Goal: Contribute content: Add original content to the website for others to see

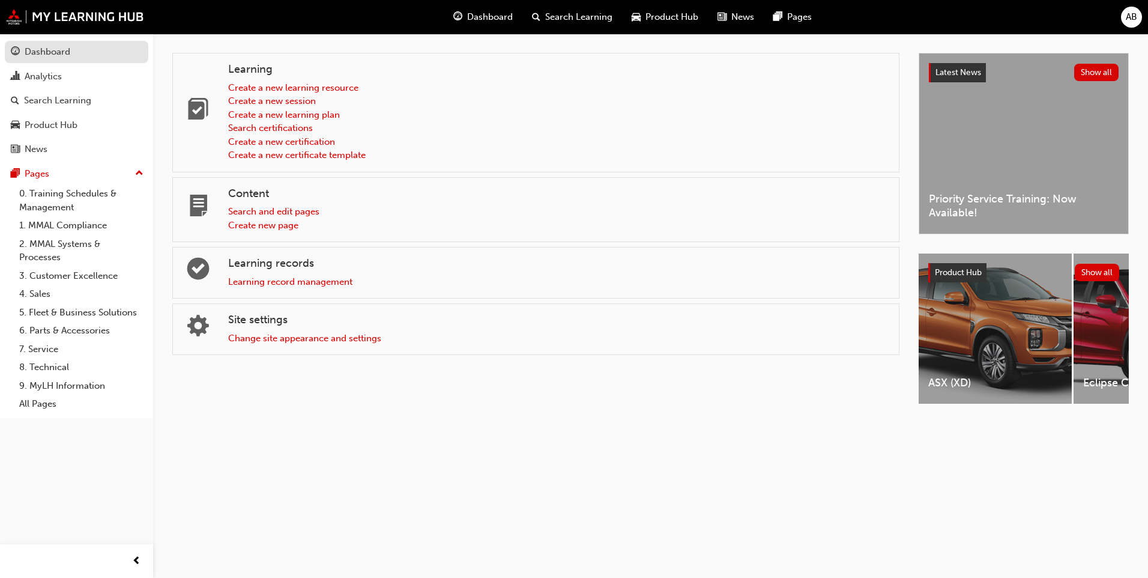
click at [86, 58] on div "Dashboard" at bounding box center [77, 51] width 132 height 15
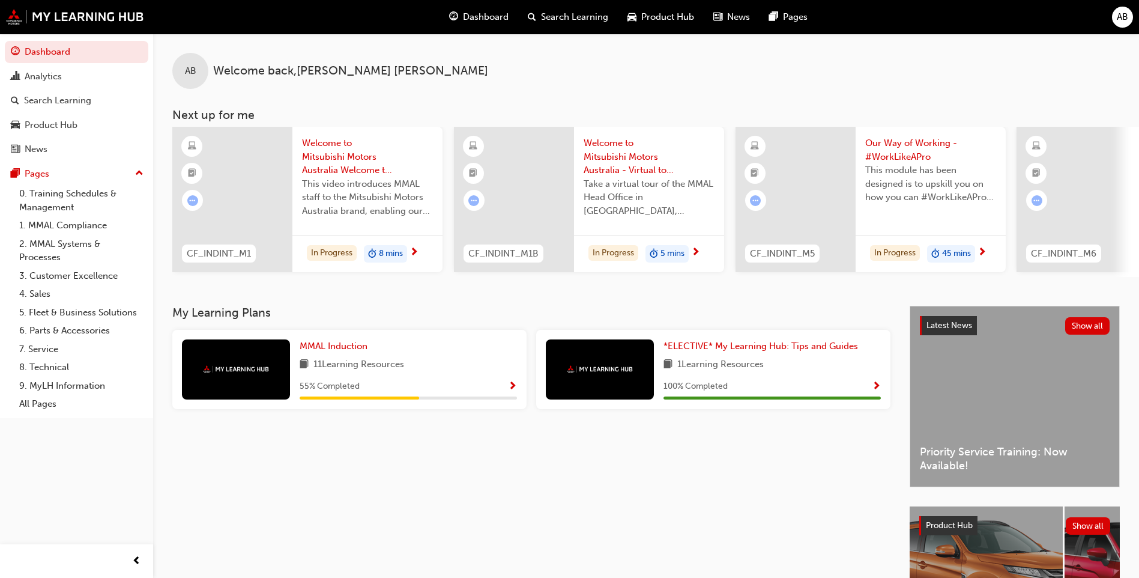
click at [539, 13] on div "Search Learning" at bounding box center [568, 17] width 100 height 25
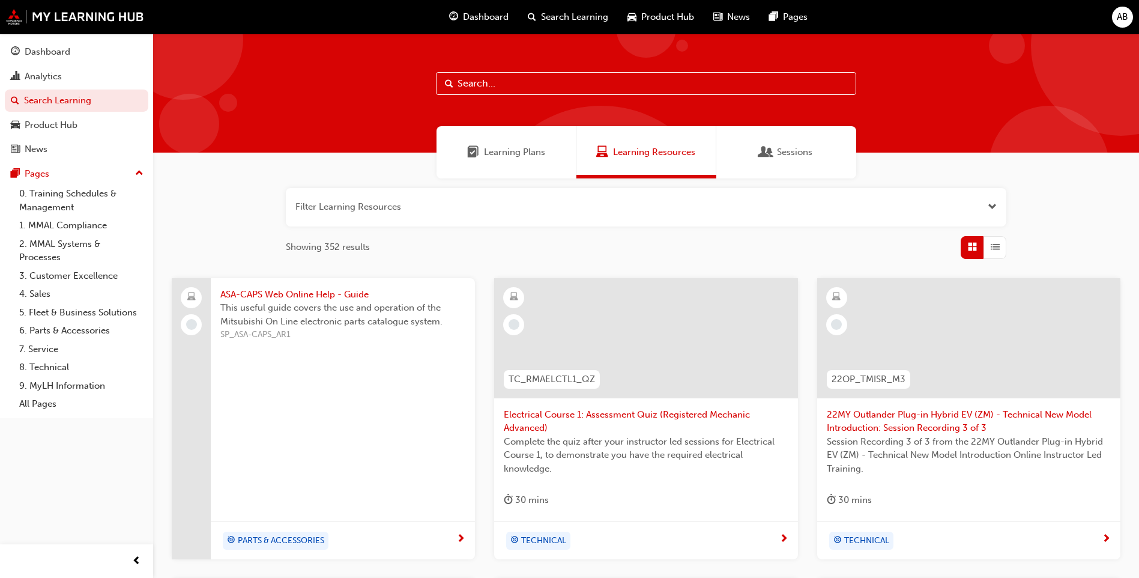
click at [782, 147] on span "Sessions" at bounding box center [794, 152] width 35 height 14
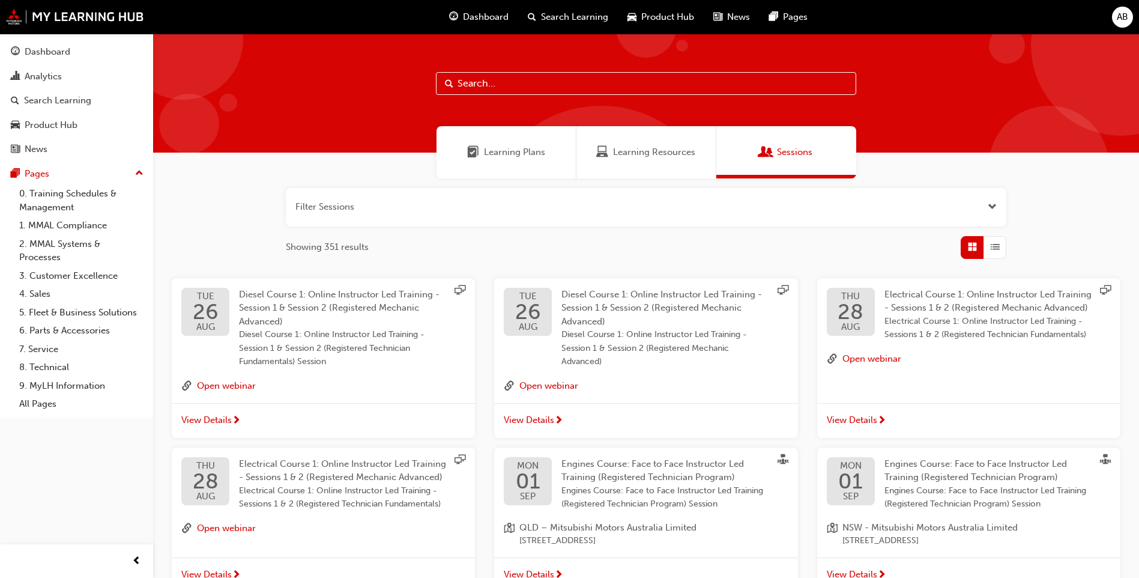
click at [521, 79] on input "text" at bounding box center [646, 83] width 420 height 23
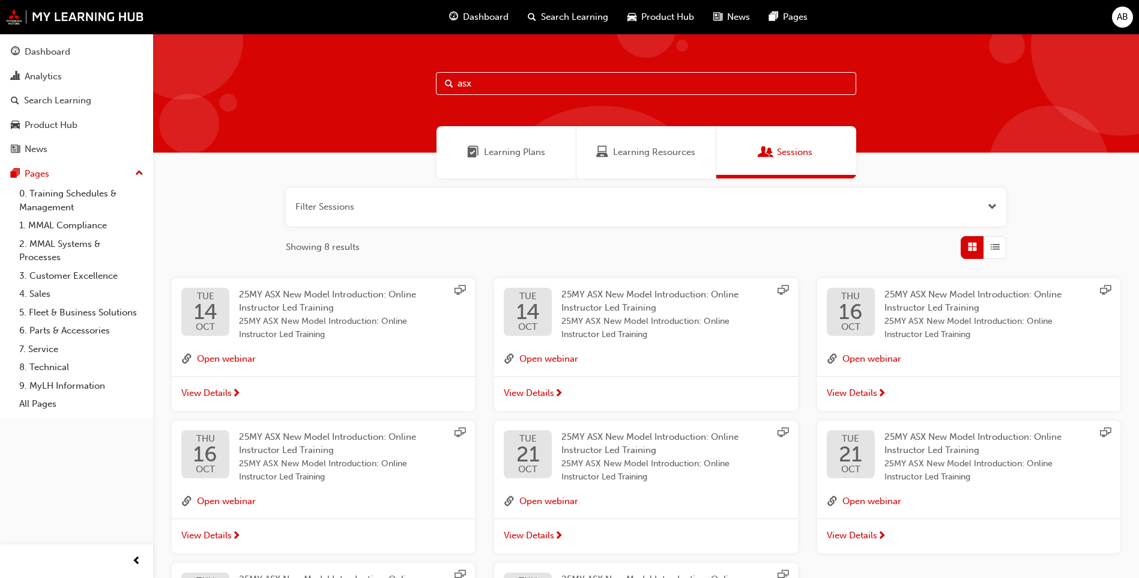
type input "asx"
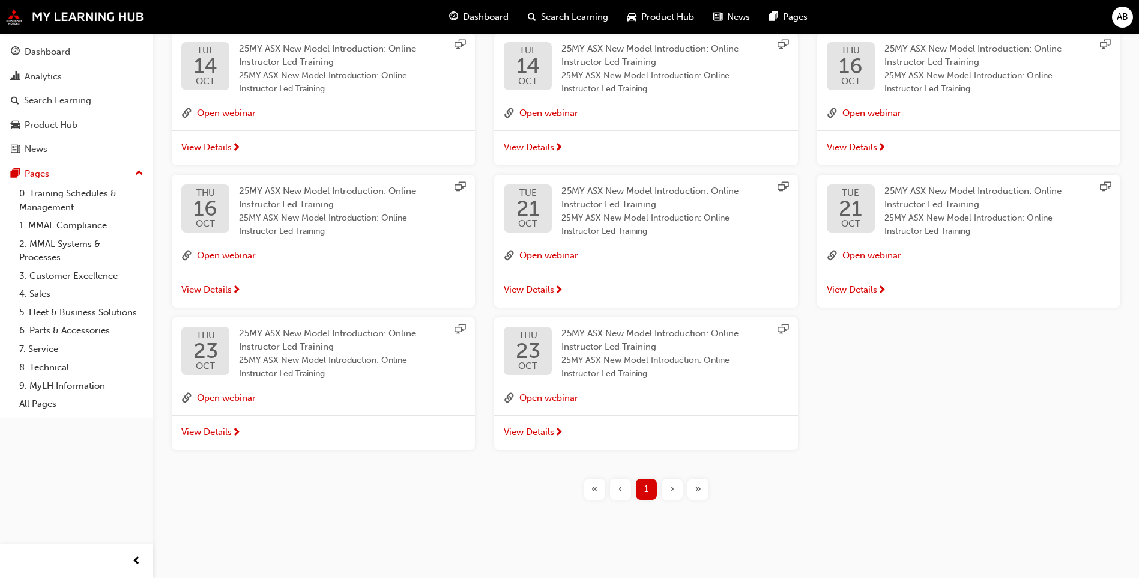
scroll to position [5, 0]
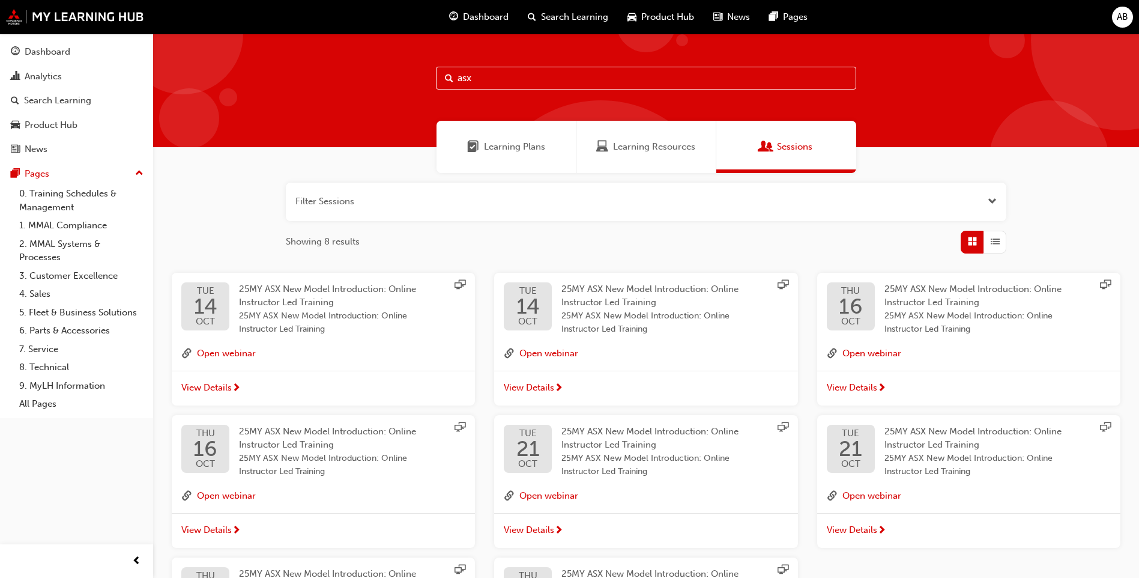
click at [643, 143] on span "Learning Resources" at bounding box center [654, 147] width 82 height 14
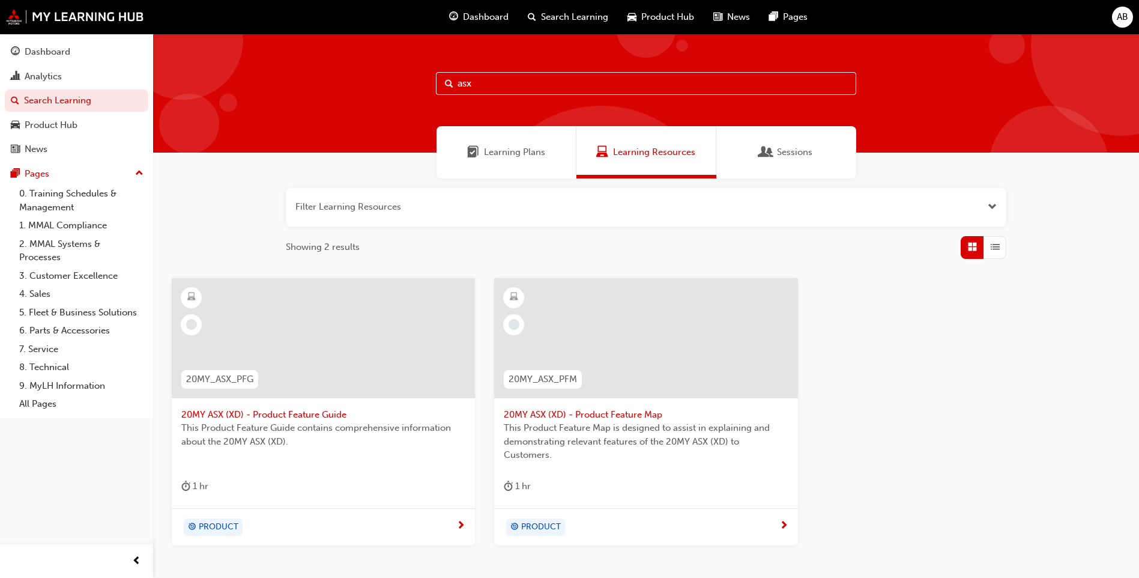
click at [553, 162] on div "Learning Plans" at bounding box center [507, 152] width 140 height 52
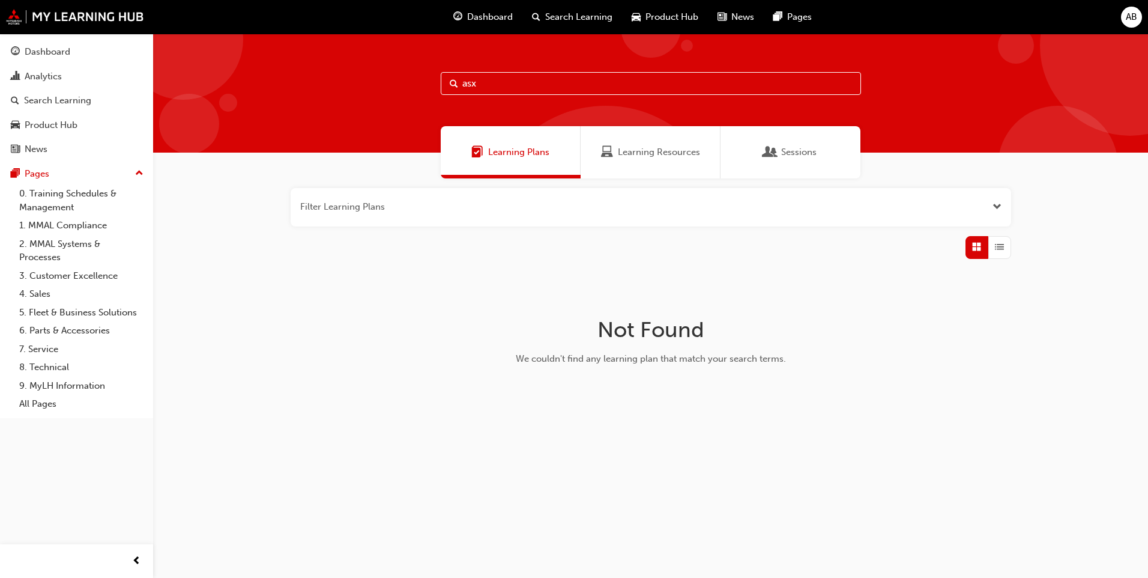
click at [787, 150] on span "Sessions" at bounding box center [798, 152] width 35 height 14
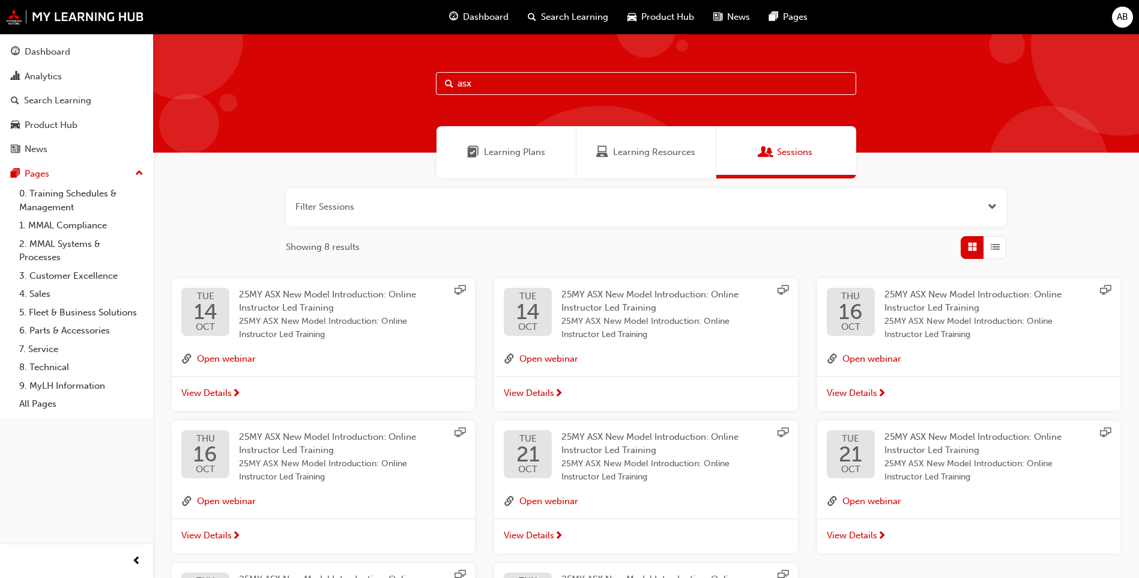
click at [205, 387] on span "View Details" at bounding box center [206, 393] width 50 height 14
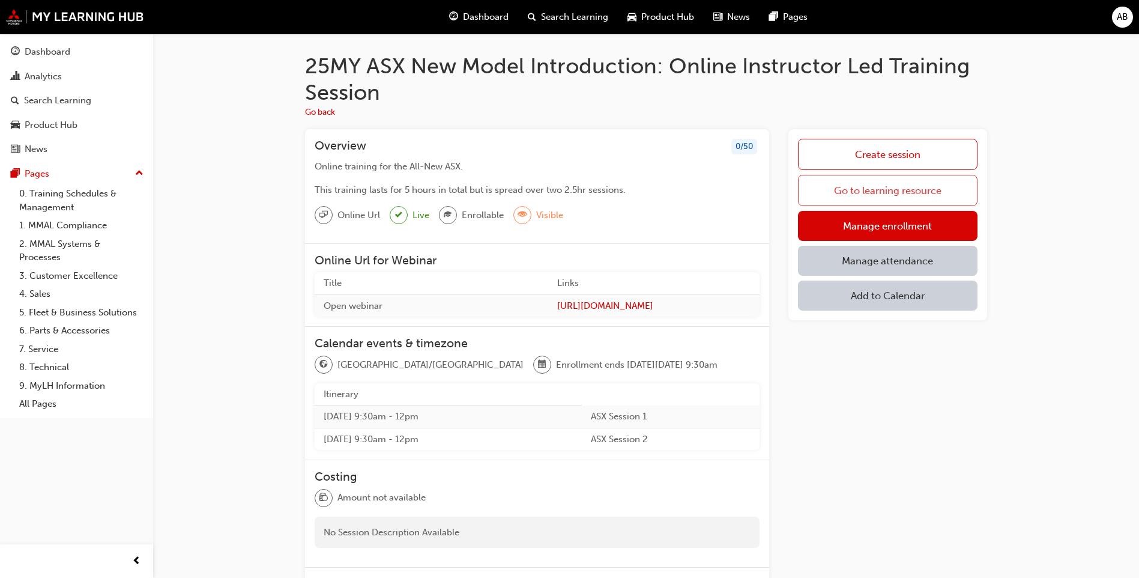
click at [891, 188] on link "Go to learning resource" at bounding box center [888, 190] width 180 height 31
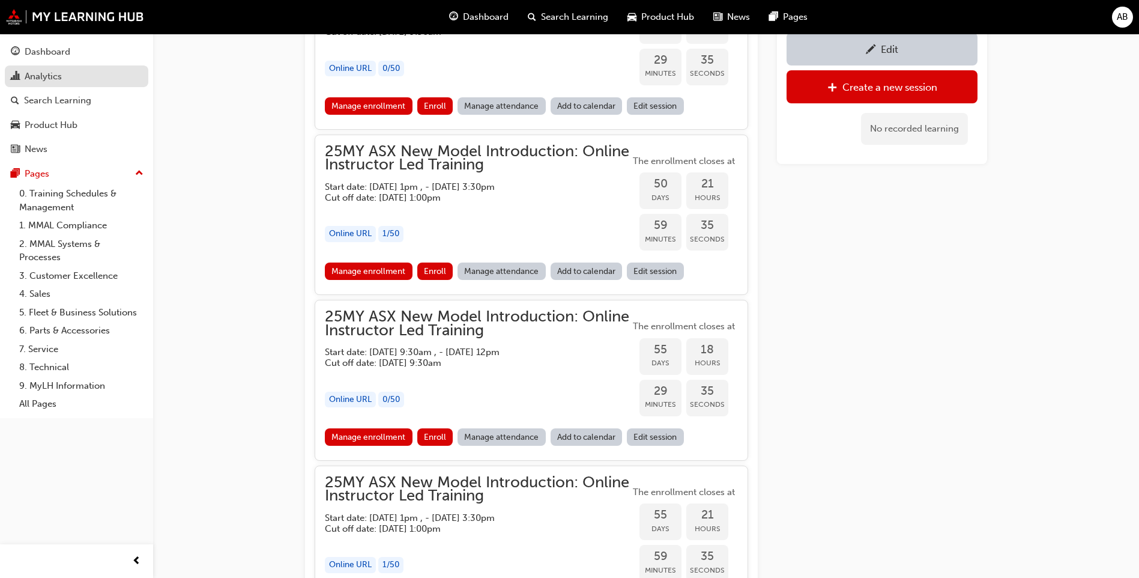
scroll to position [1081, 0]
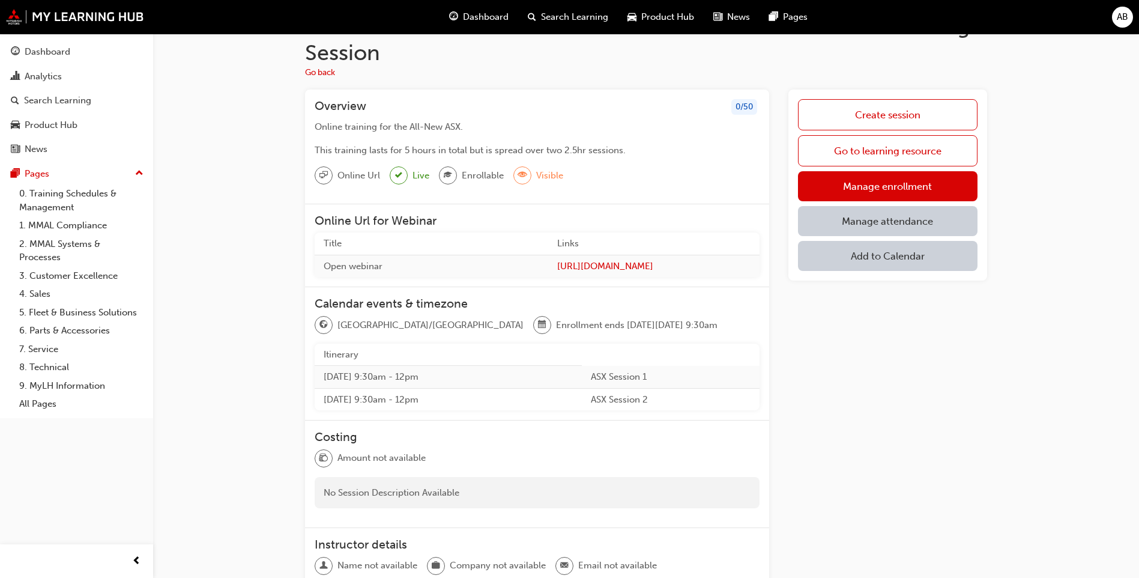
scroll to position [60, 0]
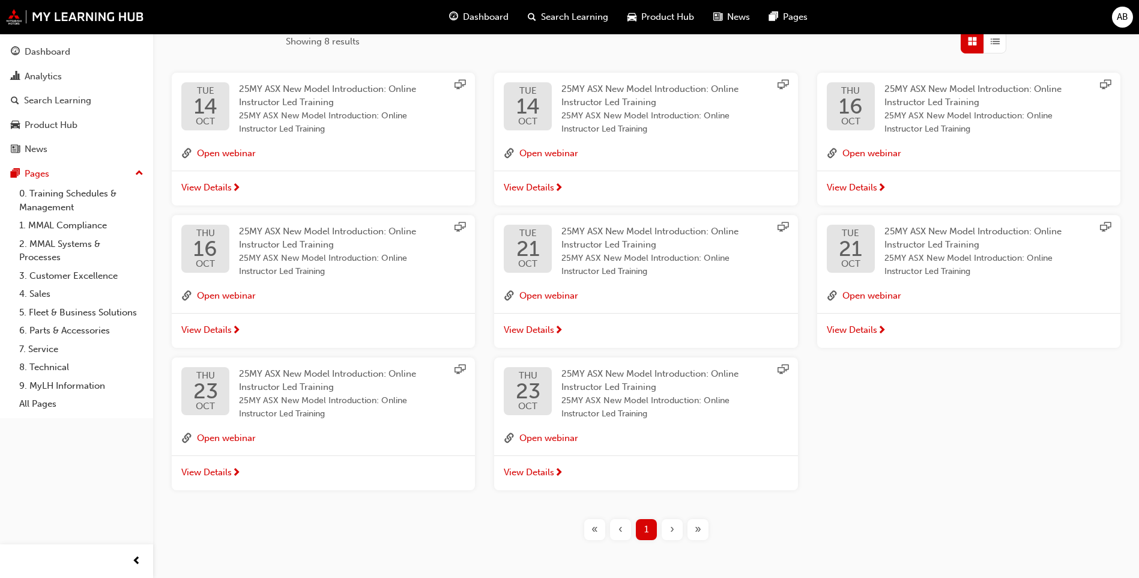
scroll to position [186, 0]
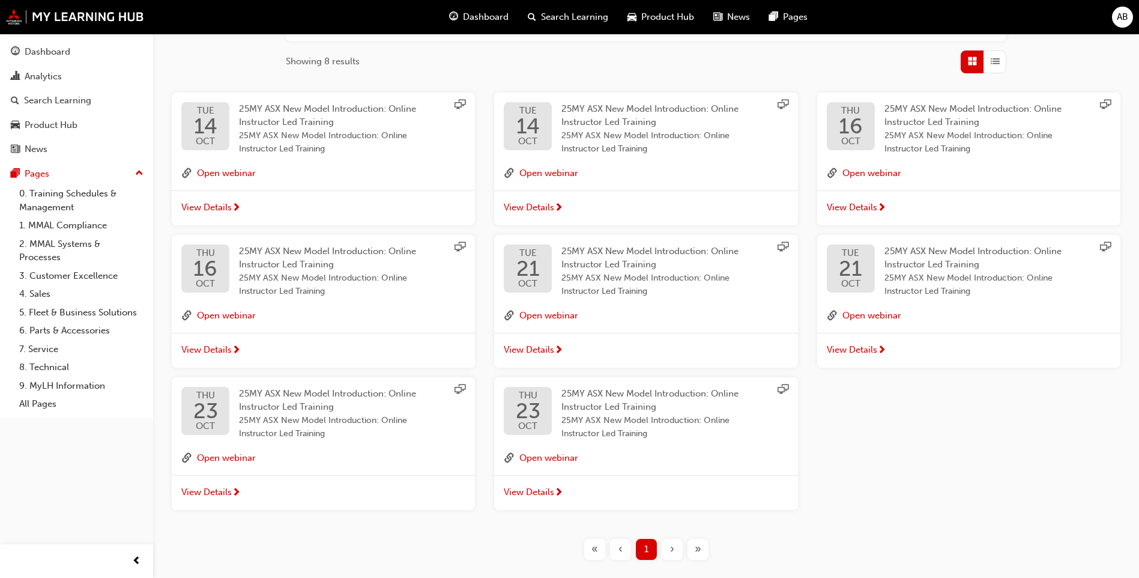
click at [540, 208] on span "View Details" at bounding box center [529, 208] width 50 height 14
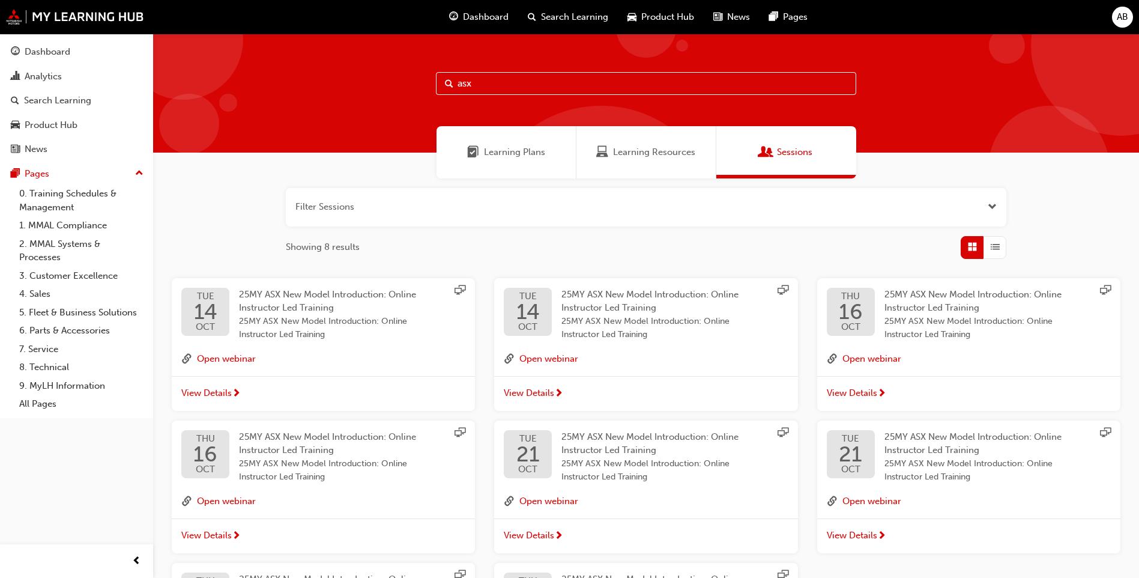
click at [231, 387] on span "View Details" at bounding box center [206, 393] width 50 height 14
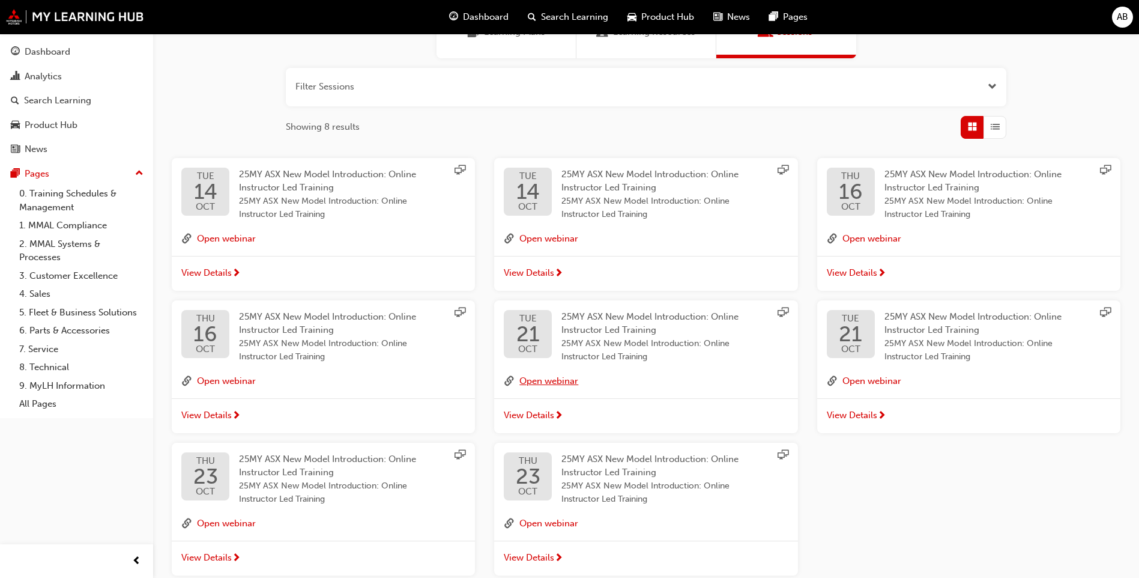
scroll to position [180, 0]
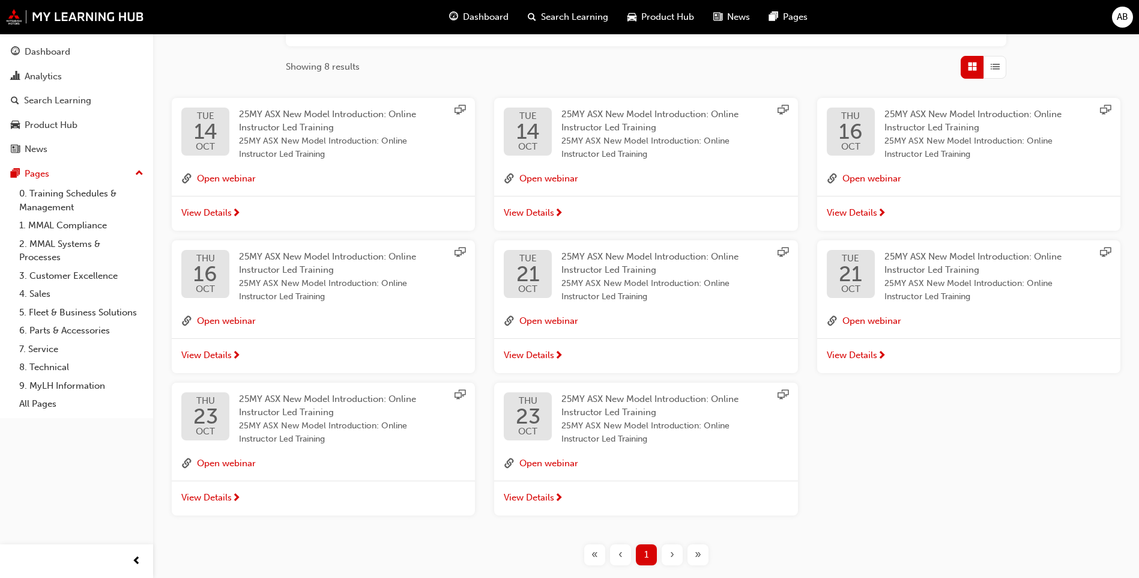
click at [226, 207] on span "View Details" at bounding box center [206, 213] width 50 height 14
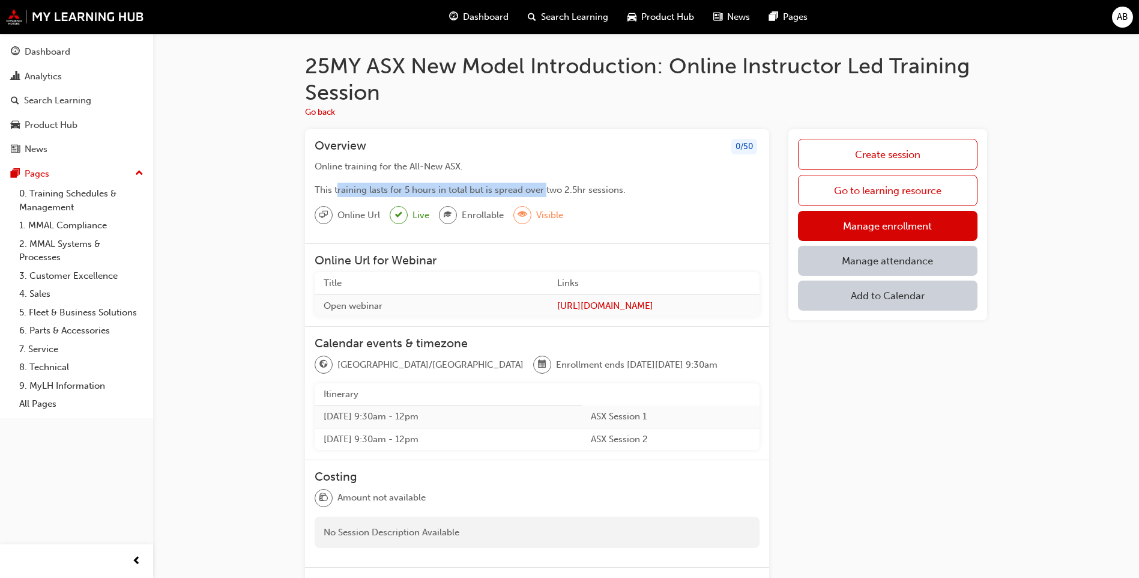
drag, startPoint x: 341, startPoint y: 191, endPoint x: 545, endPoint y: 191, distance: 204.8
click at [545, 191] on span "This training lasts for 5 hours in total but is spread over two 2.5hr sessions." at bounding box center [470, 189] width 311 height 11
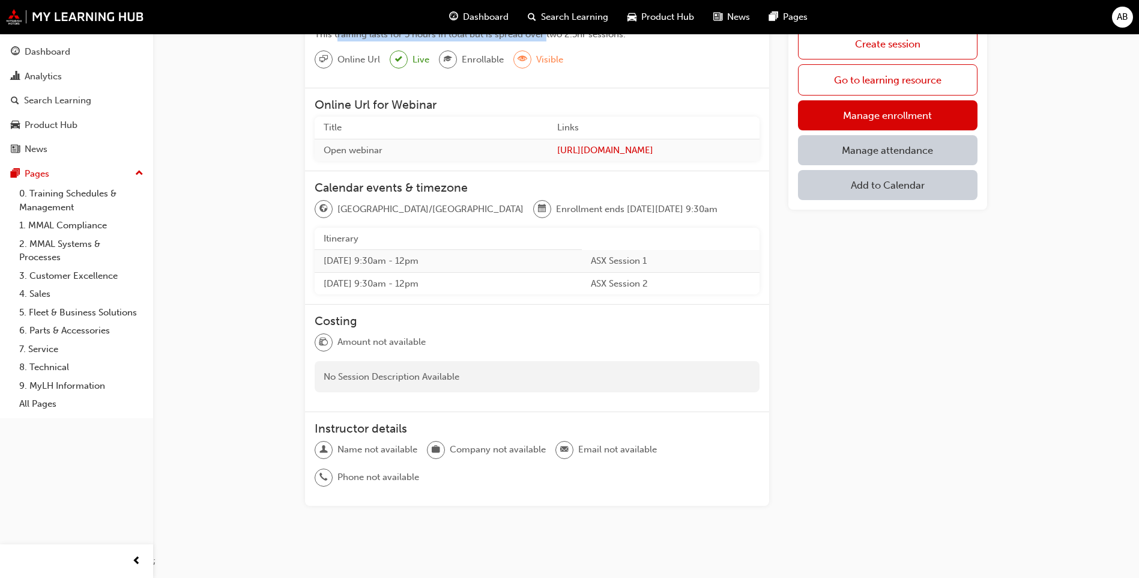
scroll to position [175, 0]
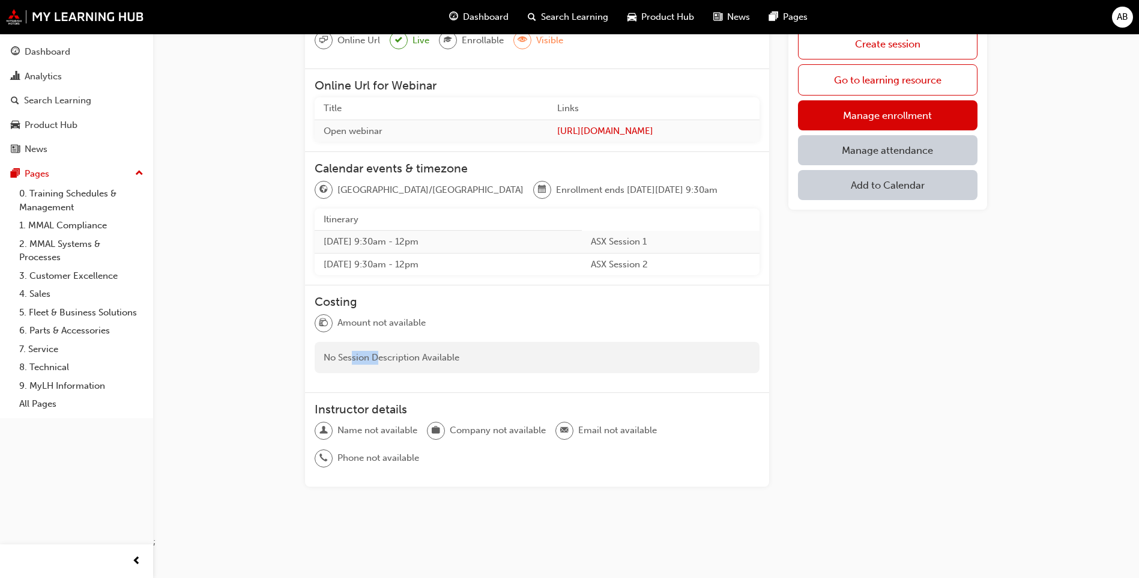
drag, startPoint x: 354, startPoint y: 359, endPoint x: 384, endPoint y: 362, distance: 30.8
click at [384, 362] on div "No Session Description Available" at bounding box center [537, 358] width 445 height 32
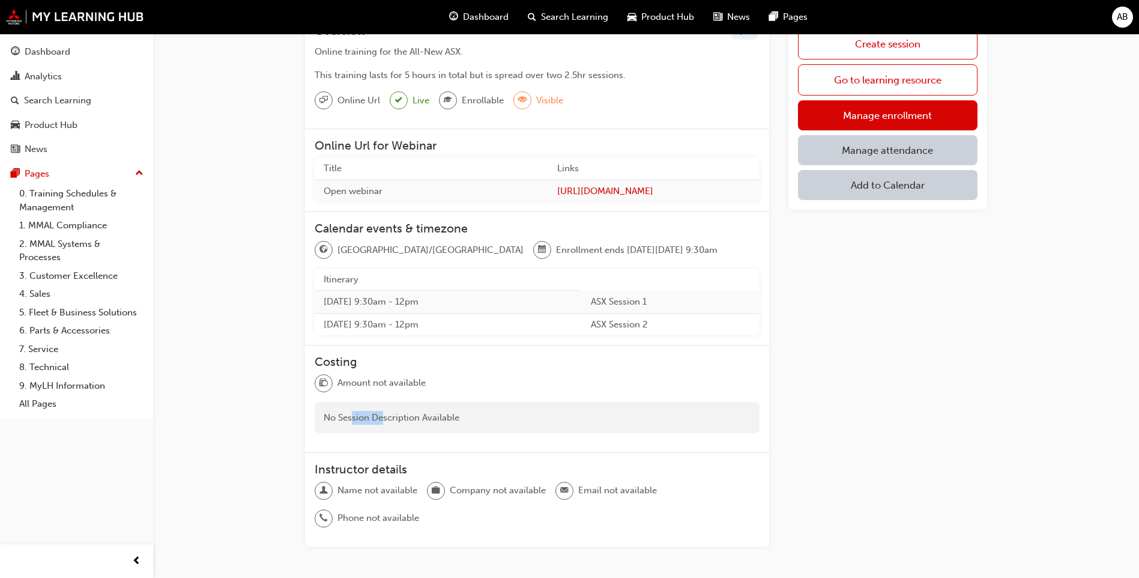
scroll to position [0, 0]
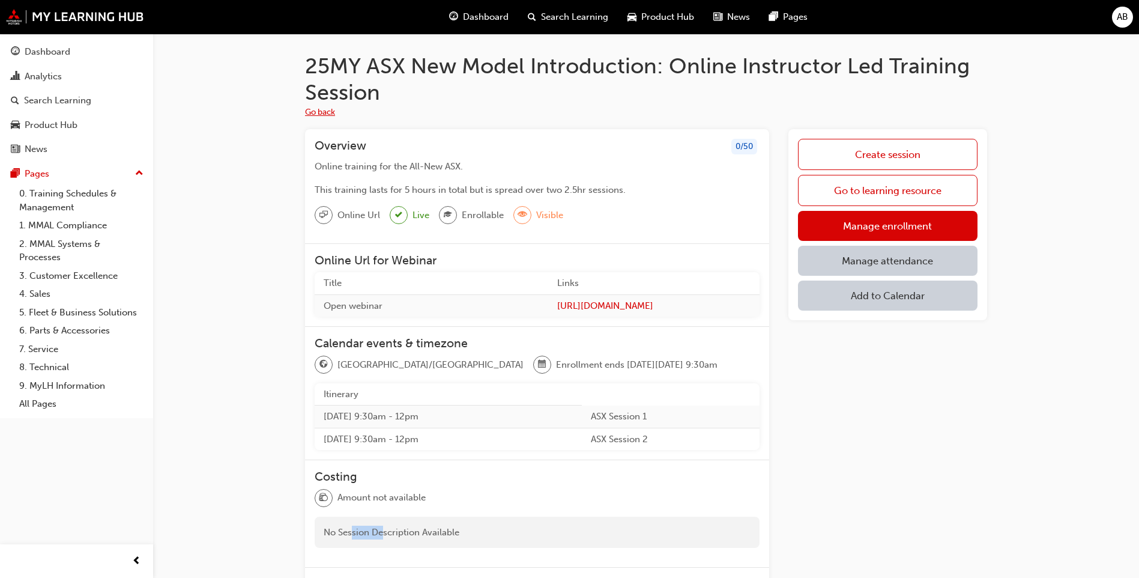
click at [326, 115] on button "Go back" at bounding box center [320, 113] width 30 height 14
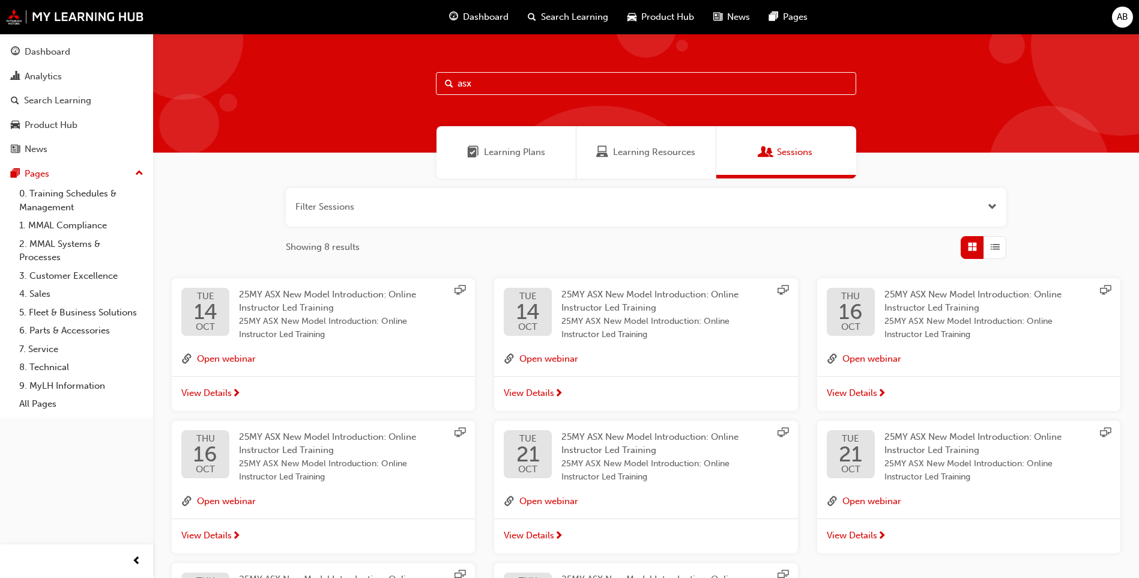
click at [519, 391] on span "View Details" at bounding box center [529, 393] width 50 height 14
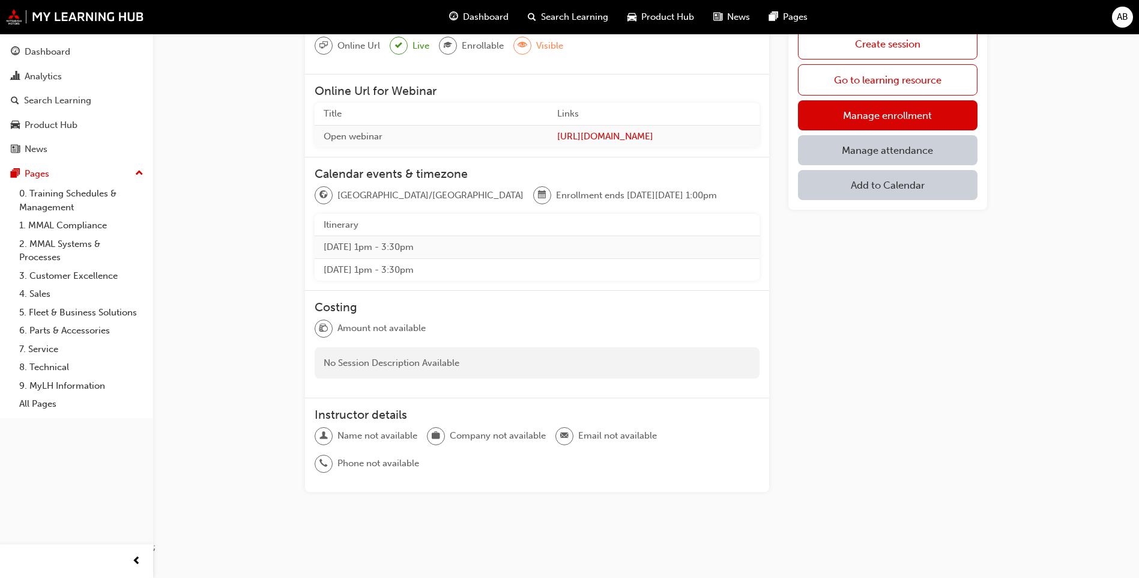
scroll to position [175, 0]
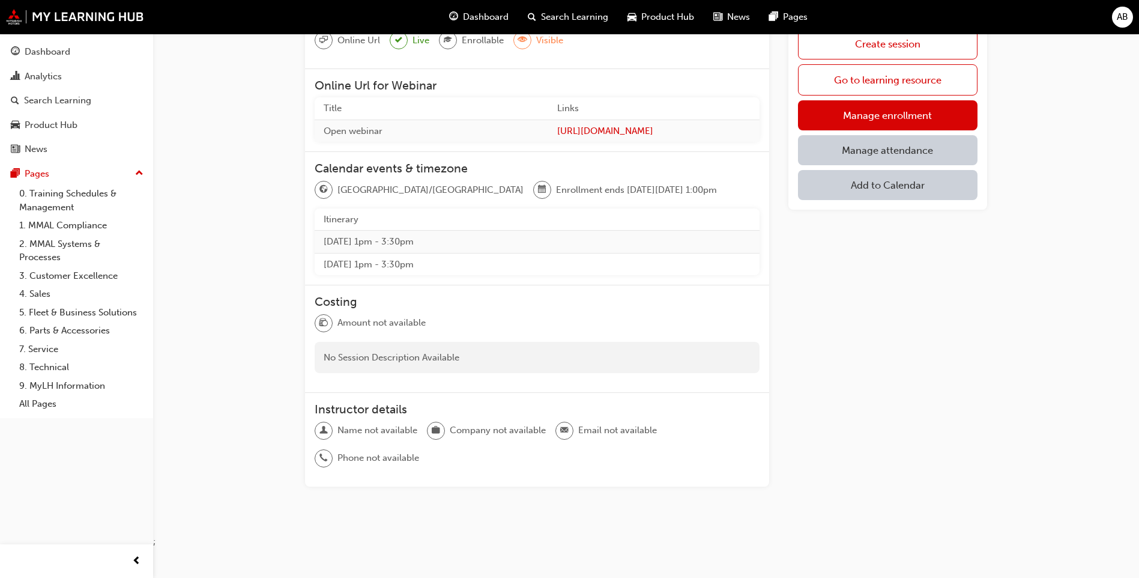
click at [398, 352] on div "No Session Description Available" at bounding box center [537, 358] width 445 height 32
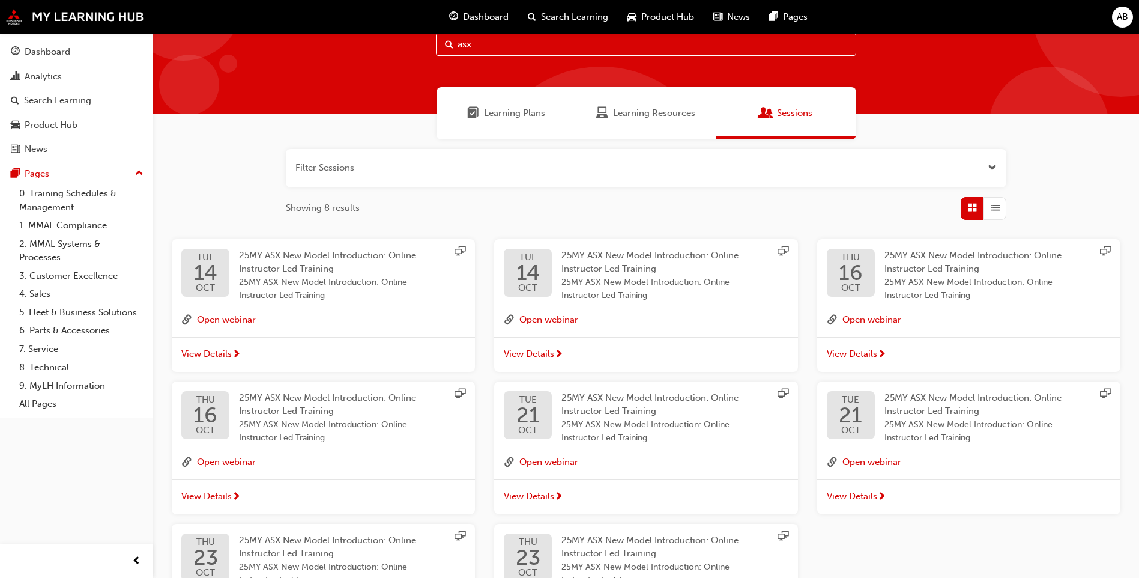
scroll to position [60, 0]
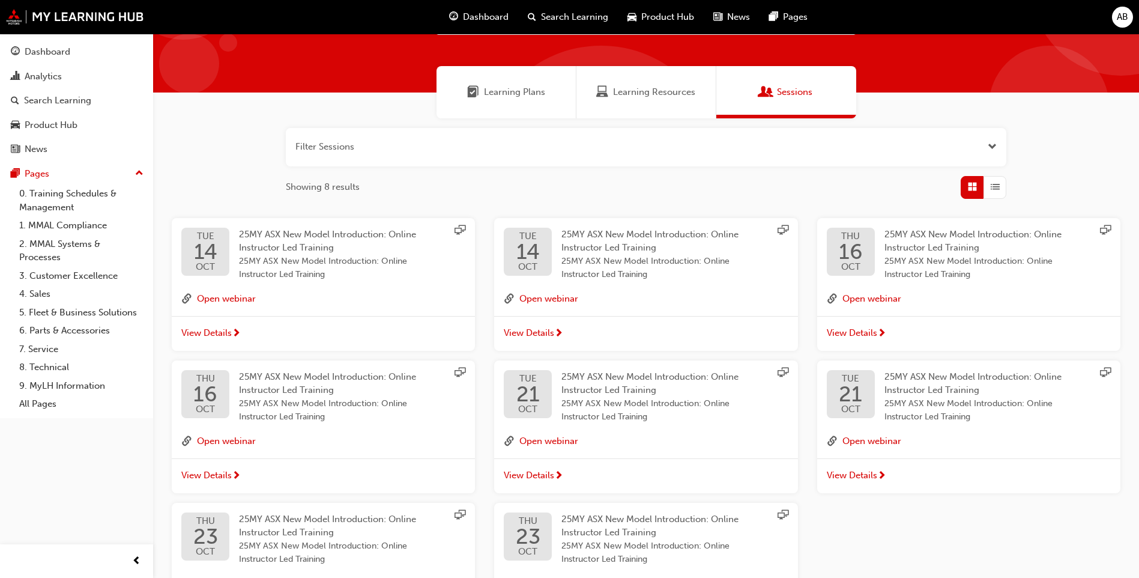
click at [532, 327] on span "View Details" at bounding box center [529, 333] width 50 height 14
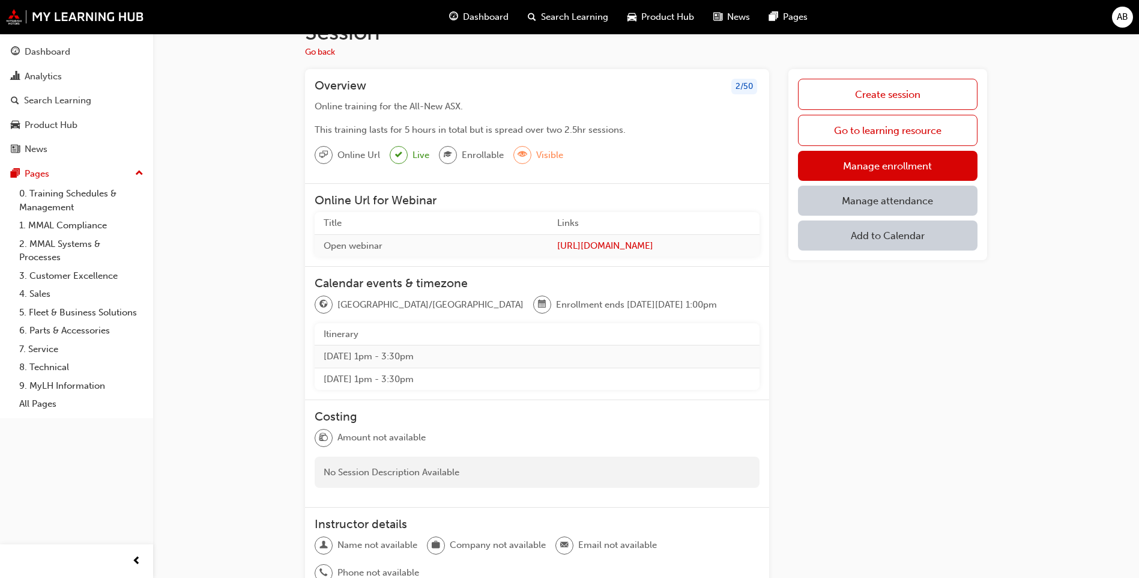
drag, startPoint x: 410, startPoint y: 377, endPoint x: 452, endPoint y: 377, distance: 42.0
click at [452, 377] on td "Wed 15 Oct 2025 1pm - 3:30pm" at bounding box center [537, 379] width 445 height 22
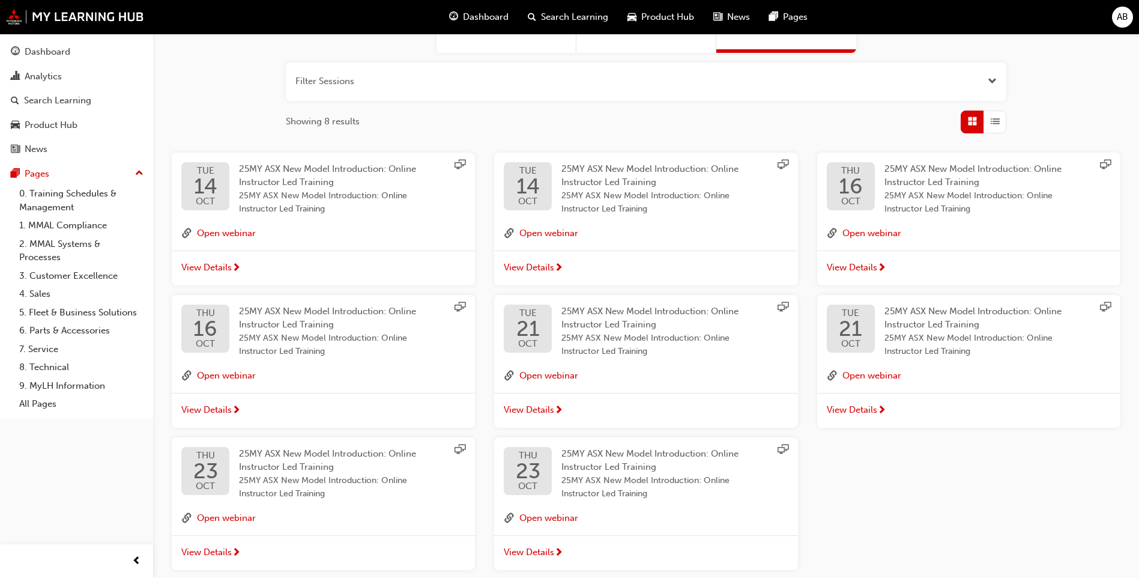
scroll to position [186, 0]
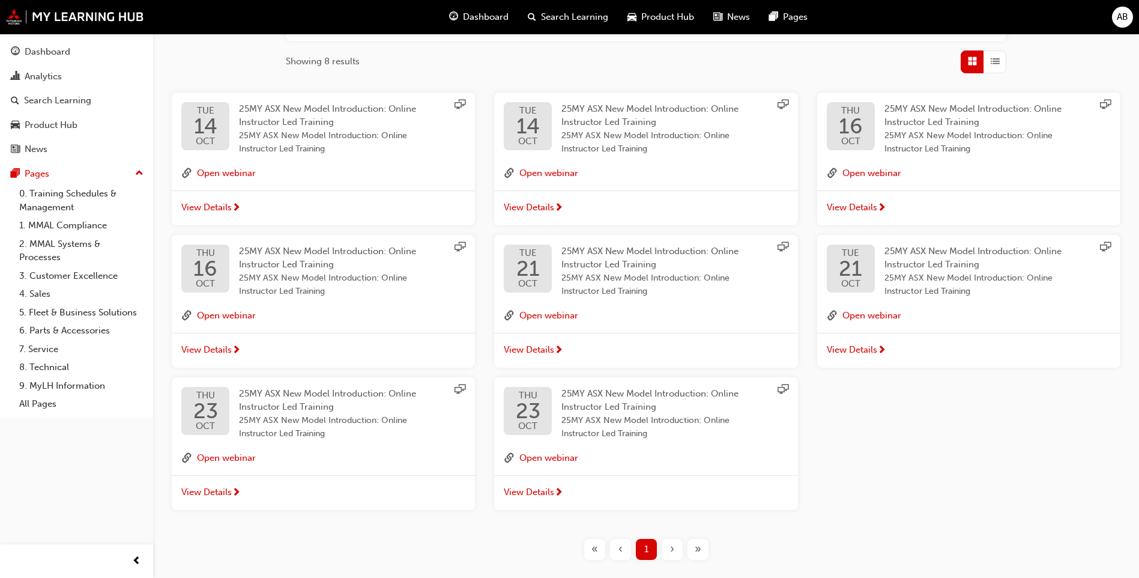
click at [223, 200] on div "View Details" at bounding box center [323, 207] width 303 height 35
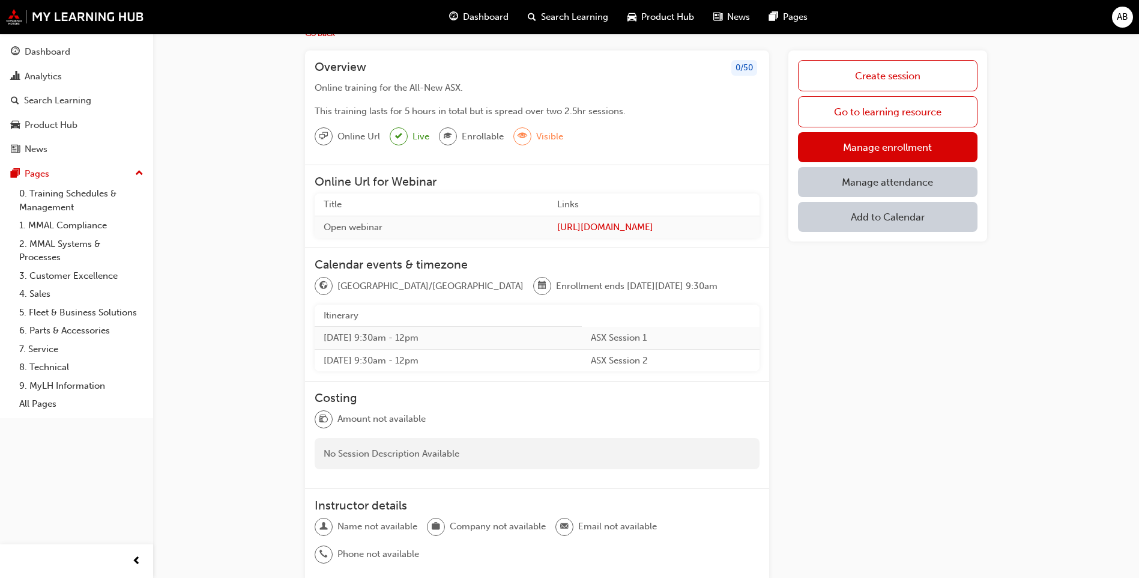
scroll to position [55, 0]
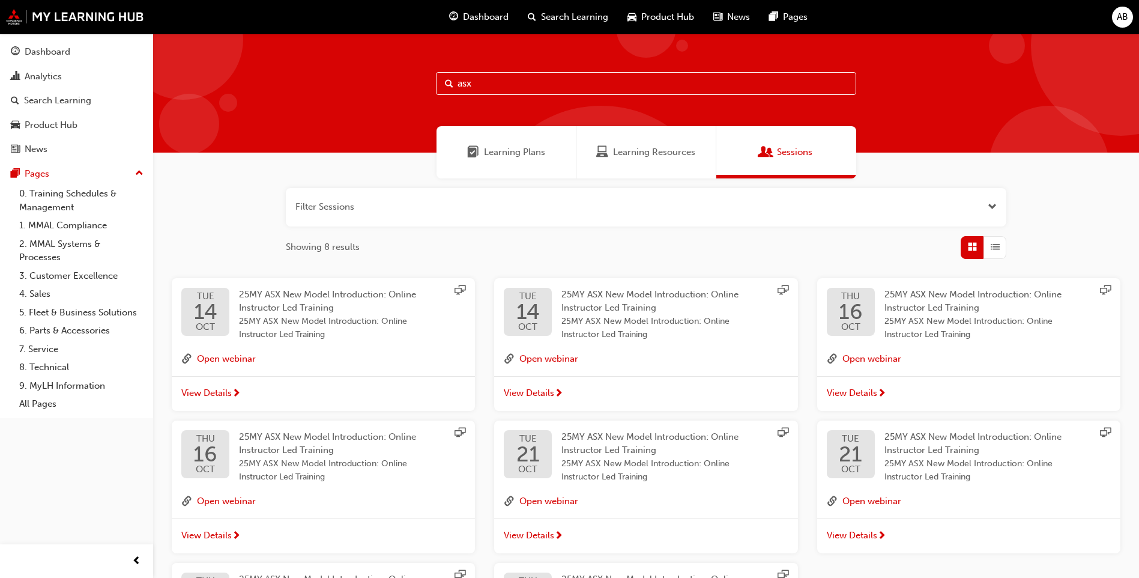
click at [541, 390] on span "View Details" at bounding box center [529, 393] width 50 height 14
click at [864, 391] on span "View Details" at bounding box center [852, 393] width 50 height 14
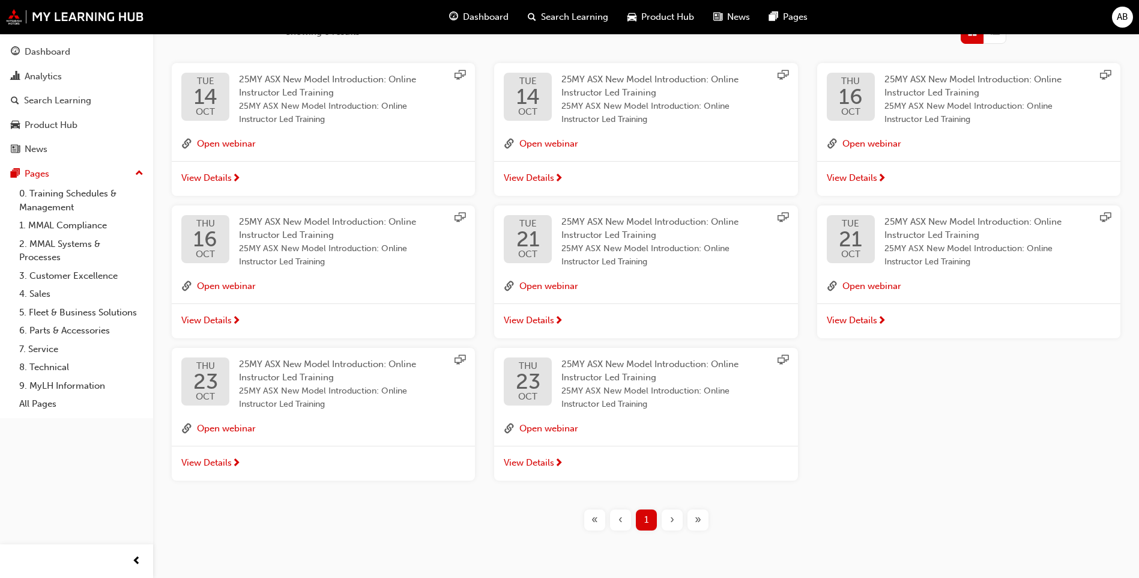
scroll to position [246, 0]
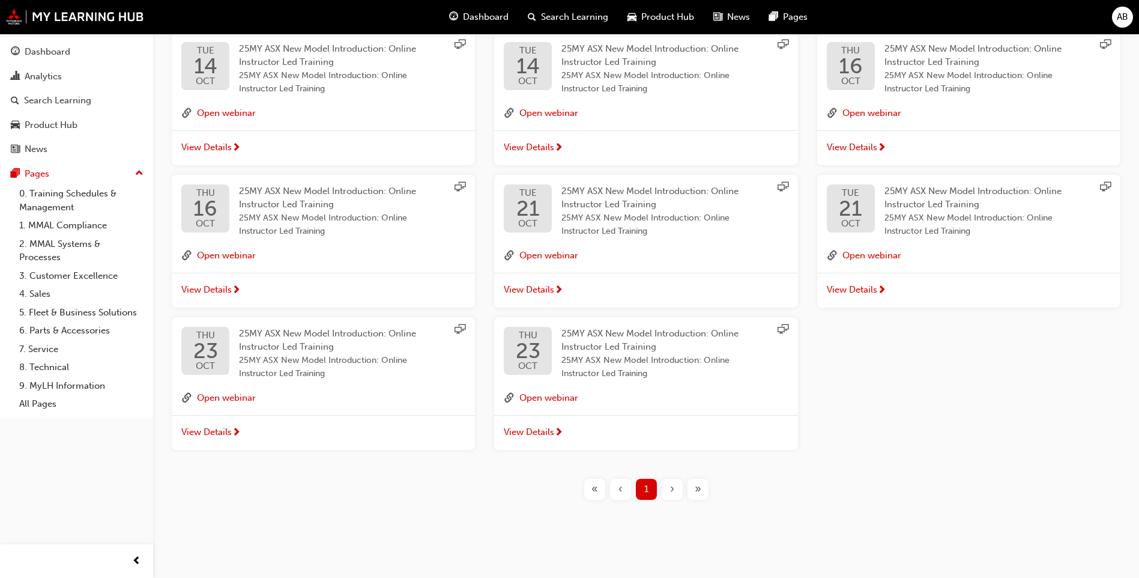
click at [547, 274] on div "View Details" at bounding box center [645, 290] width 303 height 35
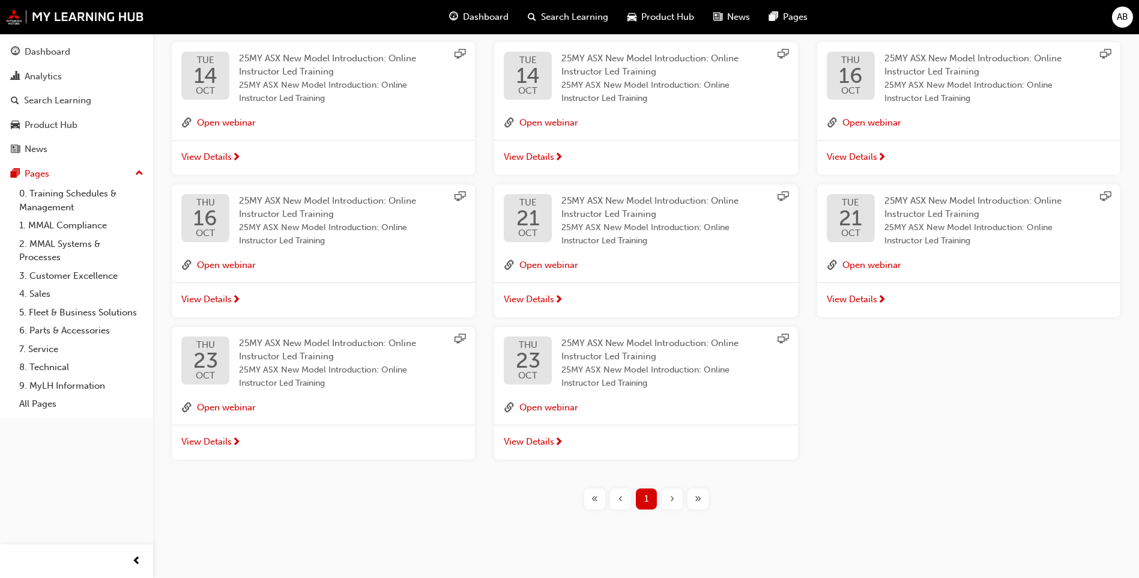
scroll to position [246, 0]
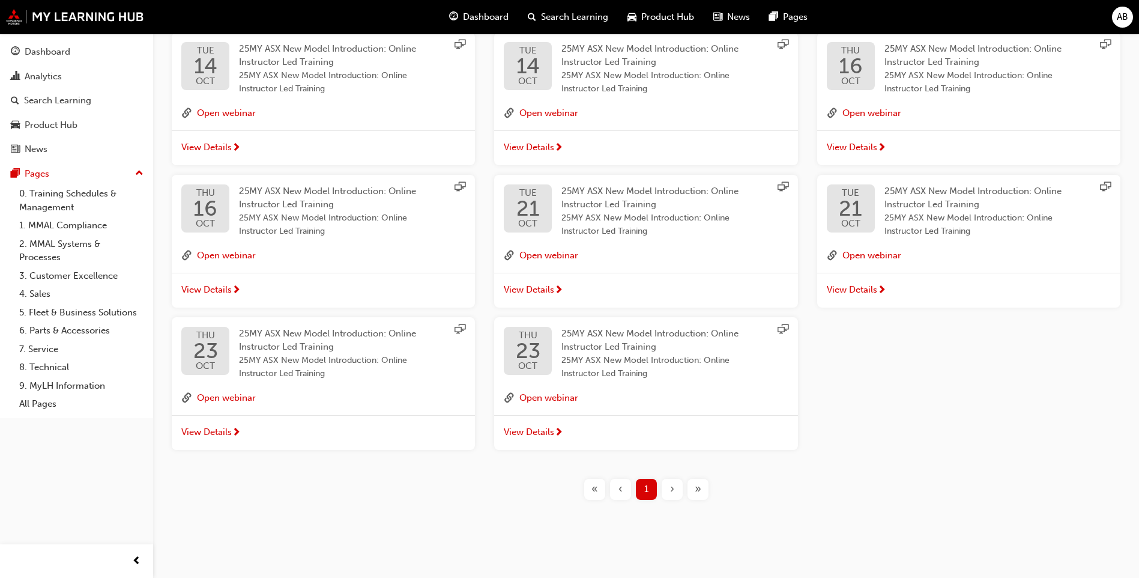
click at [549, 426] on span "View Details" at bounding box center [529, 432] width 50 height 14
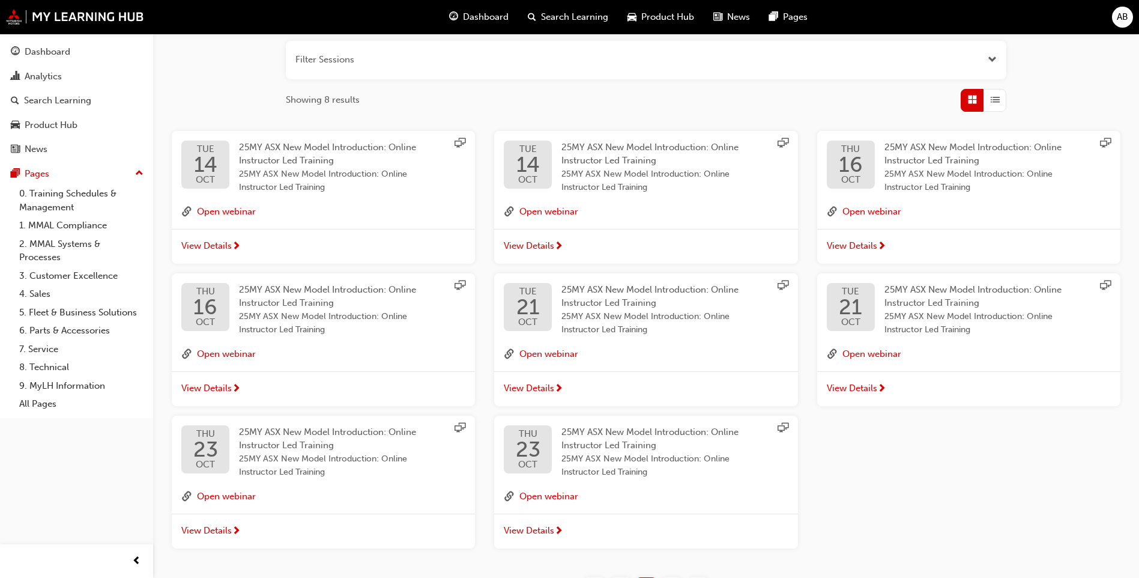
scroll to position [126, 0]
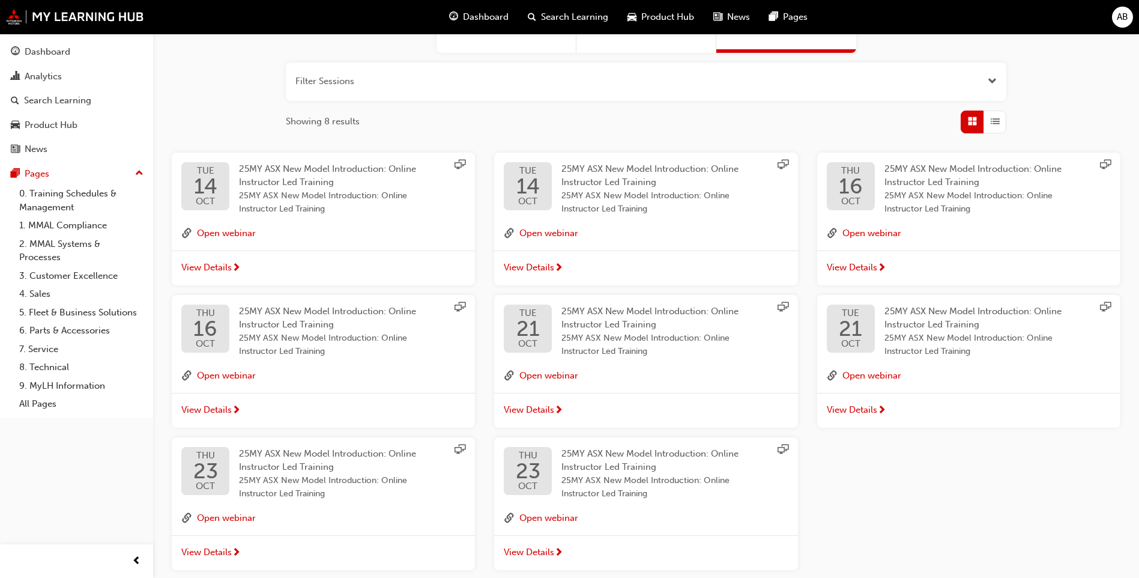
click at [517, 401] on div "View Details" at bounding box center [645, 410] width 303 height 35
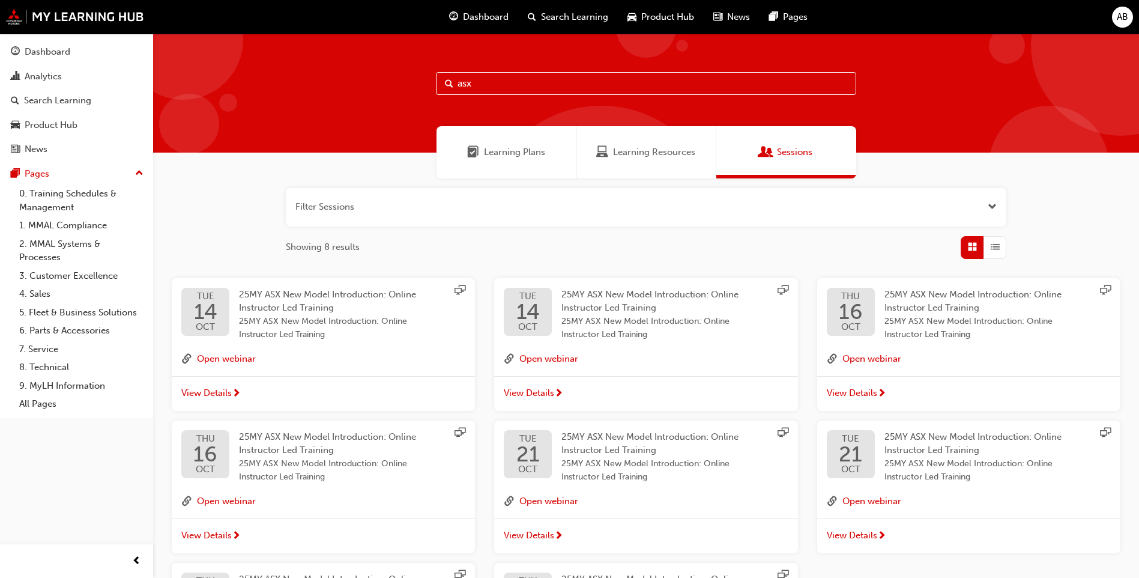
click at [659, 172] on div "Learning Resources" at bounding box center [647, 152] width 140 height 52
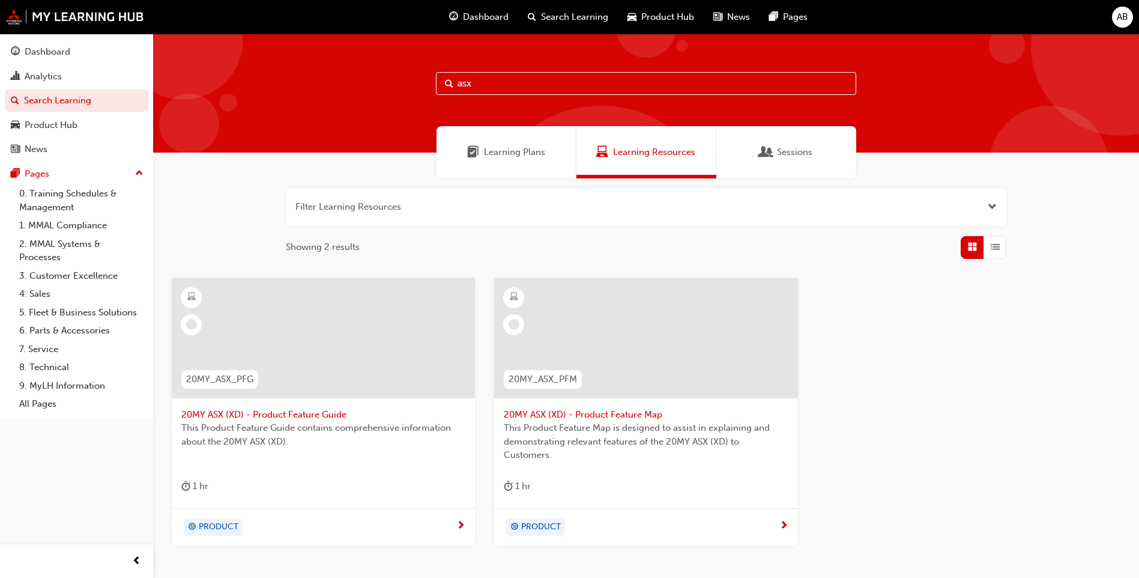
drag, startPoint x: 510, startPoint y: 74, endPoint x: 411, endPoint y: 68, distance: 99.9
click at [411, 68] on div "asx" at bounding box center [646, 93] width 986 height 119
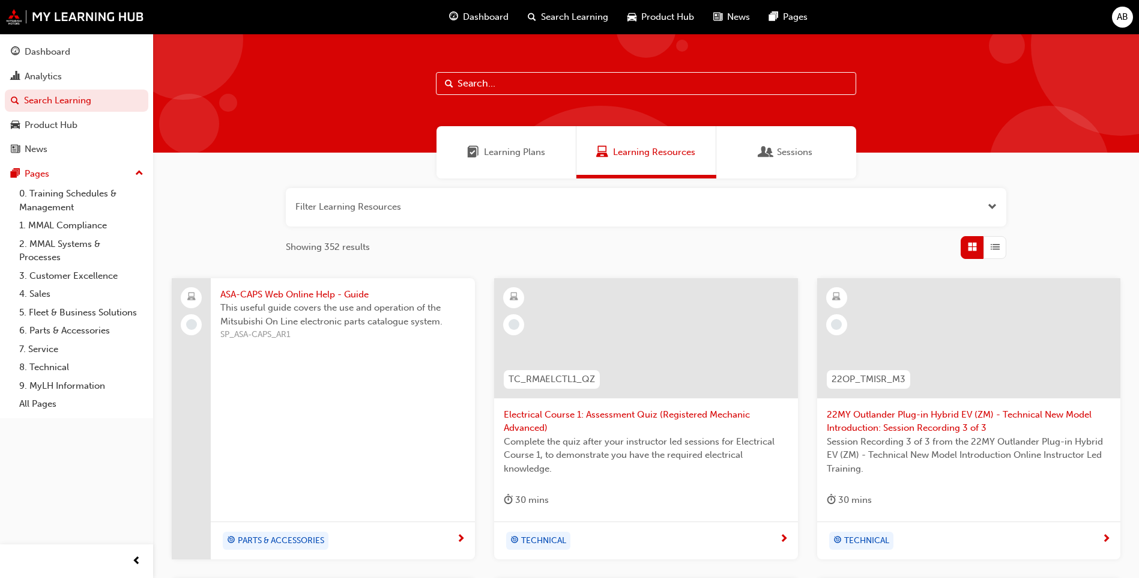
click at [805, 155] on span "Sessions" at bounding box center [794, 152] width 35 height 14
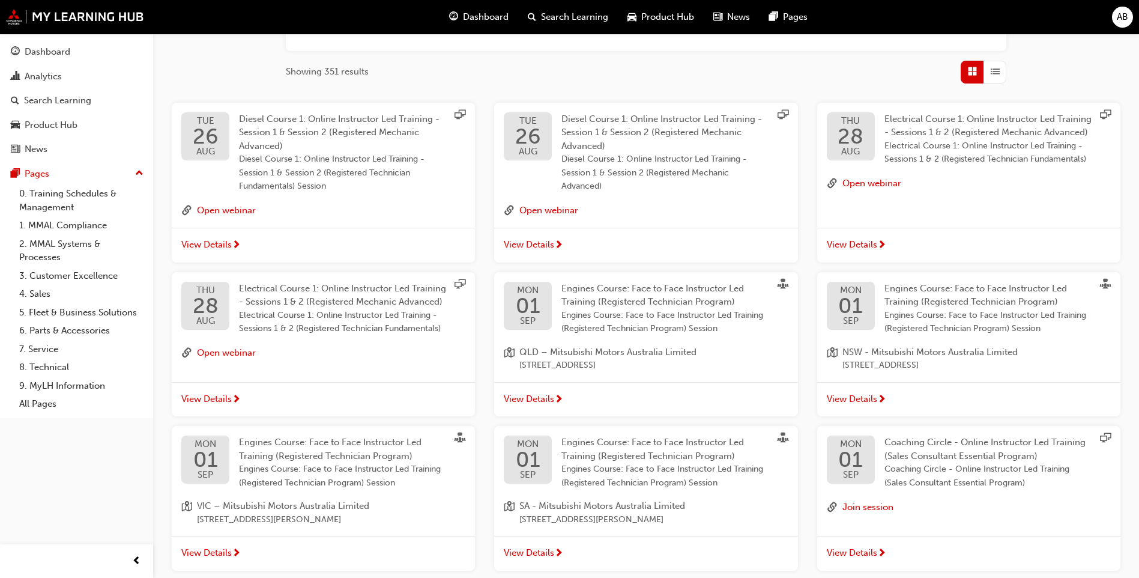
scroll to position [296, 0]
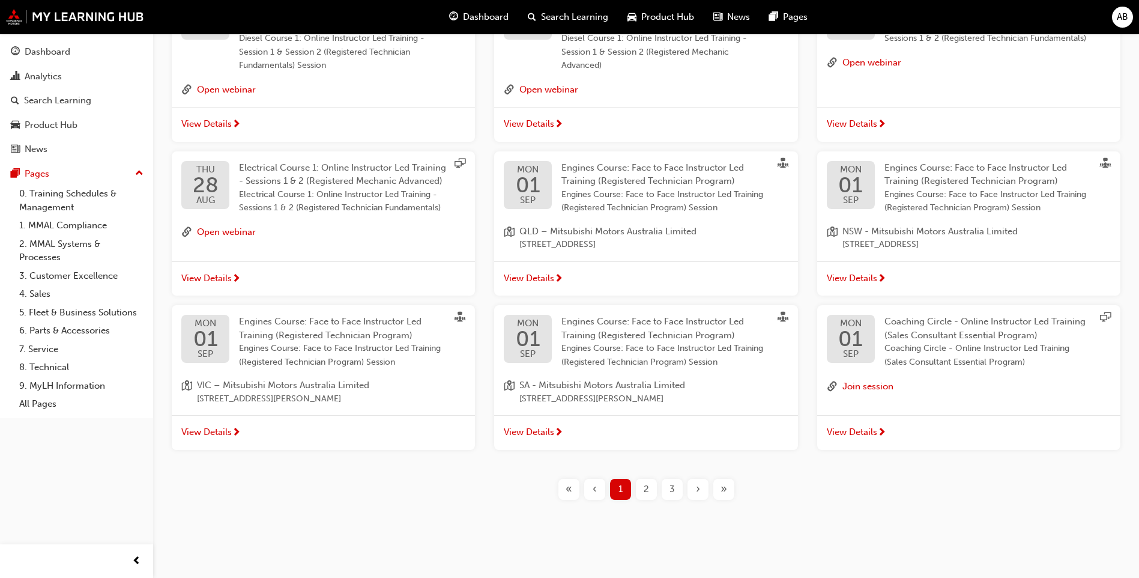
click at [647, 494] on span "2" at bounding box center [646, 489] width 5 height 14
click at [655, 488] on div "2" at bounding box center [646, 489] width 21 height 21
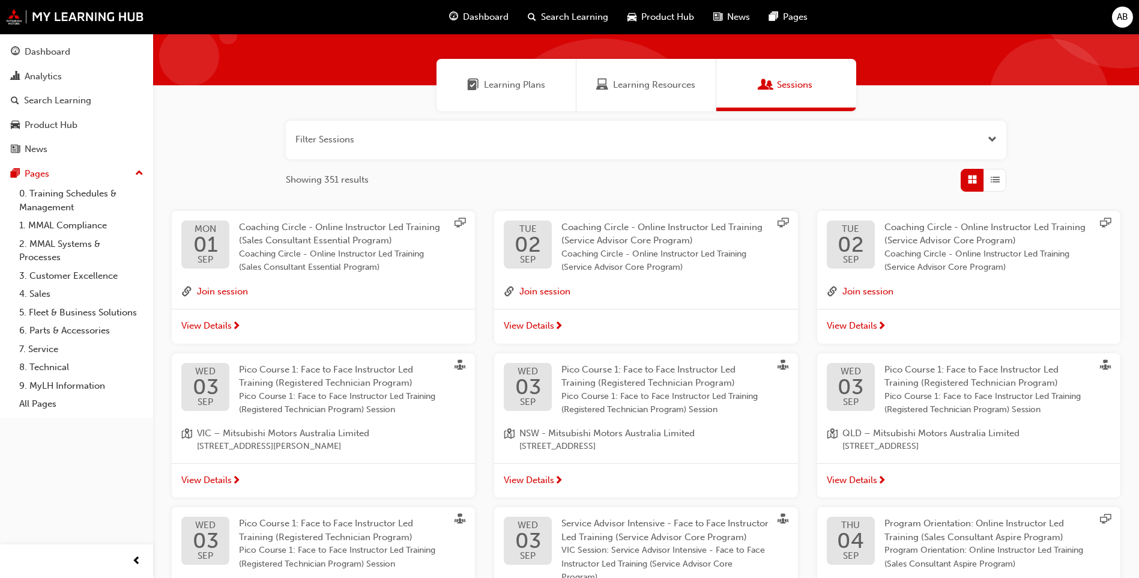
scroll to position [296, 0]
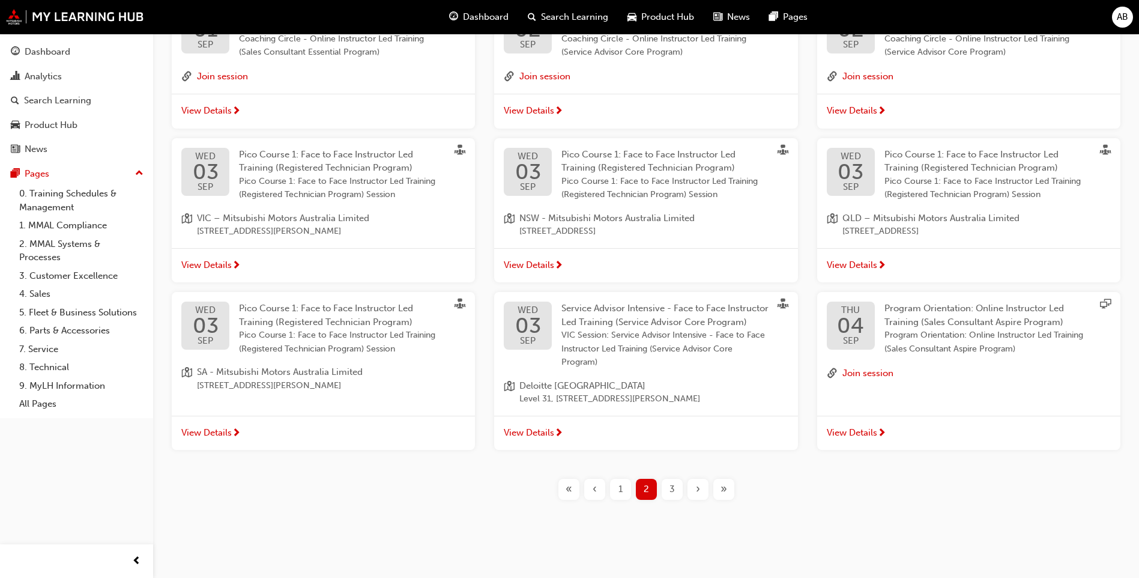
click at [679, 495] on div "3" at bounding box center [672, 489] width 21 height 21
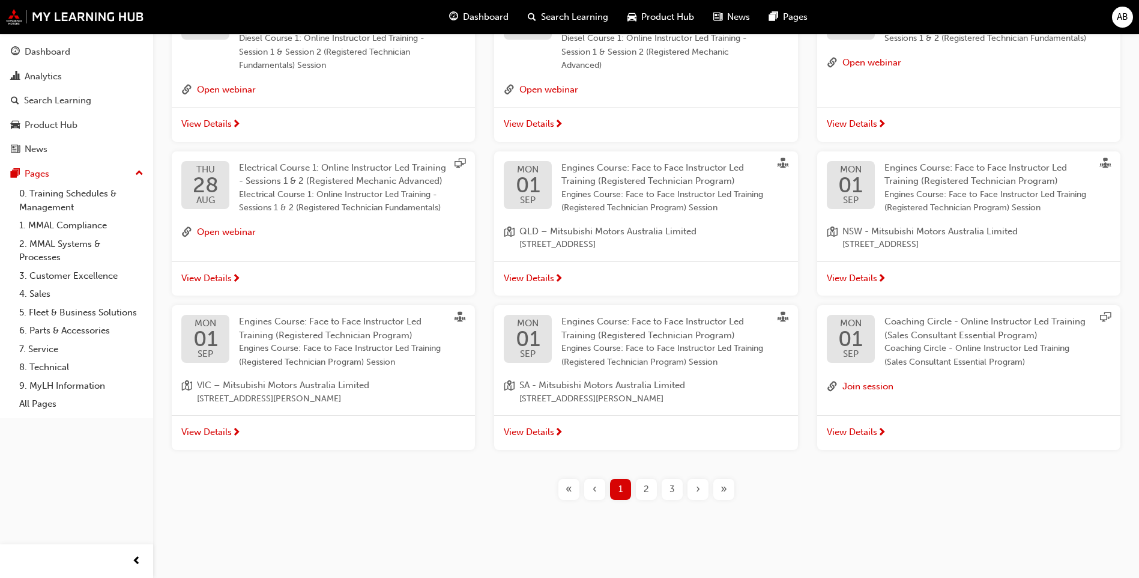
click at [677, 485] on div "3" at bounding box center [672, 489] width 21 height 21
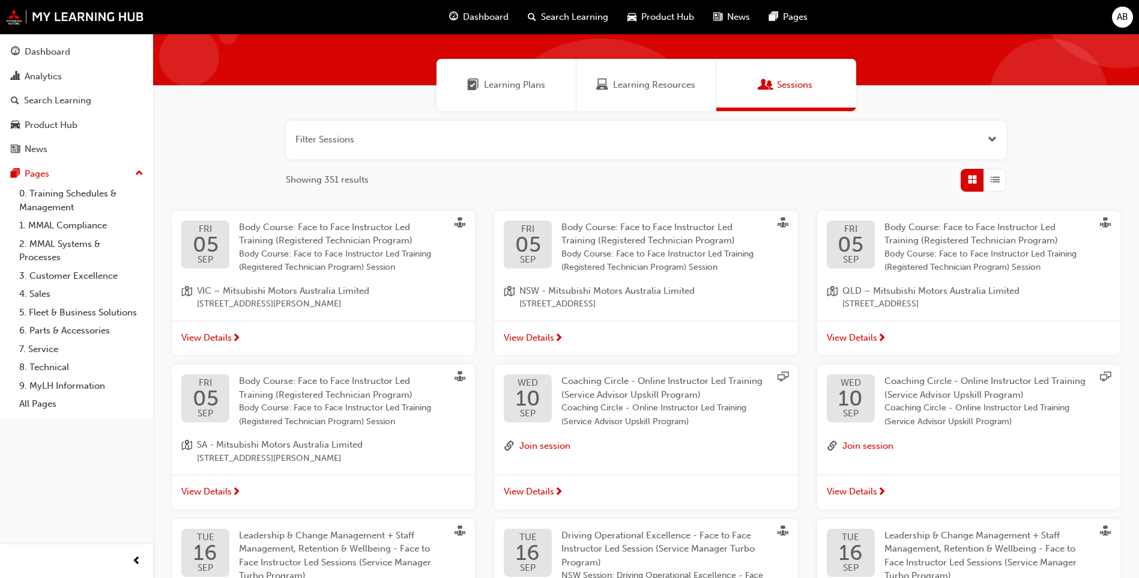
scroll to position [296, 0]
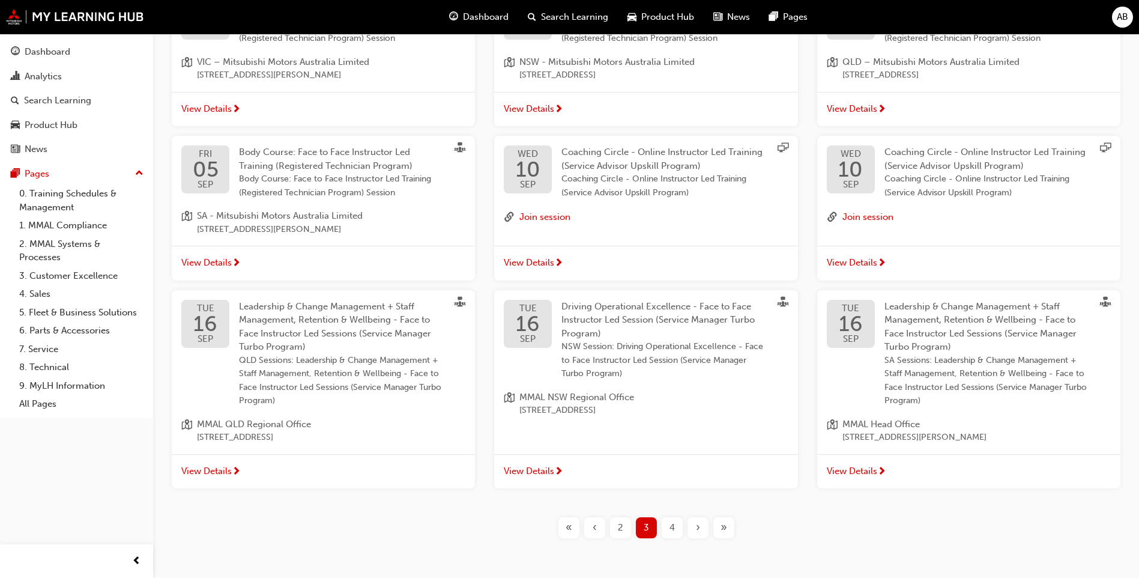
click at [671, 523] on span "4" at bounding box center [672, 528] width 5 height 14
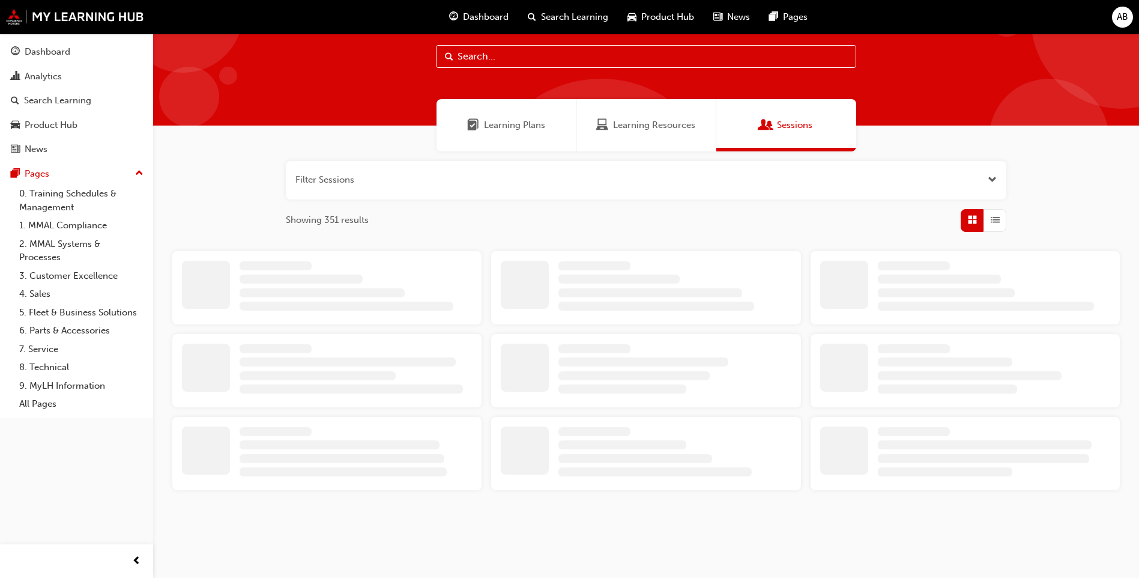
scroll to position [296, 0]
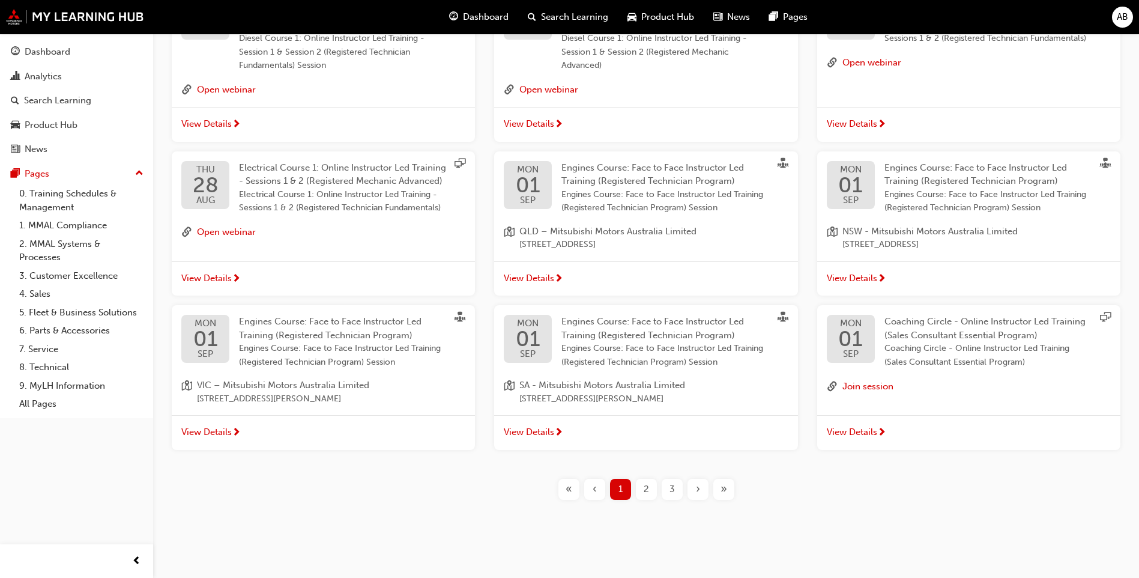
click at [695, 486] on div "›" at bounding box center [698, 489] width 21 height 21
click at [695, 489] on div "›" at bounding box center [698, 489] width 21 height 21
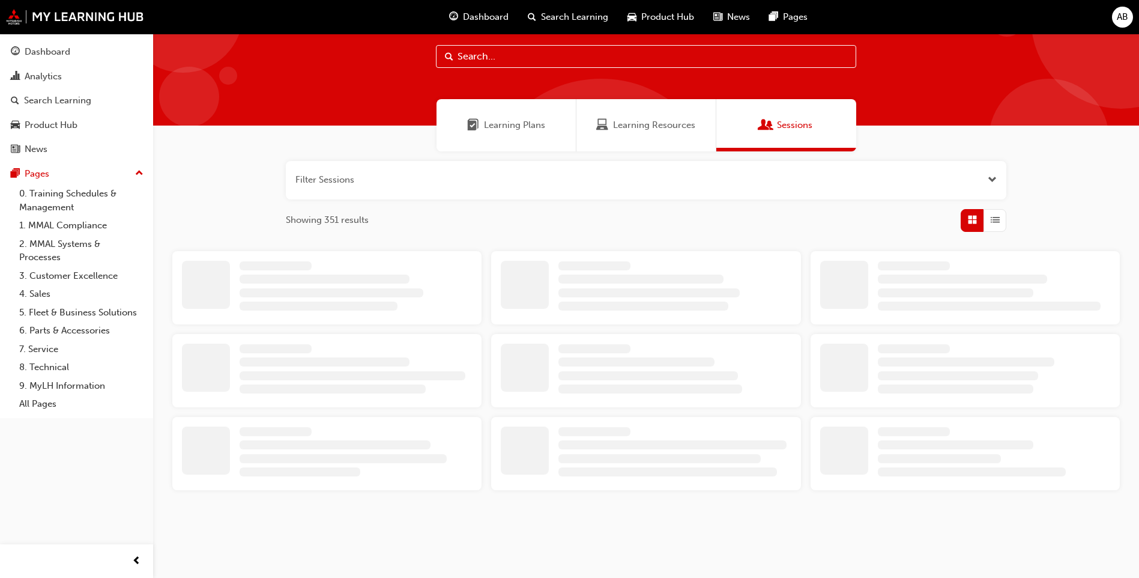
scroll to position [296, 0]
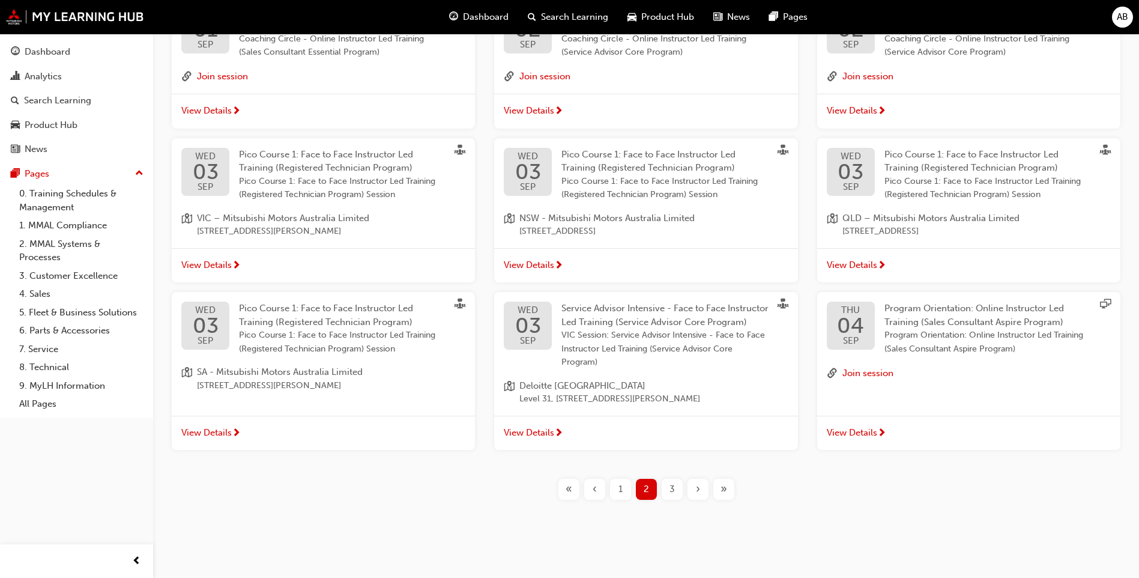
click at [695, 489] on div "›" at bounding box center [698, 489] width 21 height 21
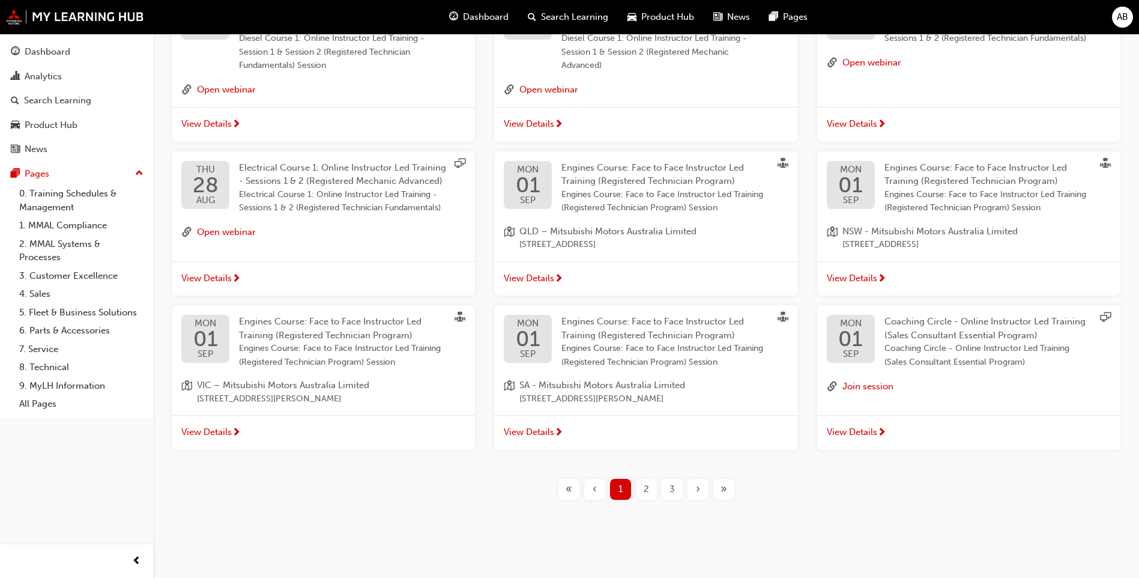
click at [723, 489] on span "»" at bounding box center [724, 489] width 7 height 14
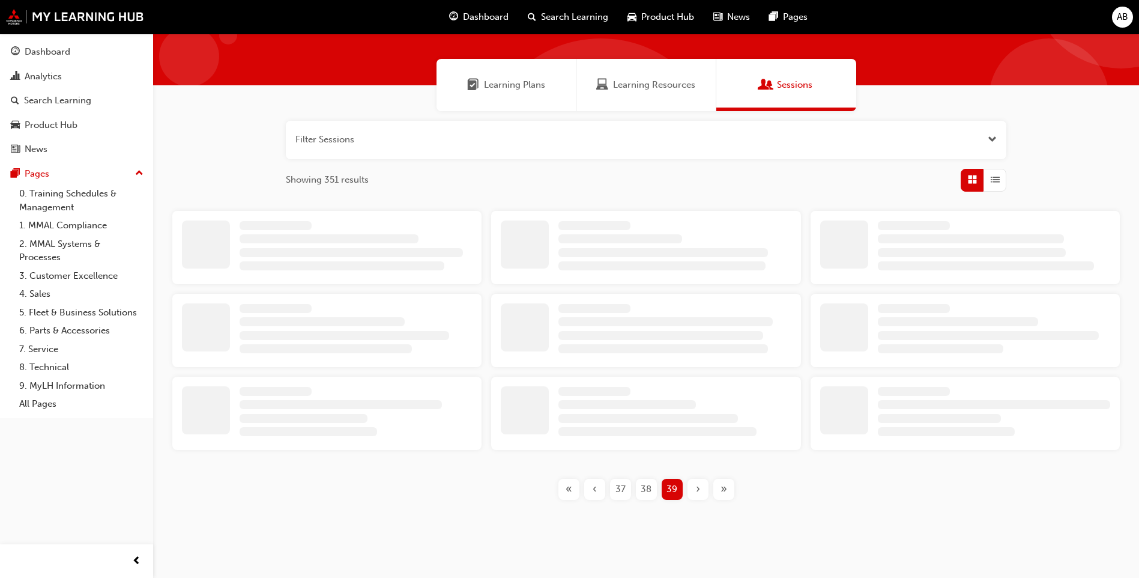
scroll to position [262, 0]
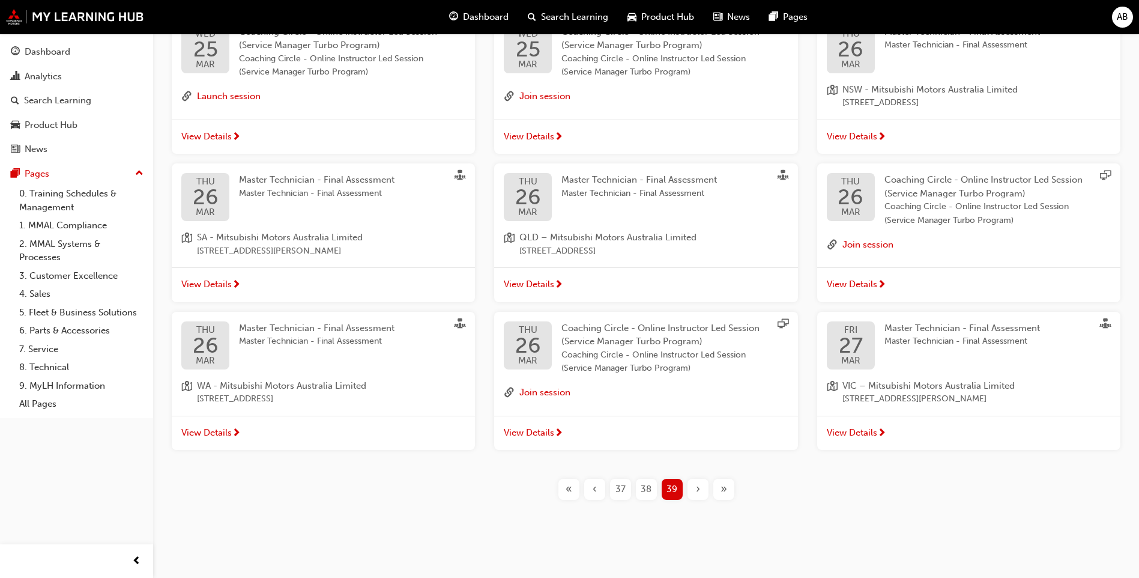
click at [577, 488] on div "«" at bounding box center [569, 489] width 21 height 21
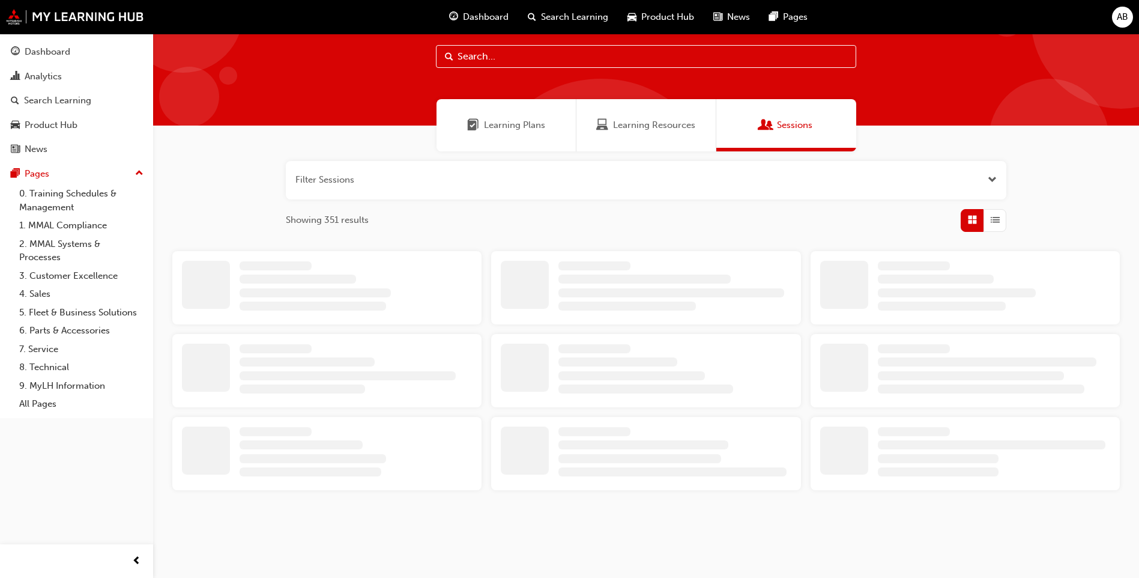
scroll to position [262, 0]
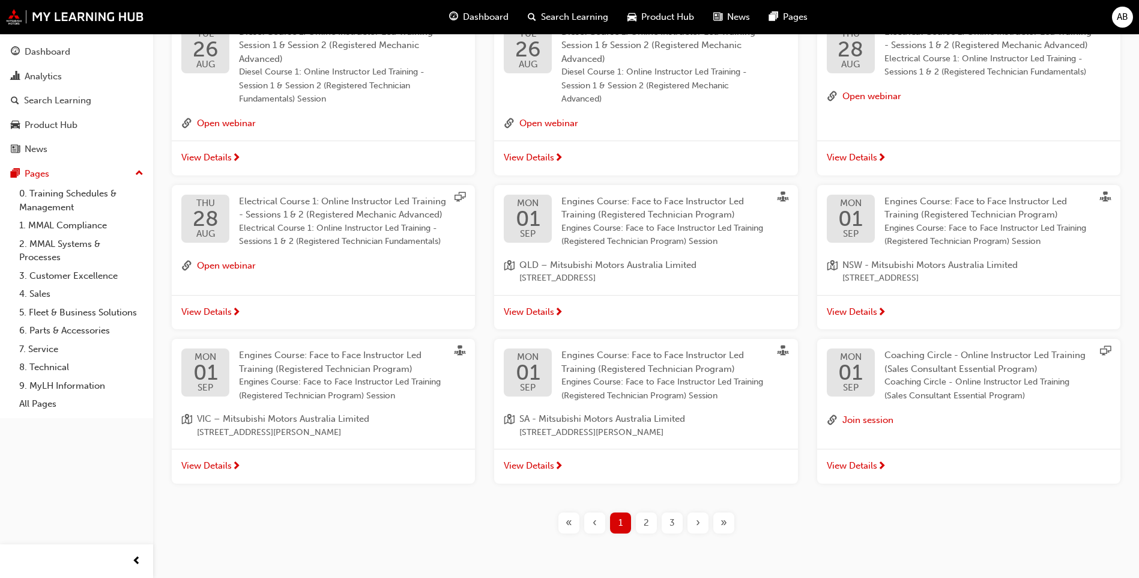
click at [651, 528] on div "2" at bounding box center [646, 522] width 21 height 21
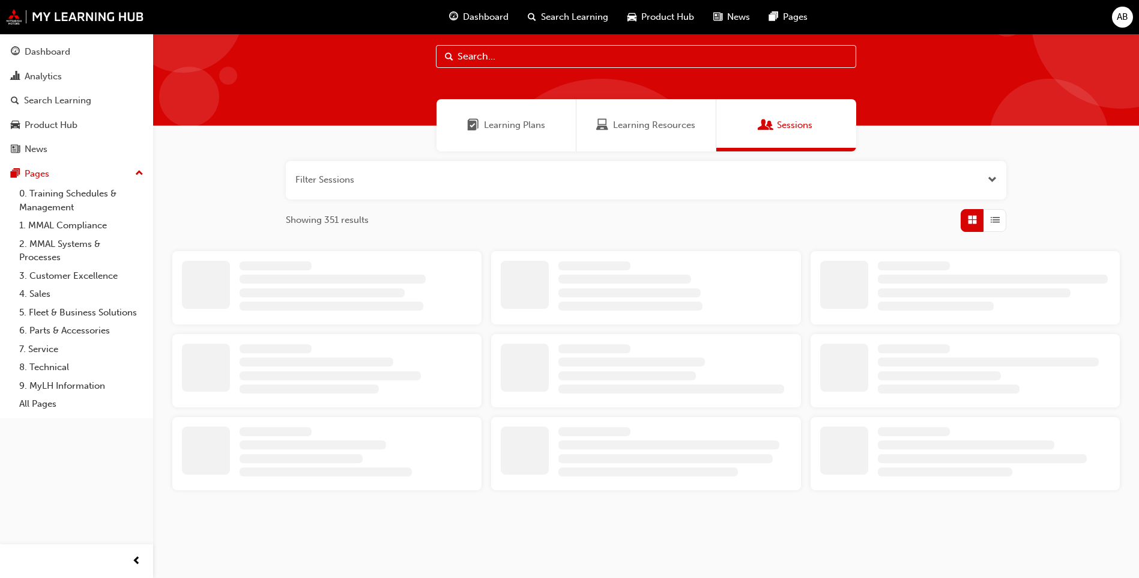
scroll to position [262, 0]
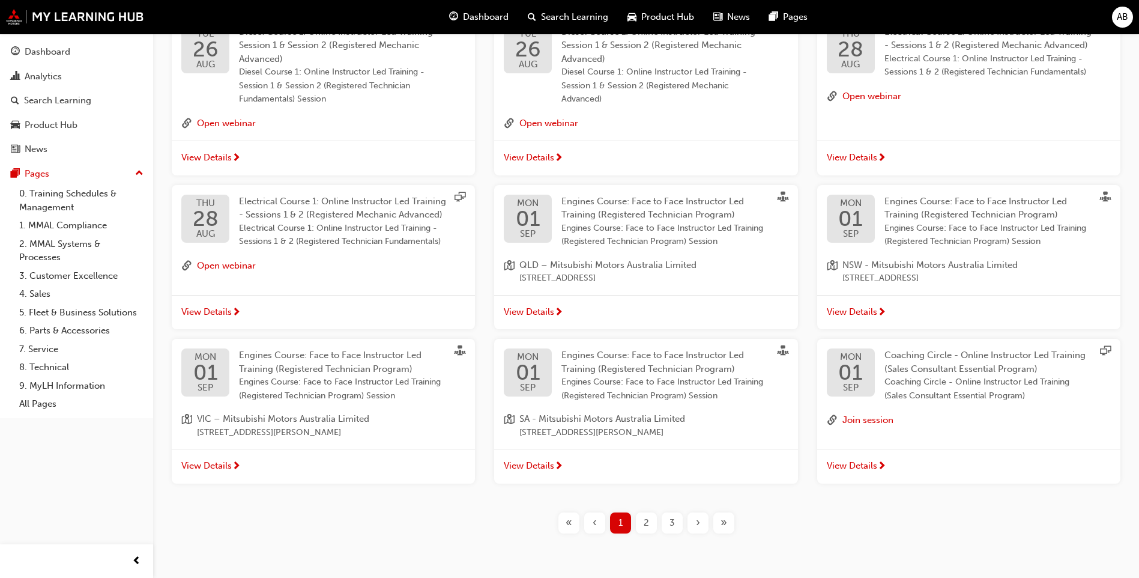
click at [670, 519] on span "3" at bounding box center [672, 523] width 5 height 14
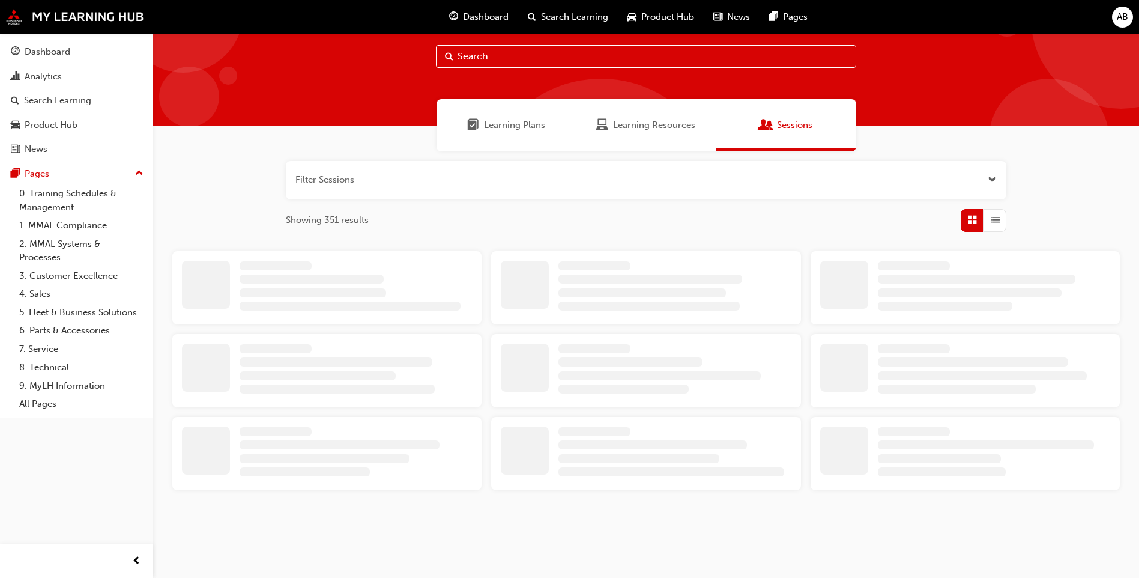
scroll to position [262, 0]
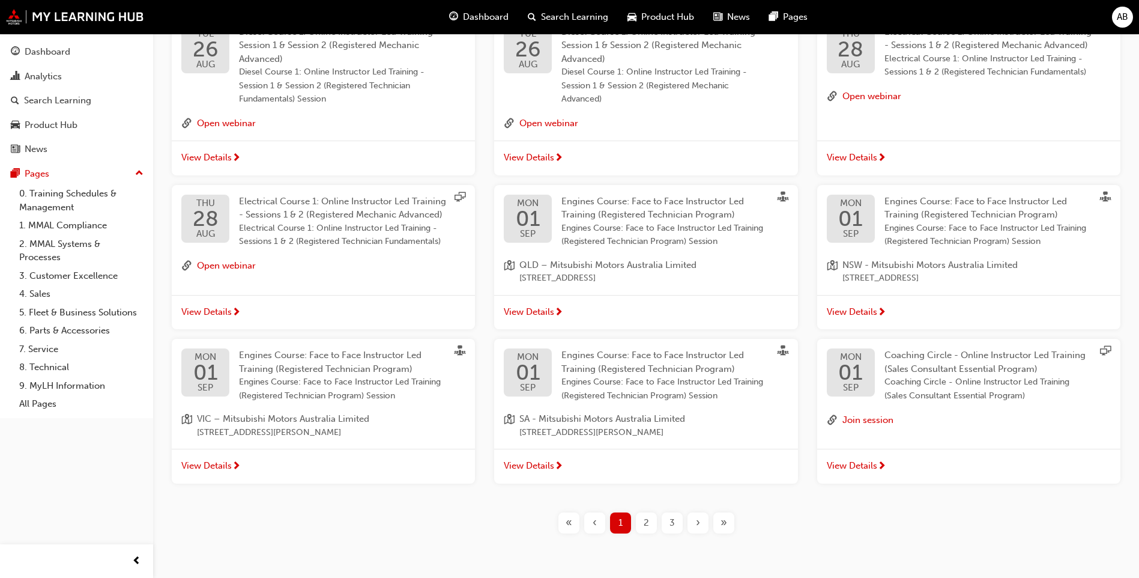
click at [702, 521] on div "›" at bounding box center [698, 522] width 21 height 21
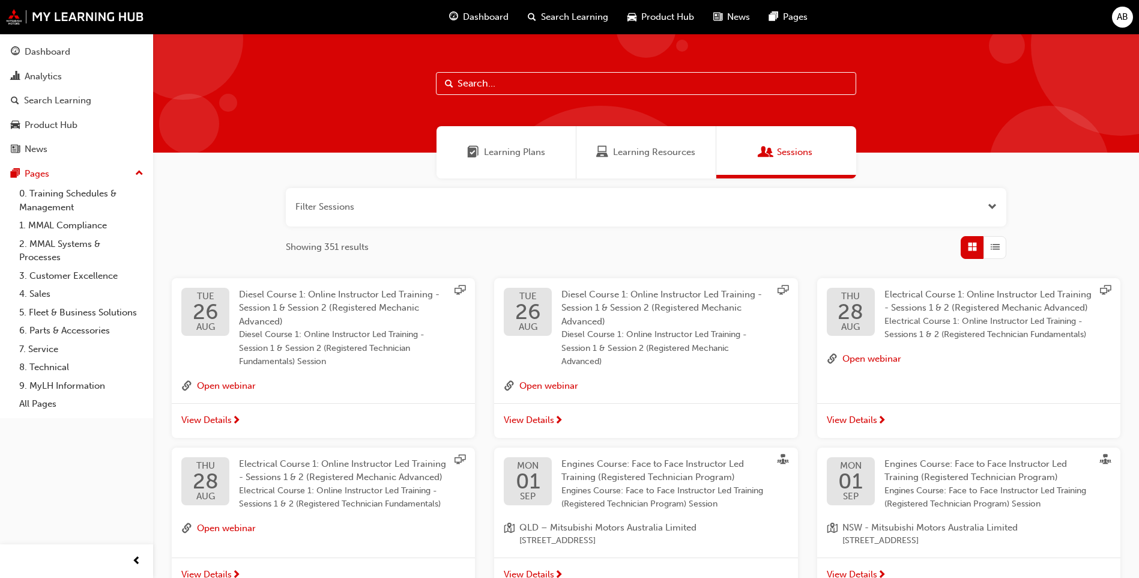
click at [985, 244] on div "button" at bounding box center [995, 247] width 23 height 23
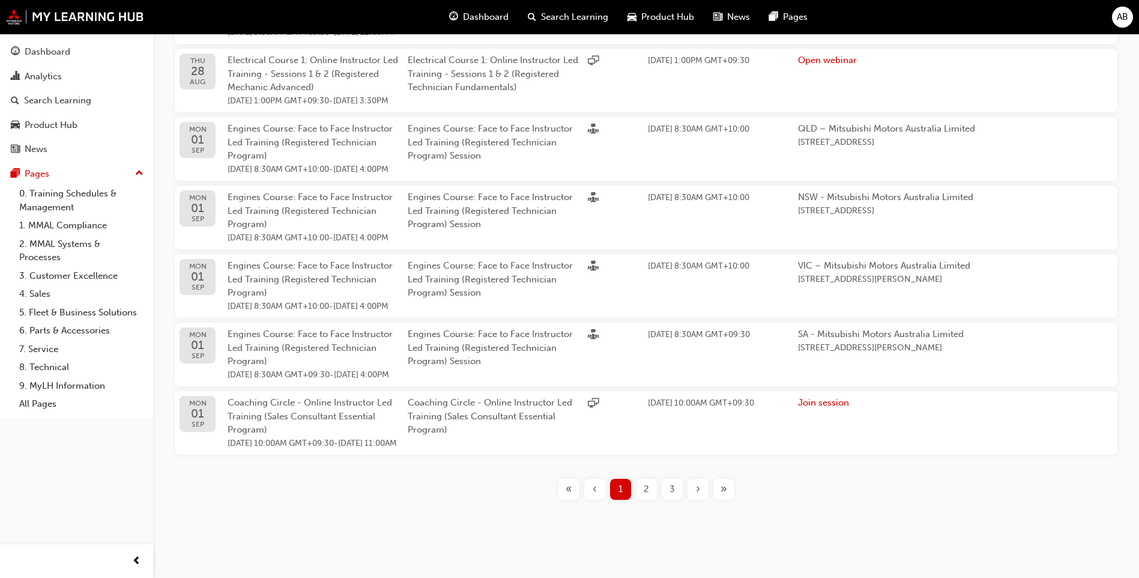
click at [645, 482] on span "2" at bounding box center [646, 489] width 5 height 14
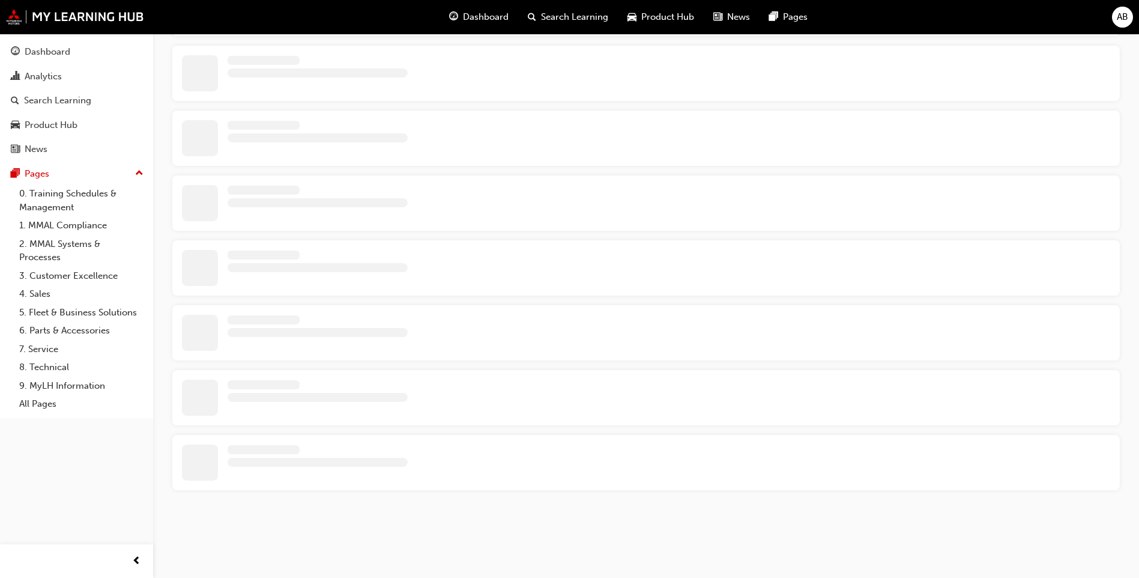
scroll to position [498, 0]
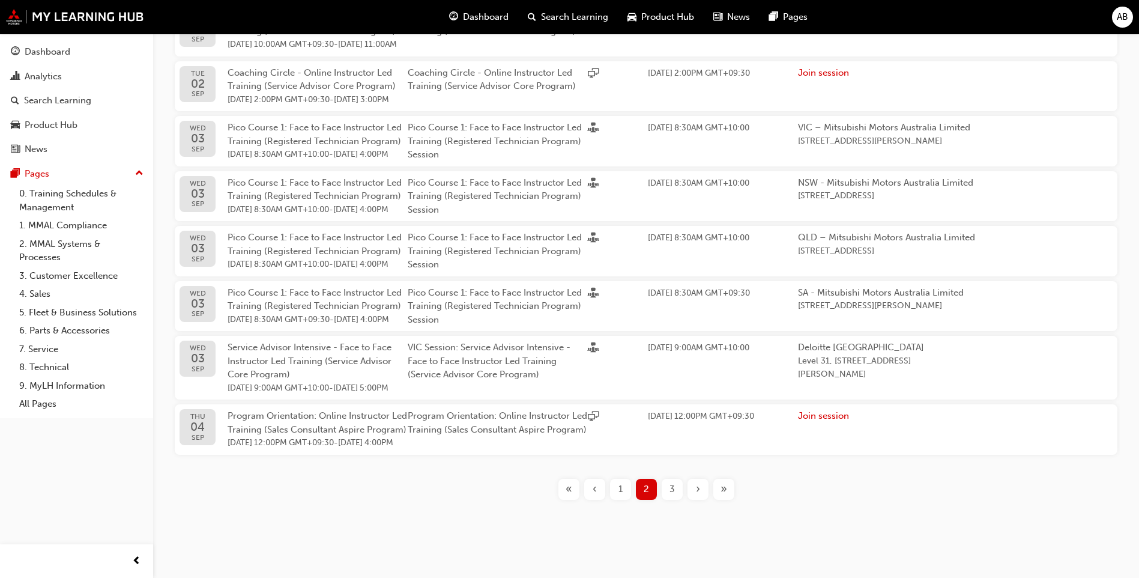
click at [667, 491] on div "3" at bounding box center [672, 489] width 21 height 21
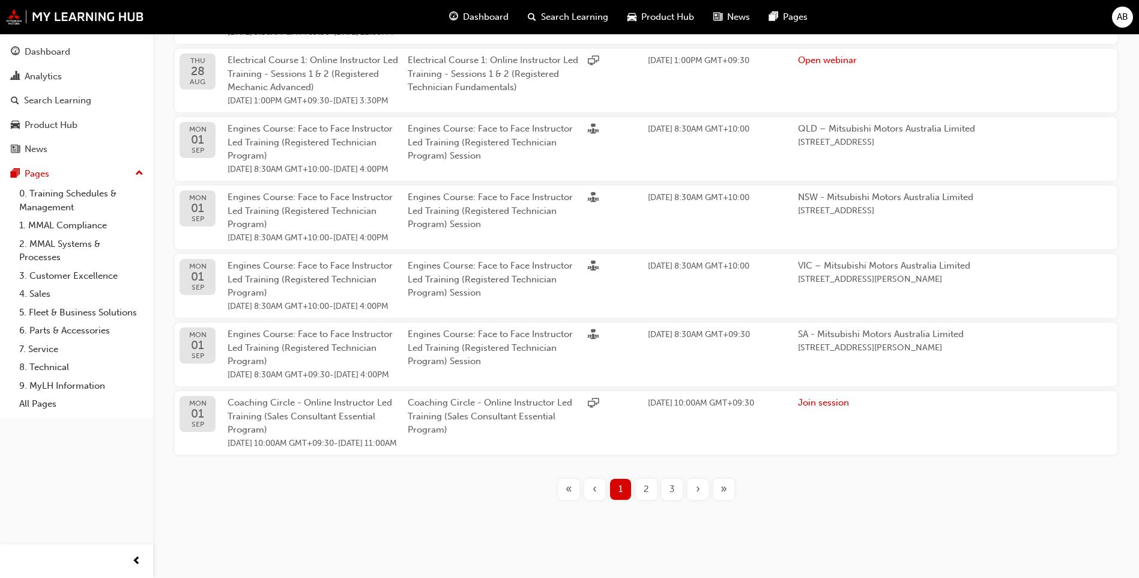
click at [673, 483] on span "3" at bounding box center [672, 489] width 5 height 14
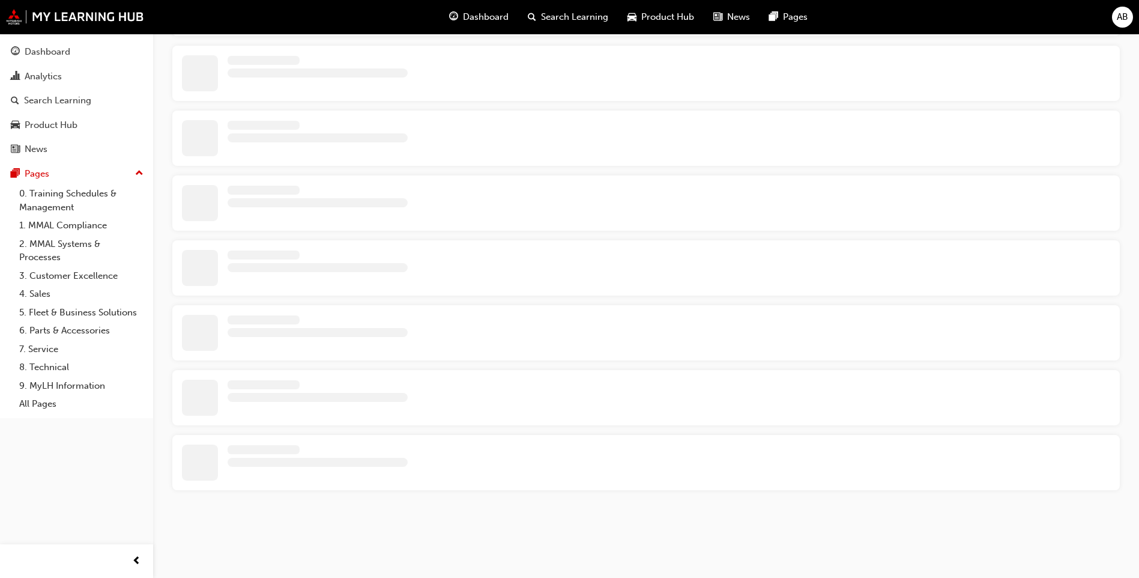
scroll to position [526, 0]
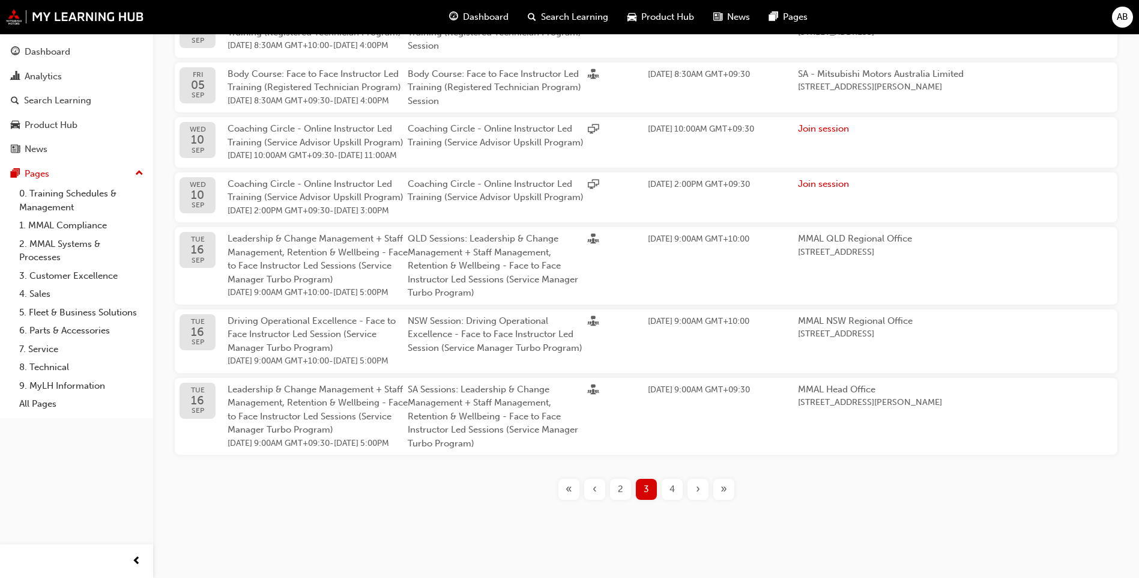
click at [692, 488] on div "›" at bounding box center [698, 489] width 21 height 21
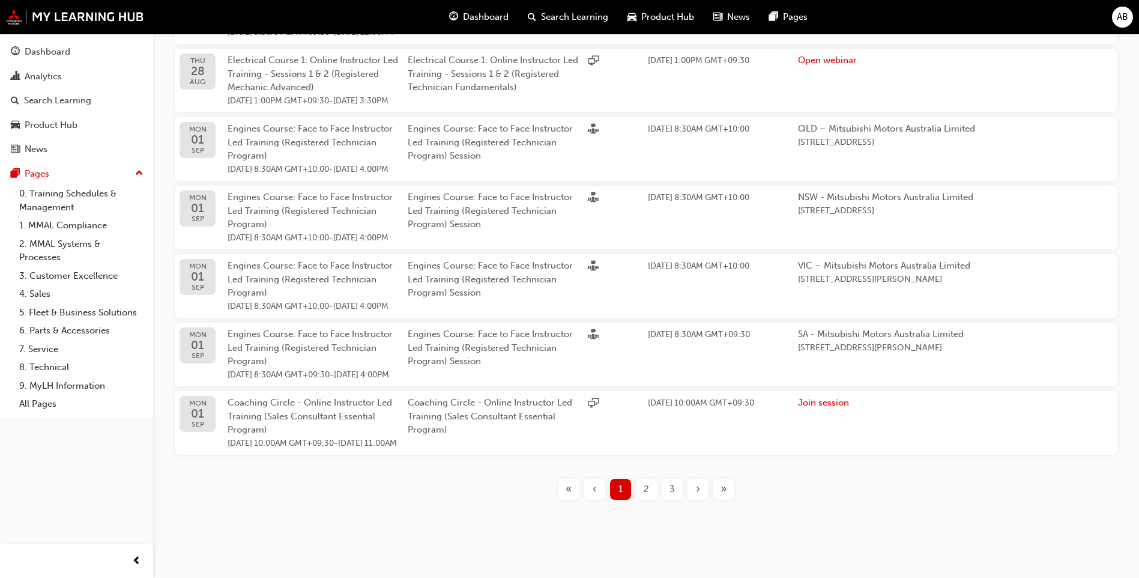
click at [705, 500] on div "›" at bounding box center [698, 489] width 21 height 21
click at [677, 500] on div "3" at bounding box center [672, 489] width 21 height 21
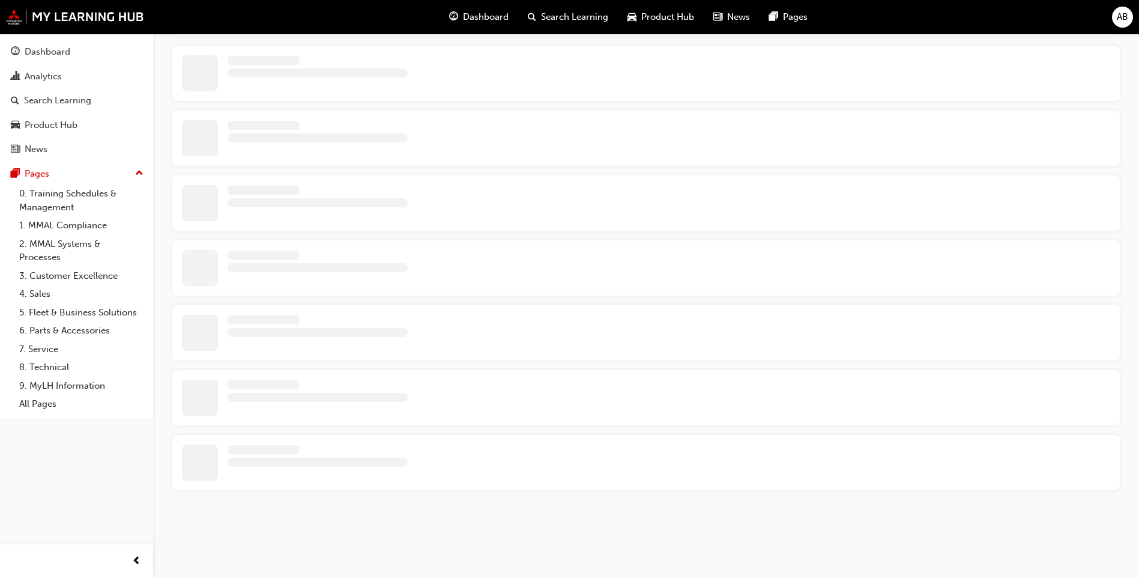
click at [677, 542] on div "Learning Plans Learning Resources Sessions Filter Sessions Showing 351 results" at bounding box center [646, 109] width 986 height 876
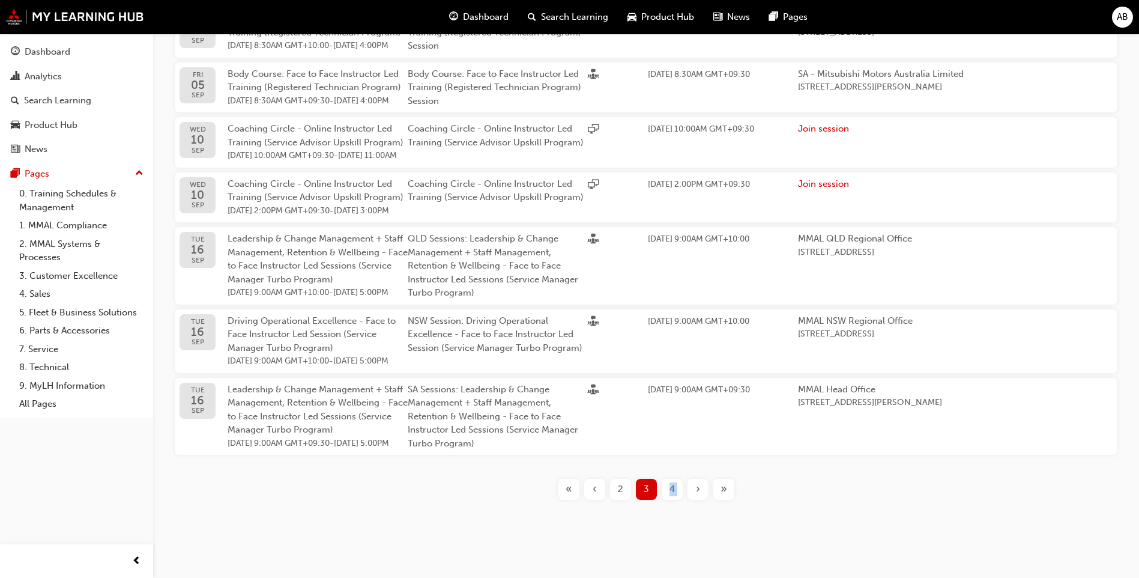
click at [677, 542] on div "Learning Plans Learning Resources Sessions Filter Sessions Showing 351 results …" at bounding box center [646, 89] width 986 height 918
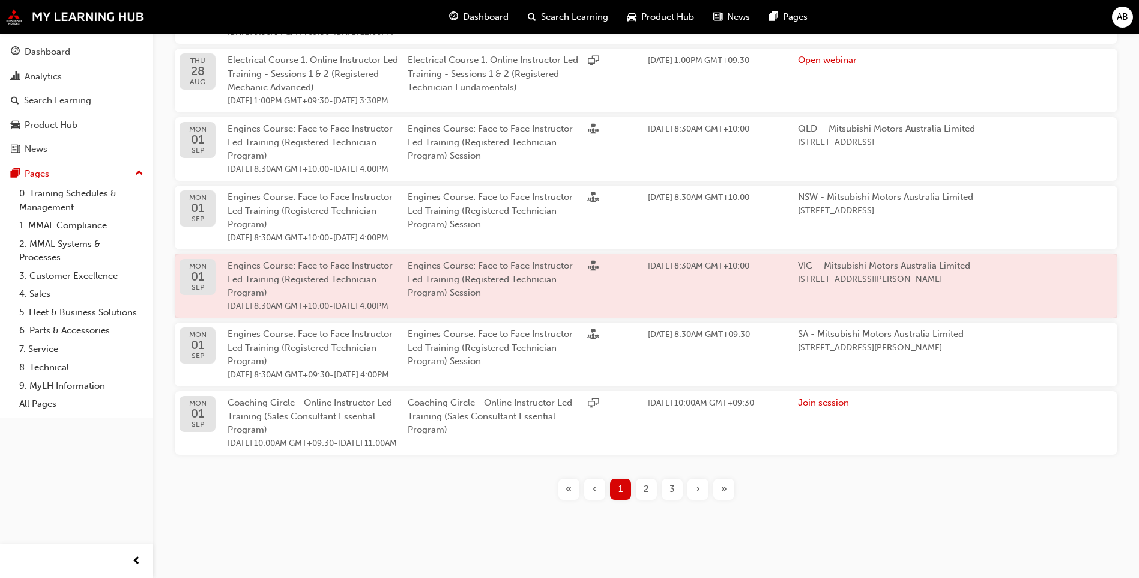
scroll to position [580, 0]
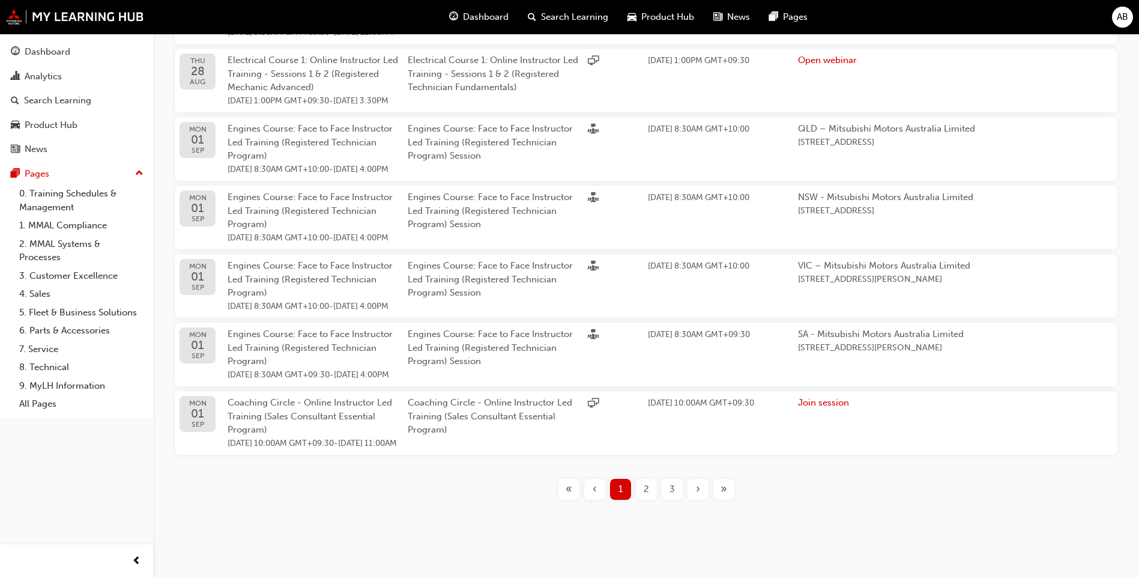
click at [674, 483] on span "3" at bounding box center [672, 489] width 5 height 14
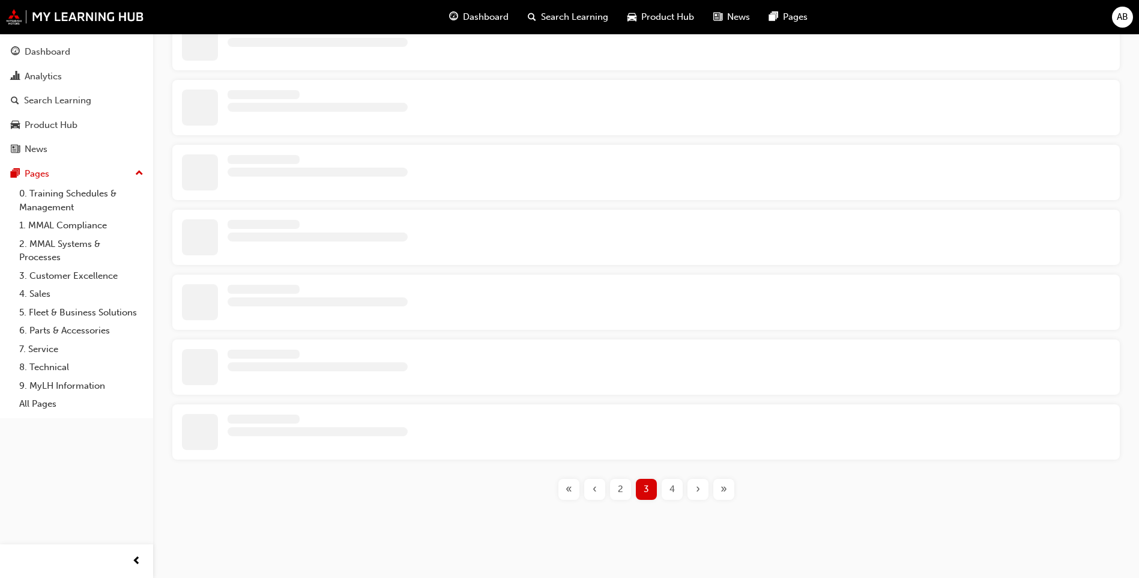
click at [674, 483] on span "4" at bounding box center [672, 489] width 5 height 14
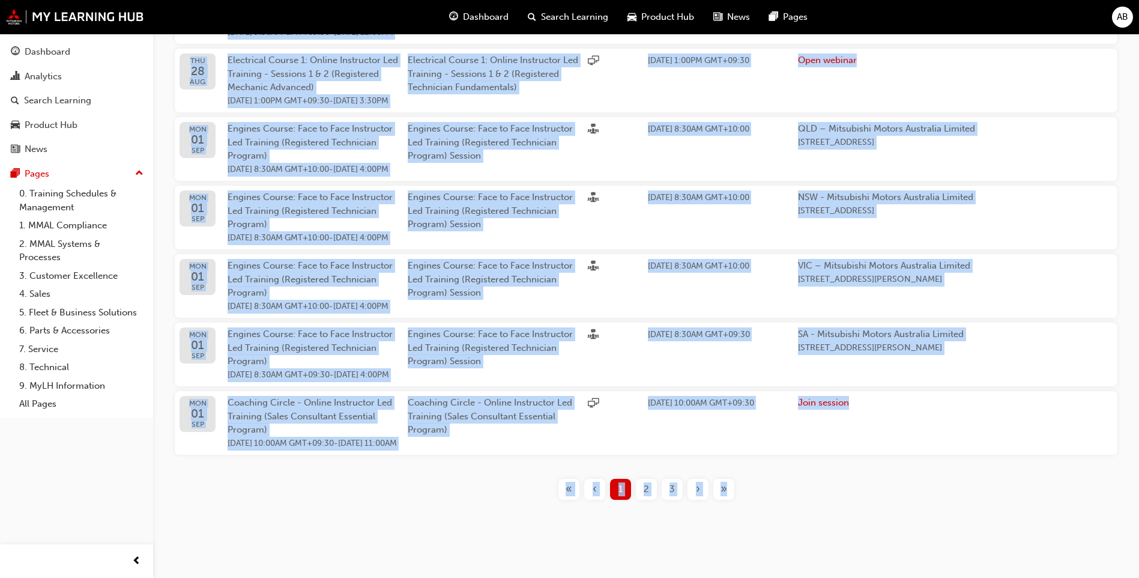
scroll to position [580, 0]
click at [867, 506] on div "Filter Sessions Showing 351 results Date Learning Resource Session title Type E…" at bounding box center [646, 115] width 986 height 789
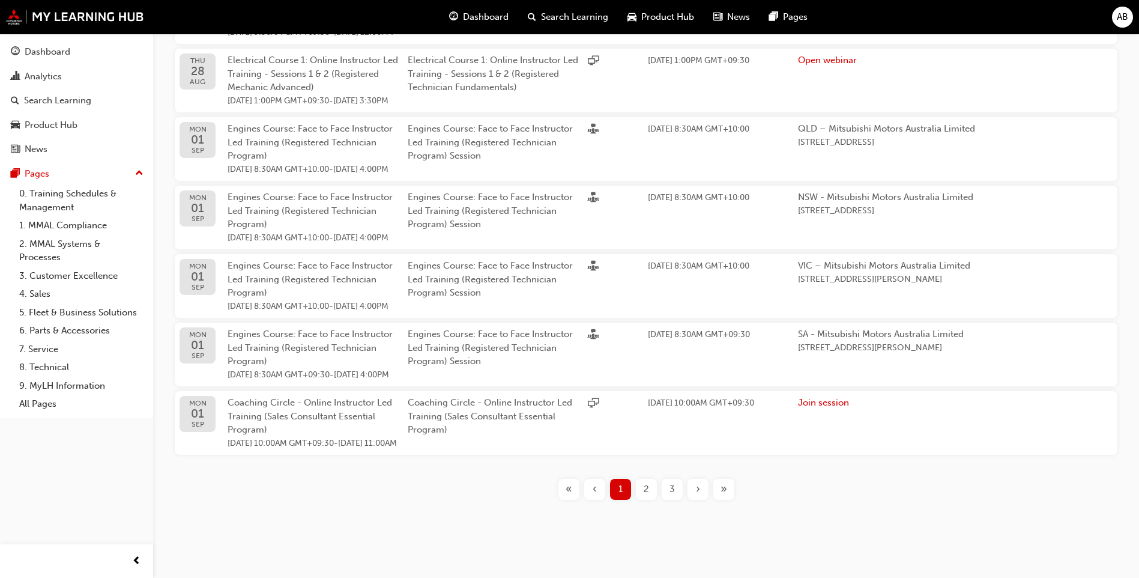
click at [694, 495] on div "›" at bounding box center [698, 489] width 21 height 21
click at [717, 491] on div "»" at bounding box center [723, 489] width 21 height 21
click at [719, 491] on div "»" at bounding box center [723, 489] width 21 height 21
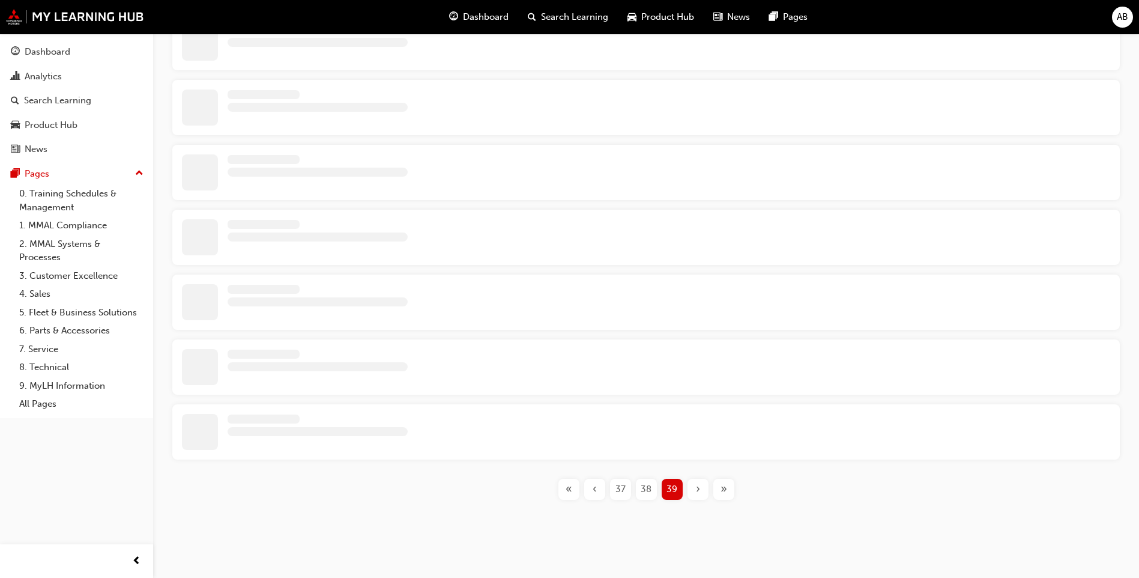
scroll to position [390, 0]
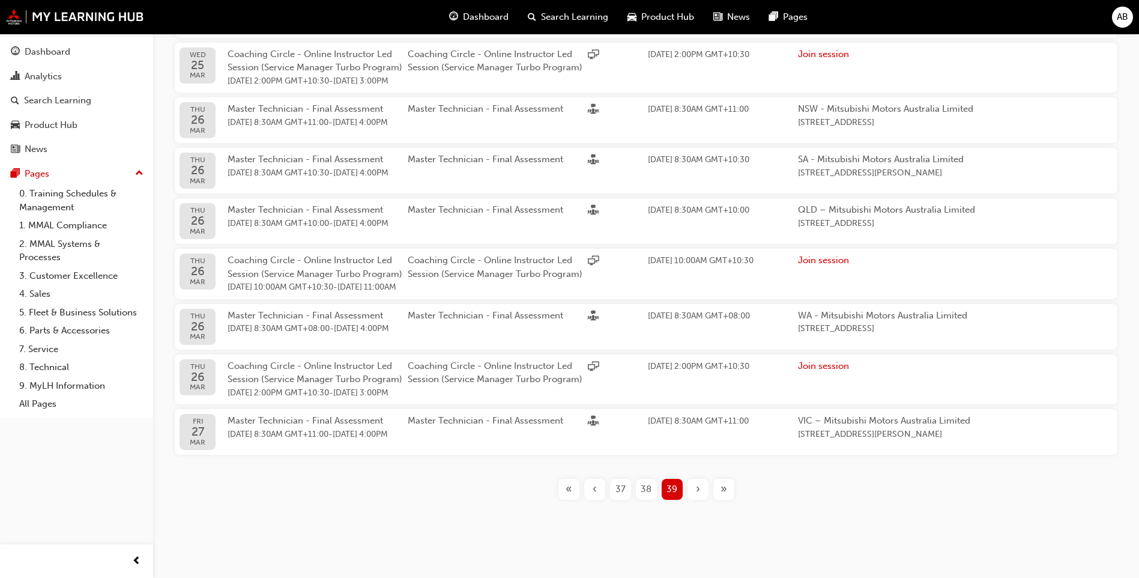
click at [604, 488] on div "‹" at bounding box center [594, 489] width 21 height 21
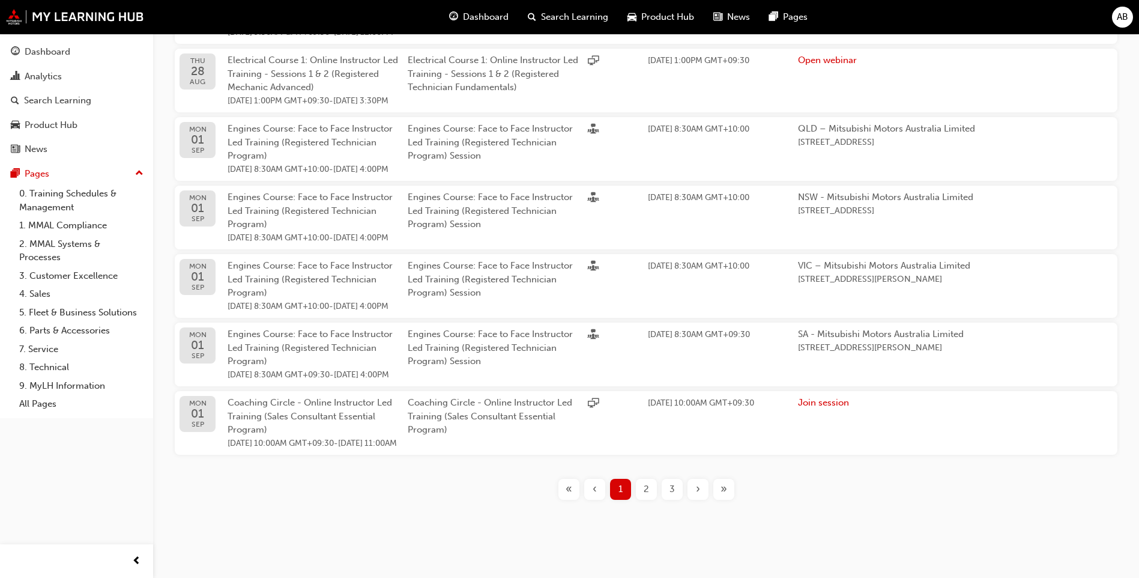
scroll to position [580, 0]
click at [719, 483] on div "»" at bounding box center [723, 489] width 21 height 21
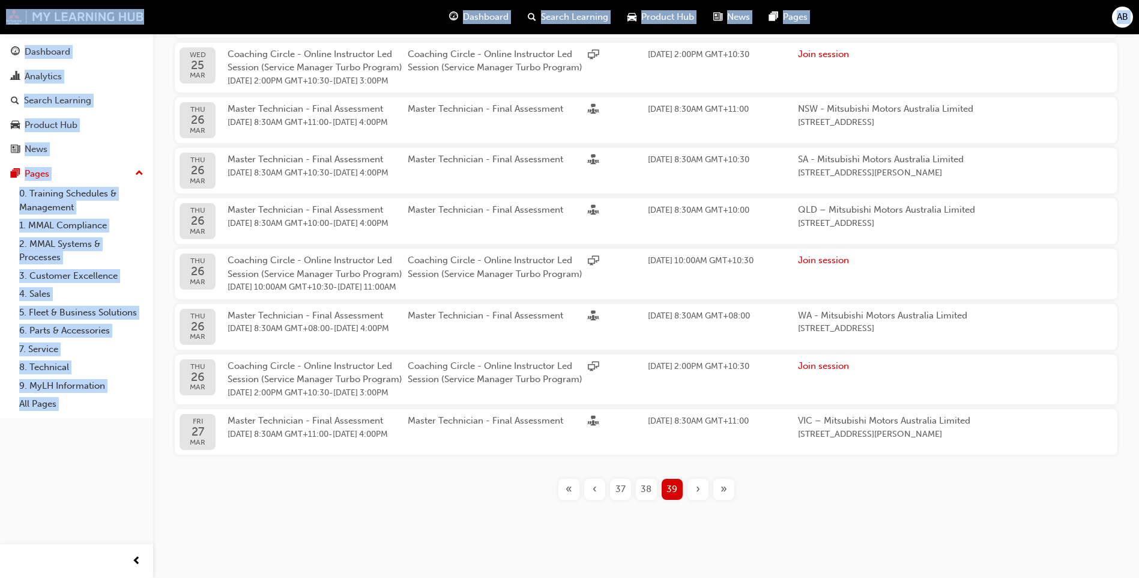
click at [808, 503] on div "Filter Sessions Showing 351 results Date Learning Resource Session title Type E…" at bounding box center [646, 187] width 986 height 645
click at [616, 486] on span "37" at bounding box center [621, 489] width 10 height 14
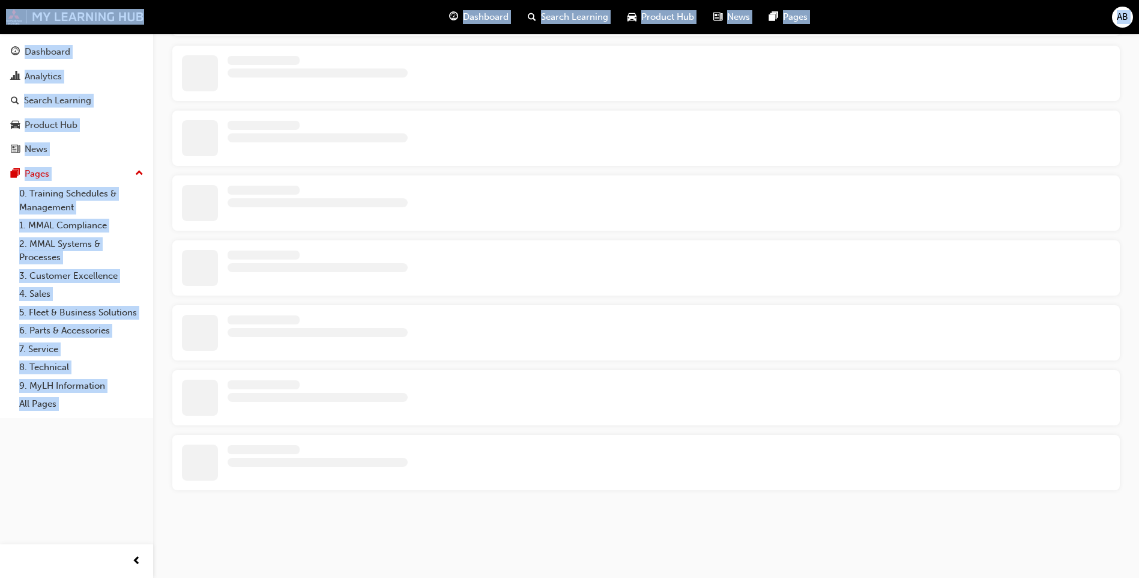
scroll to position [390, 0]
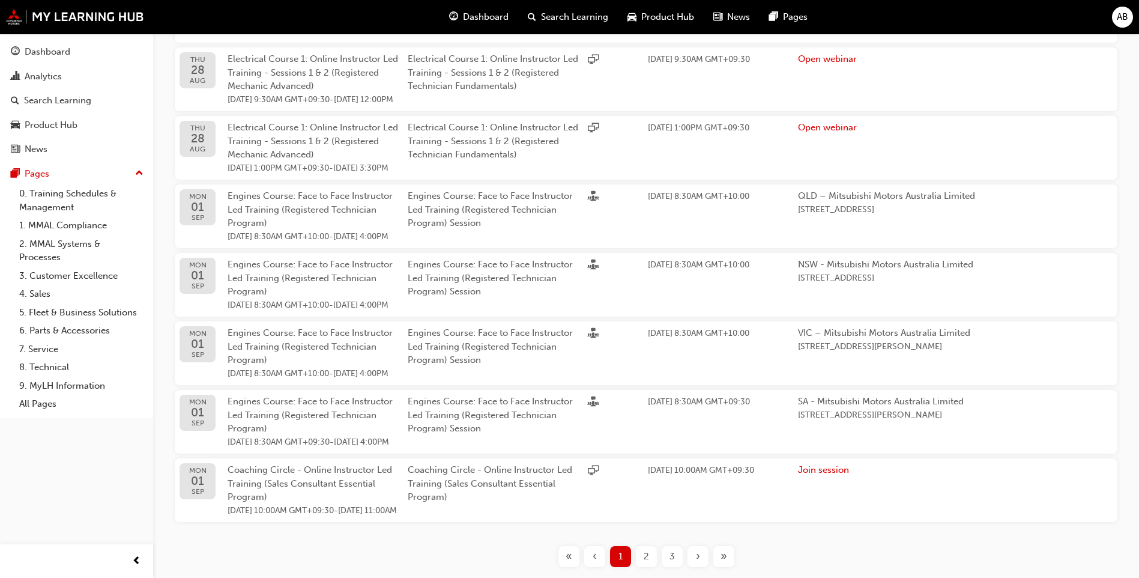
click at [130, 492] on div "Dashboard Analytics Search Learning Product Hub News Pages Pages 0. Training Sc…" at bounding box center [76, 274] width 153 height 548
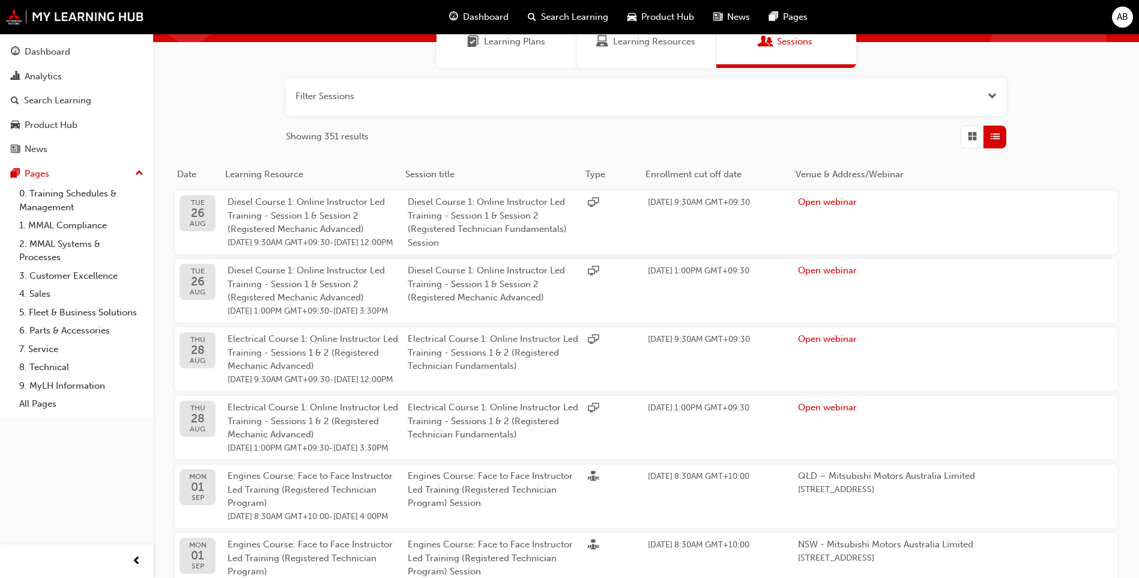
scroll to position [0, 0]
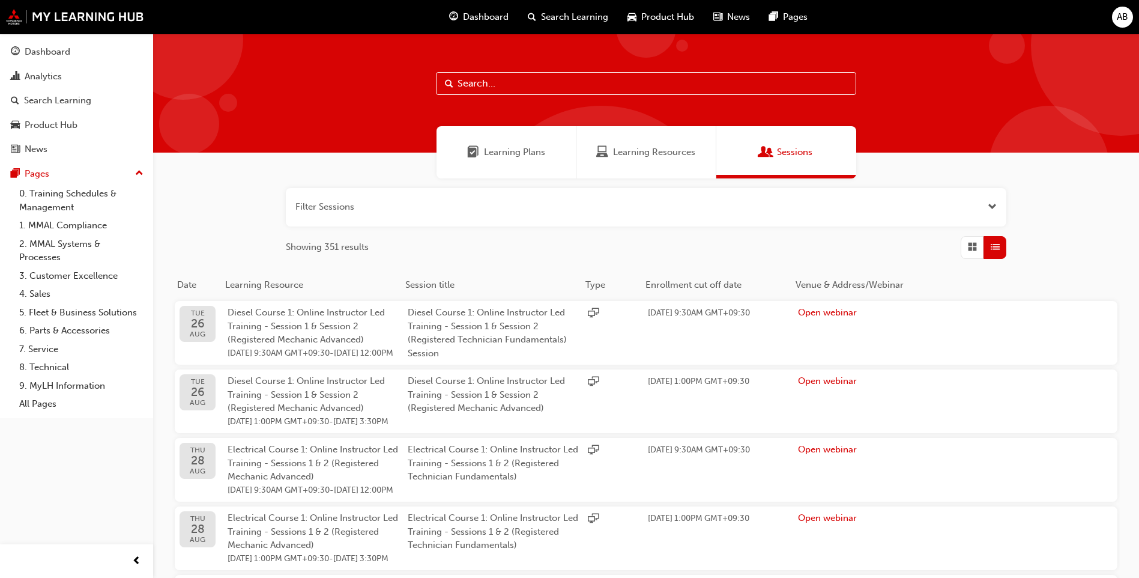
click at [521, 138] on div "Learning Plans" at bounding box center [507, 152] width 140 height 52
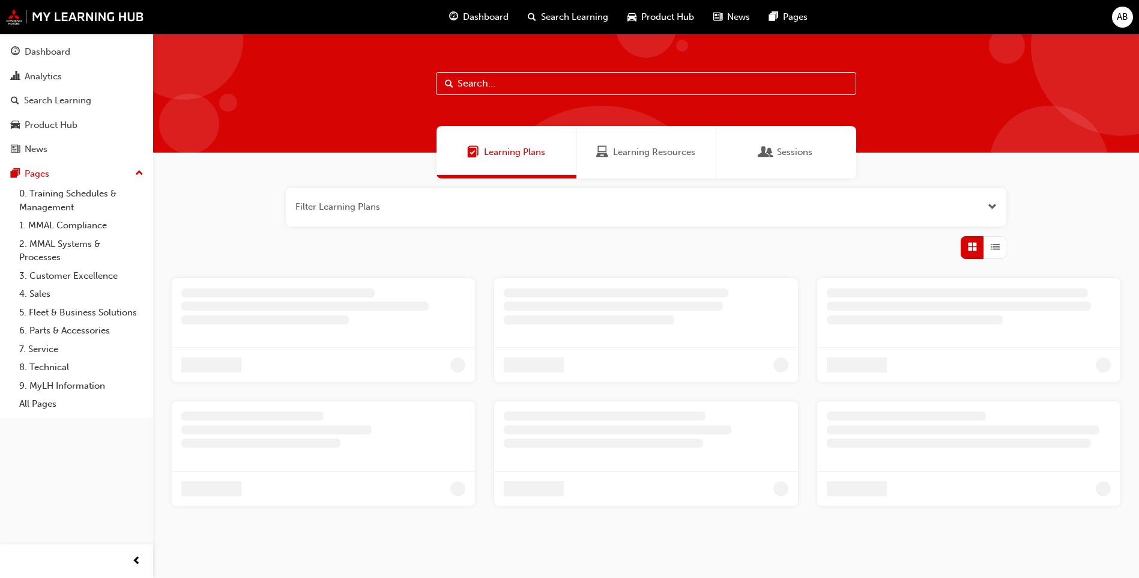
click at [542, 103] on div at bounding box center [646, 93] width 986 height 119
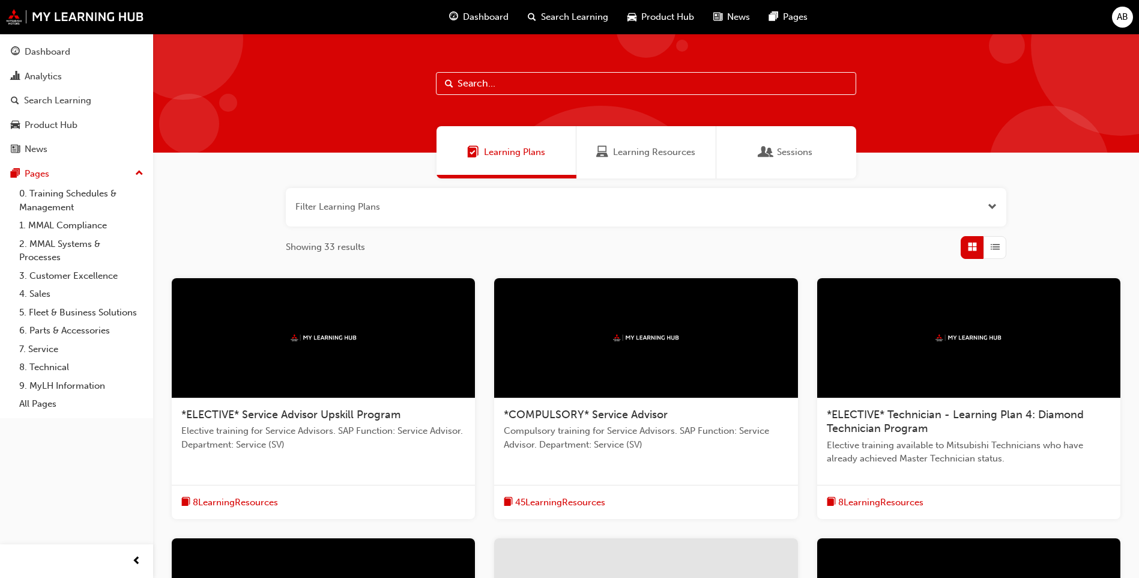
click at [550, 85] on input "text" at bounding box center [646, 83] width 420 height 23
type input "ASX"
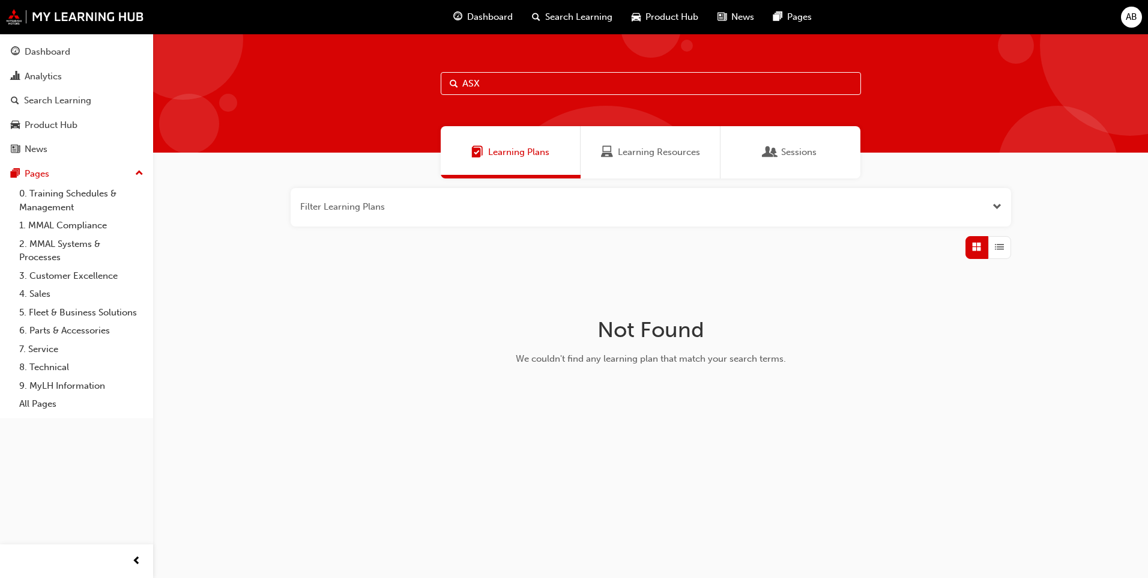
click at [617, 159] on div "Learning Resources" at bounding box center [650, 152] width 99 height 14
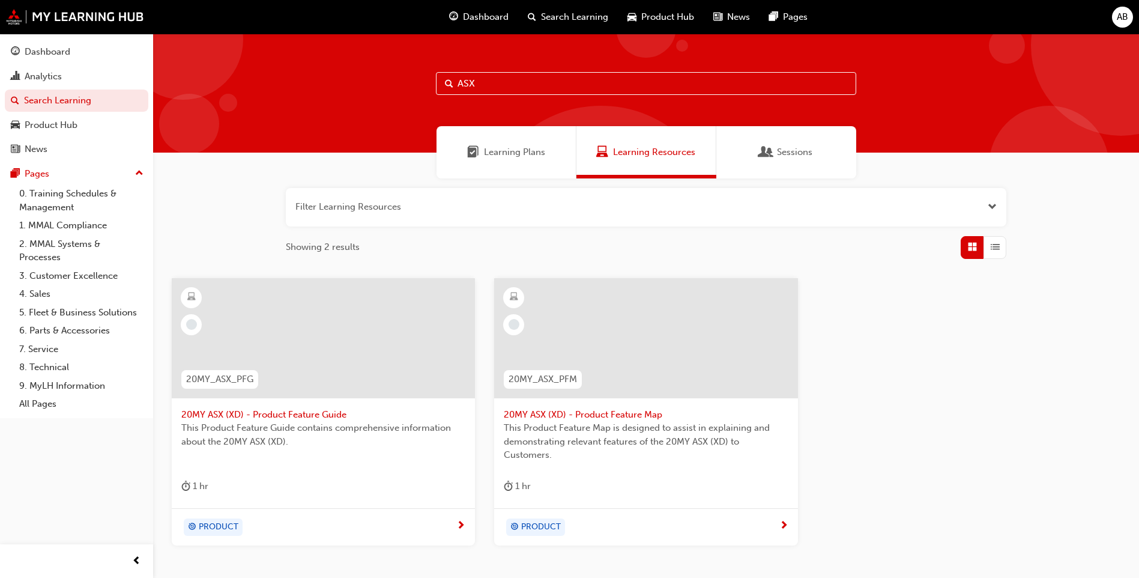
click at [781, 150] on span "Sessions" at bounding box center [794, 152] width 35 height 14
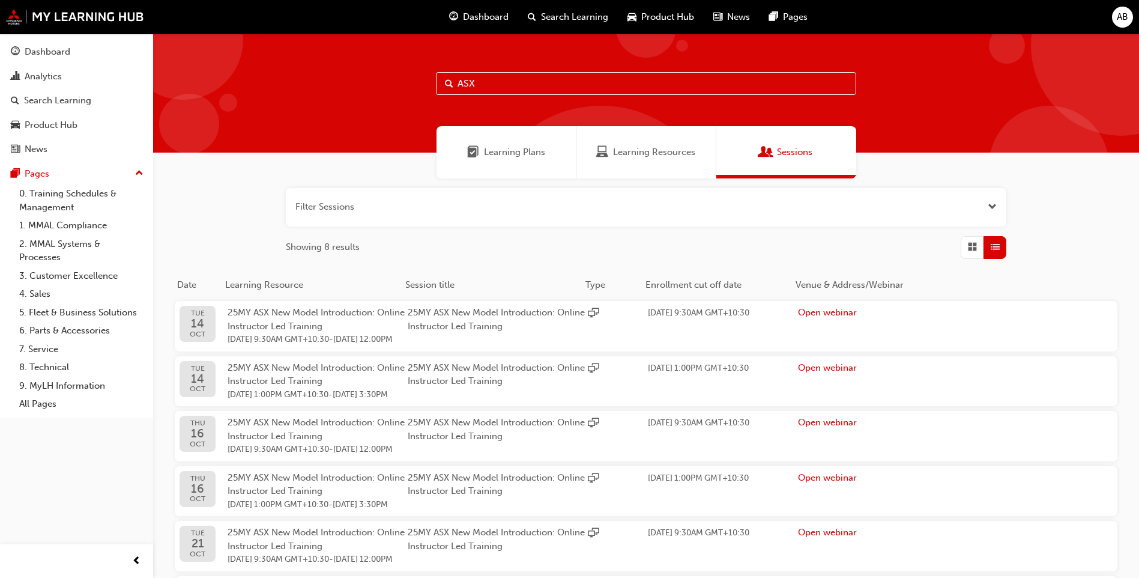
click at [632, 87] on input "ASX" at bounding box center [646, 83] width 420 height 23
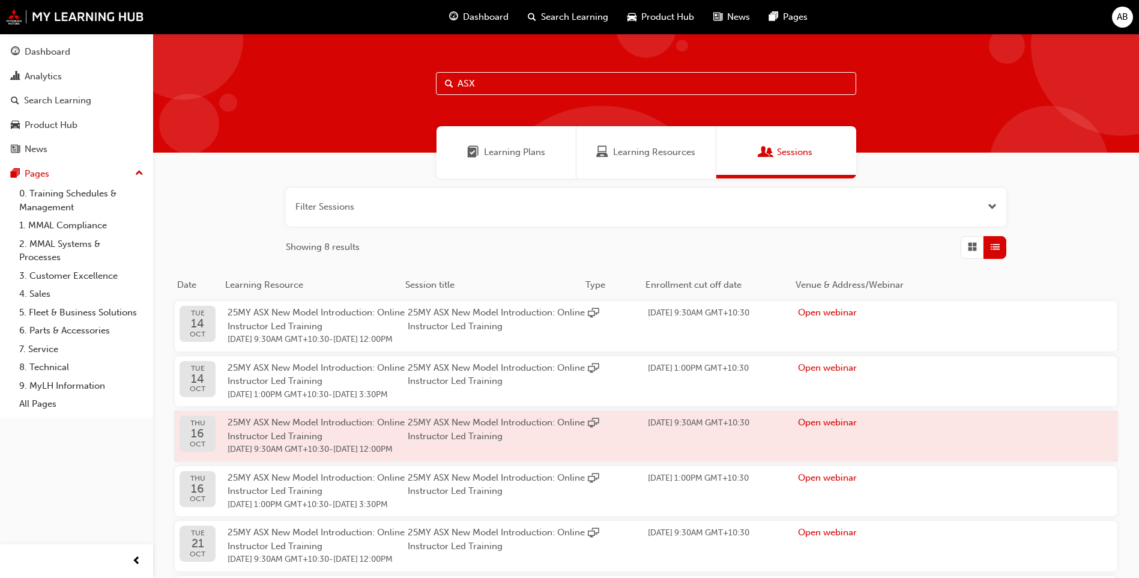
scroll to position [389, 0]
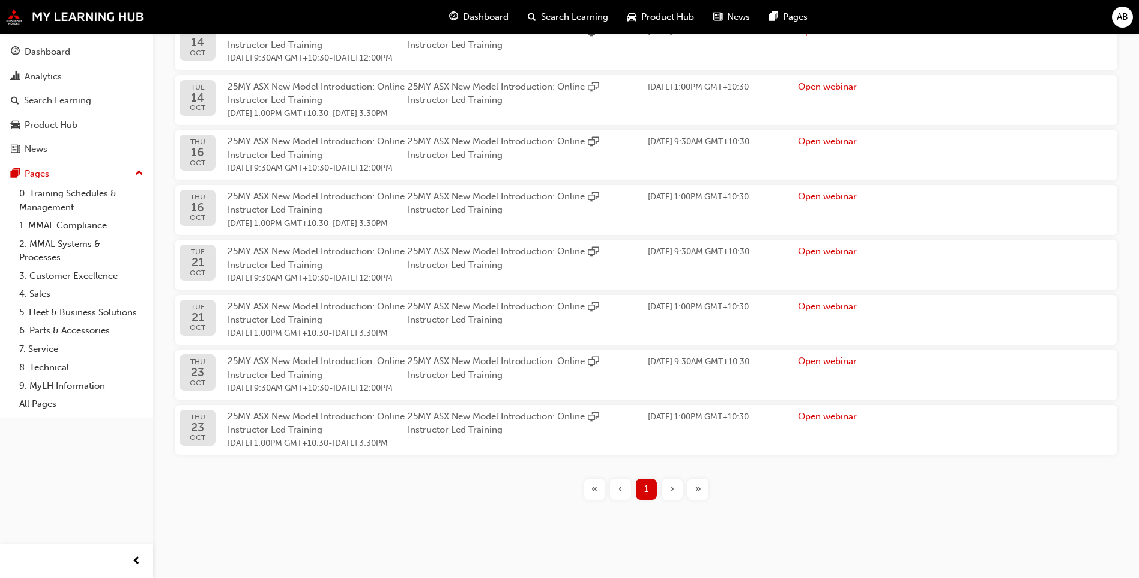
click at [893, 529] on div "ASX Learning Plans Learning Resources Sessions Filter Sessions Showing 8 result…" at bounding box center [646, 150] width 986 height 795
click at [377, 484] on div "« ‹ 1 › »" at bounding box center [646, 489] width 948 height 21
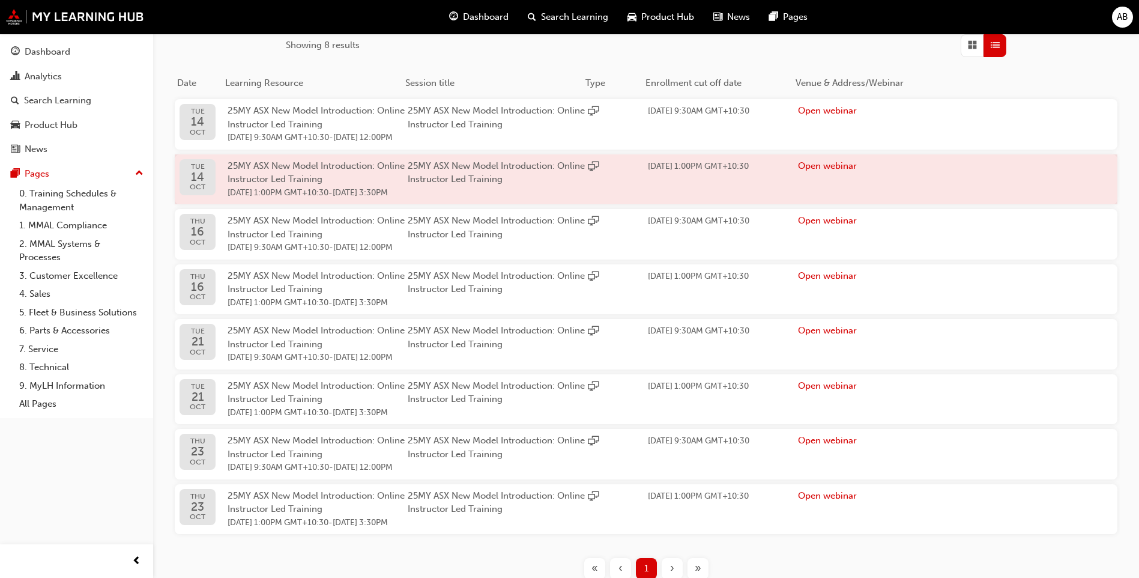
scroll to position [180, 0]
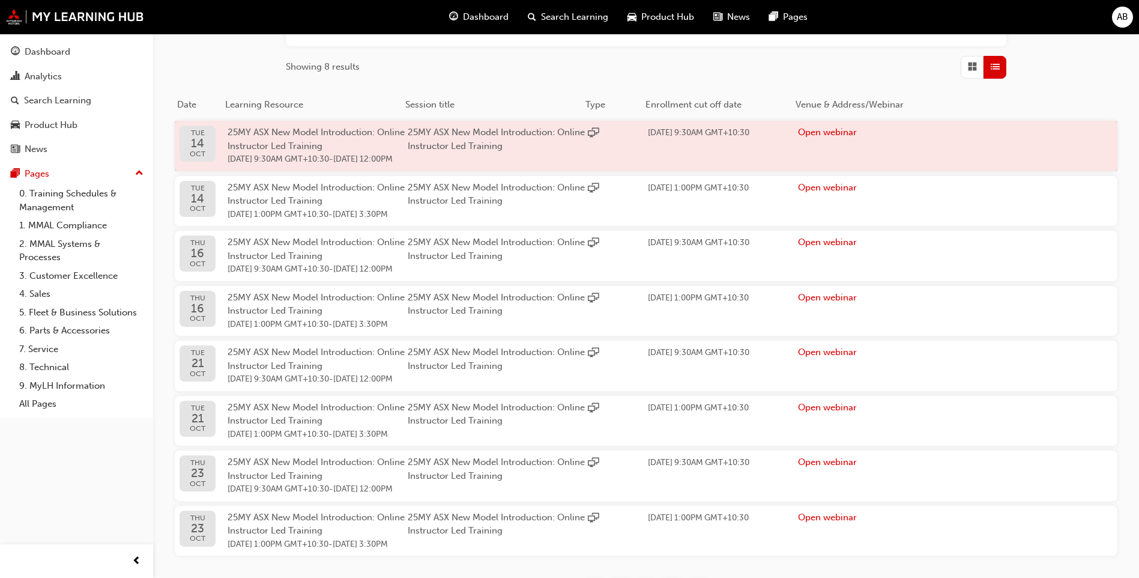
click at [330, 136] on span "25MY ASX New Model Introduction: Online Instructor Led Training" at bounding box center [316, 139] width 177 height 25
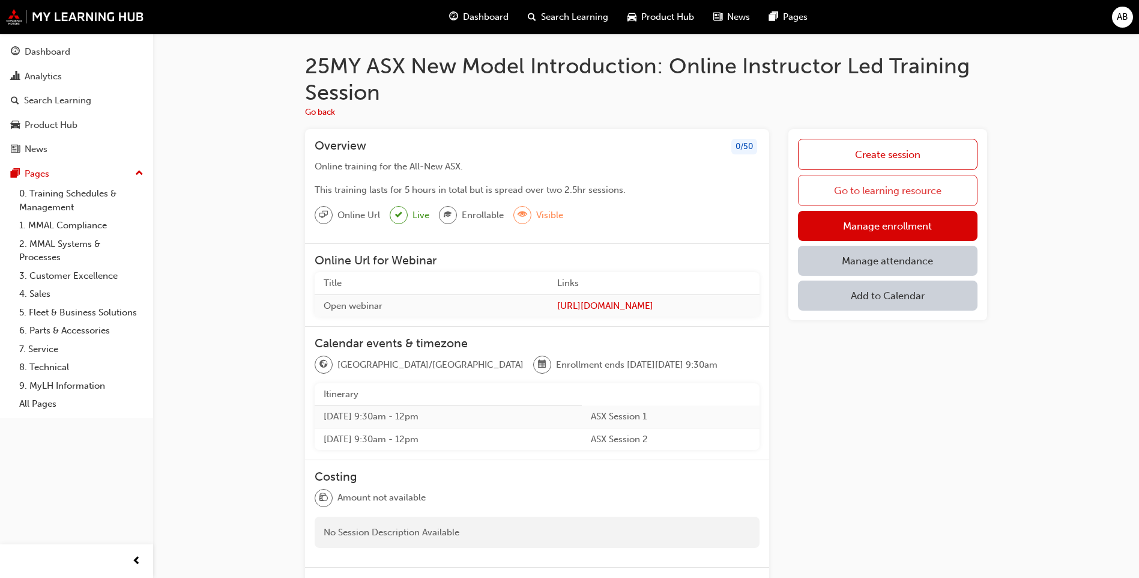
click at [857, 192] on link "Go to learning resource" at bounding box center [888, 190] width 180 height 31
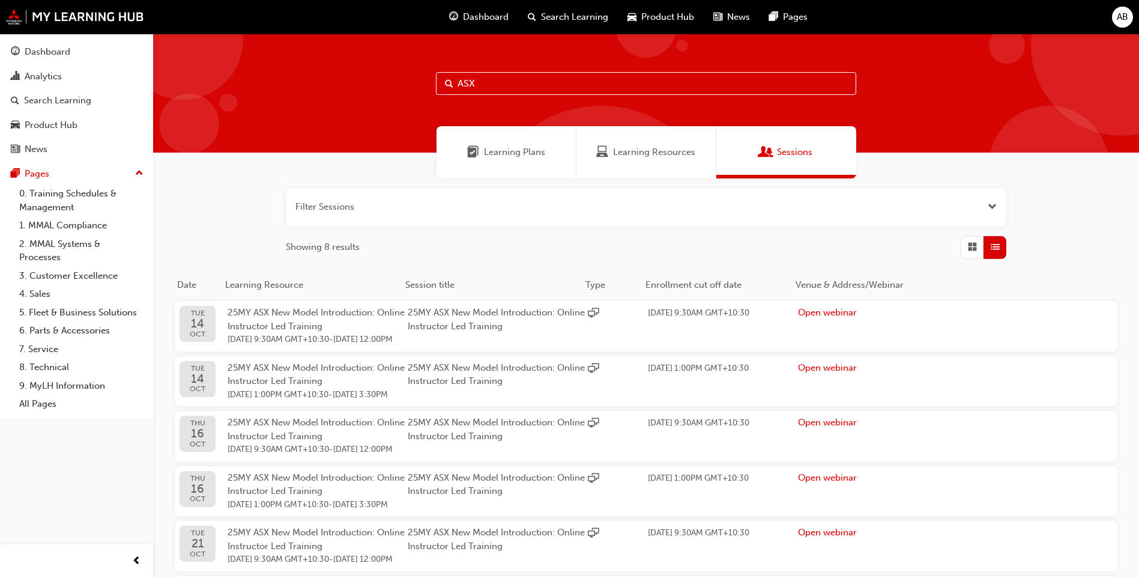
scroll to position [389, 0]
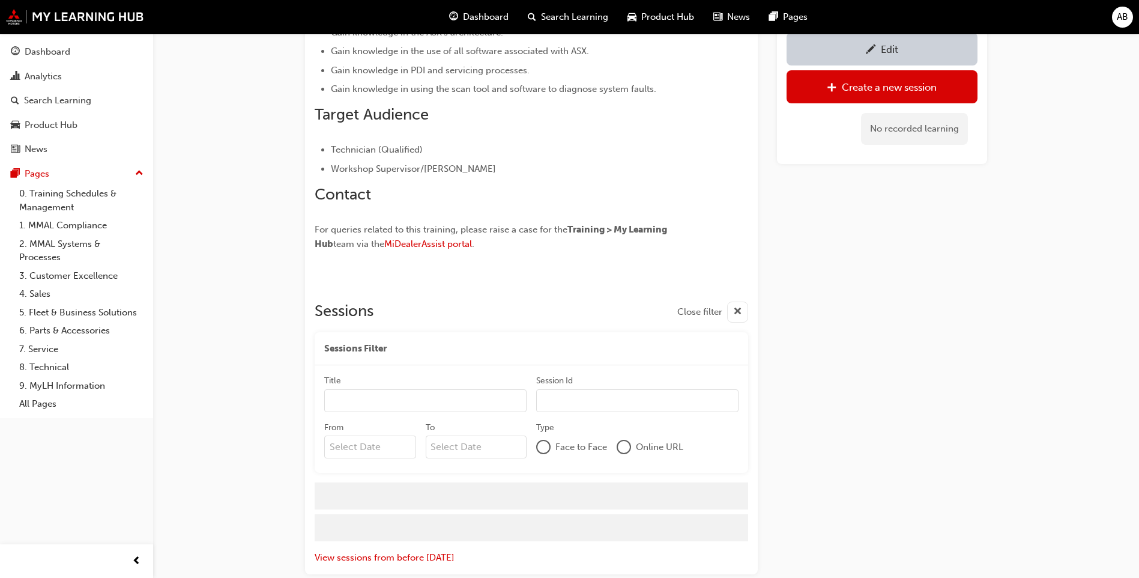
scroll to position [239, 0]
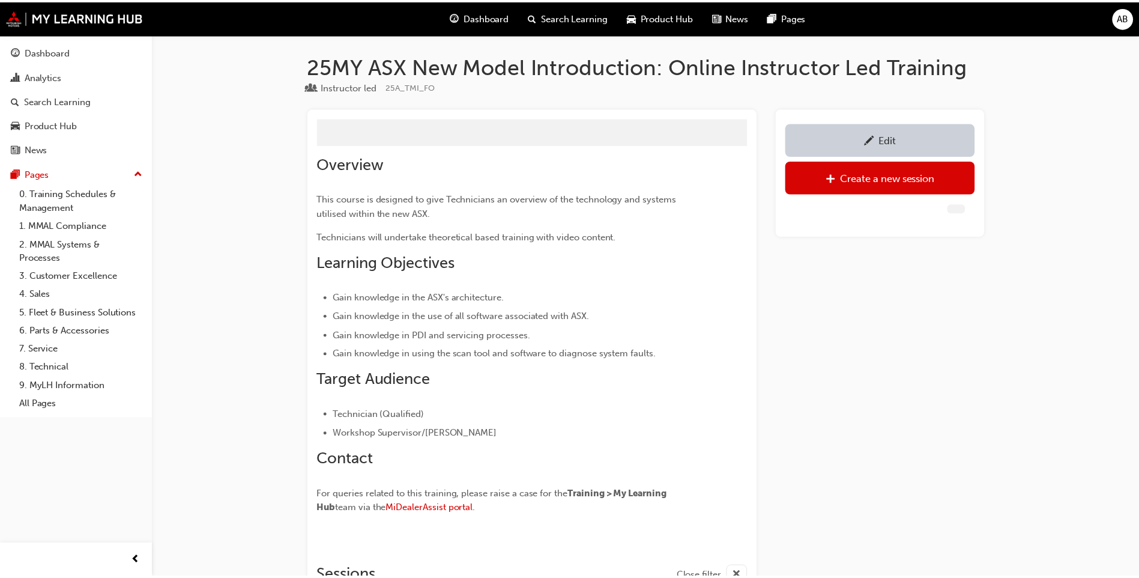
scroll to position [5, 0]
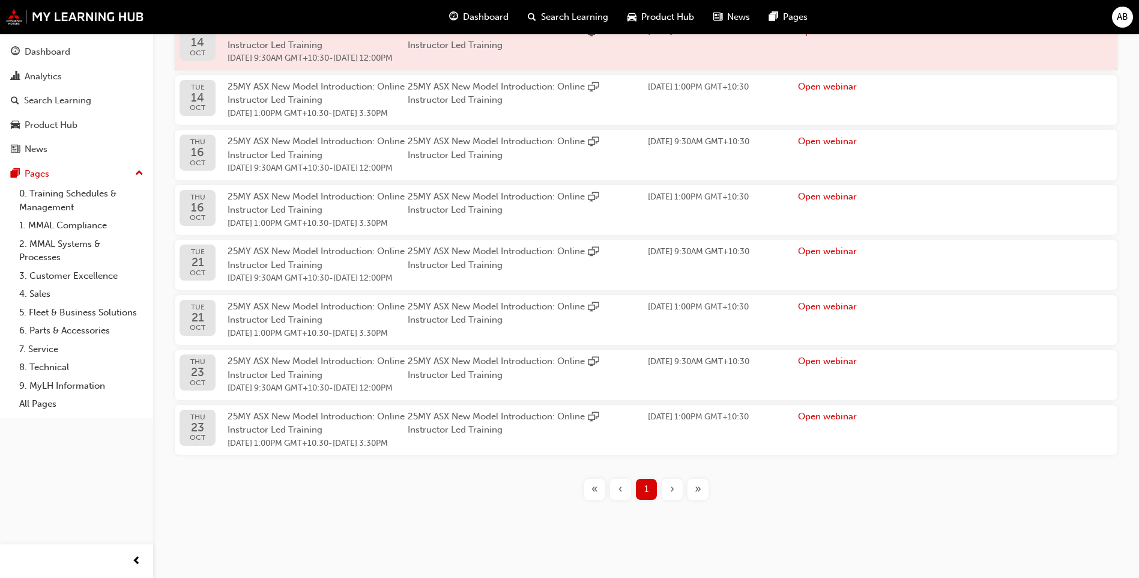
scroll to position [389, 0]
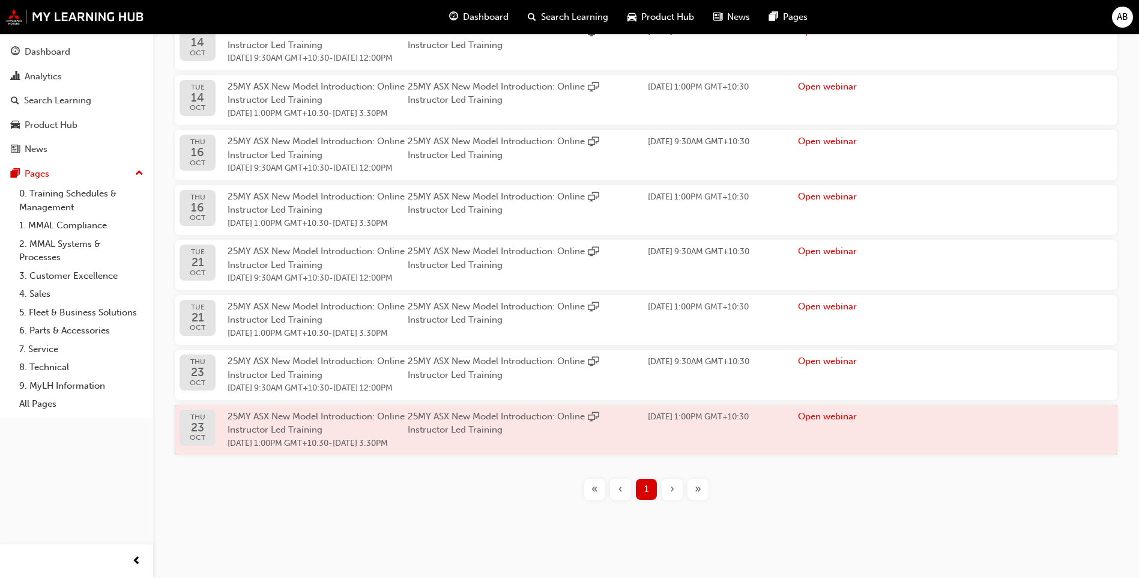
click at [351, 421] on div "25MY ASX New Model Introduction: Online Instructor Led Training [DATE] 1:00PM G…" at bounding box center [318, 430] width 180 height 41
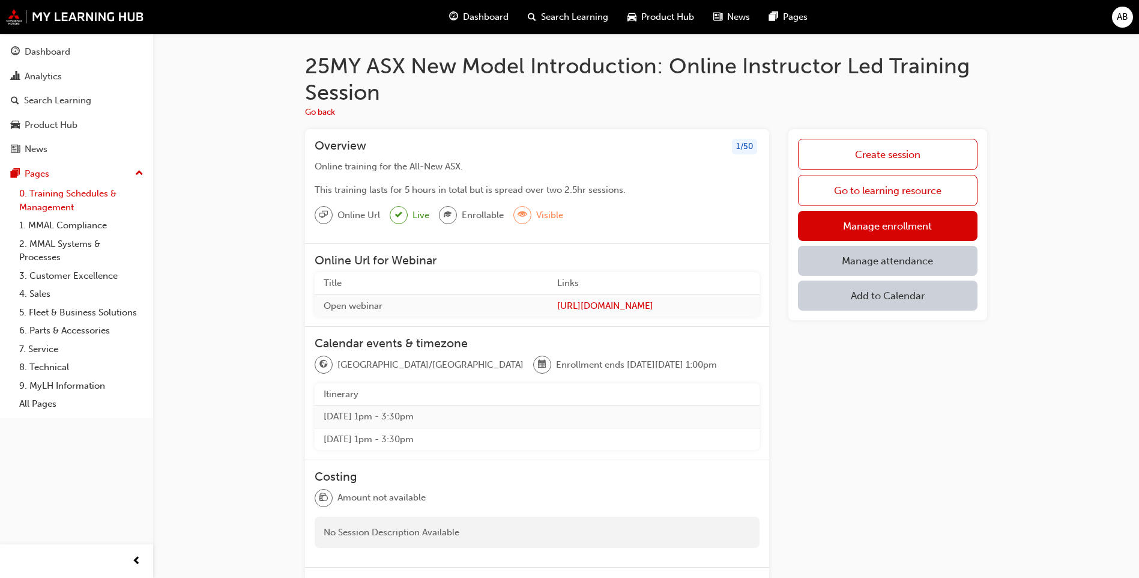
click at [71, 196] on link "0. Training Schedules & Management" at bounding box center [81, 200] width 134 height 32
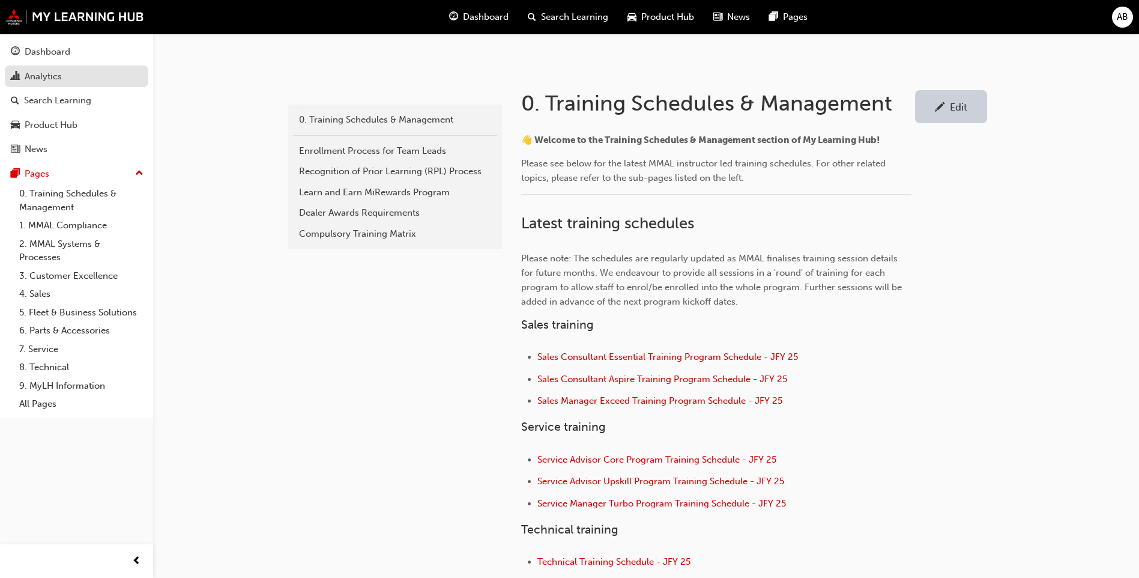
scroll to position [120, 0]
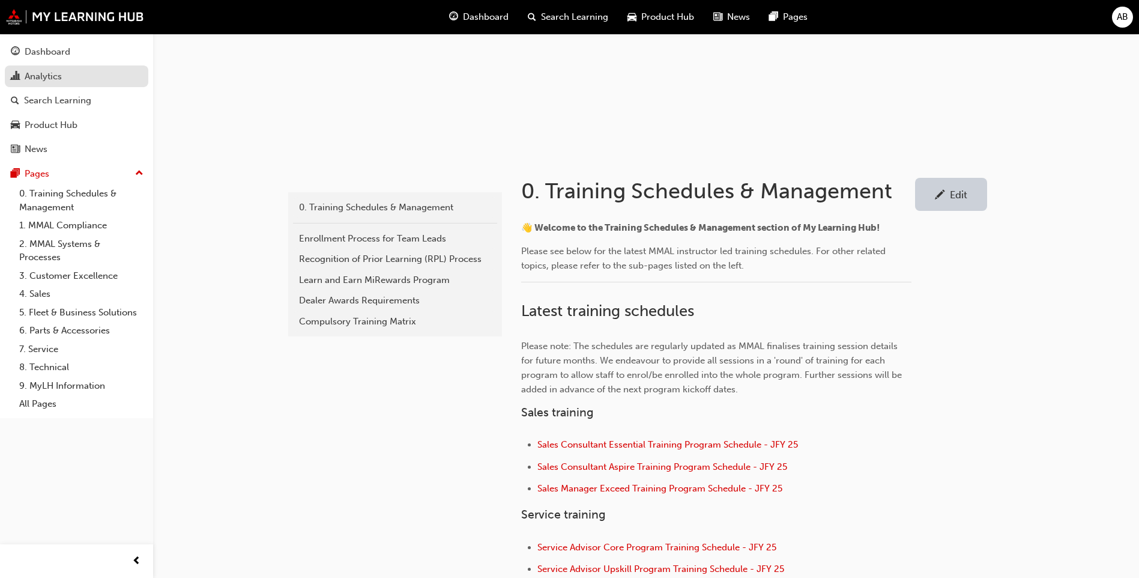
click at [48, 71] on div "Analytics" at bounding box center [43, 77] width 37 height 14
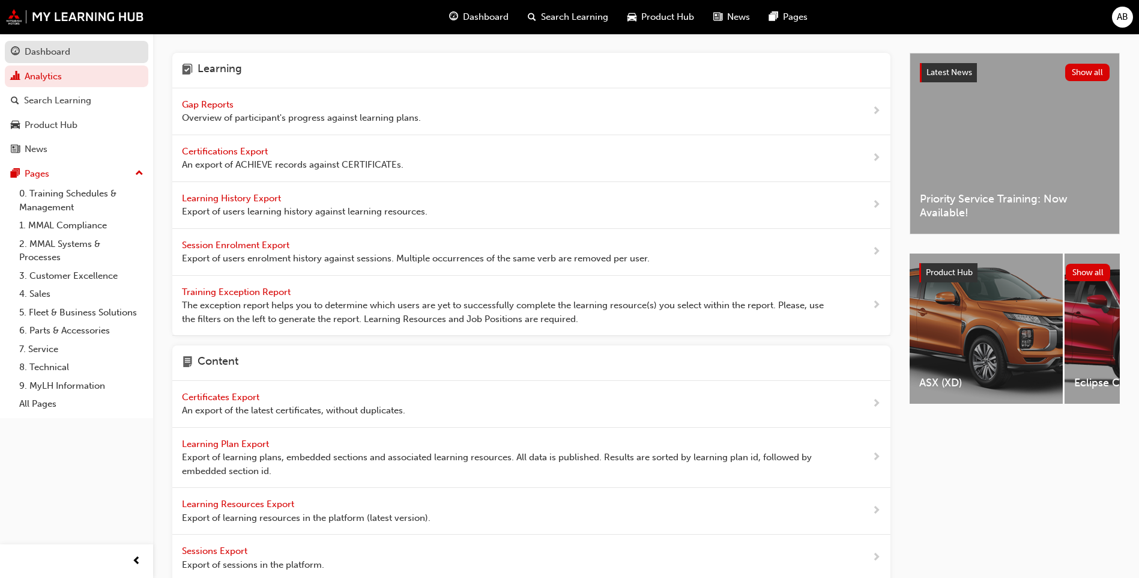
click at [60, 53] on div "Dashboard" at bounding box center [48, 52] width 46 height 14
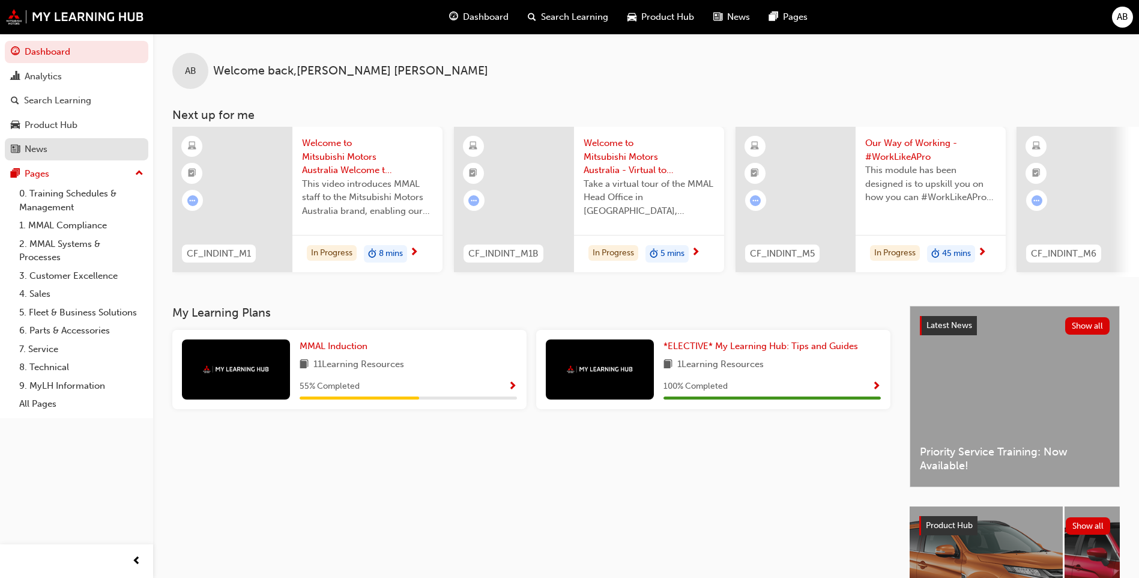
click at [68, 145] on div "News" at bounding box center [77, 149] width 132 height 15
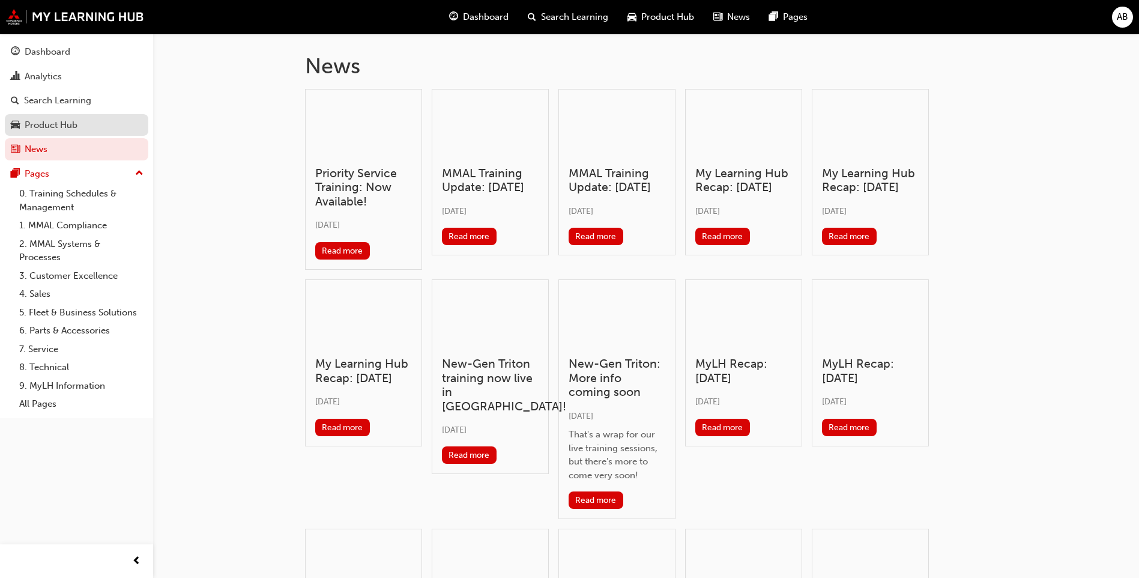
click at [72, 123] on div "Product Hub" at bounding box center [51, 125] width 53 height 14
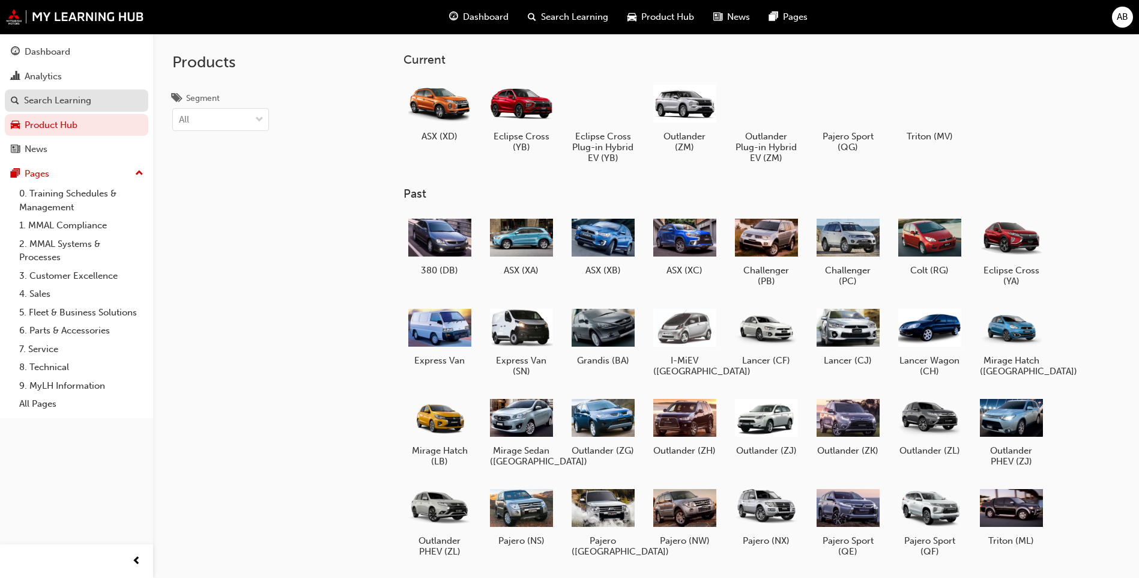
click at [63, 101] on div "Search Learning" at bounding box center [57, 101] width 67 height 14
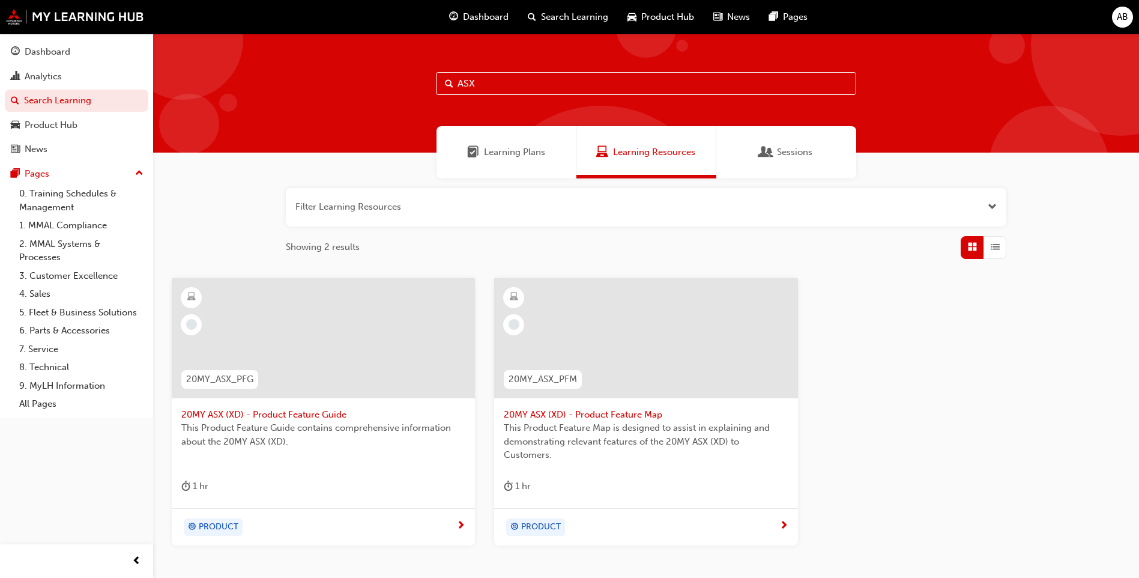
click at [757, 163] on div "Sessions" at bounding box center [786, 152] width 140 height 52
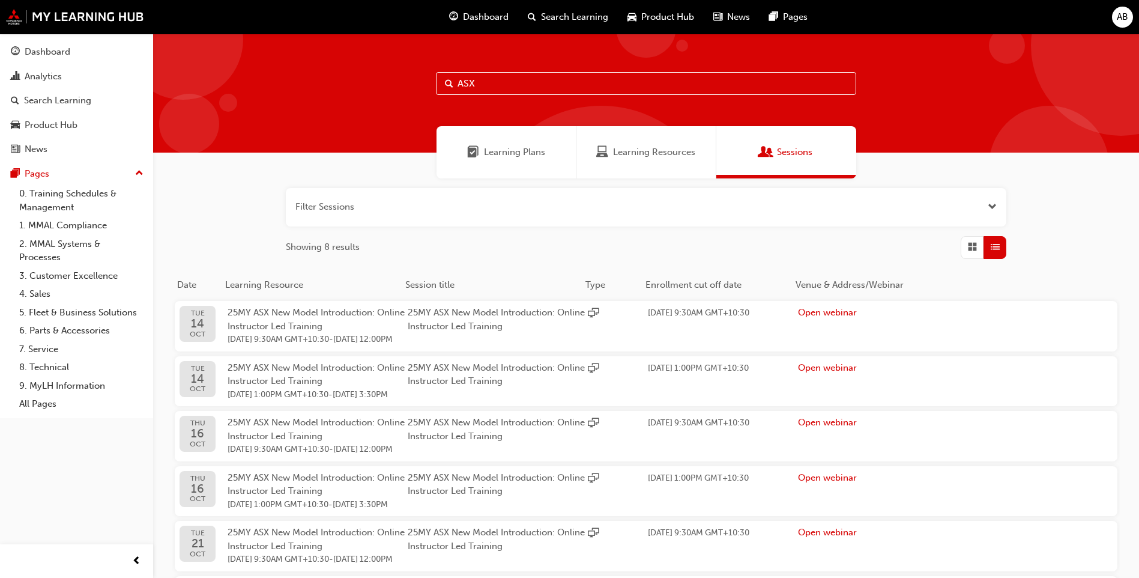
click at [572, 18] on span "Search Learning" at bounding box center [574, 17] width 67 height 14
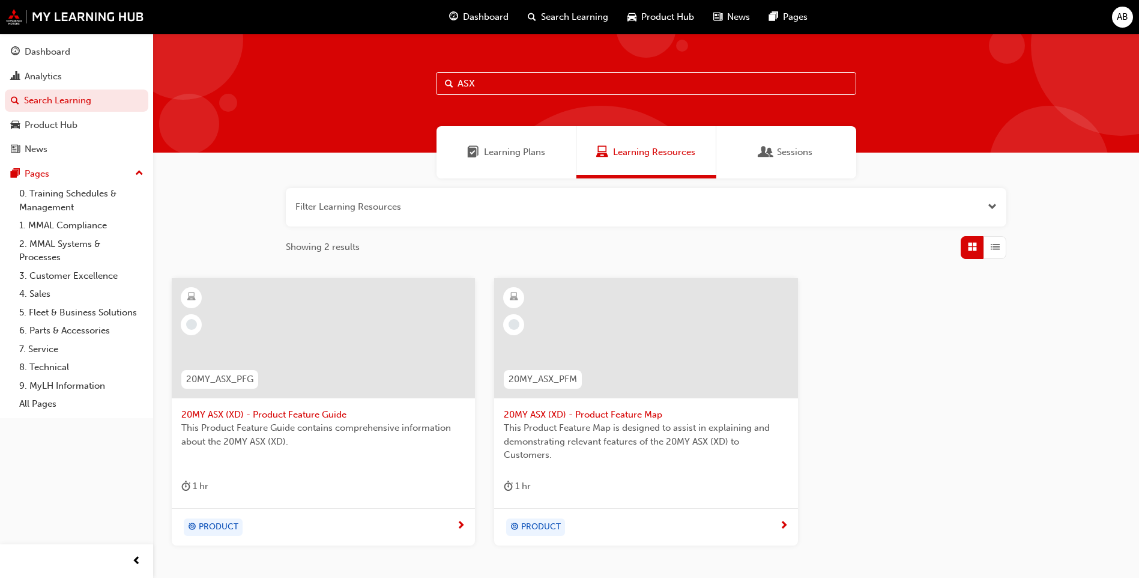
click at [497, 13] on span "Dashboard" at bounding box center [486, 17] width 46 height 14
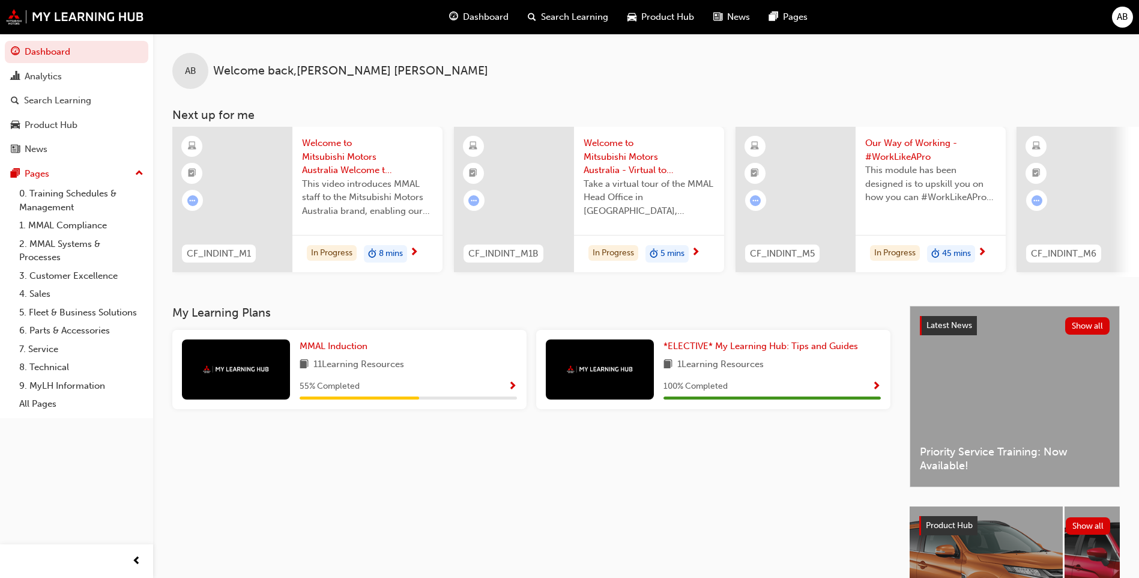
click at [741, 17] on span "News" at bounding box center [738, 17] width 23 height 14
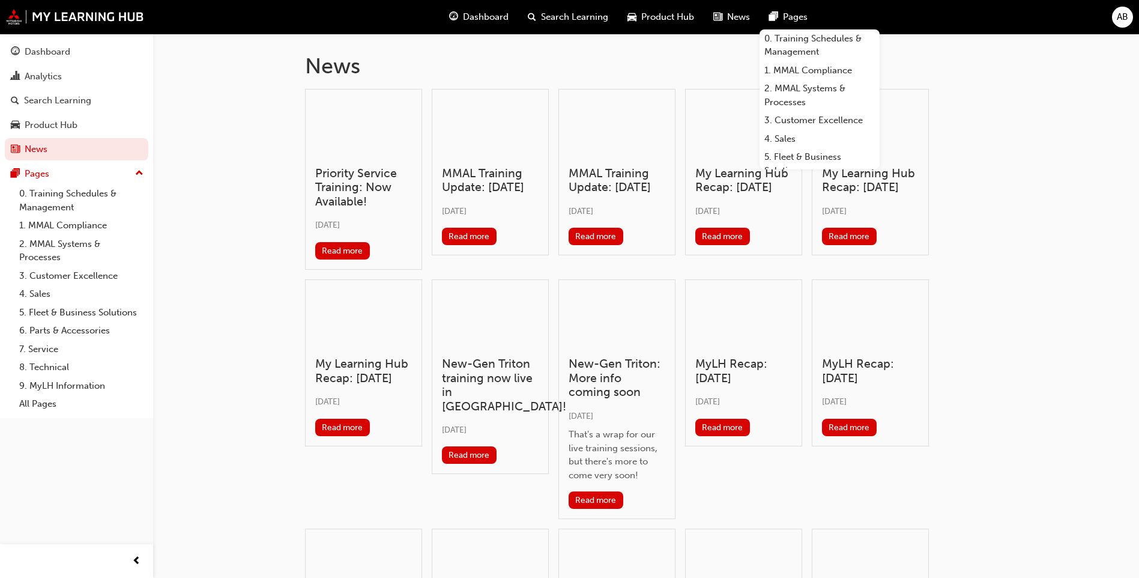
click at [788, 10] on div "Pages" at bounding box center [789, 17] width 58 height 25
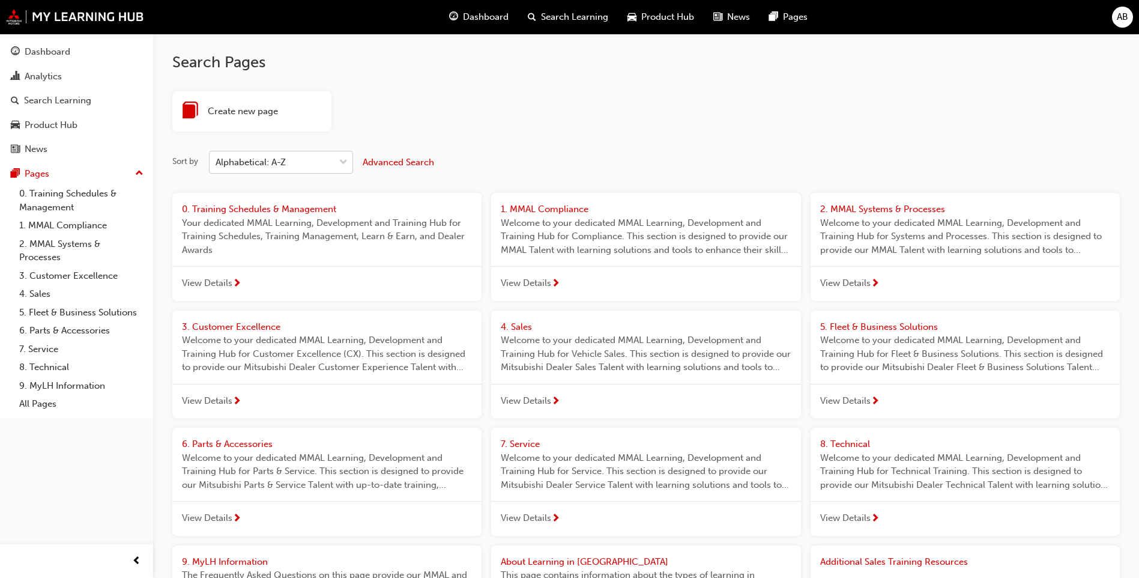
click at [338, 166] on div at bounding box center [344, 162] width 18 height 22
click at [217, 166] on input "Sort by Alphabetical: A-Z" at bounding box center [216, 162] width 1 height 10
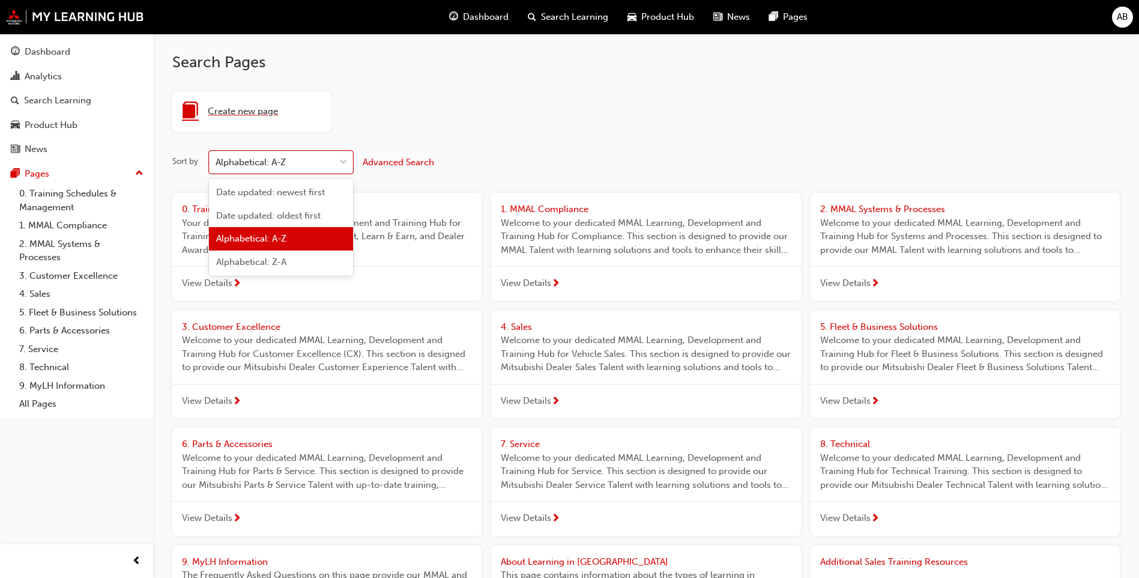
click at [261, 115] on span "Create new page" at bounding box center [243, 112] width 70 height 14
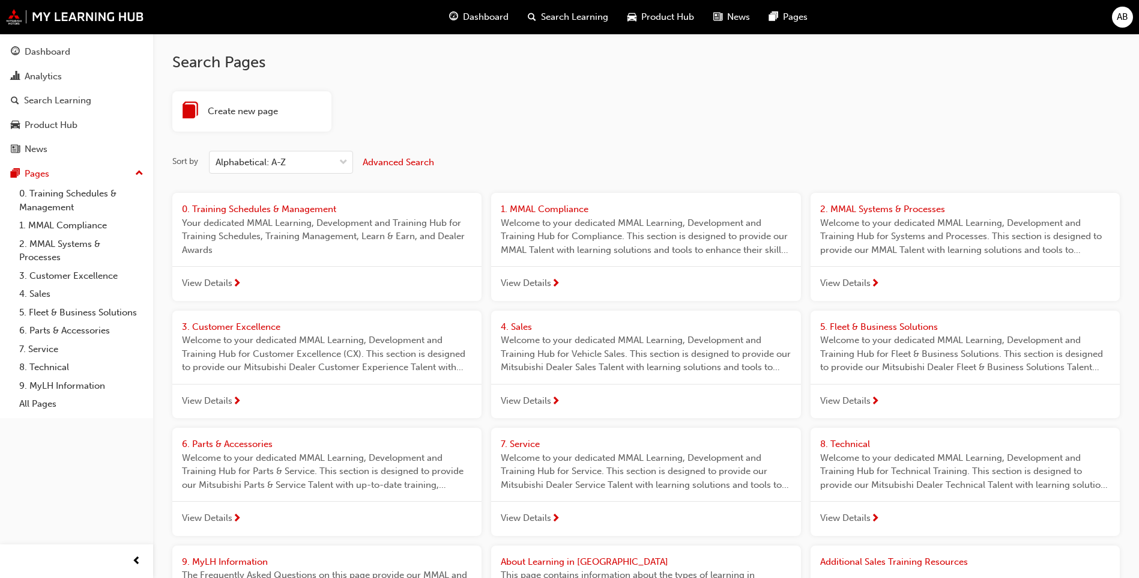
click at [384, 162] on span "Advanced Search" at bounding box center [398, 162] width 71 height 11
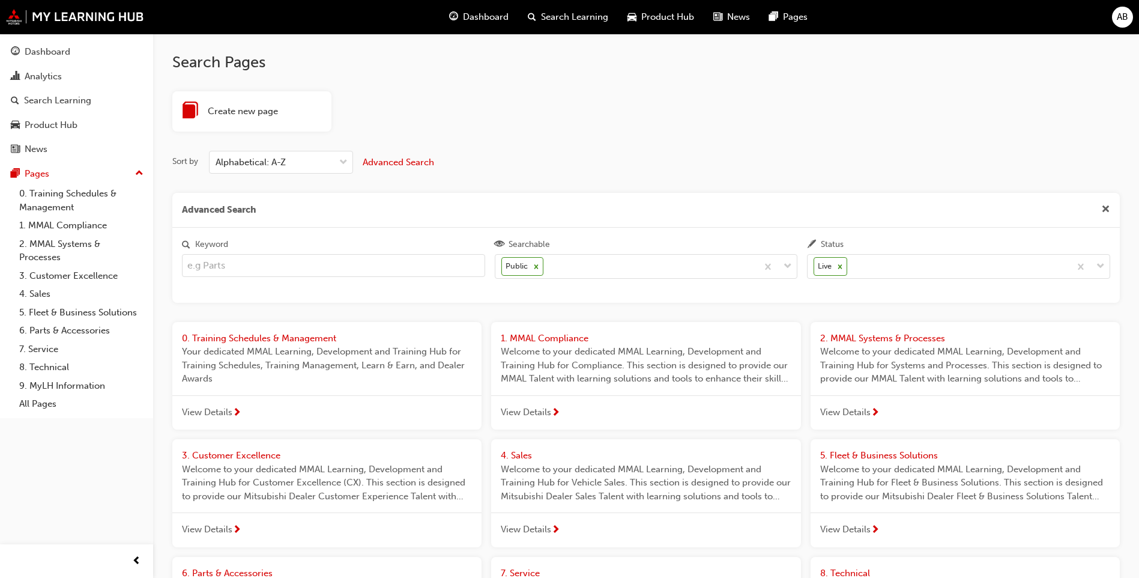
click at [312, 270] on input "Keyword" at bounding box center [333, 265] width 303 height 23
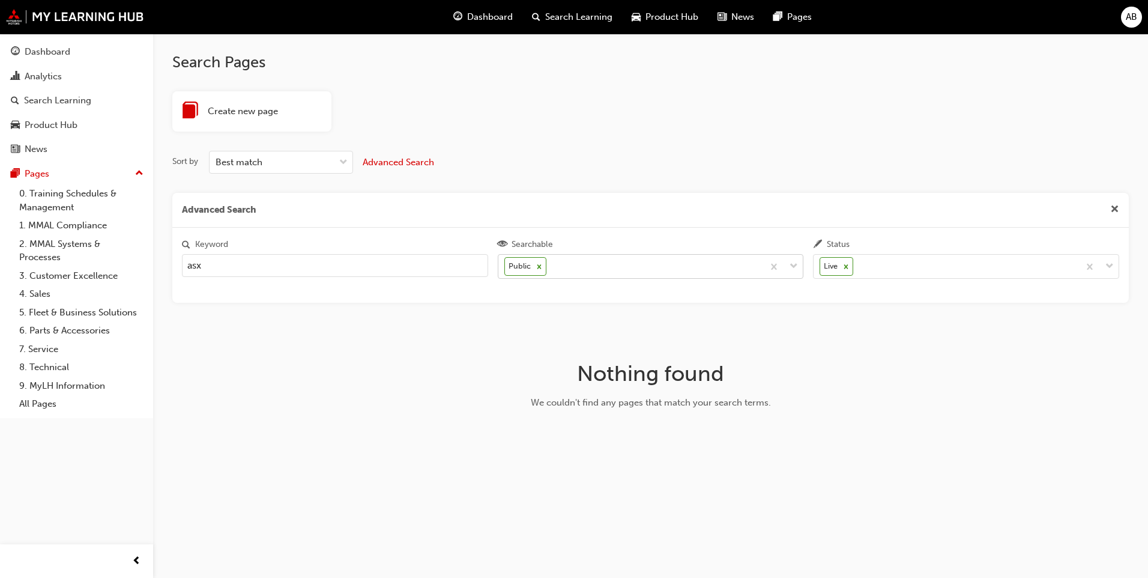
click at [538, 265] on icon at bounding box center [539, 266] width 4 height 4
type input "asx"
click at [549, 265] on input "Searchable Public" at bounding box center [549, 266] width 1 height 10
click at [849, 265] on icon at bounding box center [846, 266] width 8 height 8
click at [856, 265] on input "Status Live" at bounding box center [856, 266] width 1 height 10
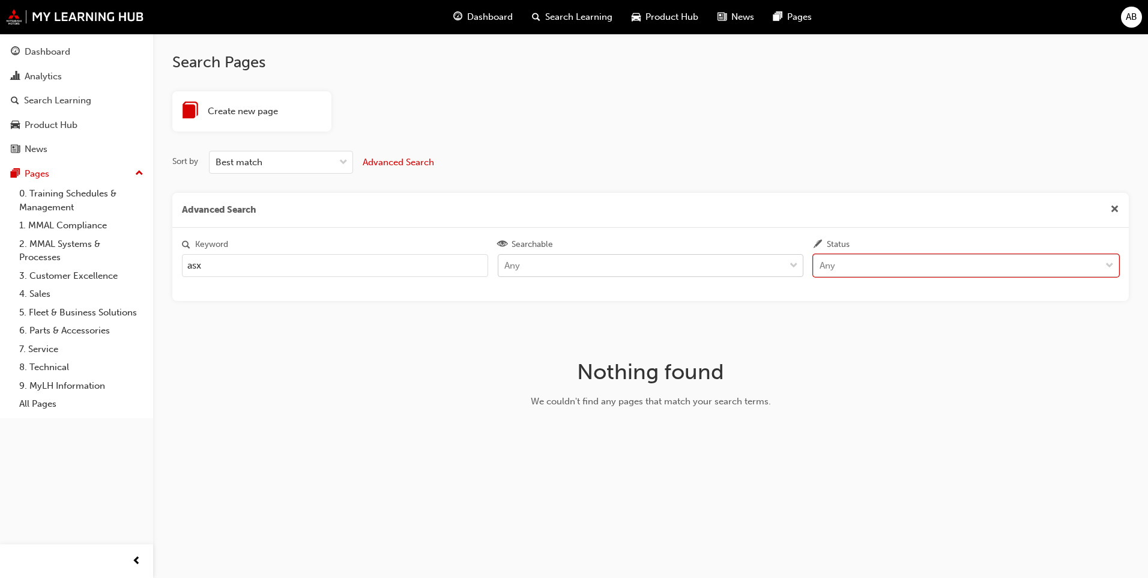
click at [263, 257] on input "asx" at bounding box center [335, 265] width 306 height 23
drag, startPoint x: 290, startPoint y: 268, endPoint x: 67, endPoint y: 243, distance: 224.2
click at [65, 245] on div "Dashboard Analytics Search Learning Product Hub News Pages Pages 0. Training Sc…" at bounding box center [574, 289] width 1148 height 578
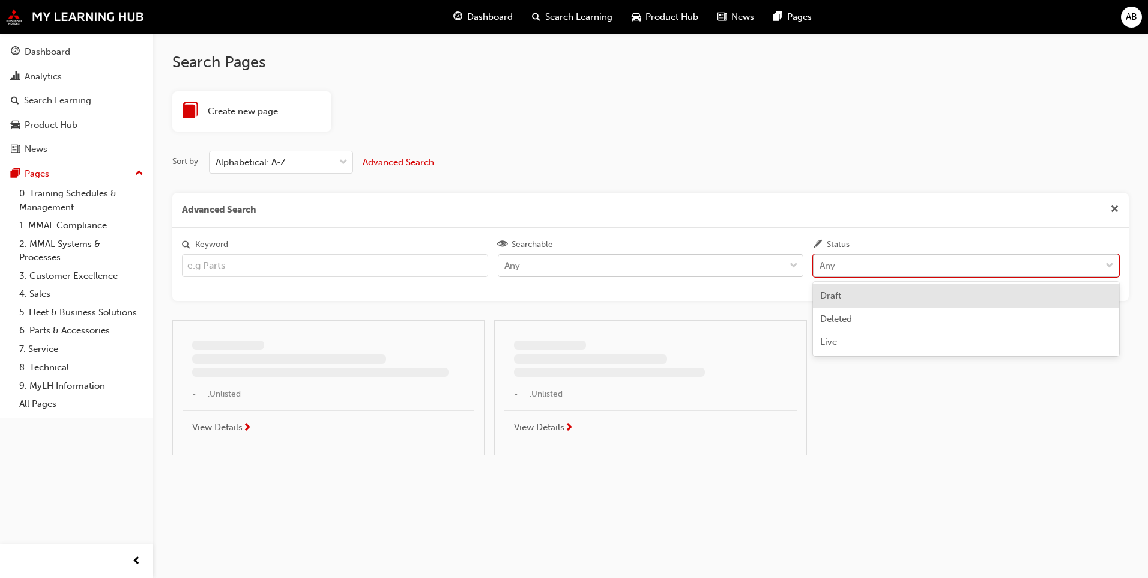
click at [900, 268] on div "Any" at bounding box center [957, 265] width 287 height 21
click at [821, 268] on input "Status option Live, deselected. option Draft focused, 1 of 3. 3 results availab…" at bounding box center [820, 265] width 1 height 10
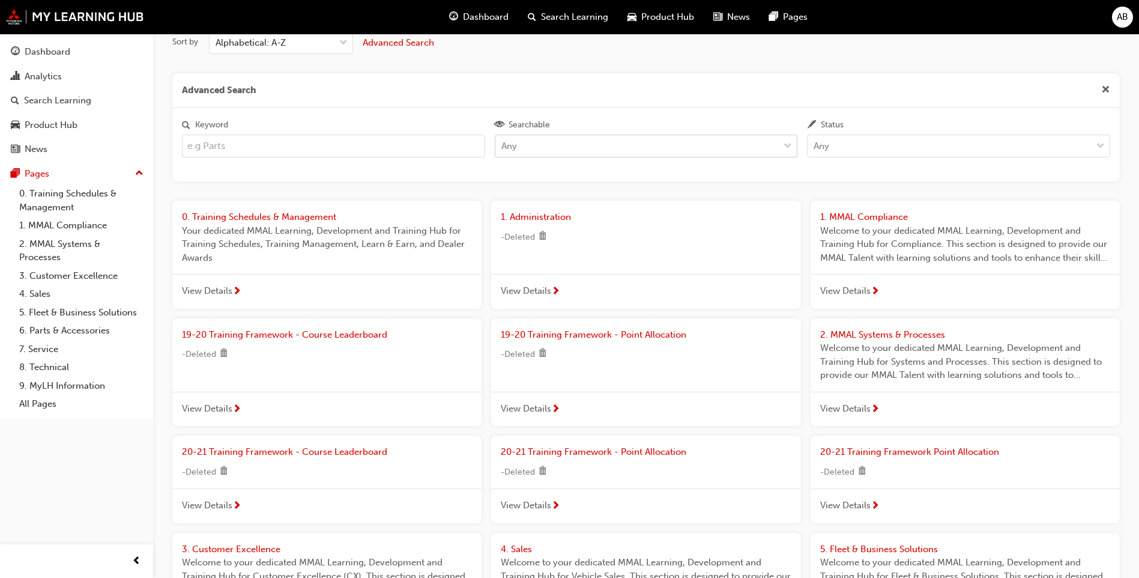
scroll to position [120, 0]
click at [649, 147] on div "Any" at bounding box center [637, 145] width 284 height 21
click at [503, 147] on input "Searchable Any" at bounding box center [501, 145] width 1 height 10
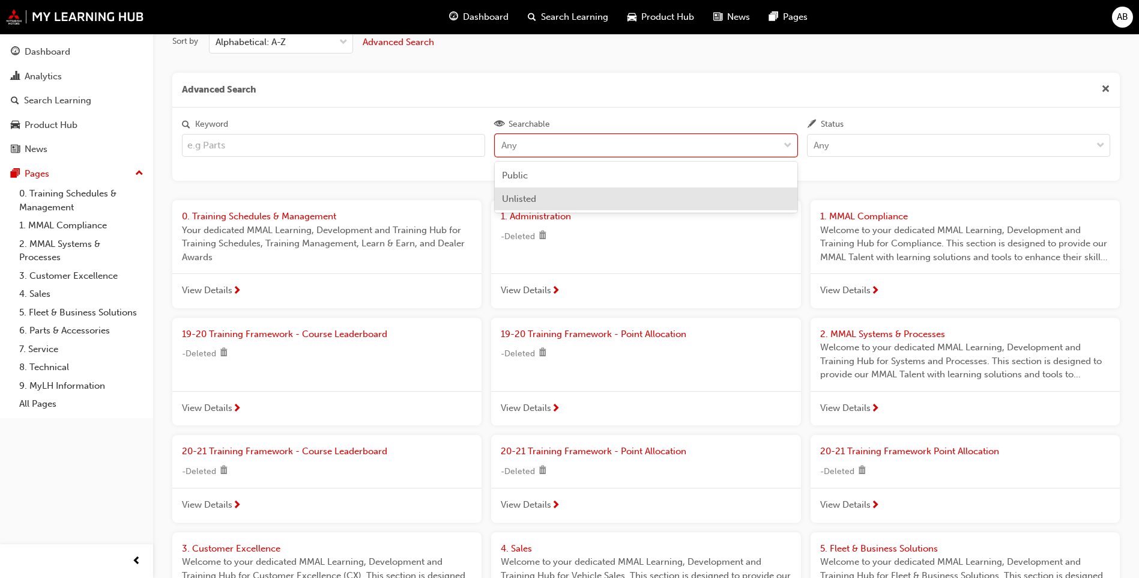
click at [615, 196] on div "Unlisted" at bounding box center [646, 198] width 303 height 23
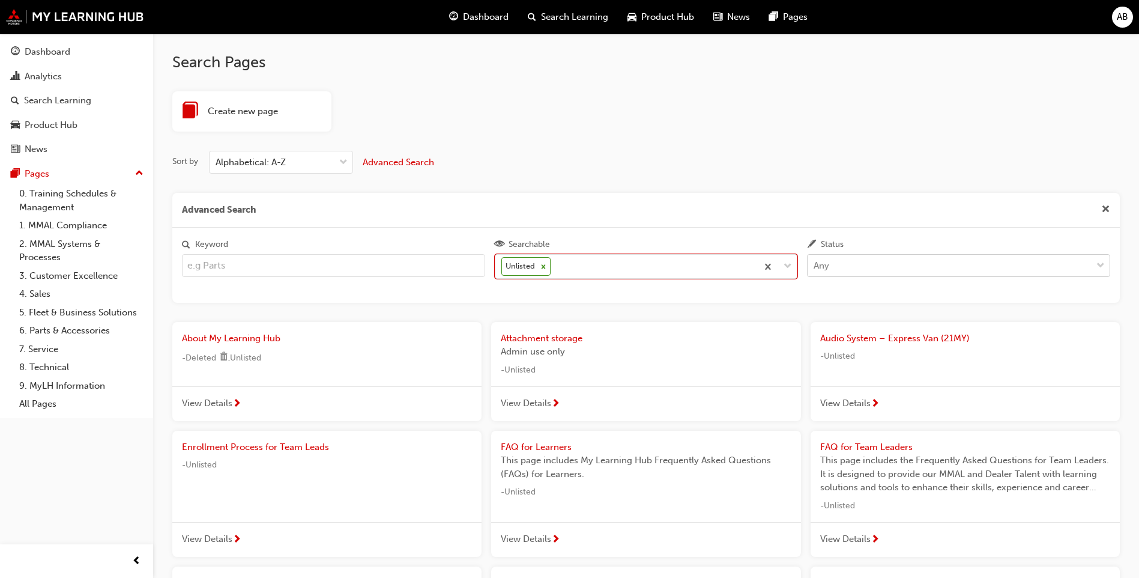
click at [870, 268] on div "Any" at bounding box center [950, 265] width 284 height 21
click at [815, 268] on input "Status Any" at bounding box center [814, 265] width 1 height 10
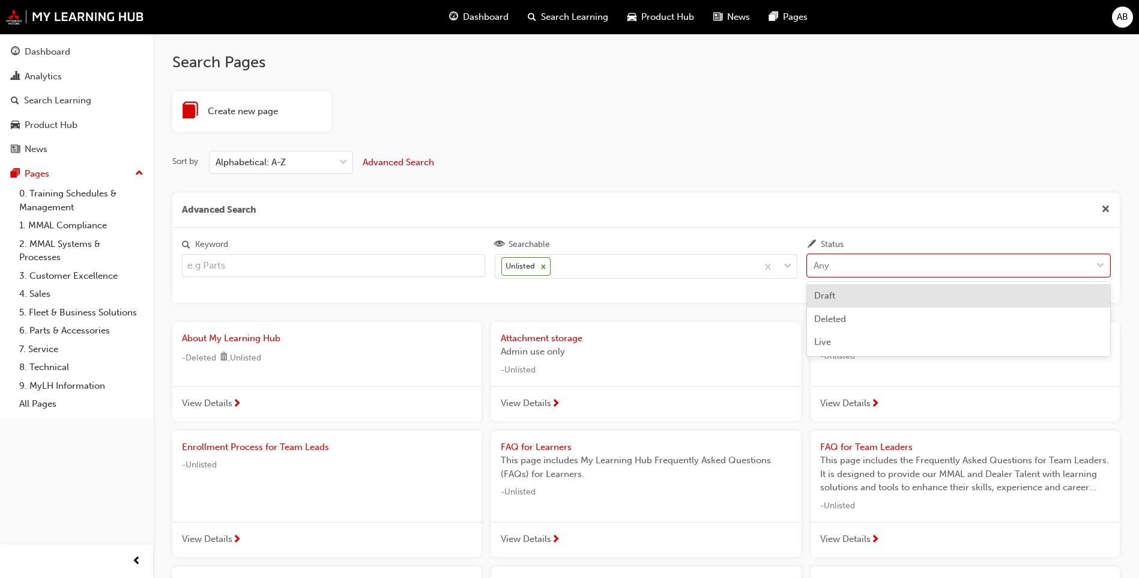
click at [869, 297] on div "Draft" at bounding box center [958, 295] width 303 height 23
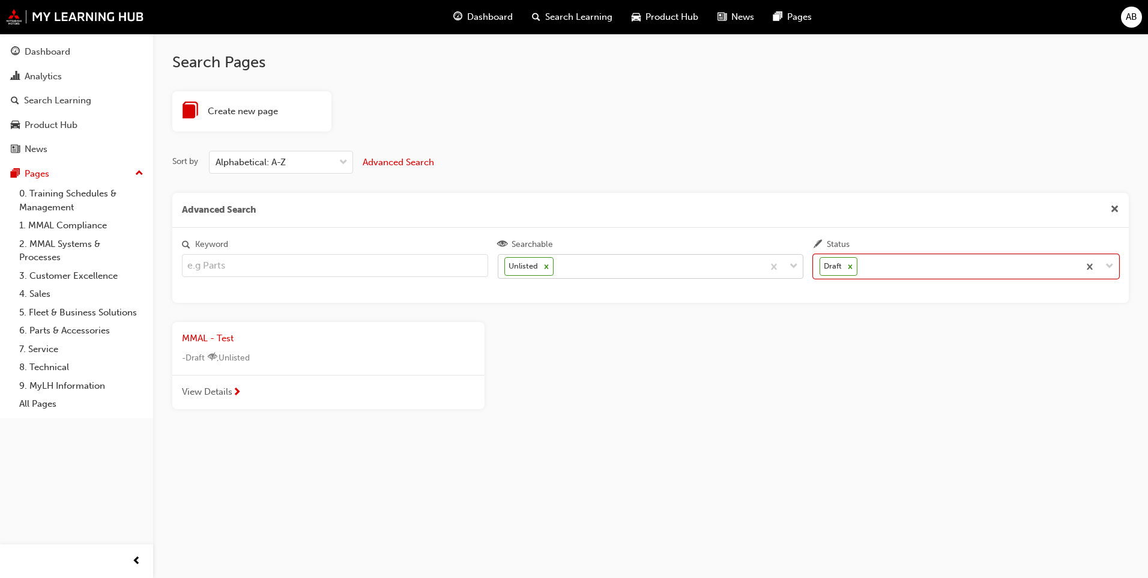
click at [546, 266] on icon at bounding box center [546, 266] width 4 height 4
click at [556, 266] on input "Searchable Unlisted" at bounding box center [556, 266] width 1 height 10
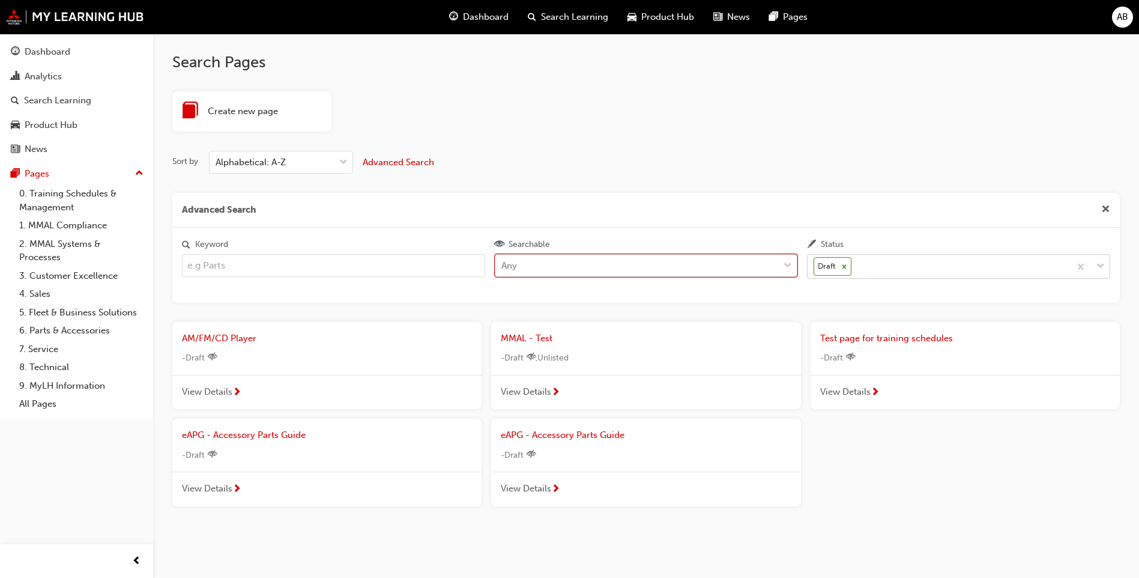
click at [847, 268] on icon at bounding box center [844, 266] width 8 height 8
click at [854, 268] on input "Status Draft" at bounding box center [854, 266] width 1 height 10
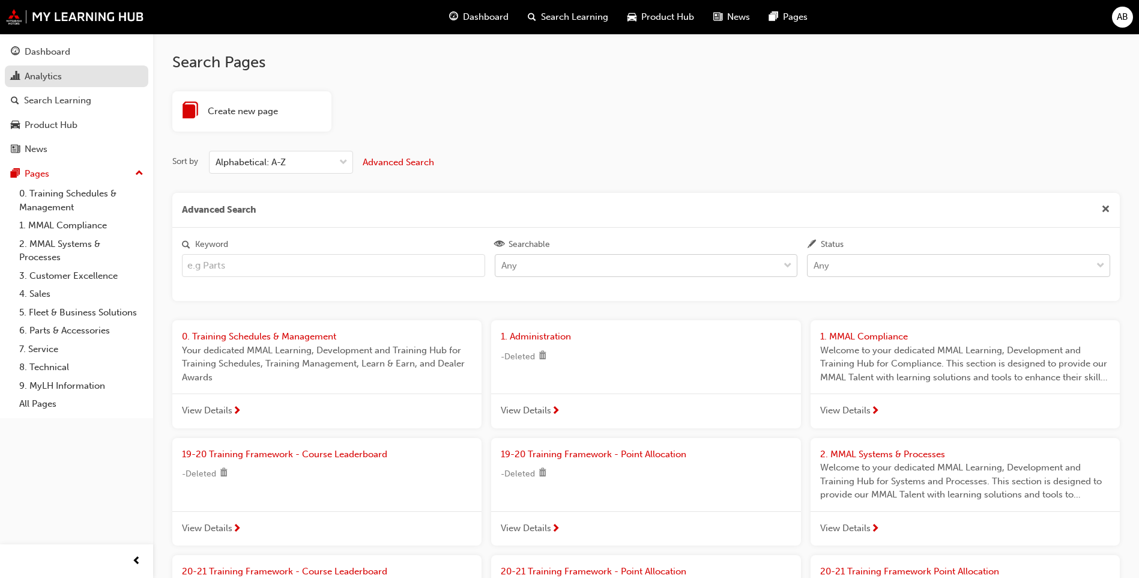
click at [82, 66] on link "Analytics" at bounding box center [77, 76] width 144 height 22
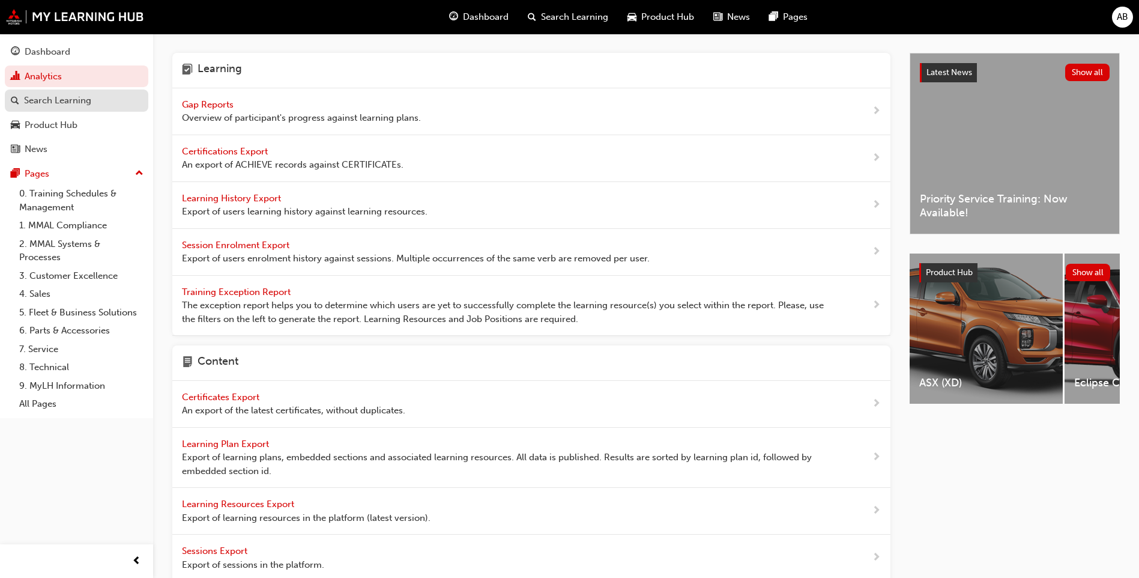
click at [79, 97] on div "Search Learning" at bounding box center [57, 101] width 67 height 14
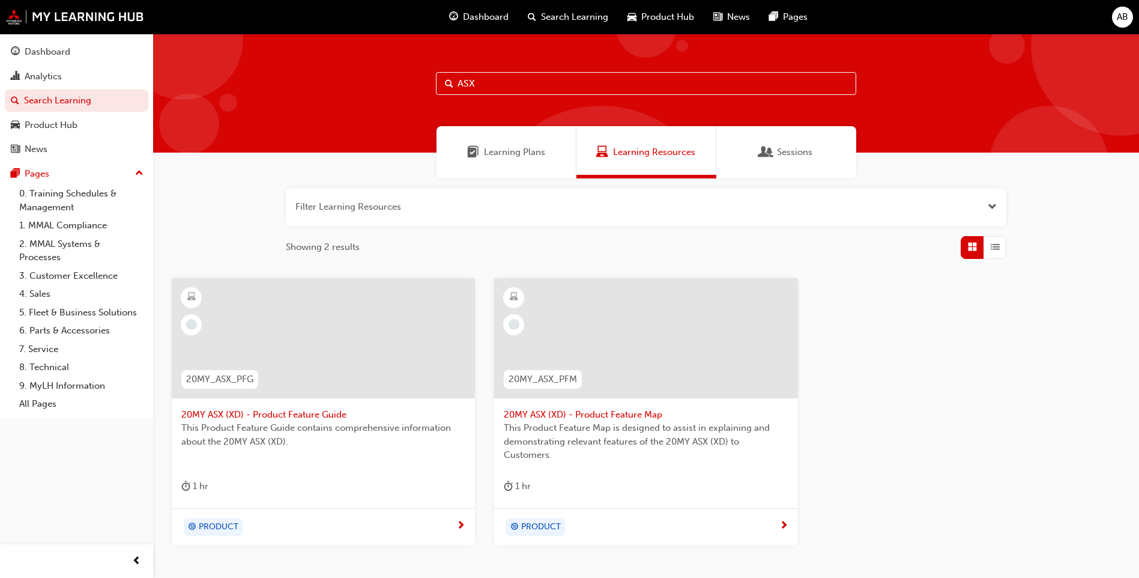
click at [840, 169] on div "Sessions" at bounding box center [786, 152] width 140 height 52
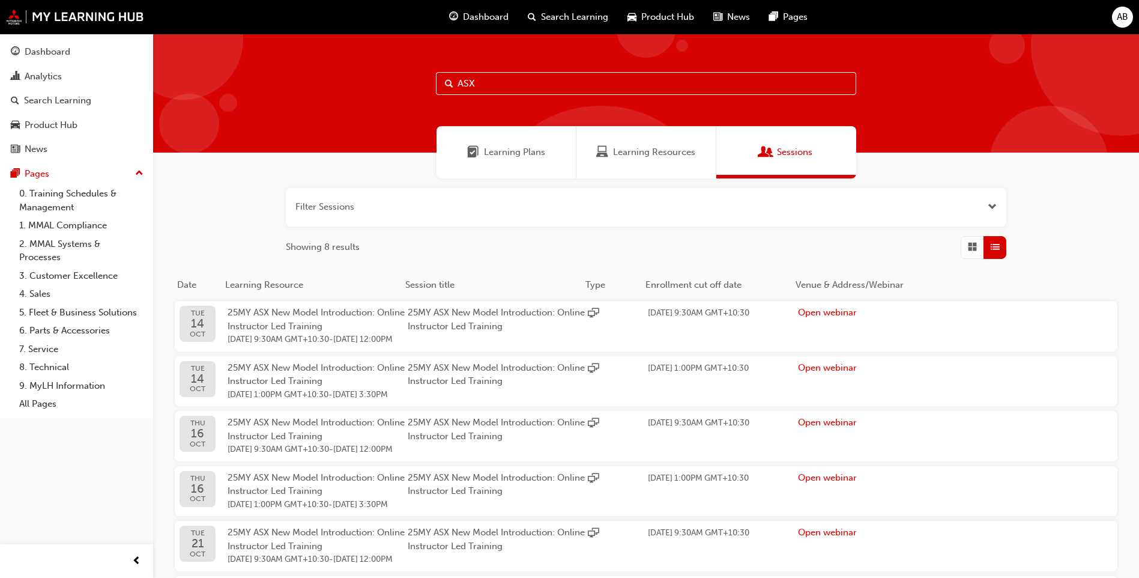
click at [742, 219] on button "button" at bounding box center [646, 207] width 721 height 38
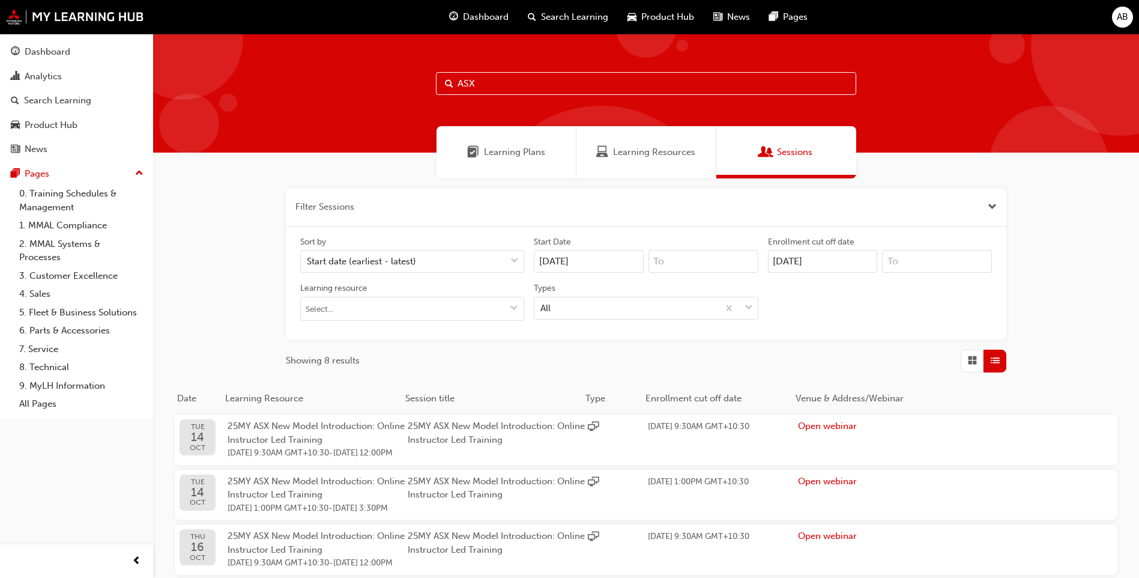
click at [738, 212] on button "button" at bounding box center [646, 207] width 721 height 38
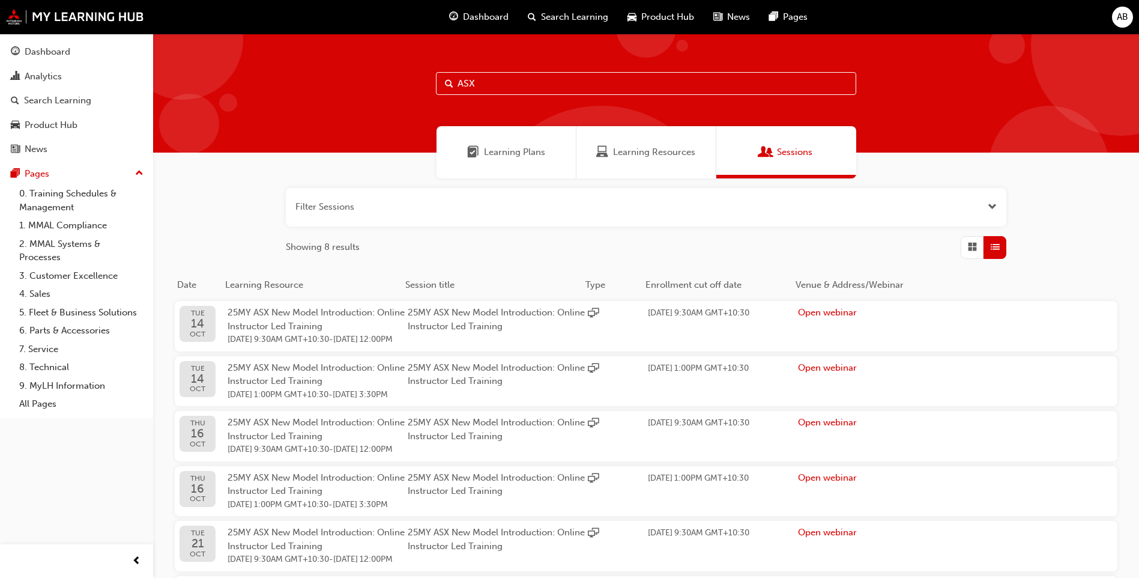
click at [494, 211] on button "button" at bounding box center [646, 207] width 721 height 38
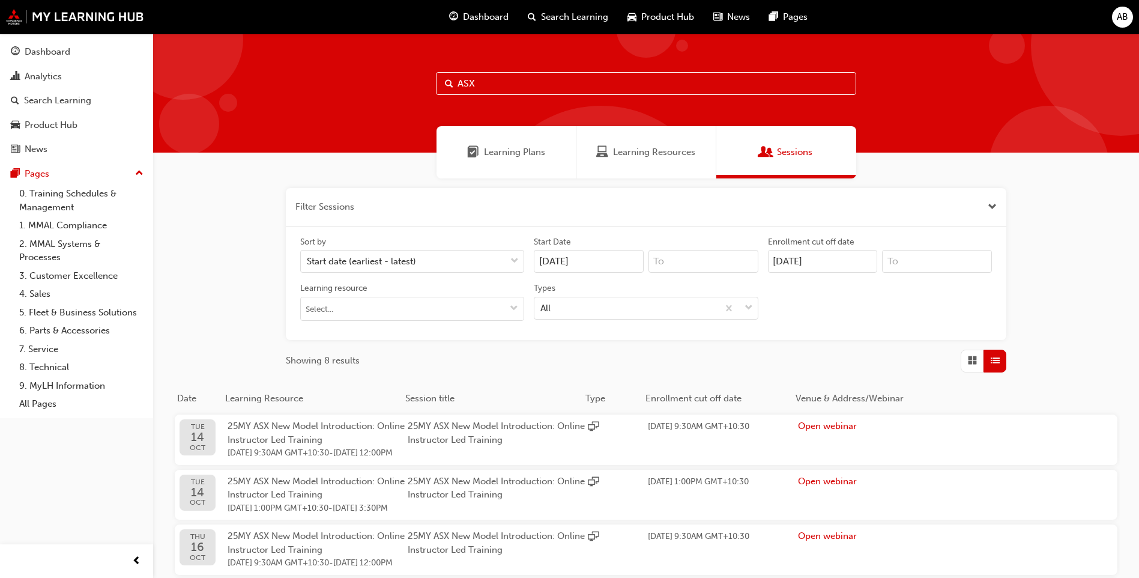
click at [389, 202] on button "button" at bounding box center [646, 207] width 721 height 38
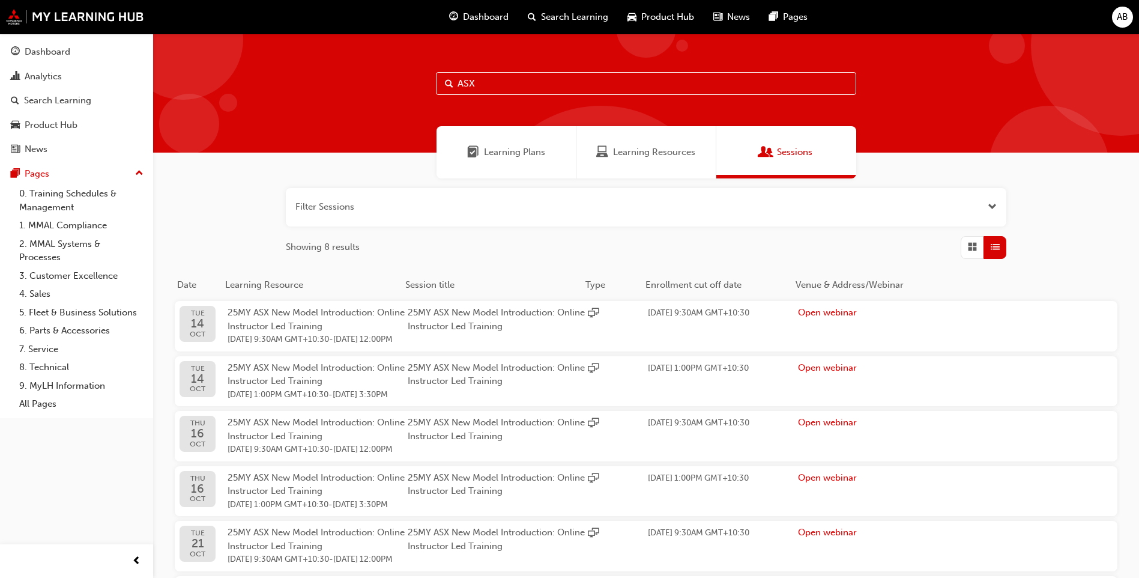
drag, startPoint x: 634, startPoint y: 76, endPoint x: 790, endPoint y: 114, distance: 160.7
click at [634, 76] on input "ASX" at bounding box center [646, 83] width 420 height 23
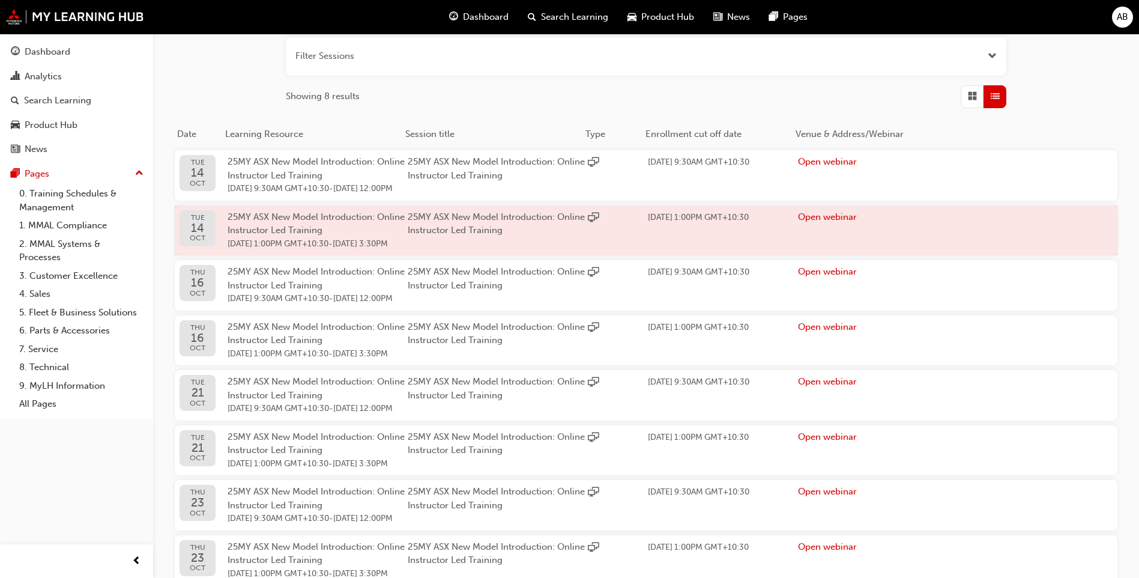
scroll to position [300, 0]
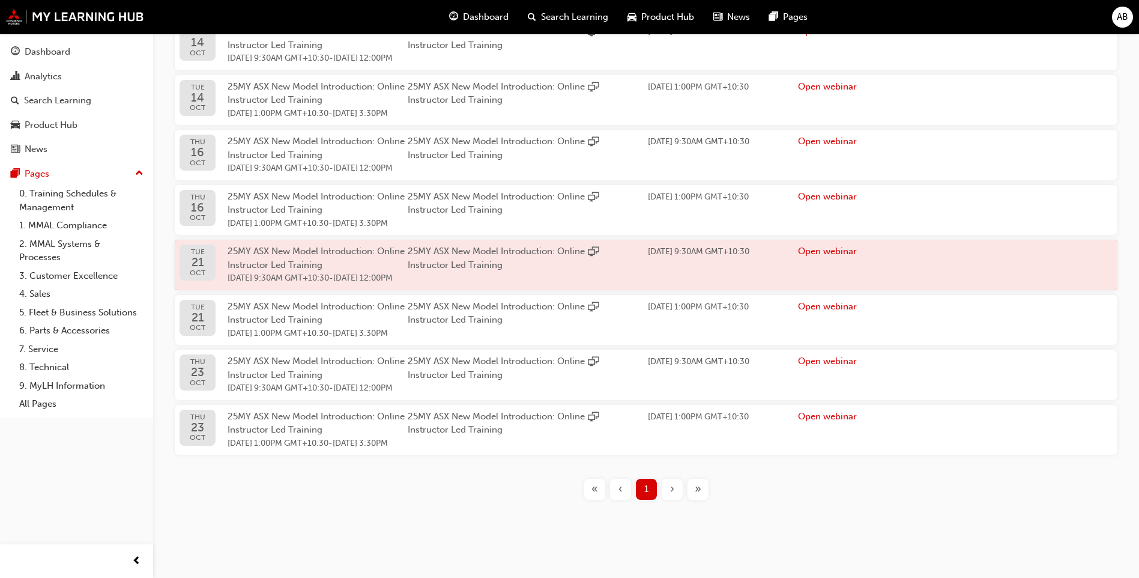
click at [329, 283] on span "21 Oct 2025 9:30AM GMT+10:30" at bounding box center [278, 278] width 101 height 10
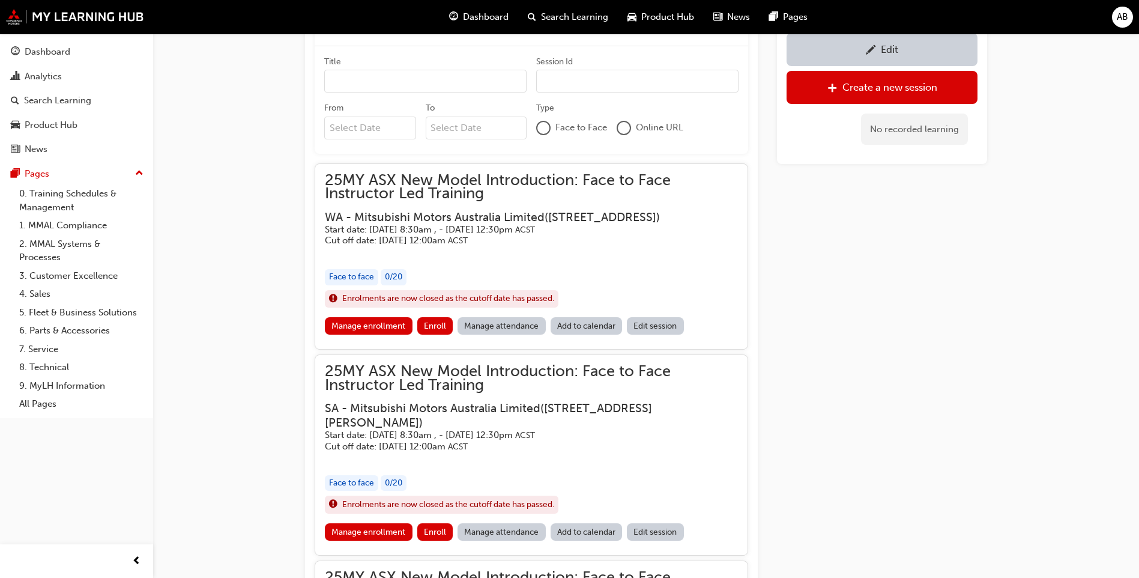
scroll to position [721, 0]
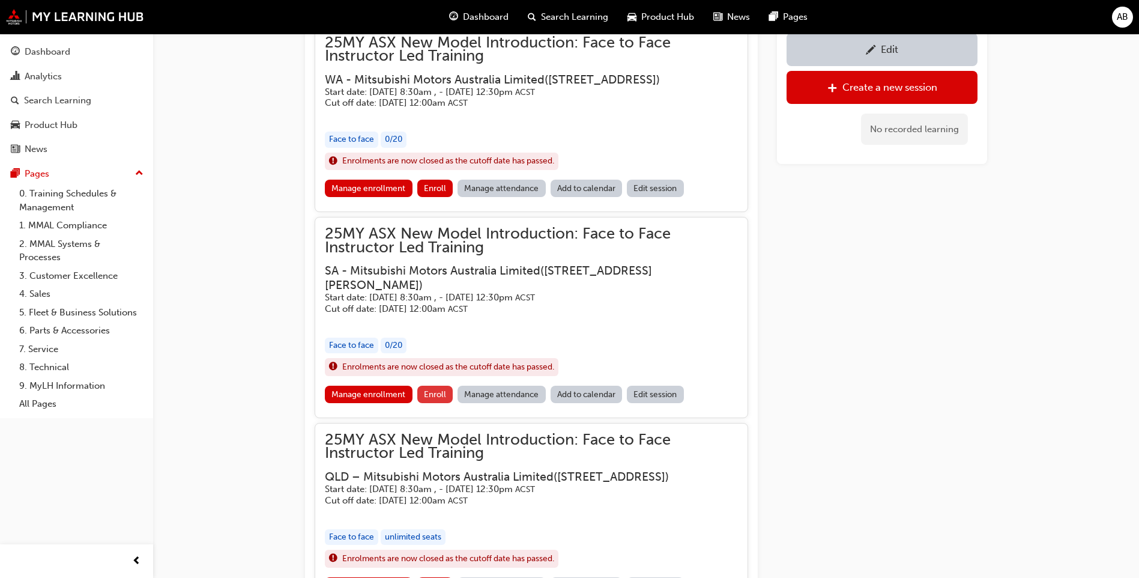
click at [446, 403] on button "Enroll" at bounding box center [435, 394] width 36 height 17
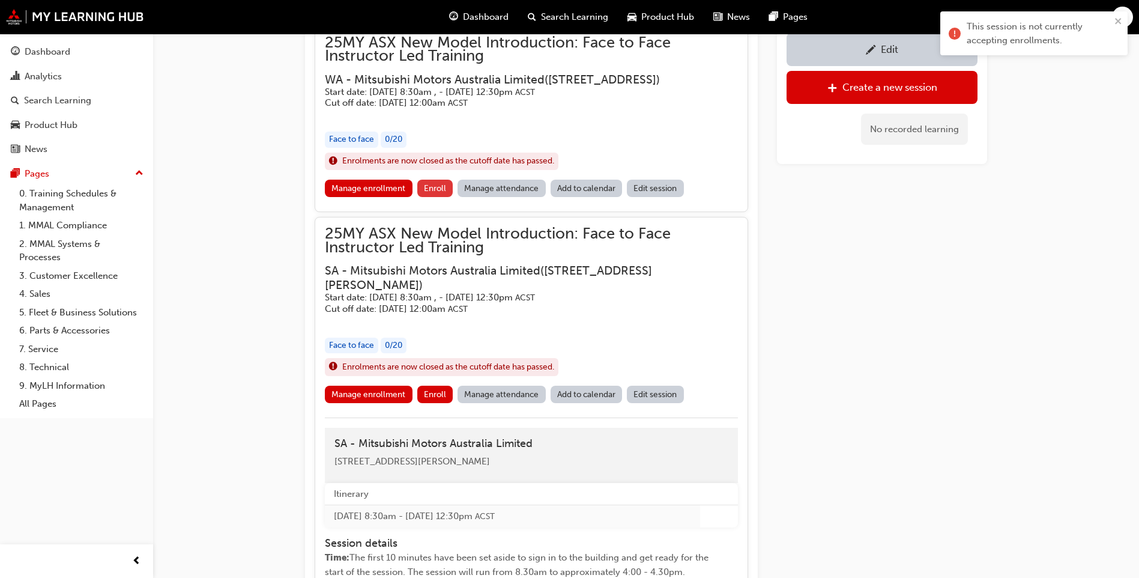
click at [437, 193] on span "Enroll" at bounding box center [435, 188] width 22 height 10
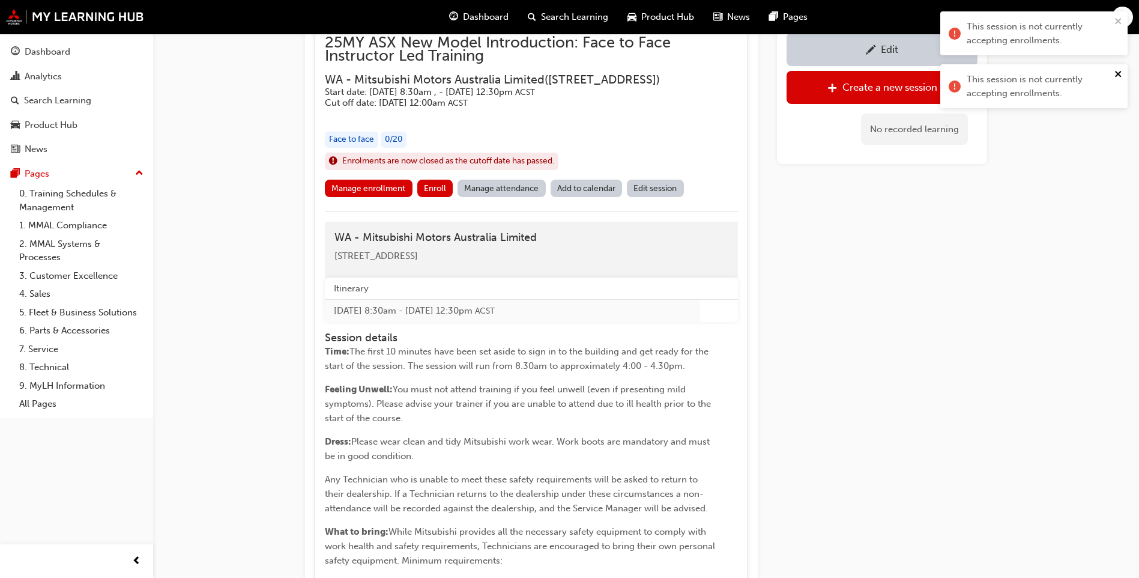
click at [1119, 72] on icon "close" at bounding box center [1119, 74] width 8 height 10
click at [1120, 21] on icon "close" at bounding box center [1119, 21] width 8 height 10
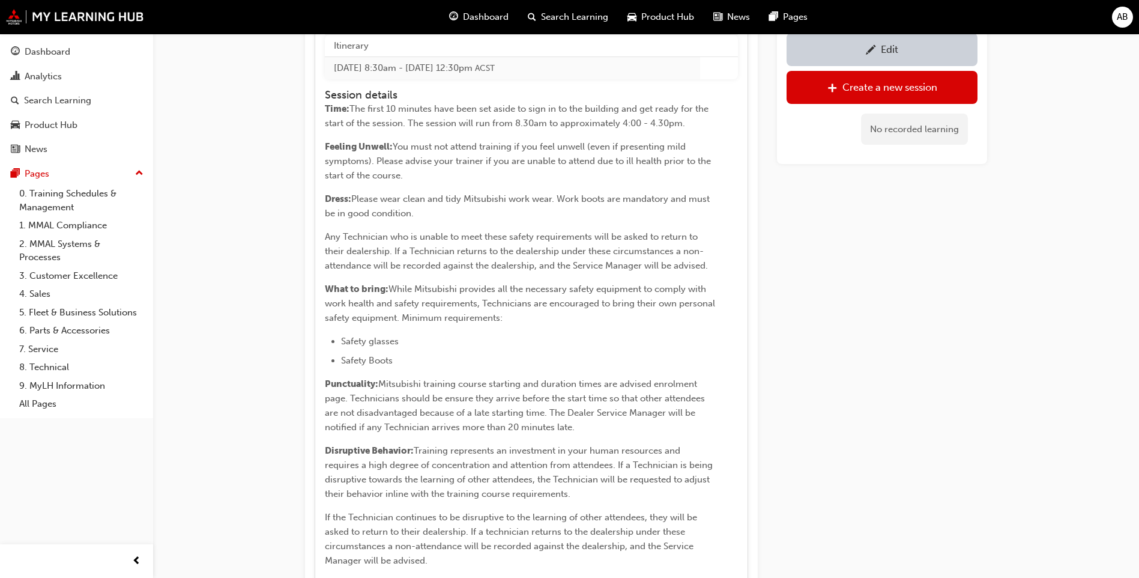
scroll to position [2342, 0]
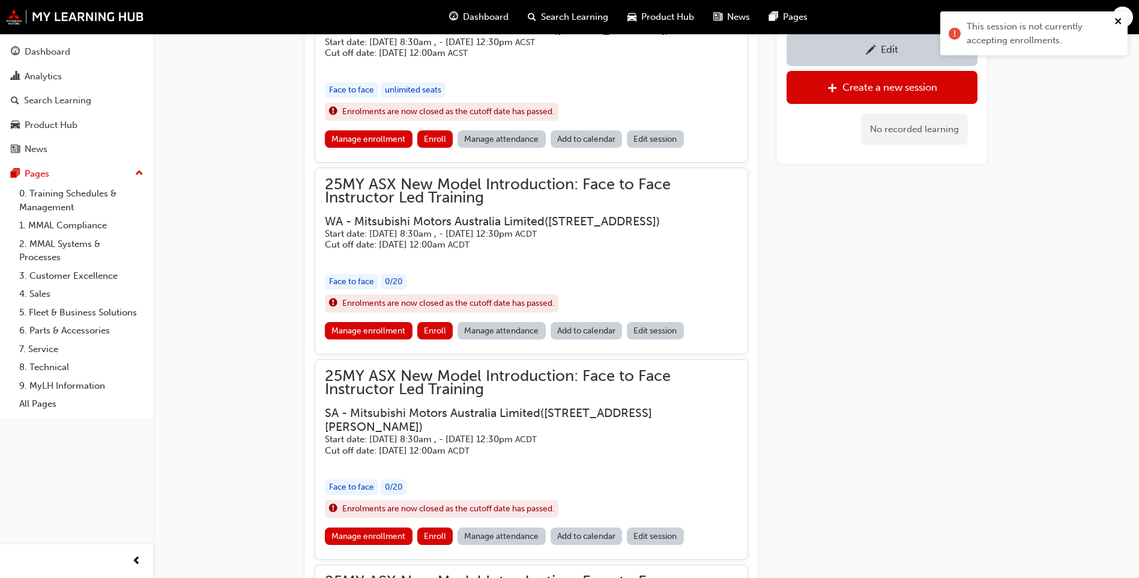
click at [1118, 19] on icon "close" at bounding box center [1119, 21] width 8 height 10
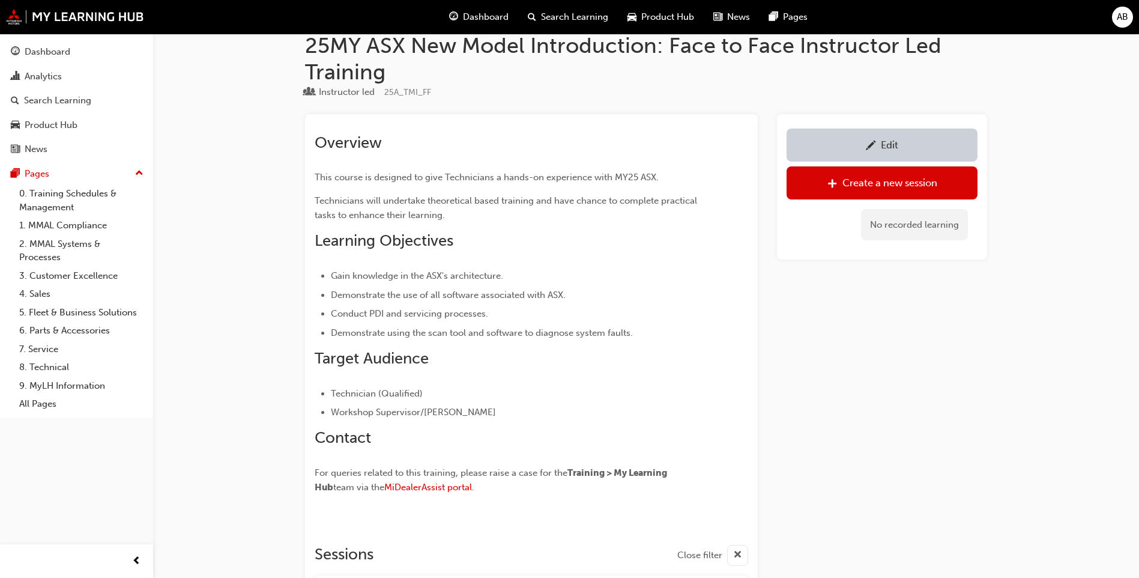
scroll to position [0, 0]
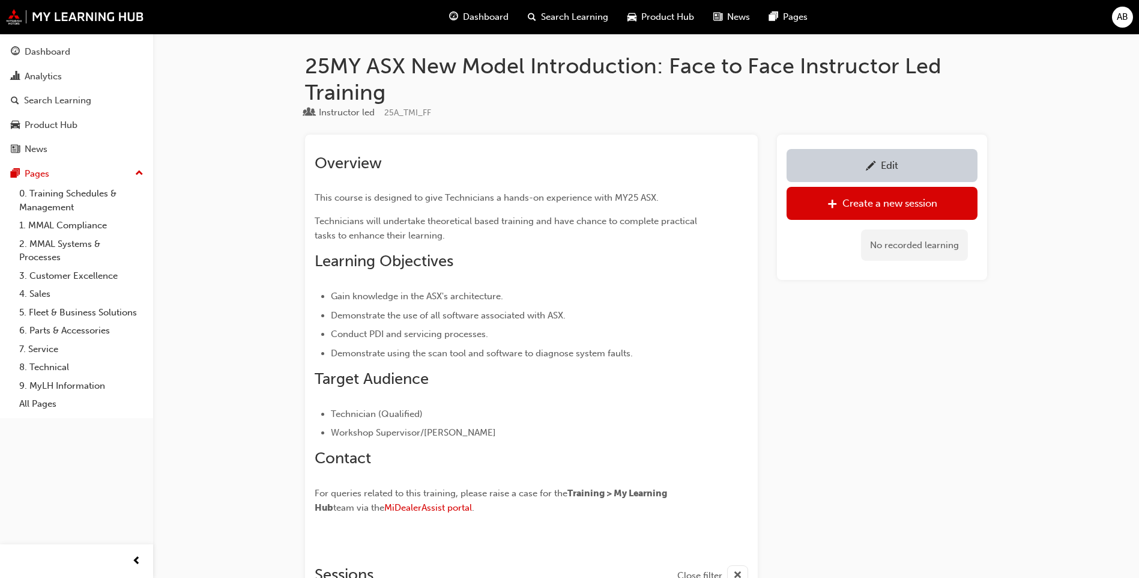
drag, startPoint x: 312, startPoint y: 462, endPoint x: 518, endPoint y: 516, distance: 213.0
drag, startPoint x: 518, startPoint y: 516, endPoint x: 489, endPoint y: 515, distance: 28.2
click at [489, 515] on p "For queries related to this training, please raise a case for the Training > My…" at bounding box center [510, 502] width 390 height 32
drag, startPoint x: 489, startPoint y: 515, endPoint x: 327, endPoint y: 453, distance: 173.8
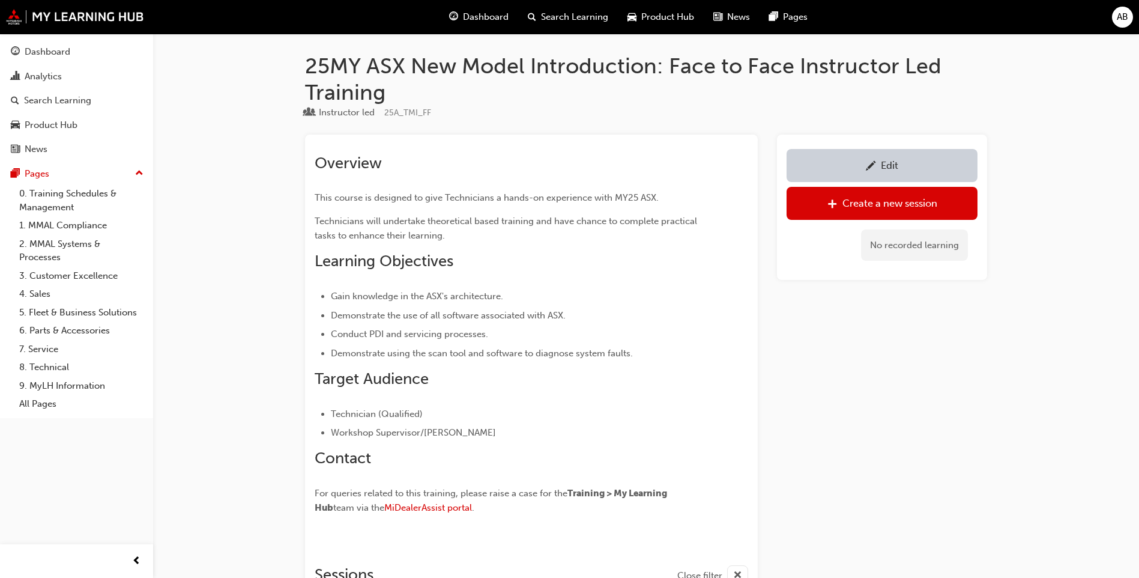
click at [327, 453] on div "Overview This course is designed to give Technicians a hands-on experience with…" at bounding box center [510, 336] width 390 height 365
drag, startPoint x: 314, startPoint y: 456, endPoint x: 497, endPoint y: 516, distance: 192.2
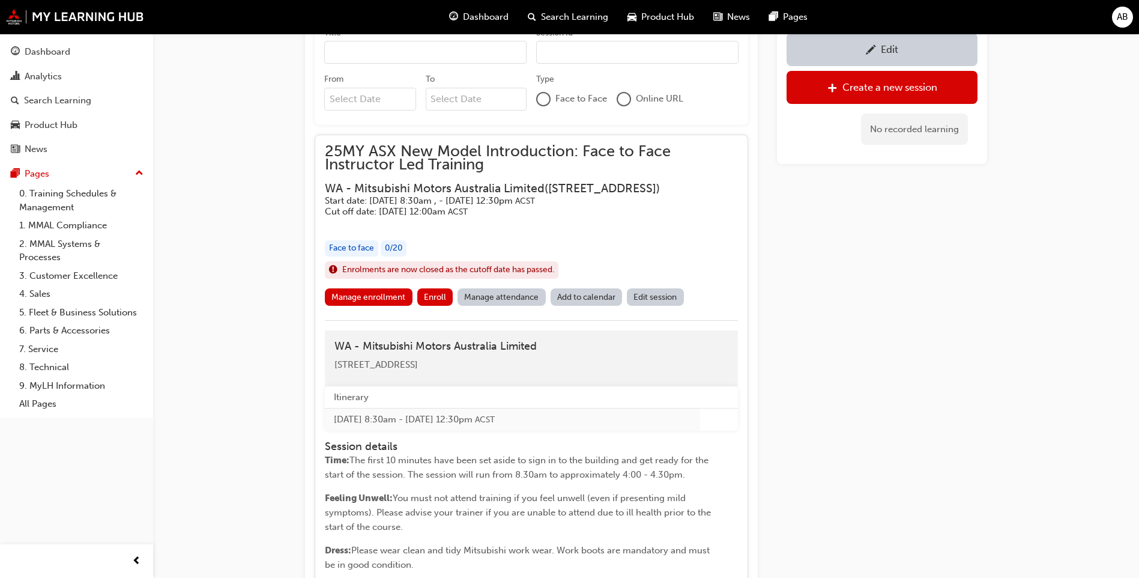
scroll to position [541, 0]
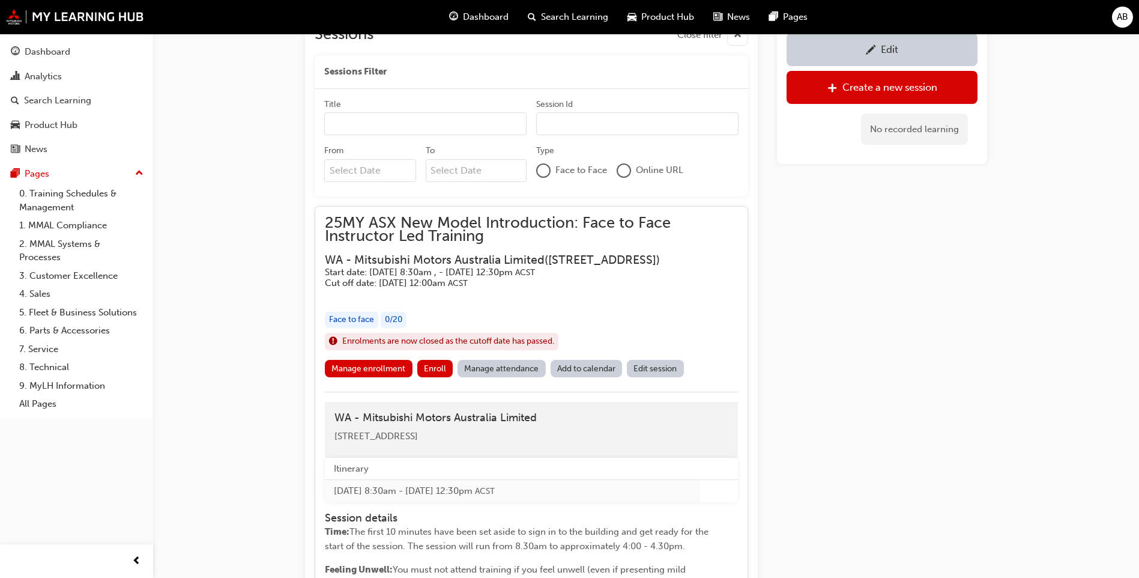
click at [709, 233] on span "25MY ASX New Model Introduction: Face to Face Instructor Led Training" at bounding box center [531, 229] width 413 height 27
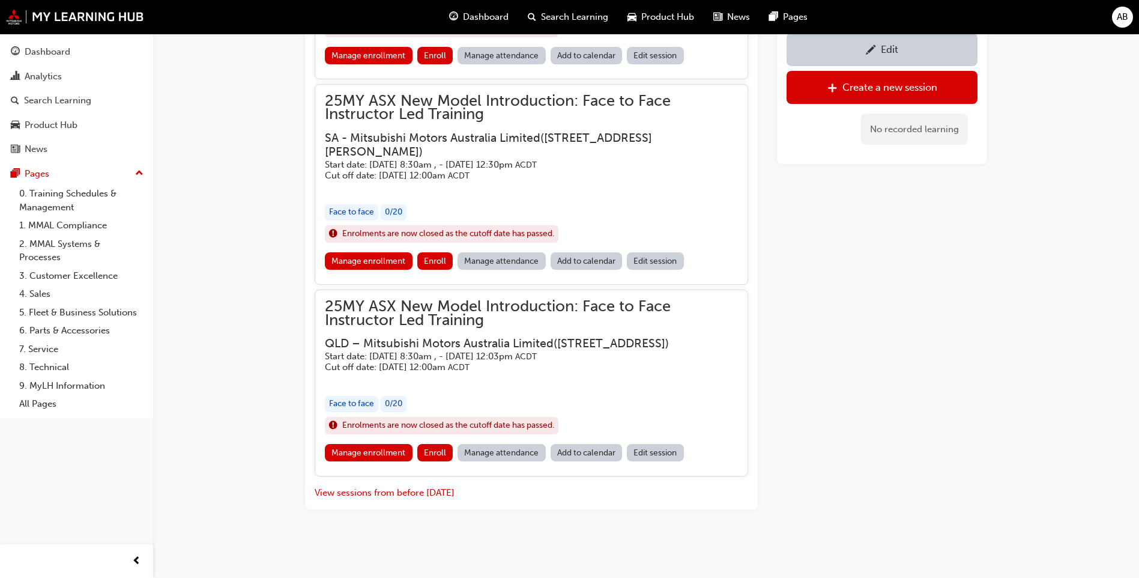
scroll to position [1498, 0]
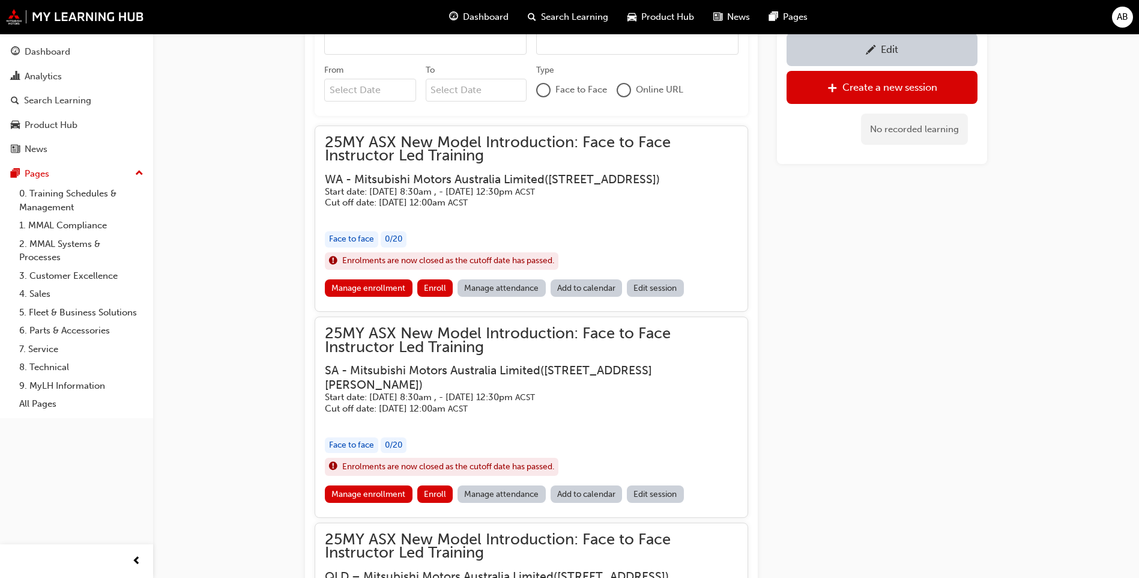
scroll to position [601, 0]
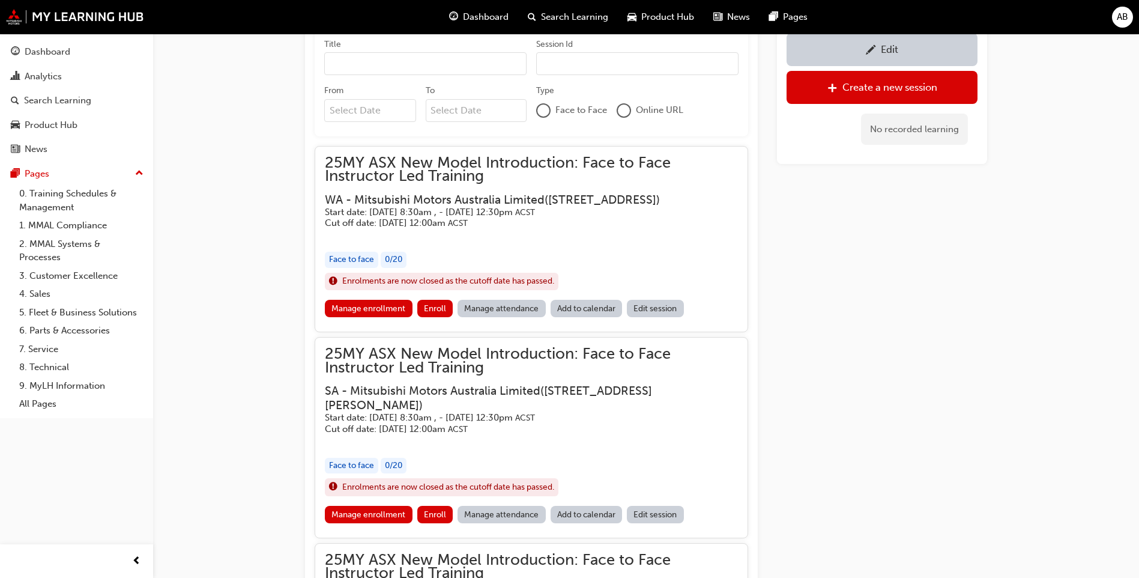
click at [443, 229] on h5 "Cut off date: [DATE] 12:00am ACST" at bounding box center [522, 222] width 394 height 11
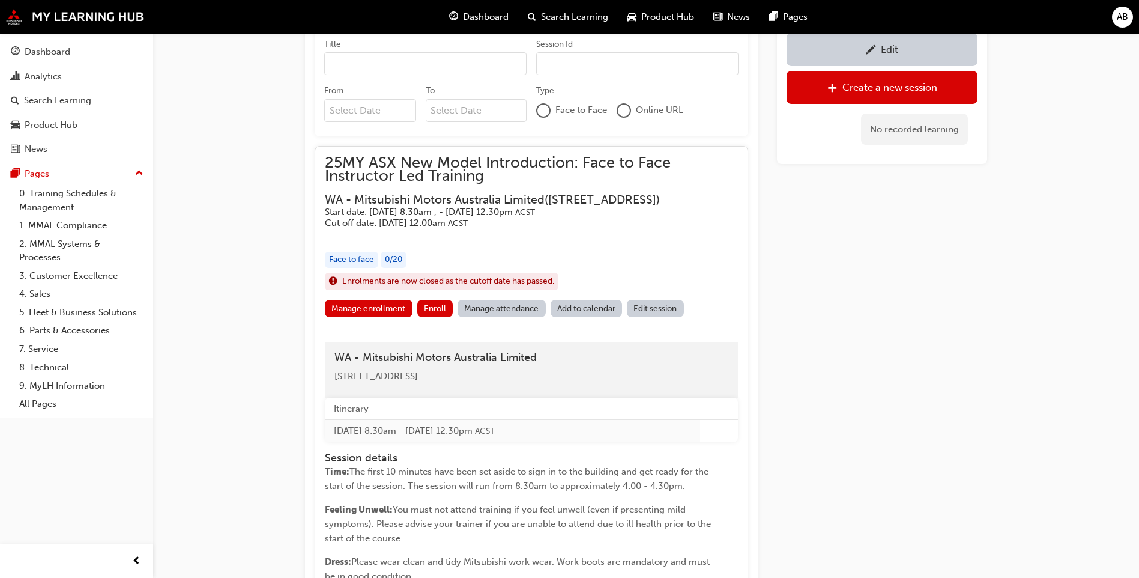
click at [353, 170] on span "25MY ASX New Model Introduction: Face to Face Instructor Led Training" at bounding box center [531, 169] width 413 height 27
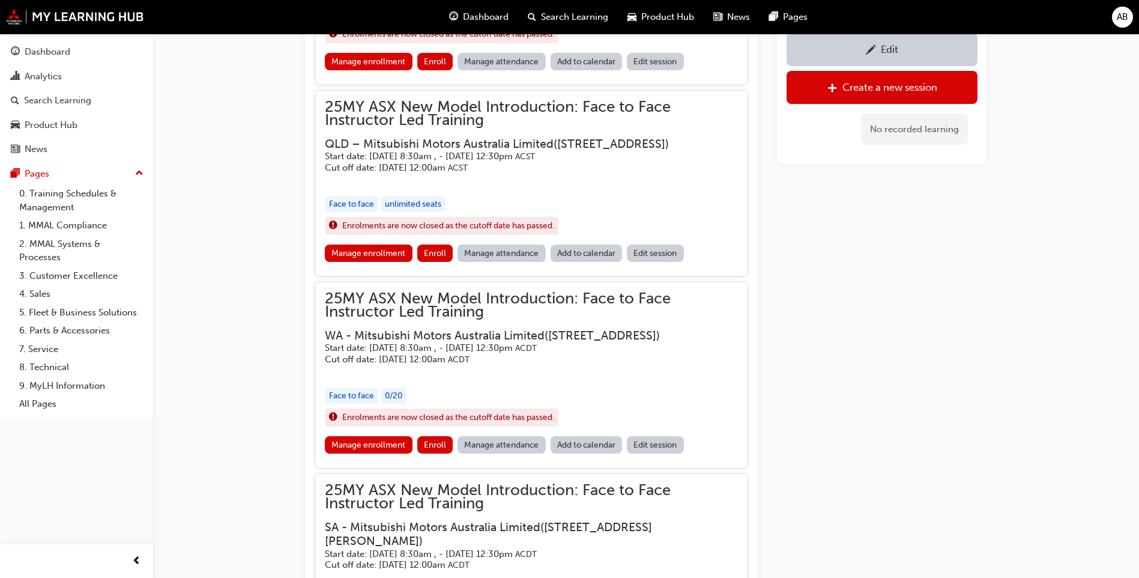
scroll to position [1081, 0]
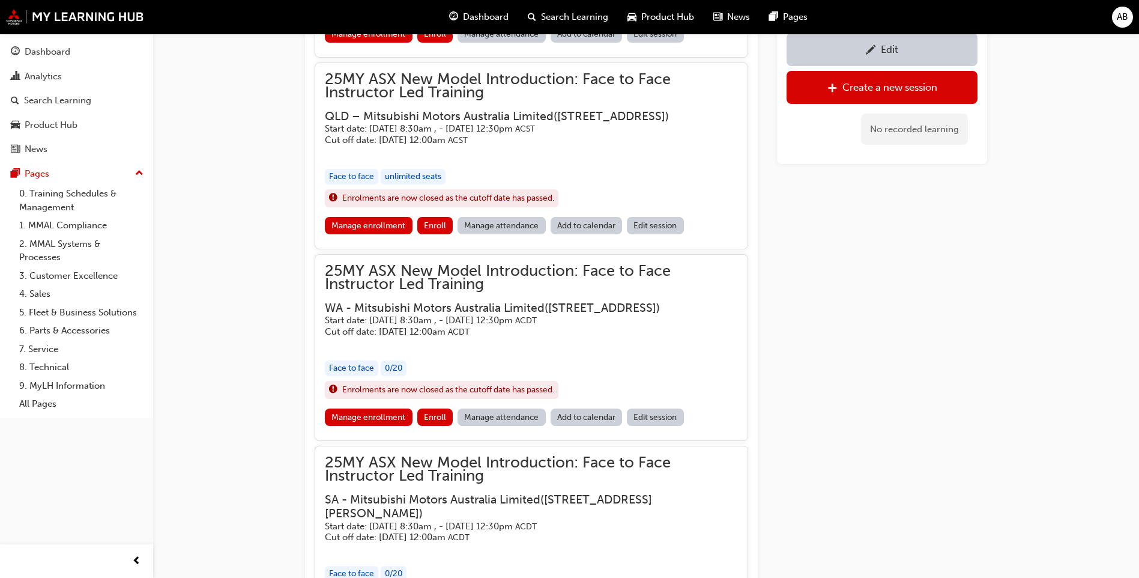
click at [664, 321] on div "25MY ASX New Model Introduction: Face to Face Instructor Led Training WA - Mits…" at bounding box center [531, 300] width 413 height 73
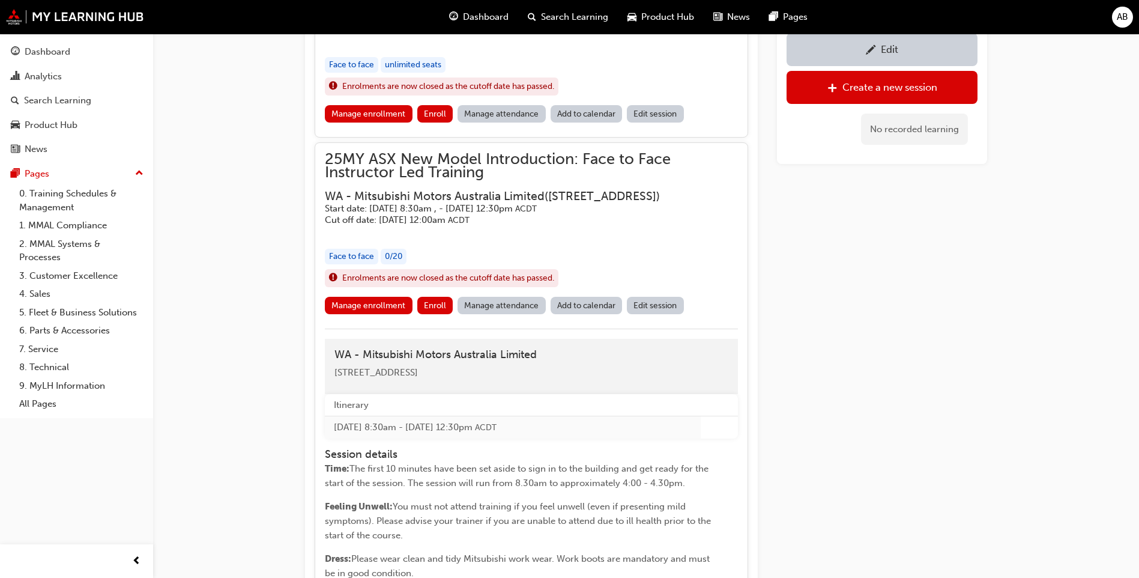
scroll to position [1021, 0]
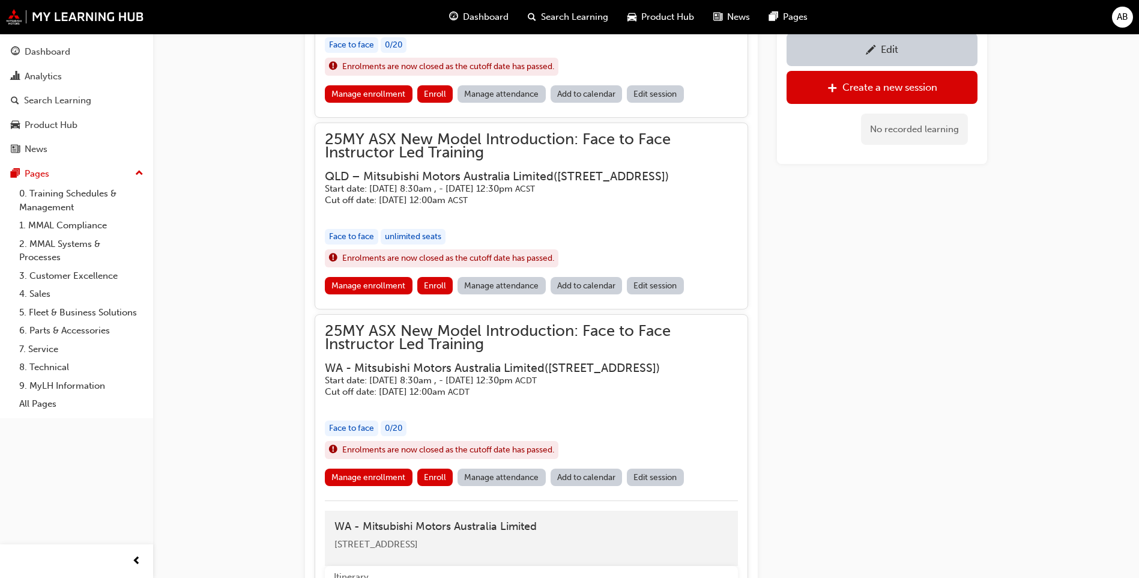
click at [478, 351] on span "25MY ASX New Model Introduction: Face to Face Instructor Led Training" at bounding box center [531, 337] width 413 height 27
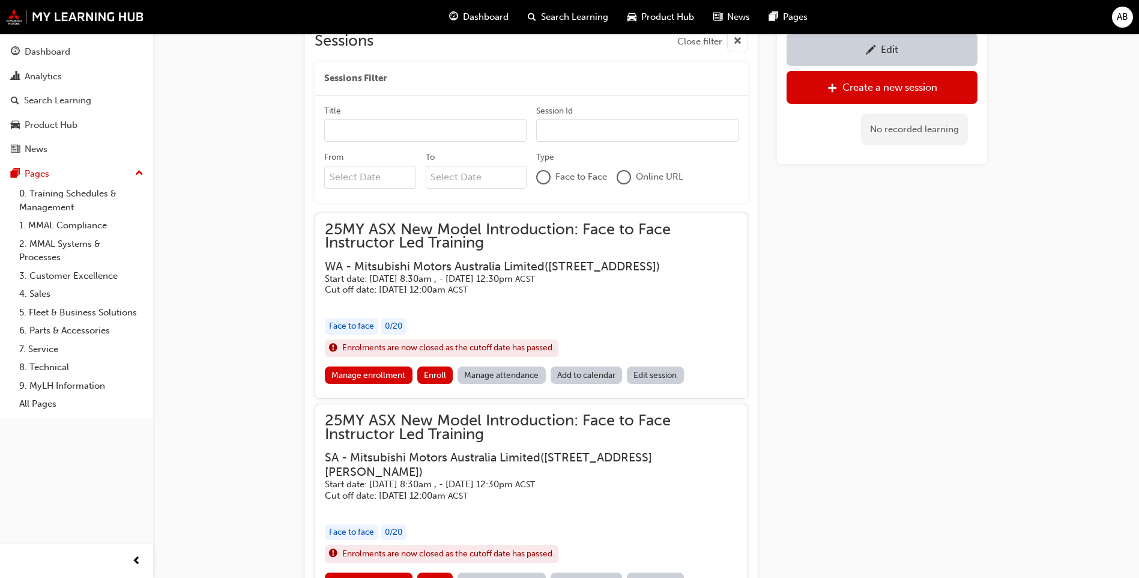
scroll to position [538, 0]
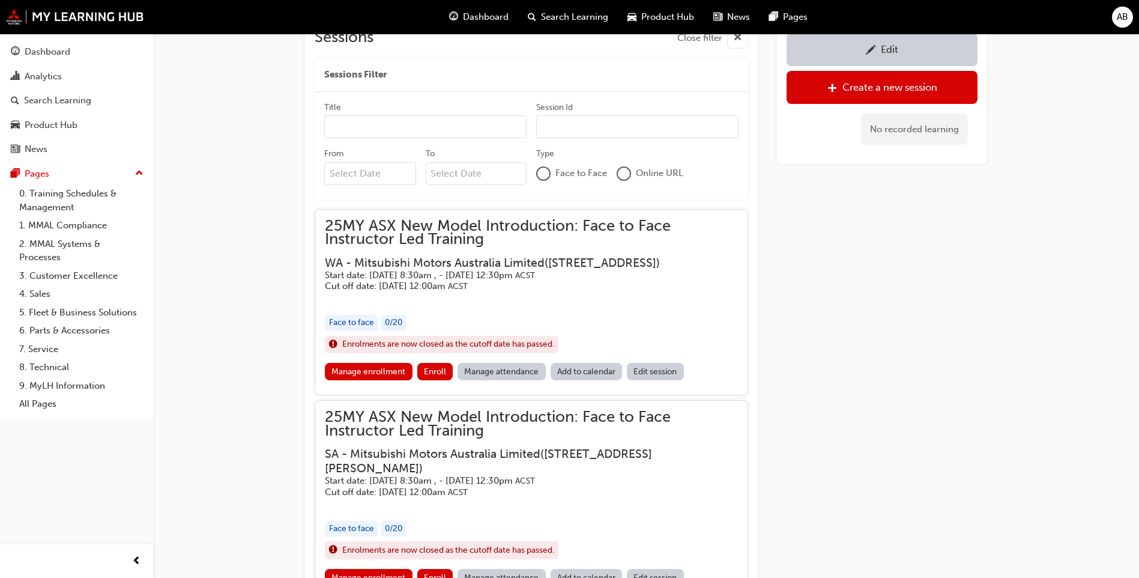
click at [512, 270] on h3 "WA - Mitsubishi Motors Australia Limited ( [STREET_ADDRESS] )" at bounding box center [522, 263] width 394 height 14
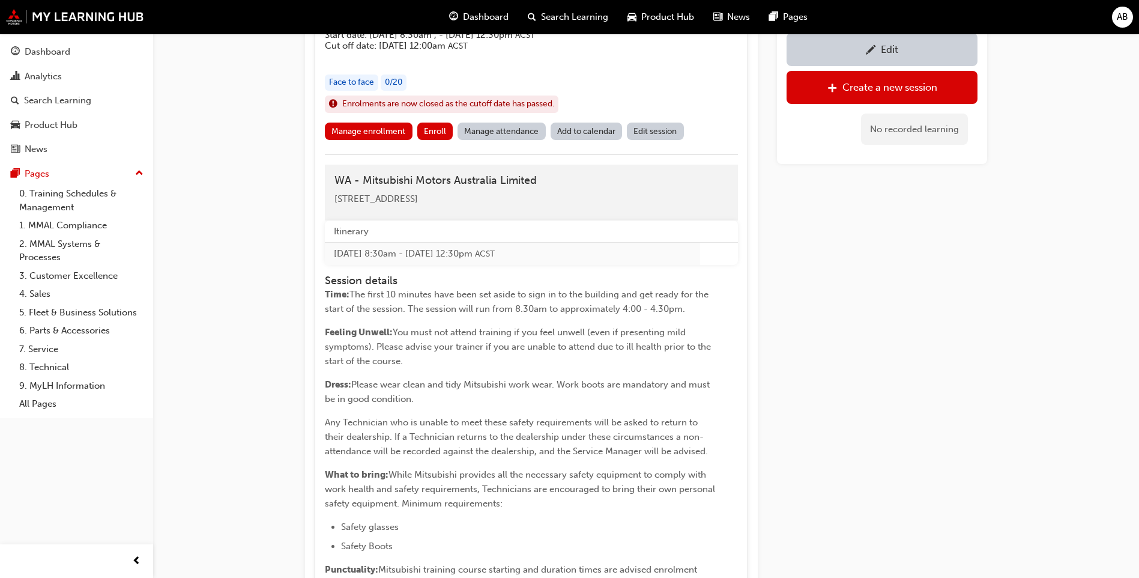
scroll to position [898, 0]
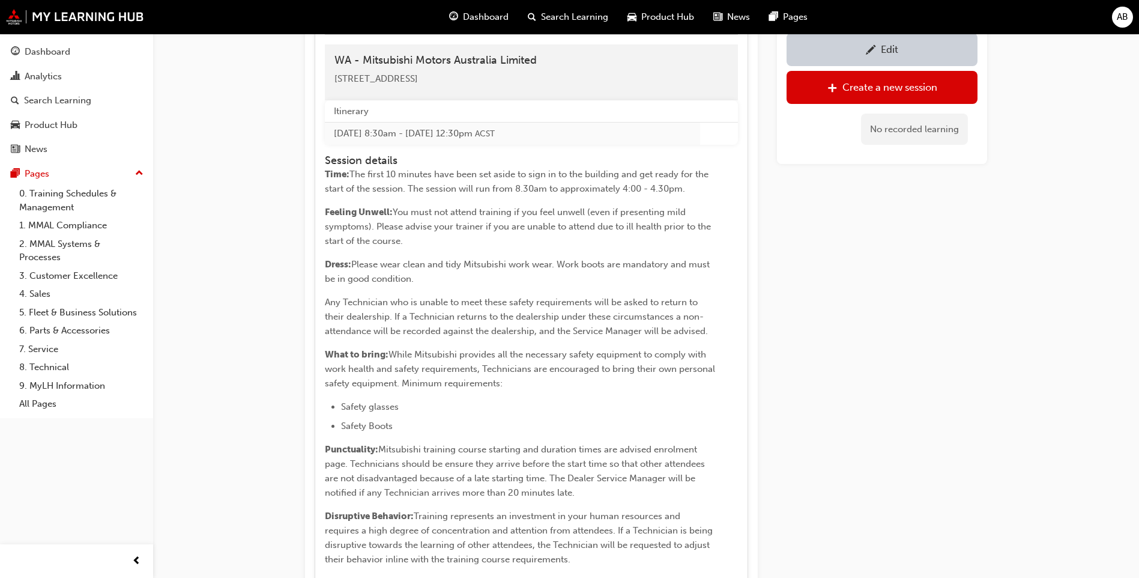
click at [372, 309] on p "Any Technician who is unable to meet these safety requirements will be asked to…" at bounding box center [520, 316] width 390 height 43
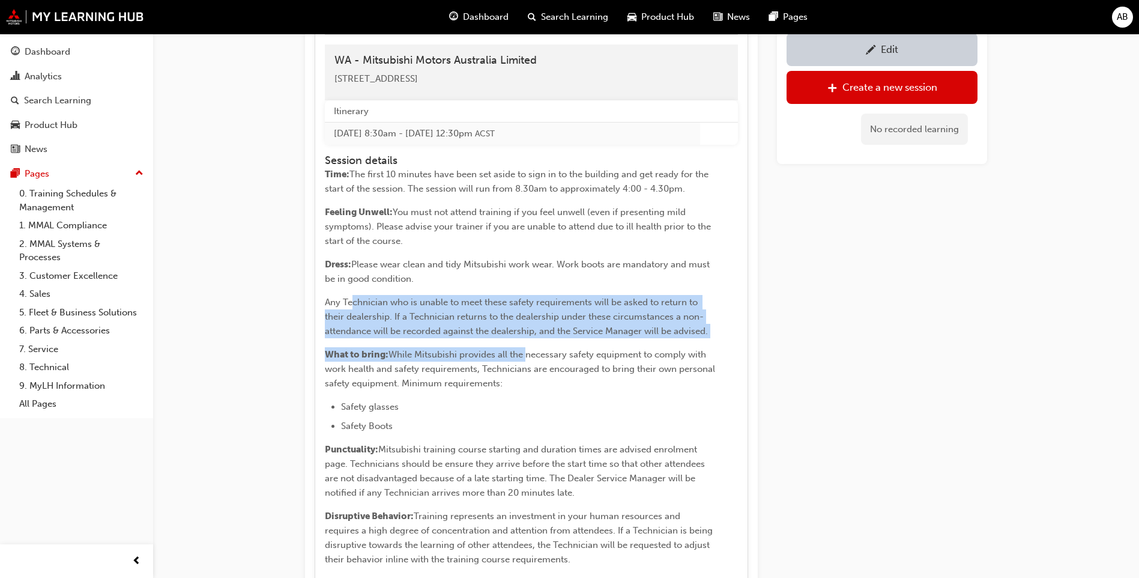
drag, startPoint x: 354, startPoint y: 318, endPoint x: 525, endPoint y: 381, distance: 182.2
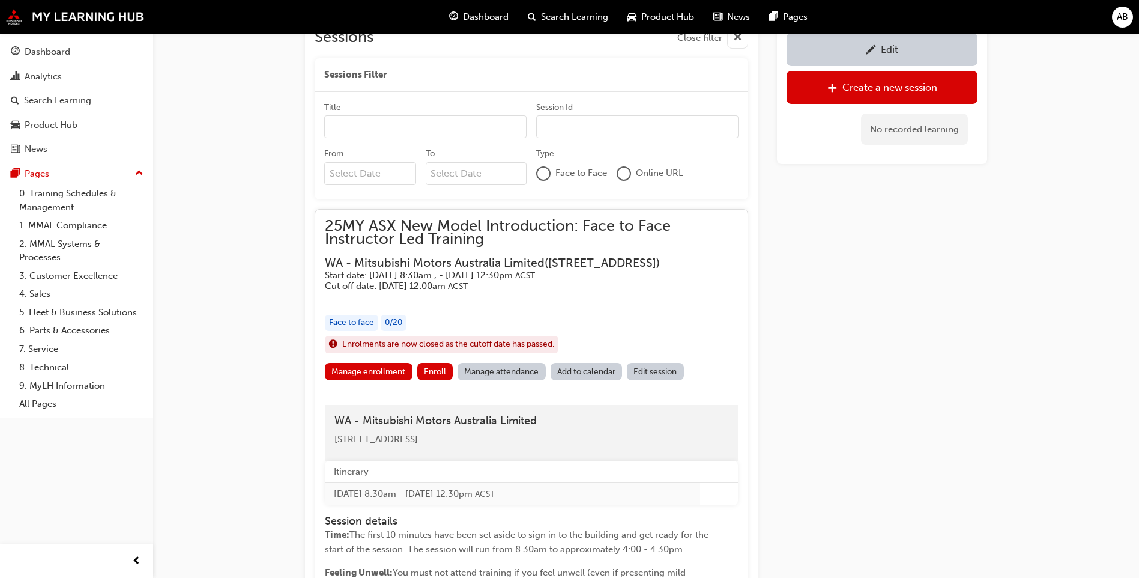
scroll to position [598, 0]
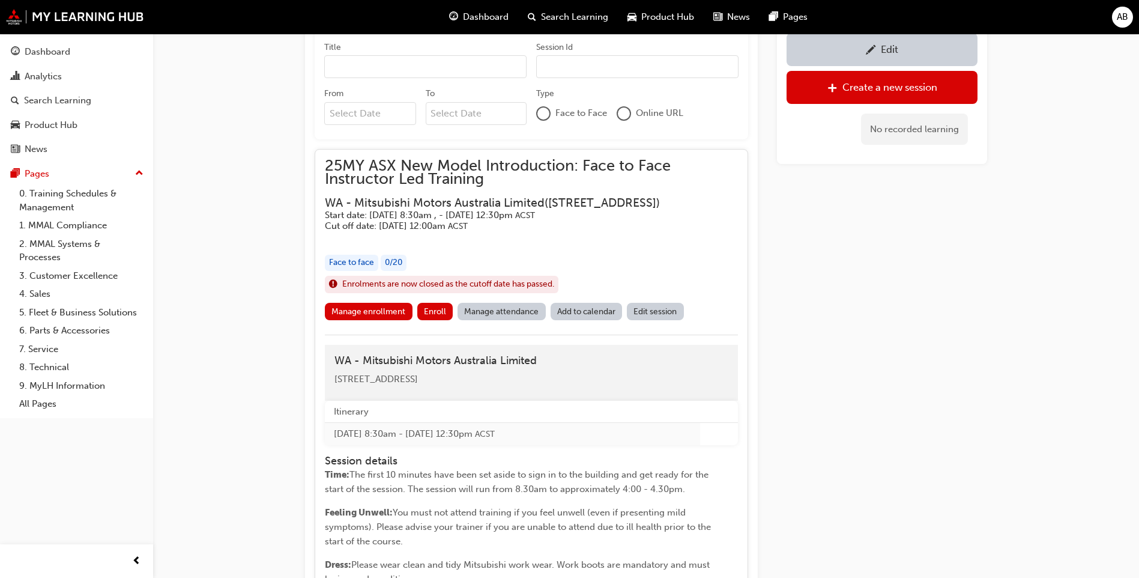
click at [642, 190] on div "25MY ASX New Model Introduction: Face to Face Instructor Led Training WA - Mits…" at bounding box center [531, 195] width 413 height 73
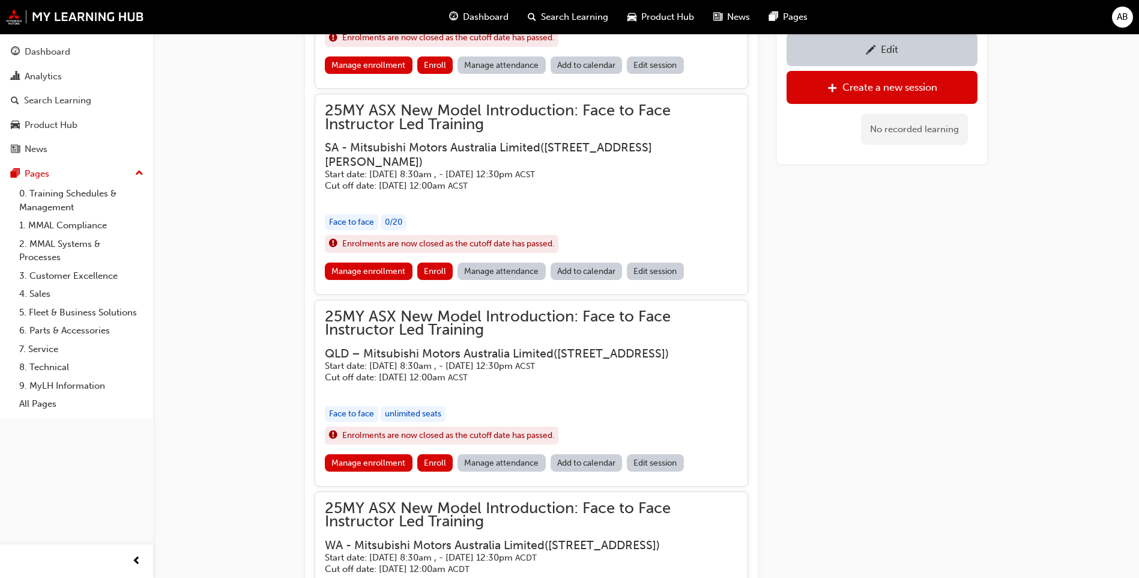
scroll to position [838, 0]
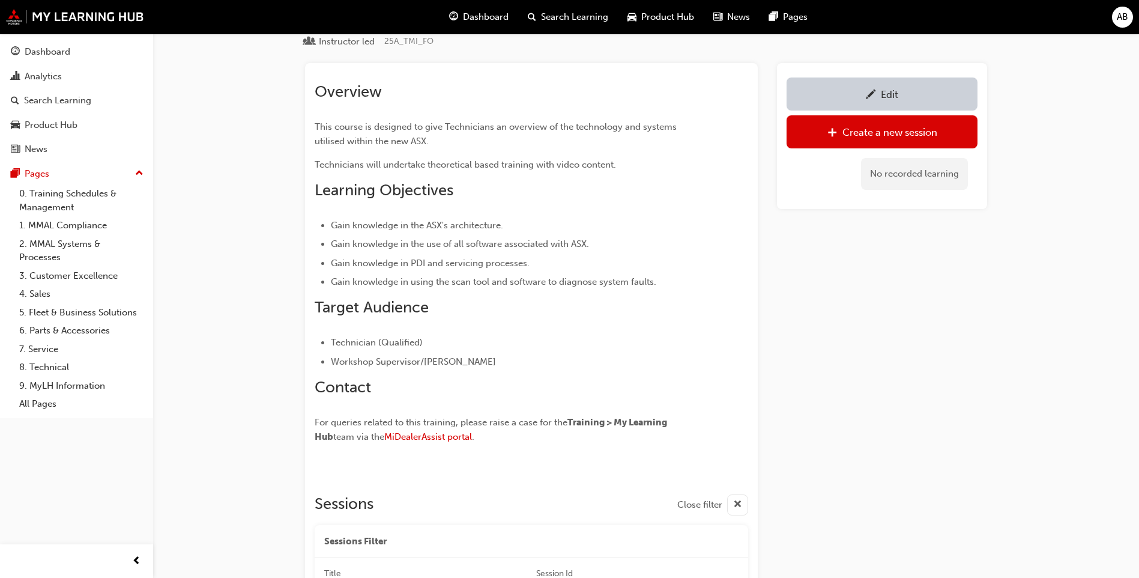
scroll to position [160, 0]
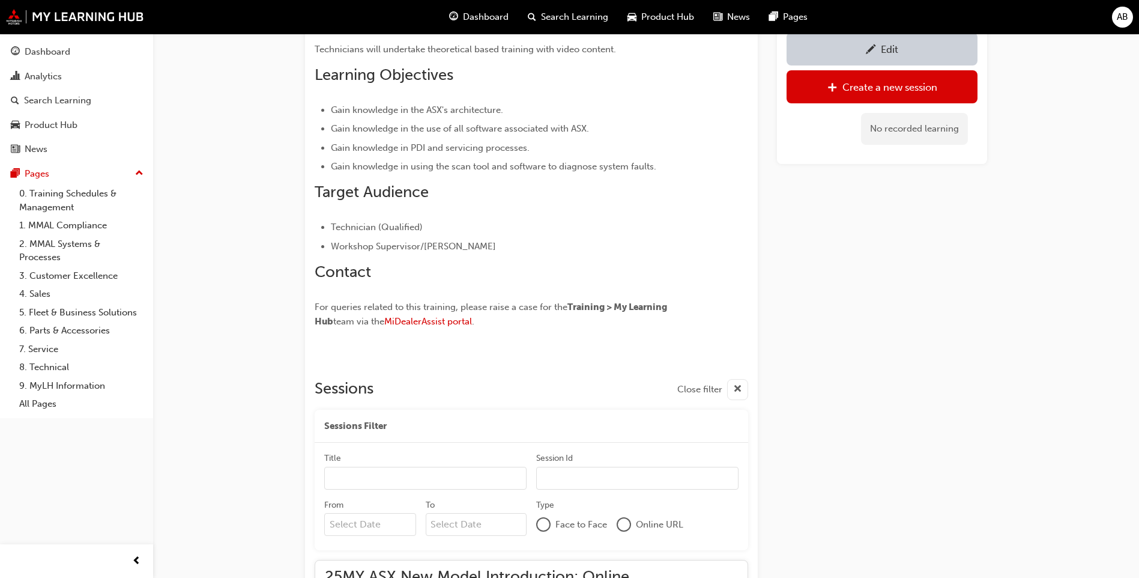
scroll to position [239, 0]
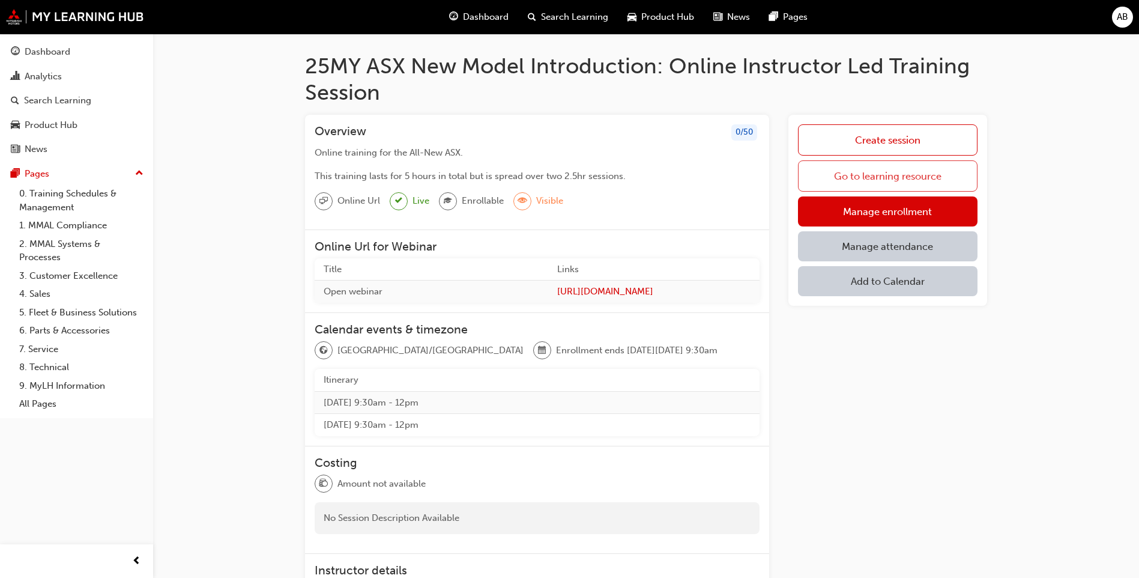
click at [927, 177] on link "Go to learning resource" at bounding box center [888, 175] width 180 height 31
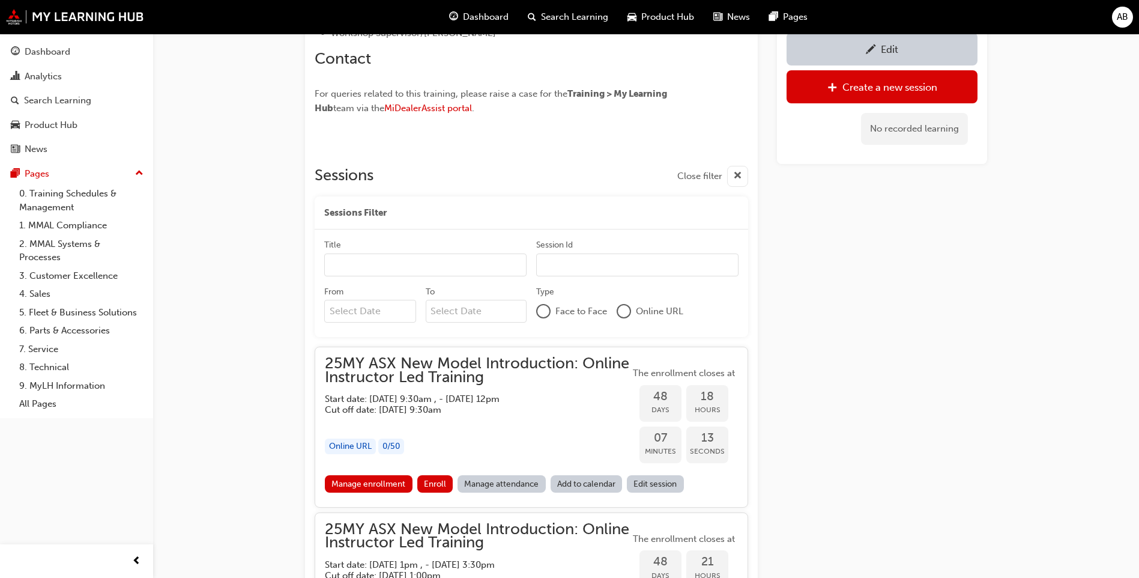
scroll to position [359, 0]
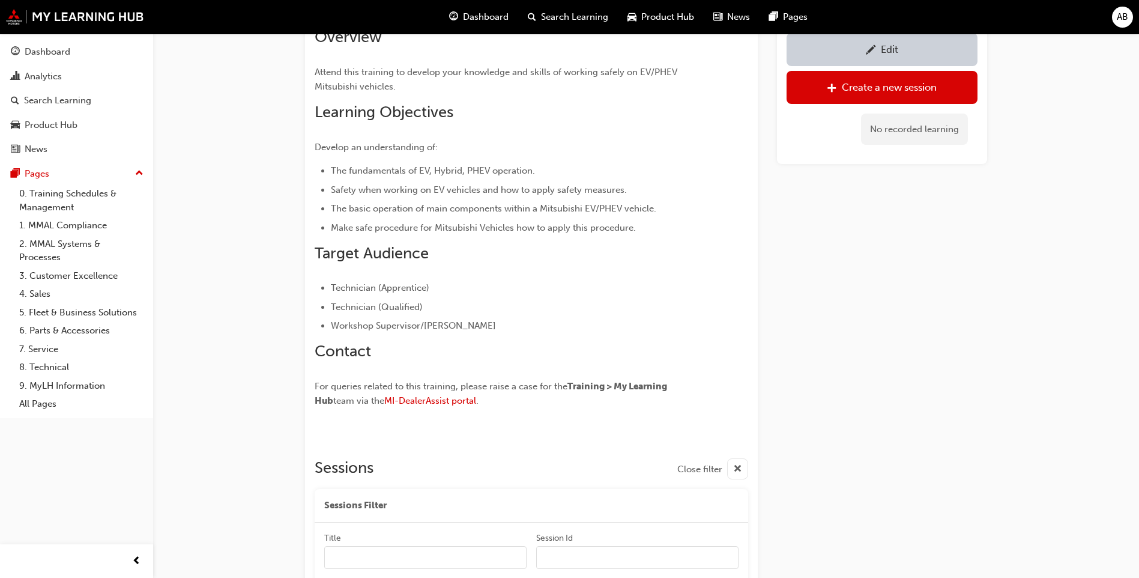
scroll to position [586, 0]
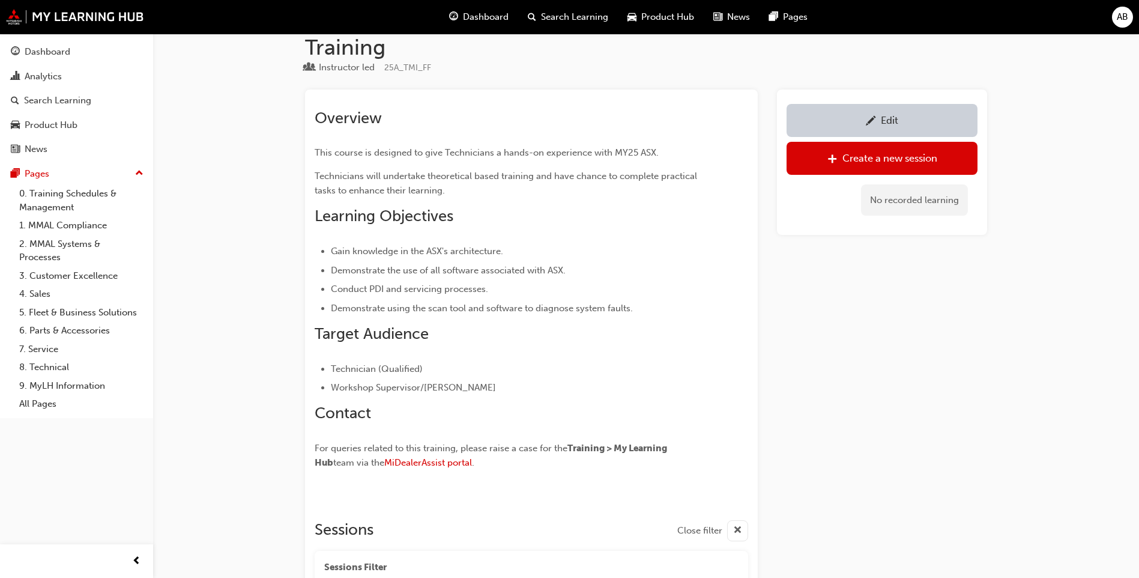
scroll to position [265, 0]
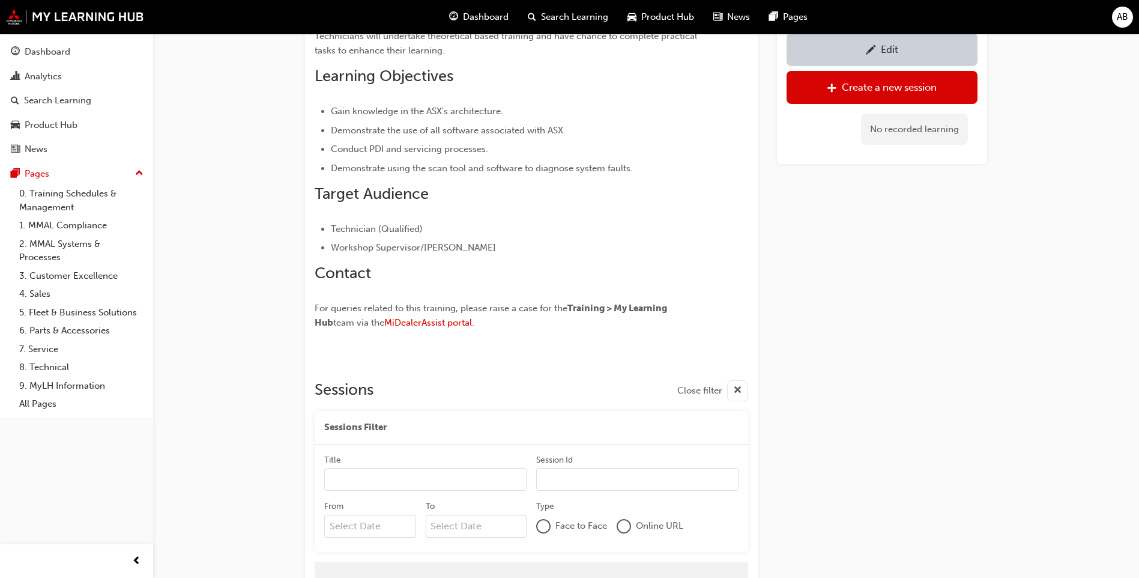
scroll to position [265, 0]
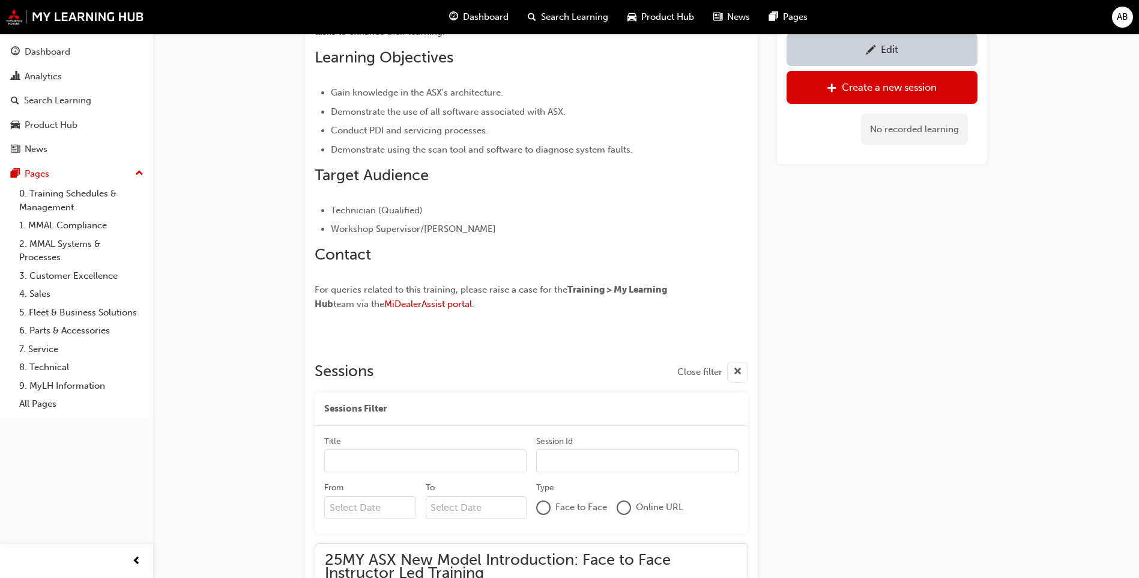
scroll to position [265, 0]
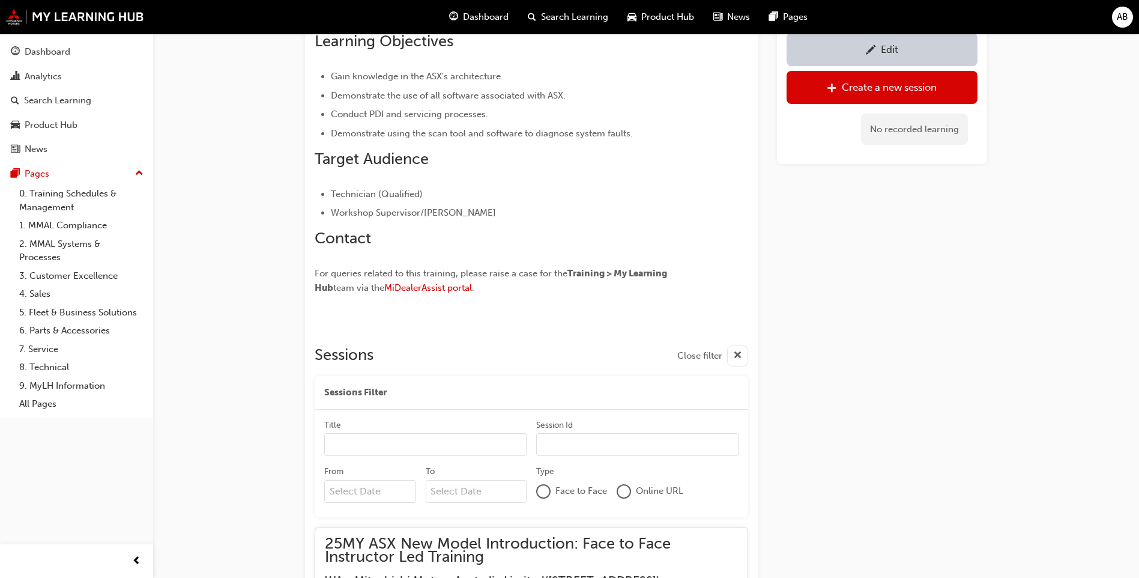
scroll to position [265, 0]
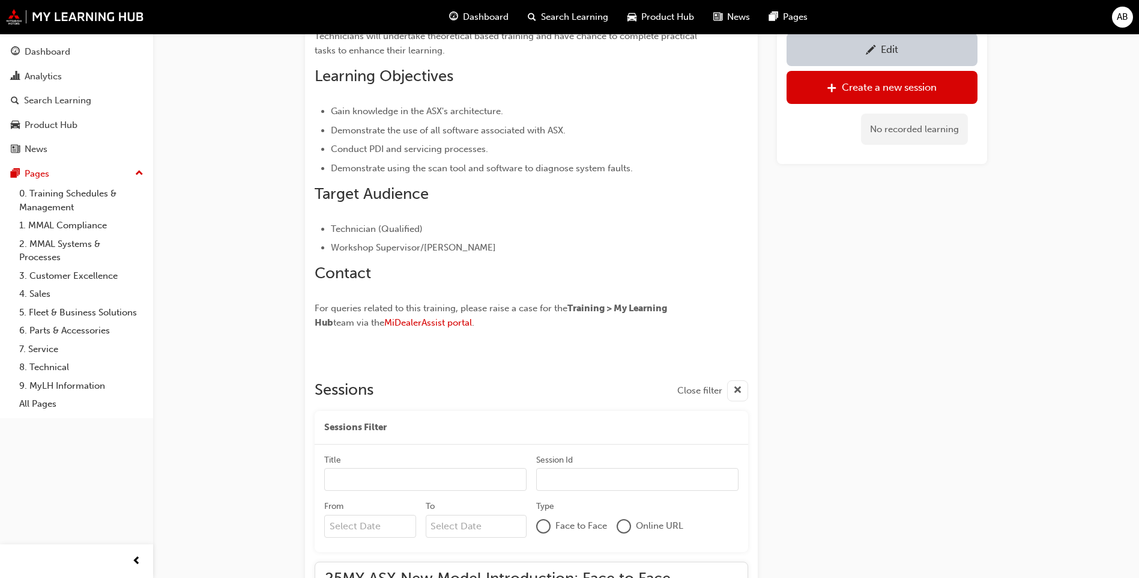
scroll to position [265, 0]
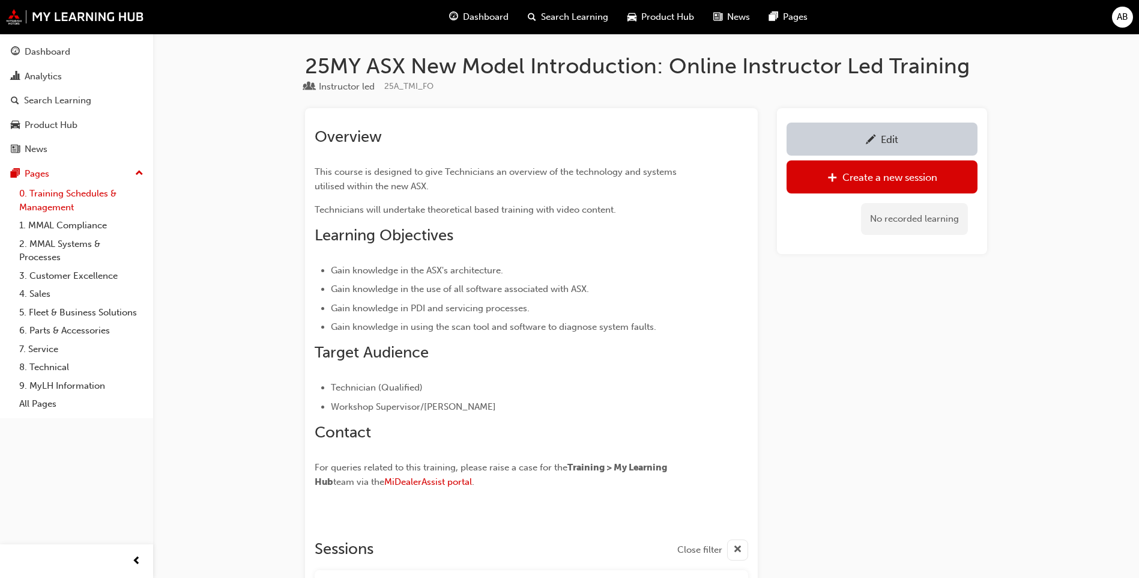
click at [102, 190] on link "0. Training Schedules & Management" at bounding box center [81, 200] width 134 height 32
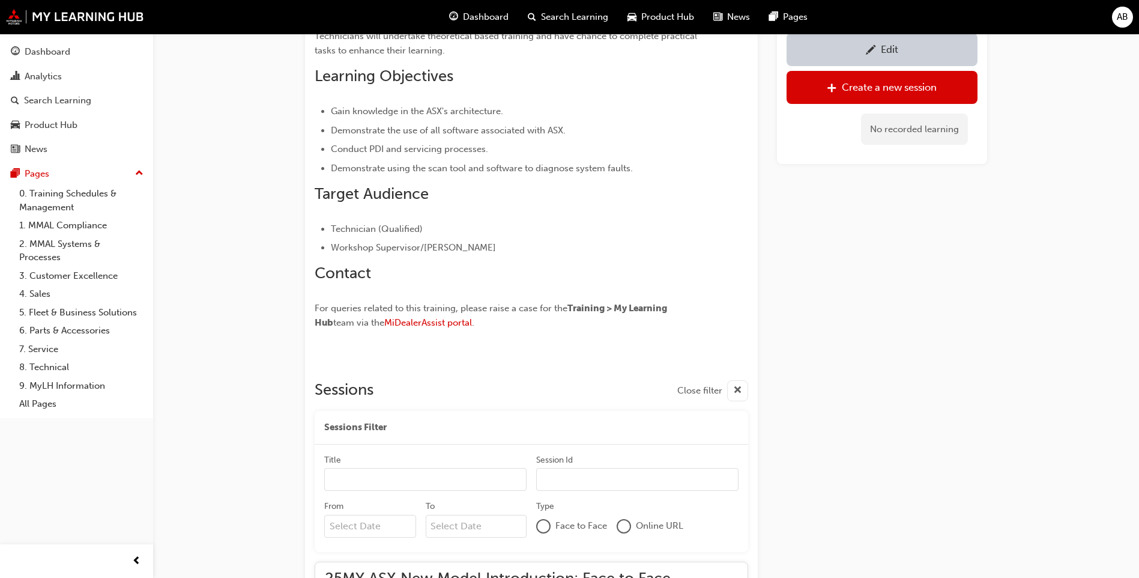
scroll to position [265, 0]
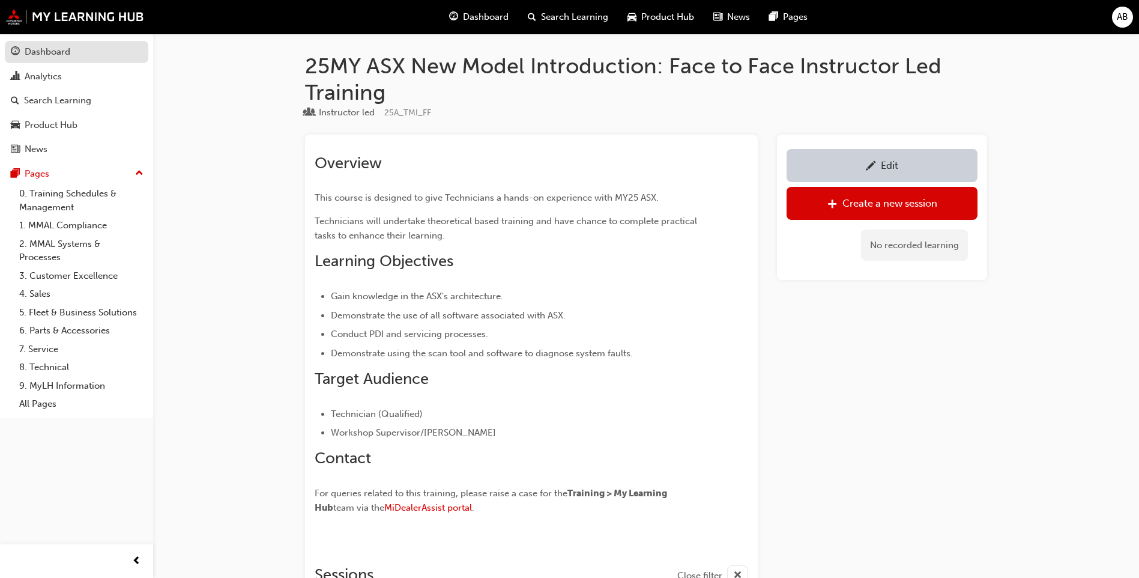
click at [71, 62] on link "Dashboard" at bounding box center [77, 52] width 144 height 22
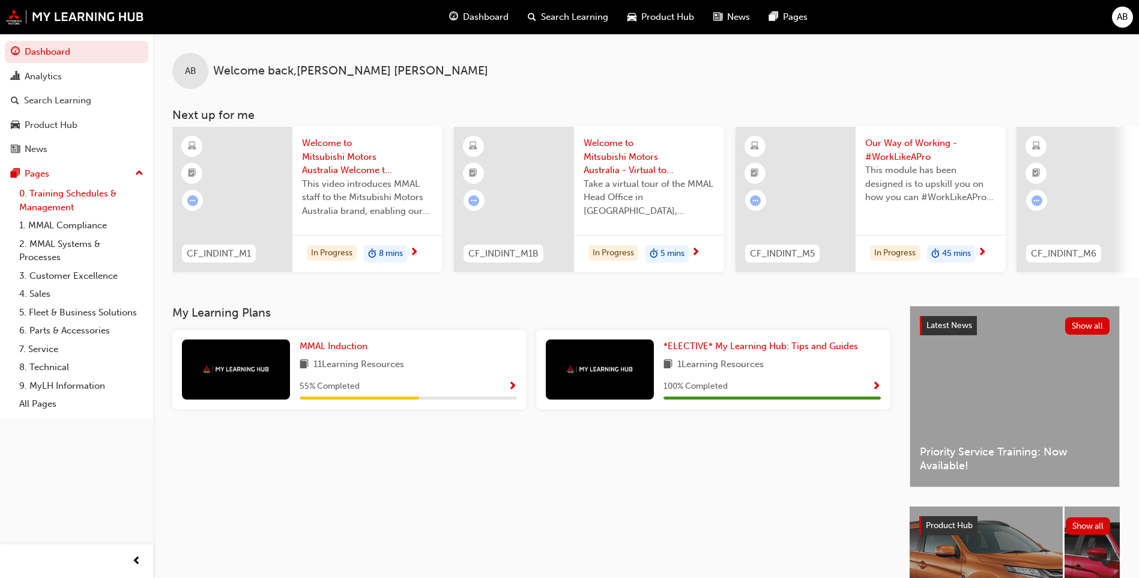
click at [111, 197] on link "0. Training Schedules & Management" at bounding box center [81, 200] width 134 height 32
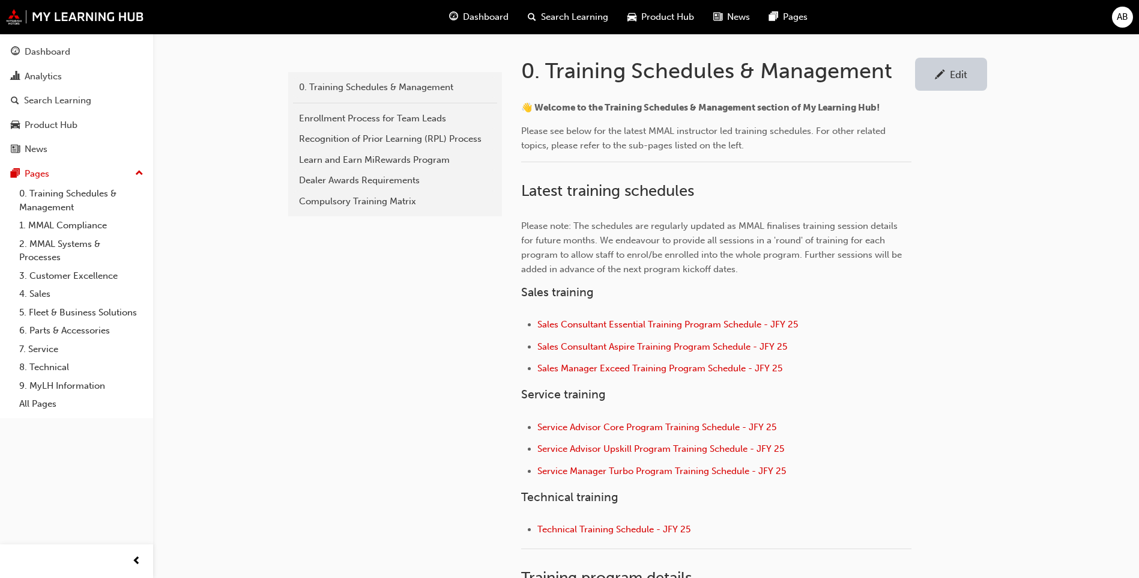
click at [952, 71] on div "Edit" at bounding box center [958, 74] width 17 height 12
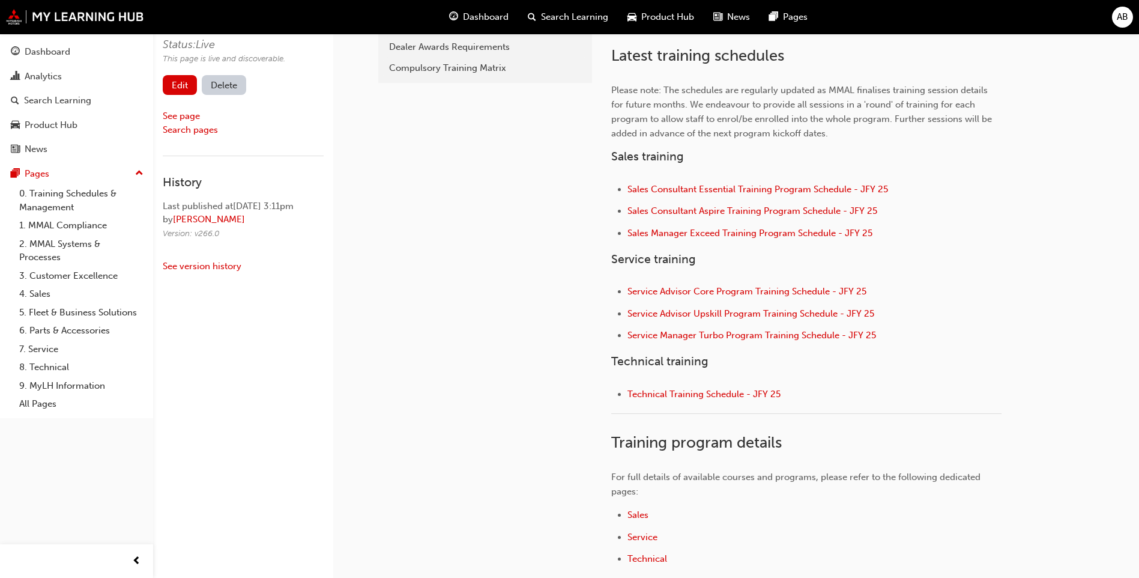
scroll to position [420, 0]
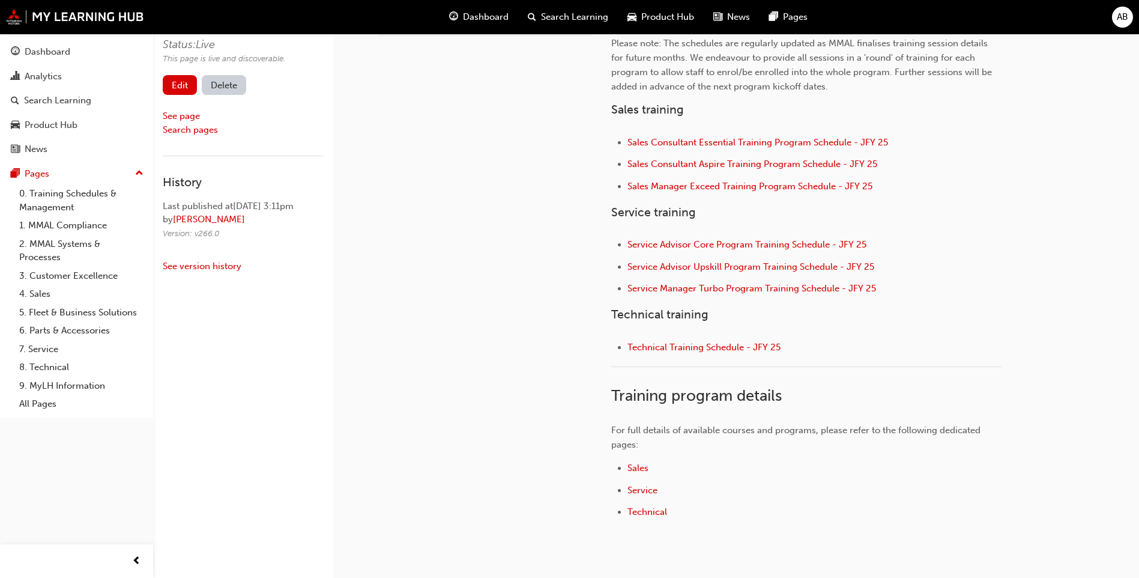
drag, startPoint x: 769, startPoint y: 347, endPoint x: 796, endPoint y: 326, distance: 34.4
click at [796, 326] on div "👋 Welcome to the Training Schedules & Management section of My Learning Hub! Pl…" at bounding box center [806, 232] width 390 height 628
click at [178, 80] on link "Edit" at bounding box center [180, 85] width 34 height 20
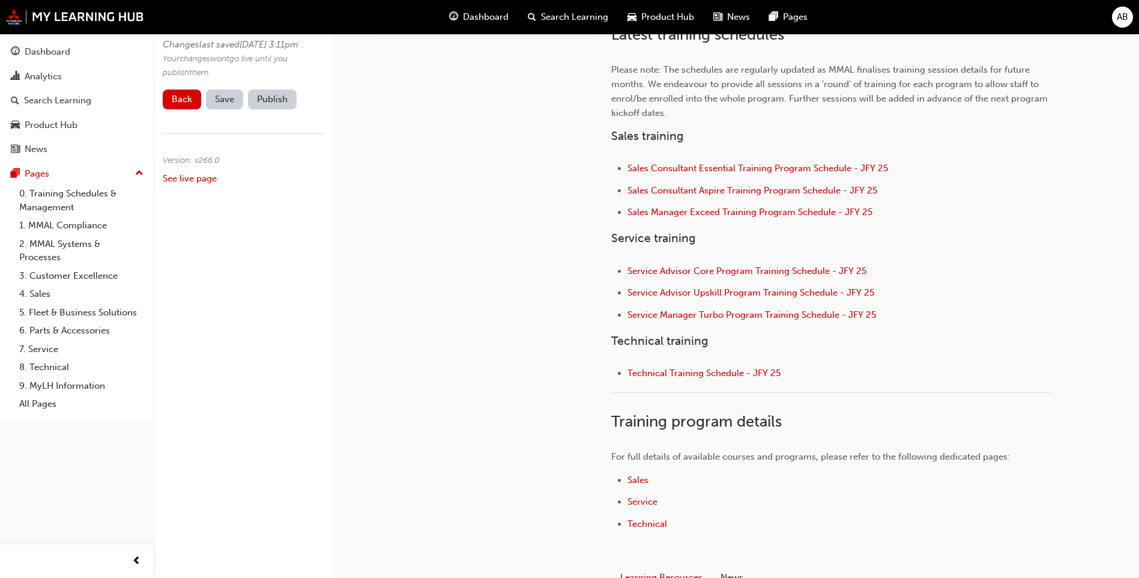
scroll to position [480, 0]
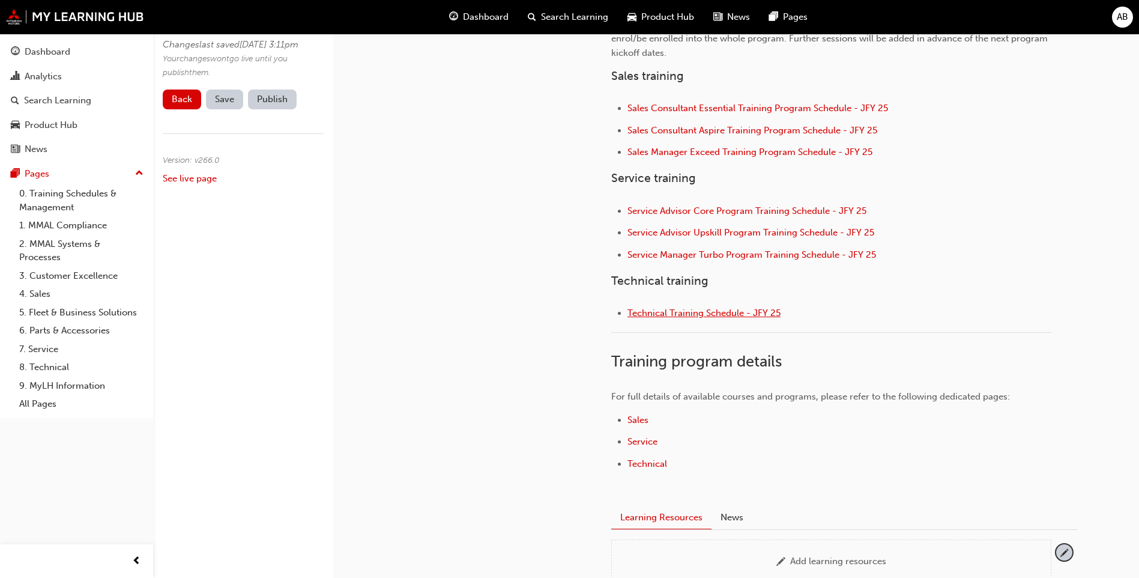
click at [769, 314] on span "Technical Training Schedule - JFY 25" at bounding box center [704, 312] width 153 height 11
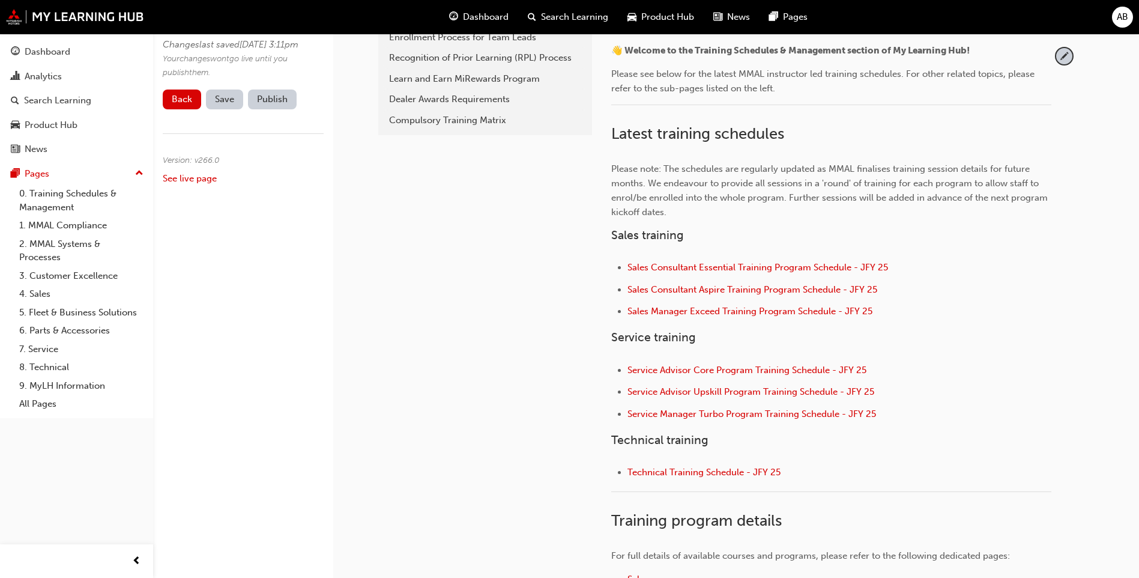
scroll to position [300, 0]
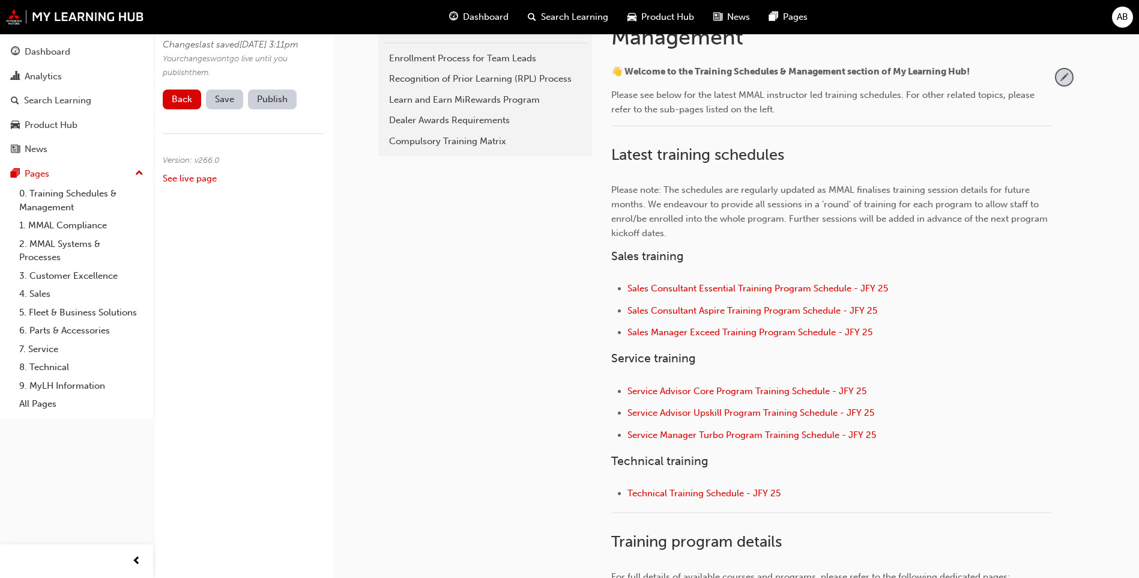
click at [1058, 80] on span "pencil-icon" at bounding box center [1064, 77] width 16 height 16
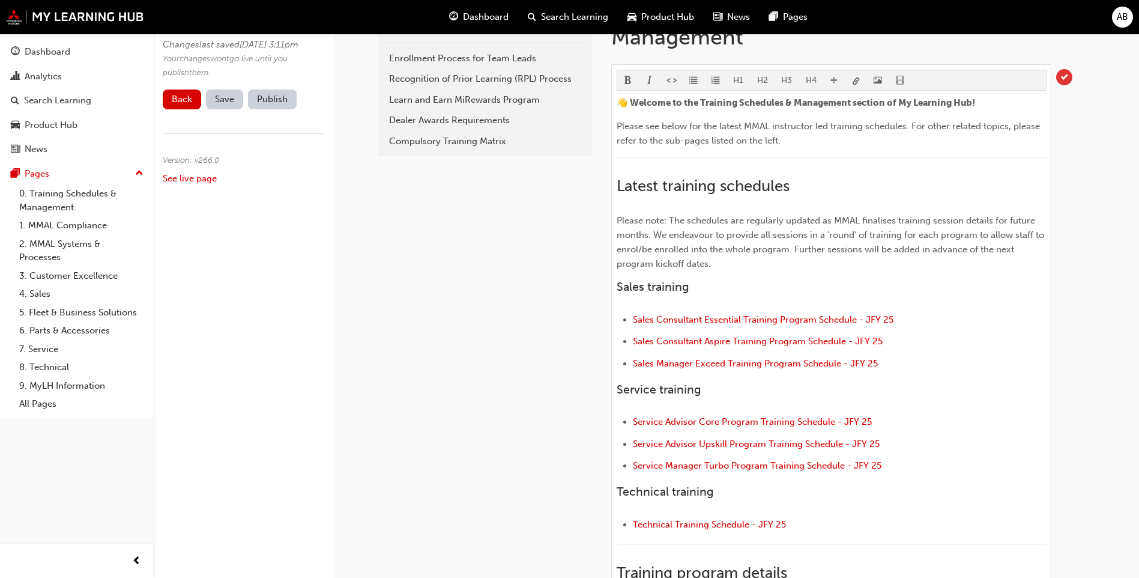
scroll to position [541, 0]
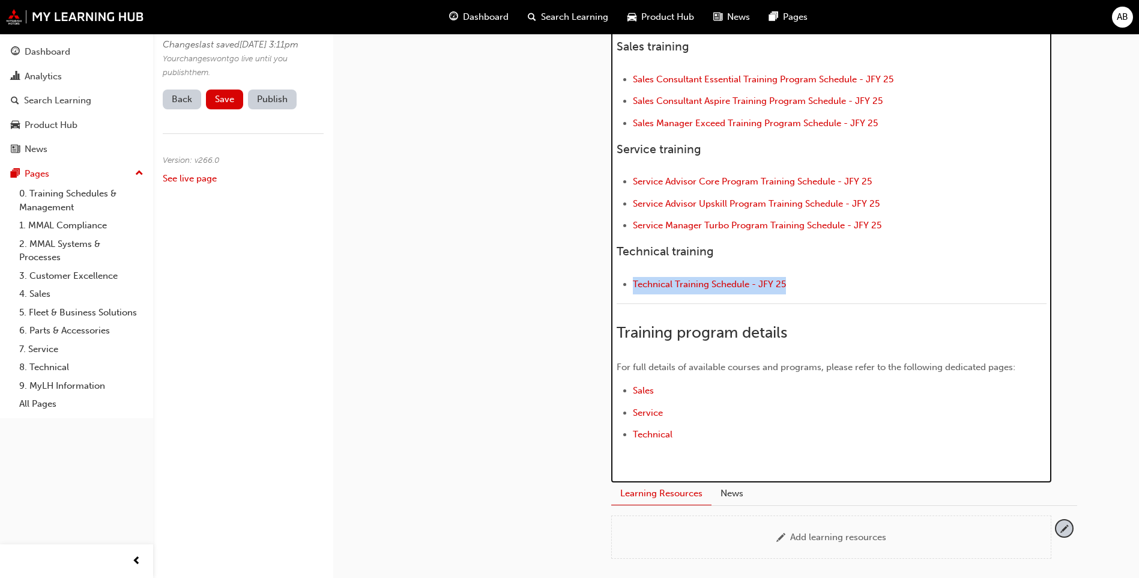
drag, startPoint x: 825, startPoint y: 286, endPoint x: 616, endPoint y: 285, distance: 209.0
click at [617, 285] on ul "Technical Training Schedule - JFY 25" at bounding box center [832, 285] width 430 height 17
drag, startPoint x: 667, startPoint y: 280, endPoint x: 660, endPoint y: 274, distance: 9.4
click at [660, 274] on div "👋 Welcome to the Training Schedules & Management section of My Learning Hub! Pl…" at bounding box center [832, 161] width 430 height 613
drag, startPoint x: 815, startPoint y: 282, endPoint x: 604, endPoint y: 282, distance: 210.8
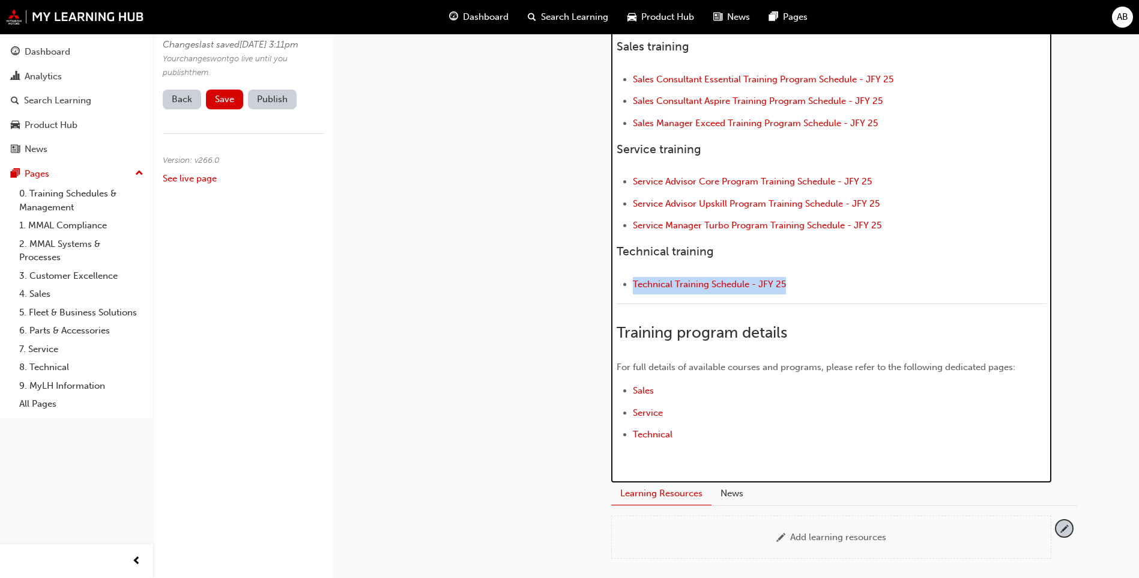
click at [604, 282] on div "0. Training Schedules & Management H1 H2 H3 H4 👋 Welcome to the Training Schedu…" at bounding box center [844, 145] width 504 height 825
click at [697, 276] on div "👋 Welcome to the Training Schedules & Management section of My Learning Hub! Pl…" at bounding box center [832, 161] width 430 height 613
click at [801, 280] on li "Technical Training Schedule - JFY 25" at bounding box center [840, 285] width 414 height 17
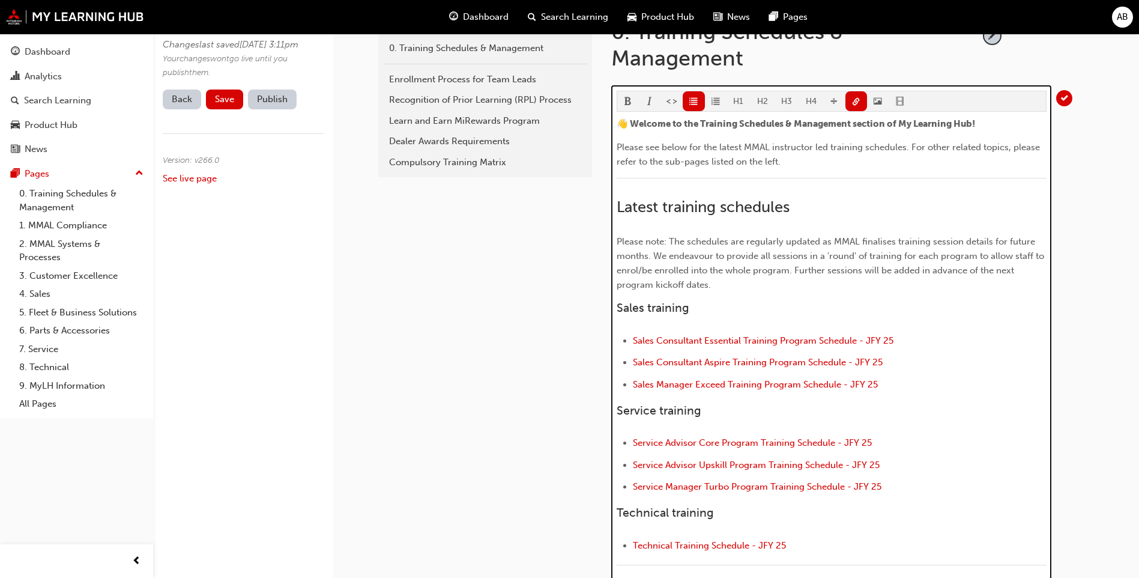
scroll to position [300, 0]
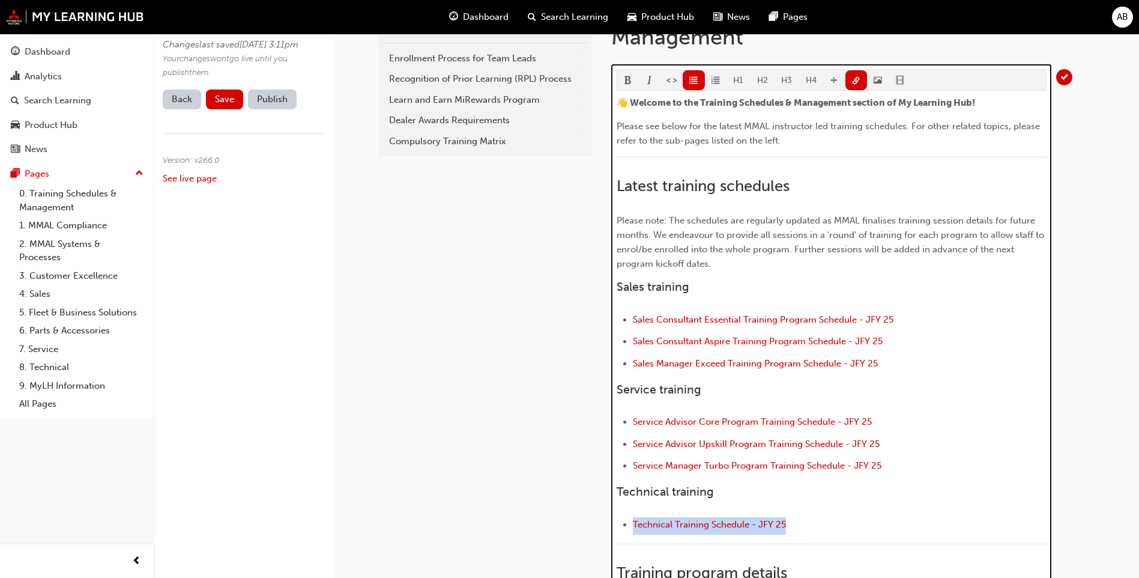
drag, startPoint x: 711, startPoint y: 535, endPoint x: 616, endPoint y: 524, distance: 96.0
click at [616, 524] on div "H1 H2 H3 H4 👋 Welcome to the Training Schedules & Management section of My Lear…" at bounding box center [831, 393] width 440 height 658
click at [861, 80] on button "button" at bounding box center [857, 80] width 22 height 20
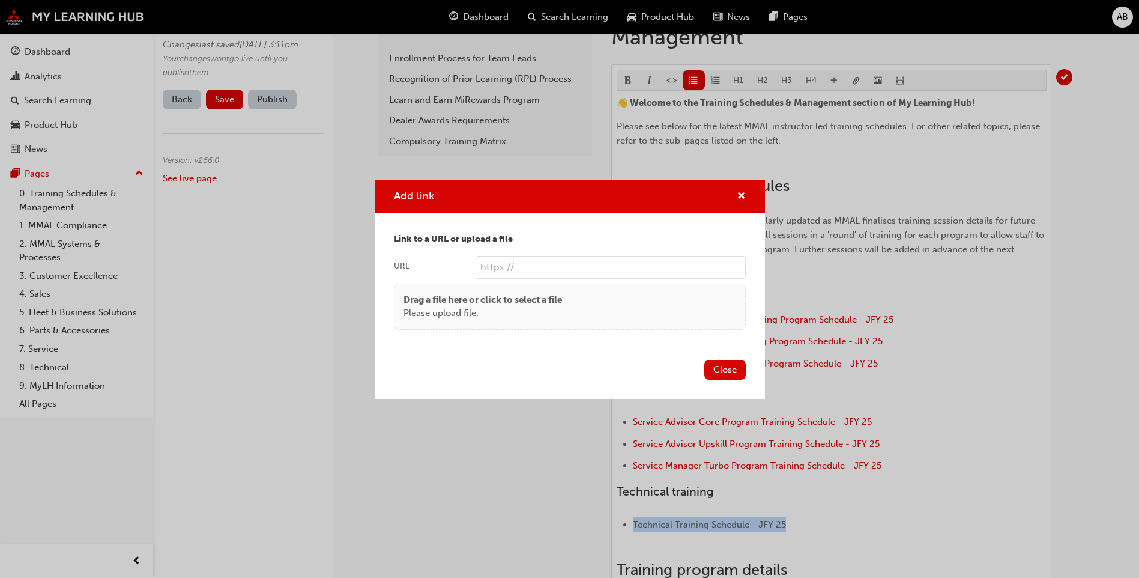
click at [563, 268] on input "URL" at bounding box center [611, 267] width 270 height 23
click at [498, 314] on p "Please upload file." at bounding box center [483, 313] width 159 height 14
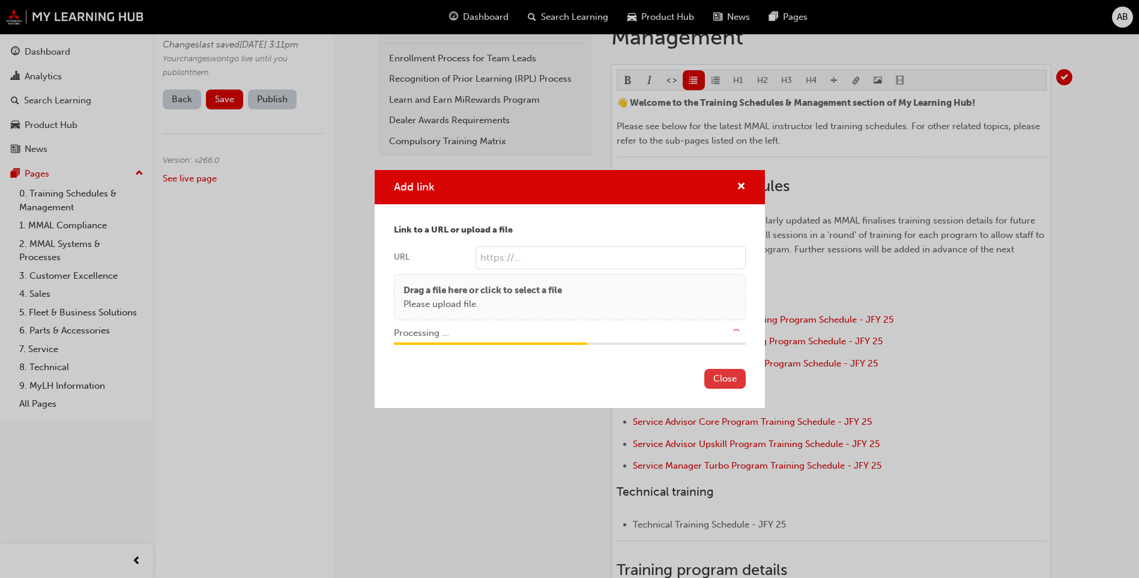
type input "/upload/01a8fce8-5eef-4a27-8e90-4bca765c914f.pdf"
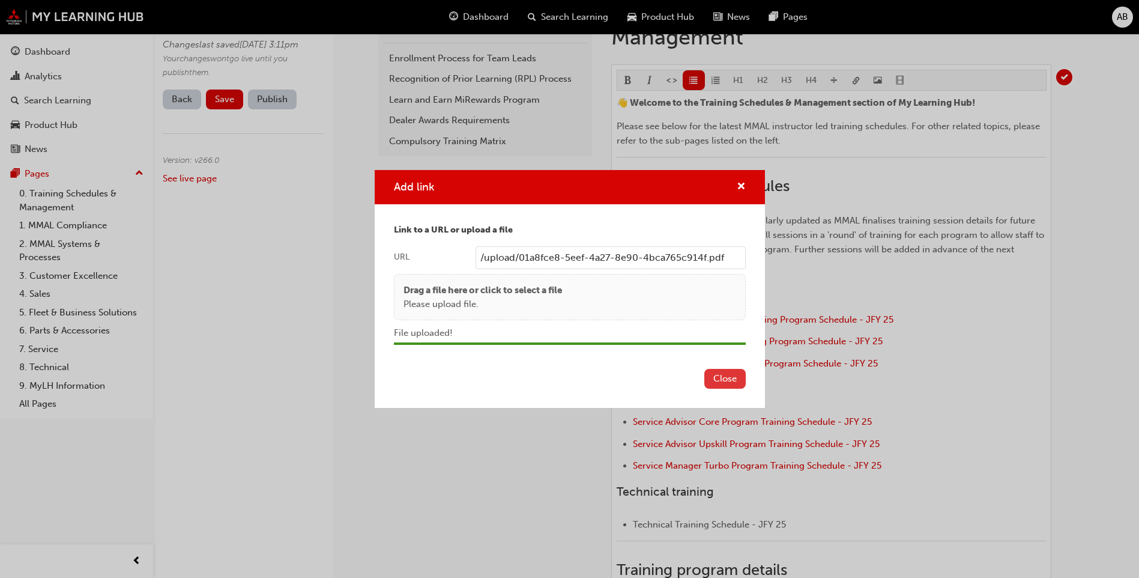
click at [710, 375] on button "Close" at bounding box center [724, 379] width 41 height 20
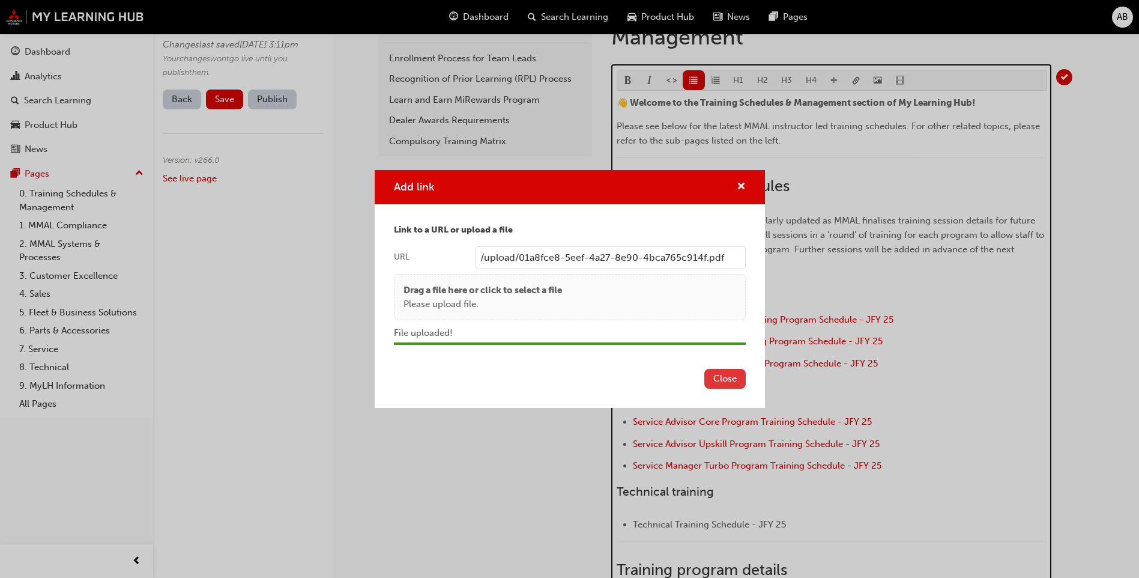
scroll to position [536, 0]
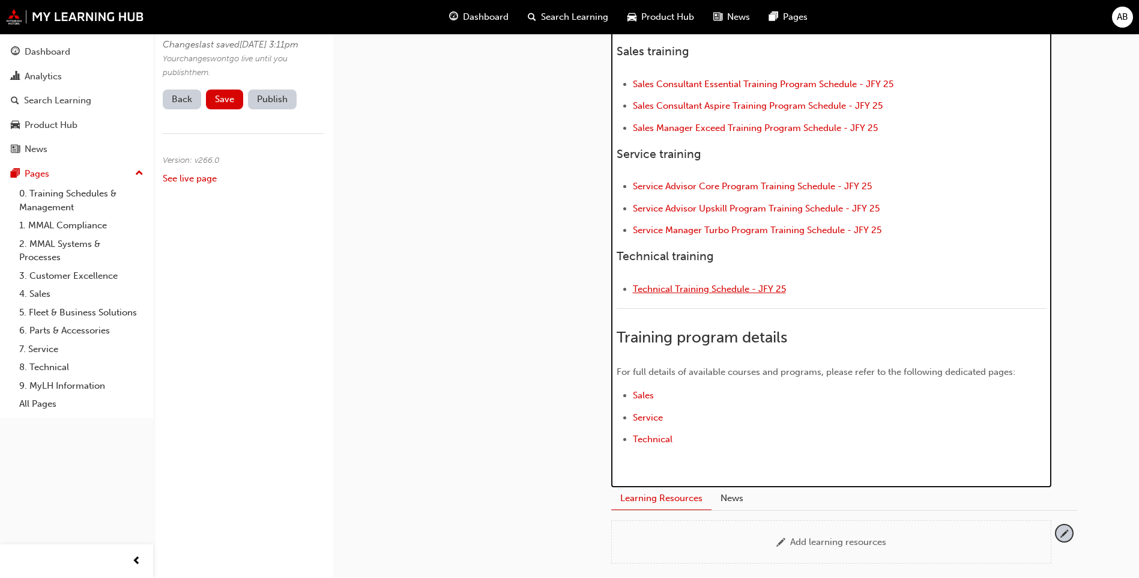
click at [749, 286] on span "Technical Training Schedule - JFY 25" at bounding box center [709, 288] width 153 height 11
click at [772, 288] on span "Technical Training Schedule - JFY 25" at bounding box center [709, 288] width 153 height 11
click at [879, 268] on div "👋 Welcome to the Training Schedules & Management section of My Learning Hub! Pl…" at bounding box center [832, 166] width 430 height 613
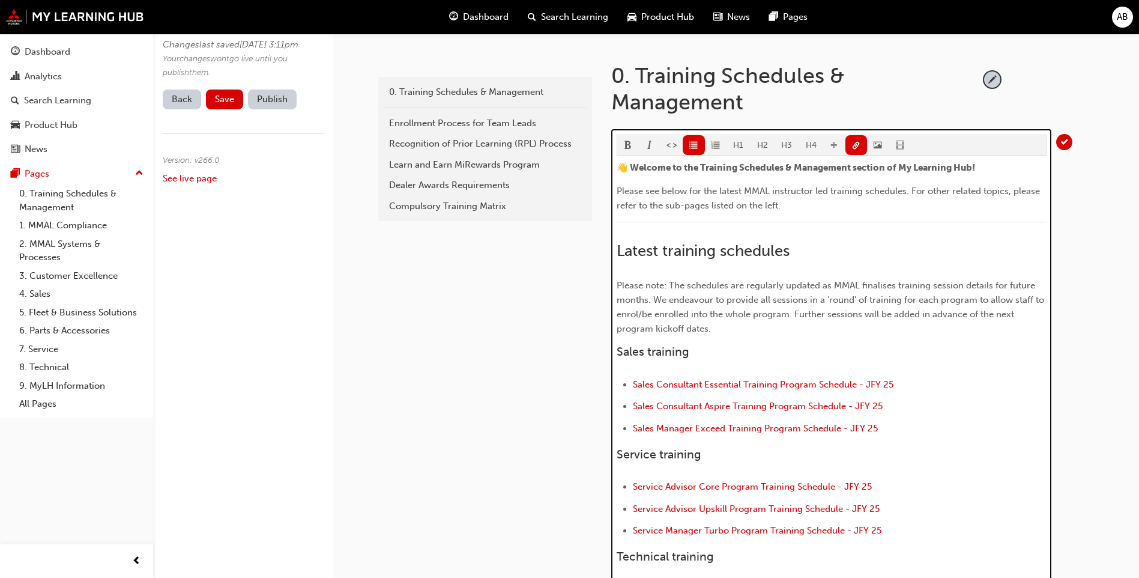
scroll to position [0, 0]
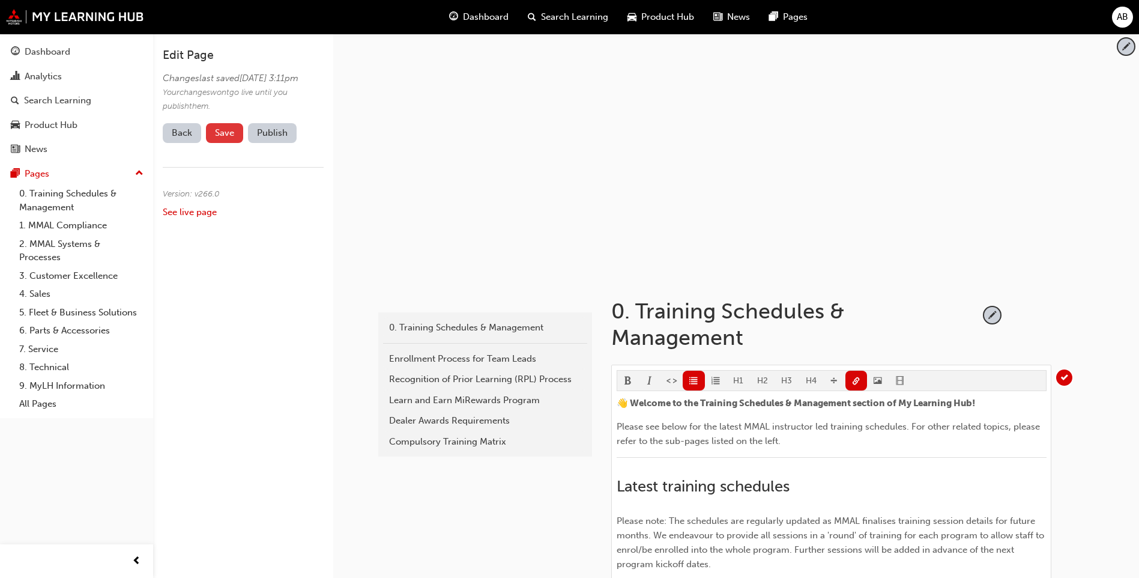
click at [235, 143] on button "Save" at bounding box center [224, 133] width 37 height 20
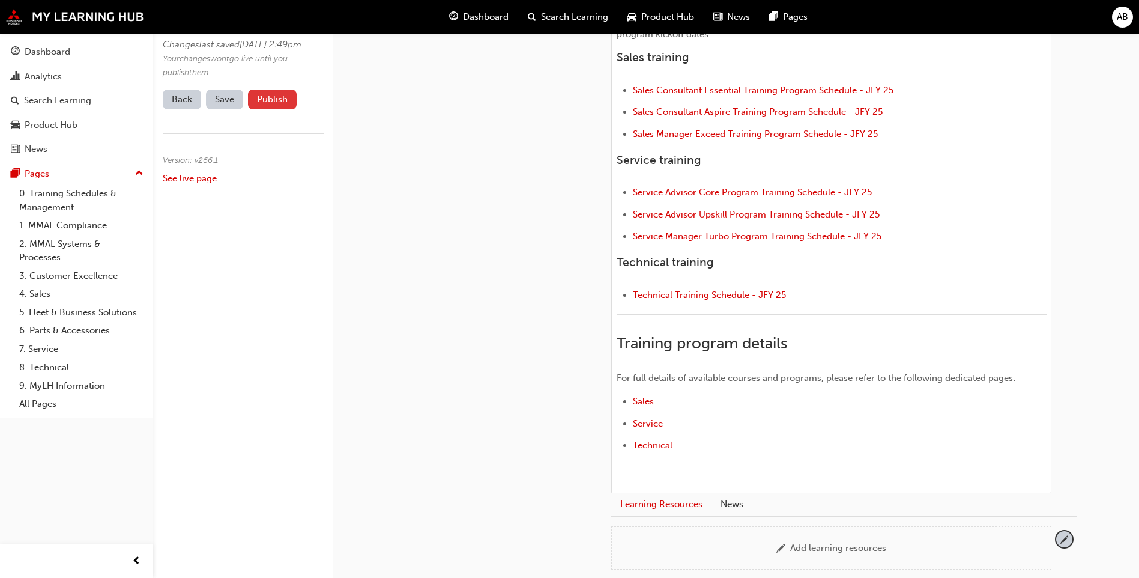
scroll to position [420, 0]
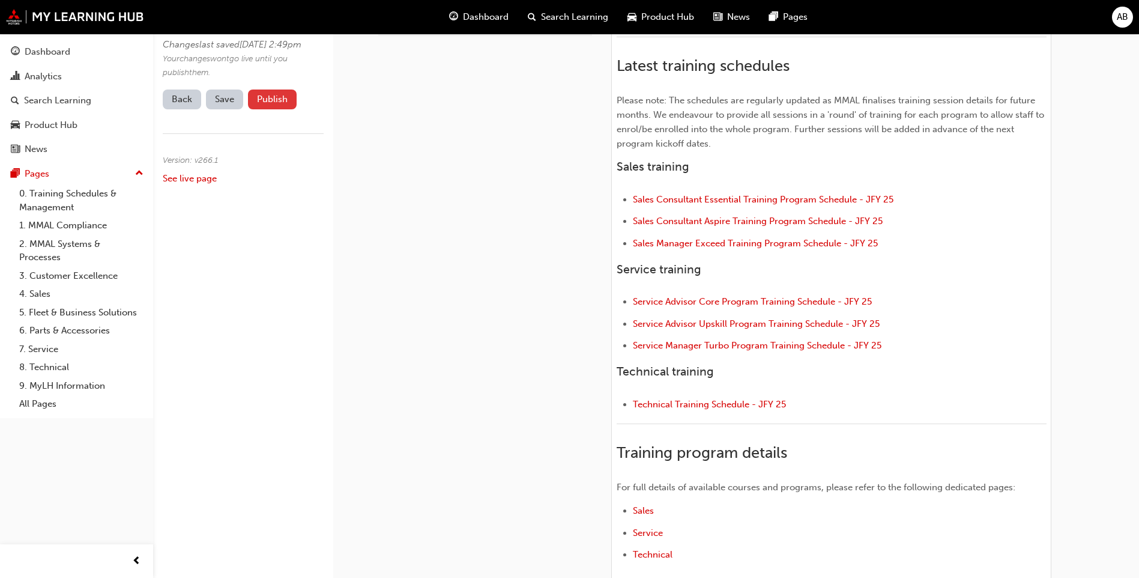
click at [274, 109] on button "Publish" at bounding box center [272, 99] width 49 height 20
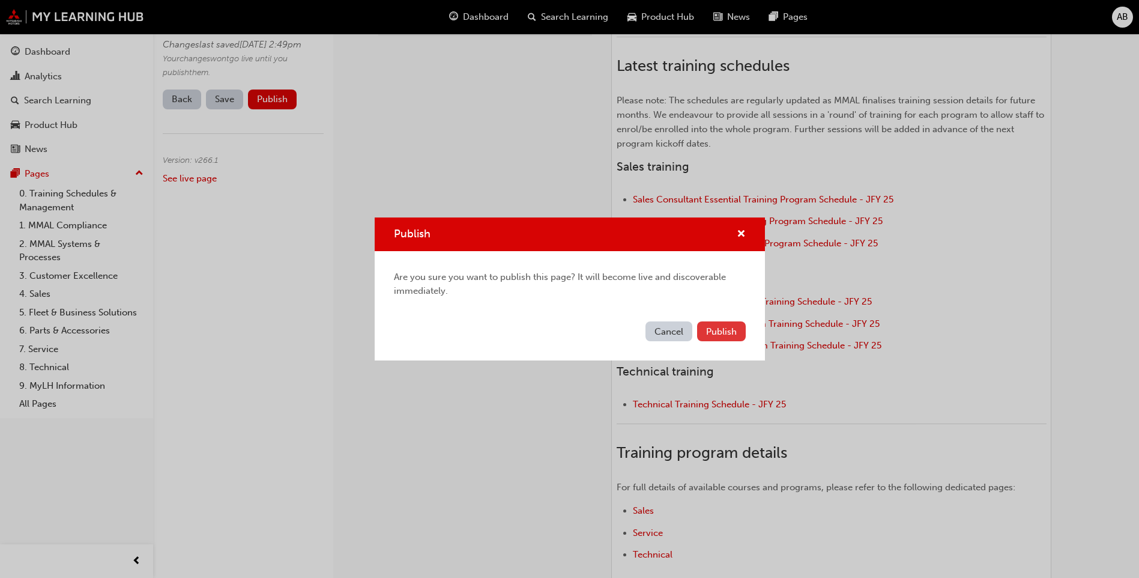
click at [741, 332] on button "Publish" at bounding box center [721, 331] width 49 height 20
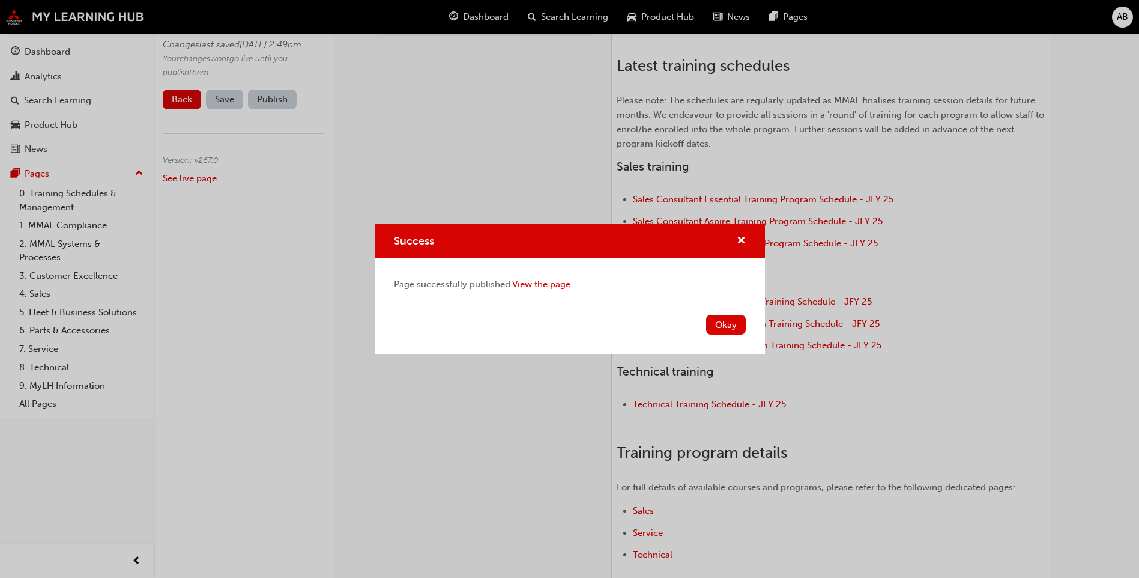
click at [538, 291] on div "Page successfully published. View the page ." at bounding box center [570, 284] width 390 height 52
click at [542, 282] on link "View the page" at bounding box center [541, 284] width 58 height 11
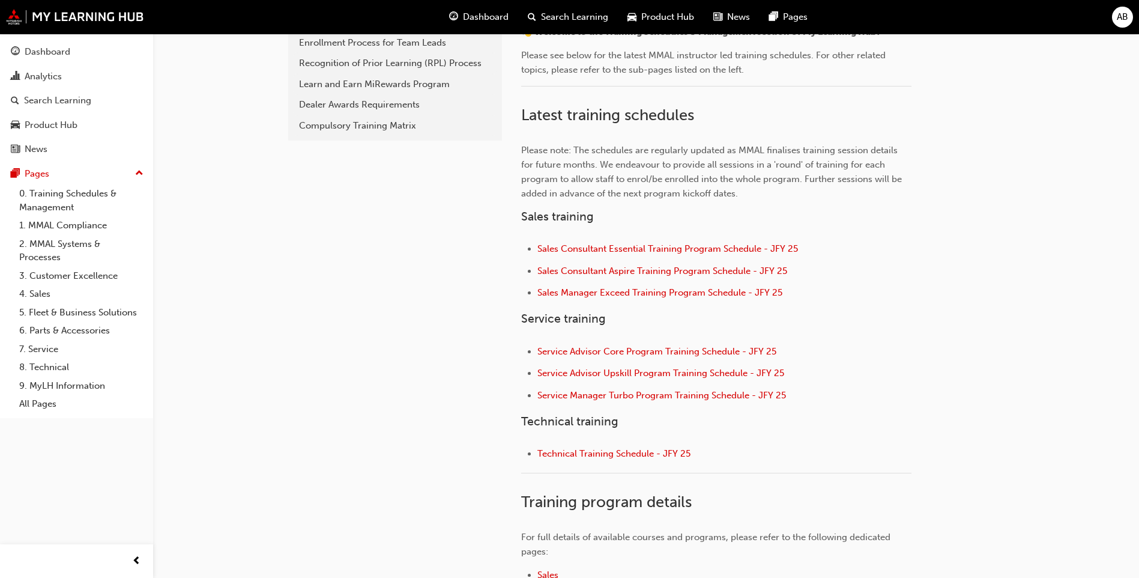
scroll to position [360, 0]
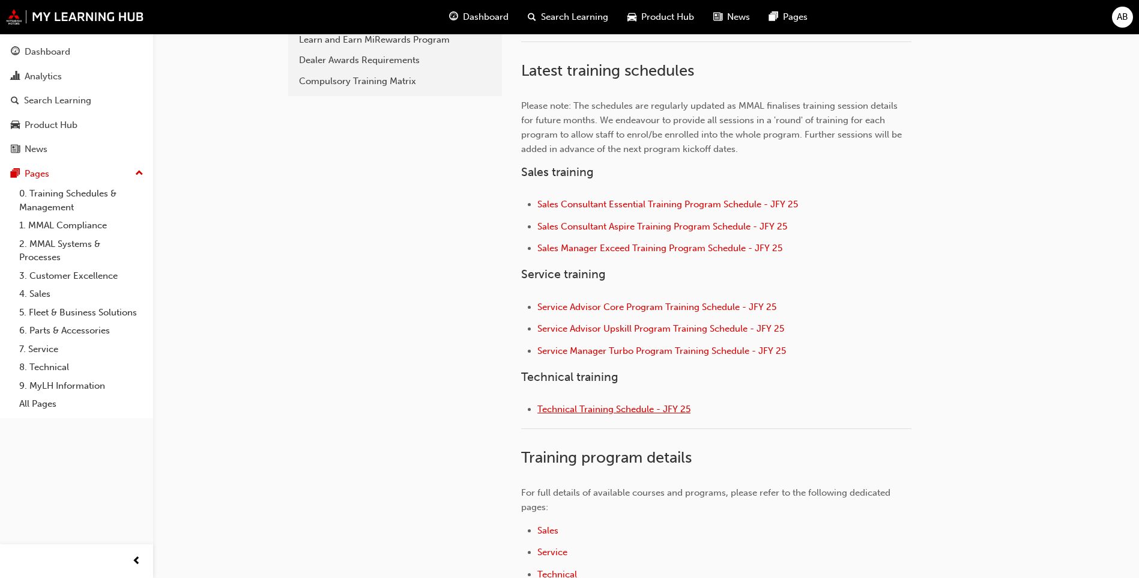
click at [668, 408] on span "Technical Training Schedule - JFY 25" at bounding box center [614, 409] width 153 height 11
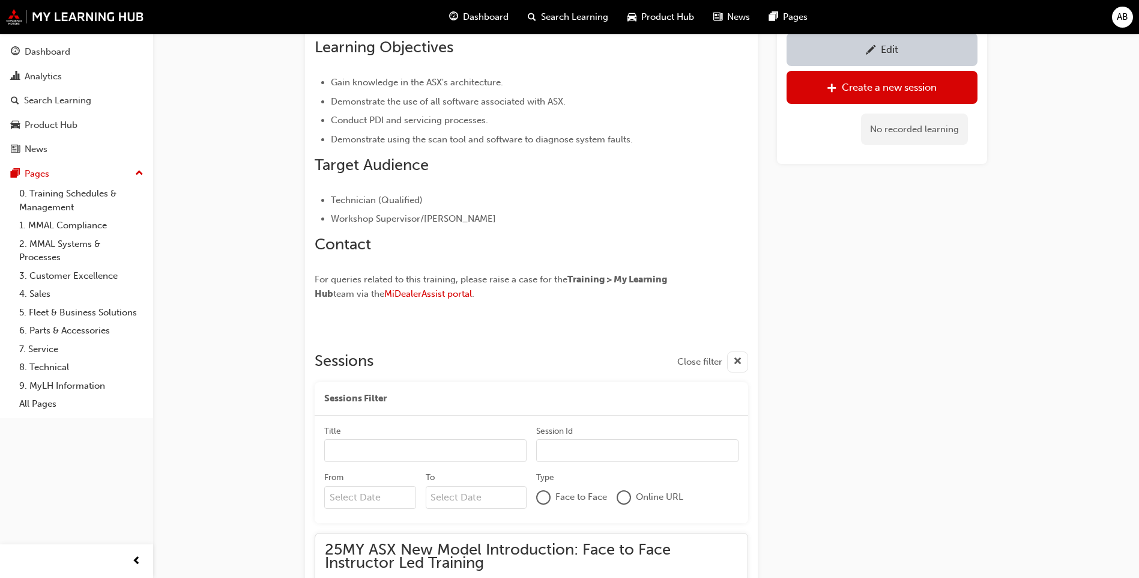
scroll to position [25, 0]
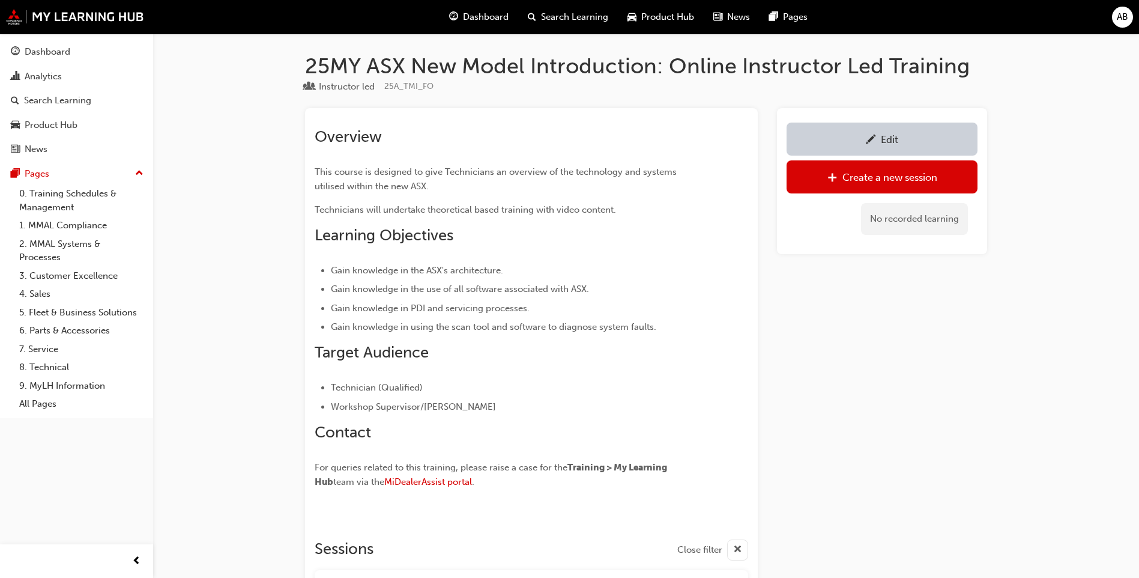
click at [924, 131] on link "Edit" at bounding box center [882, 139] width 191 height 33
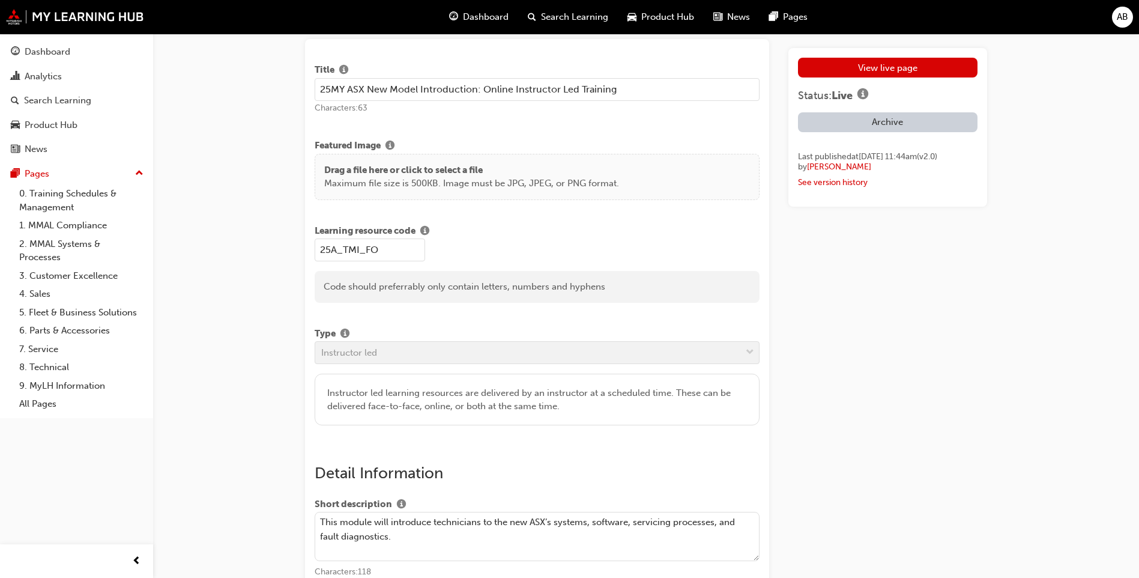
scroll to position [180, 0]
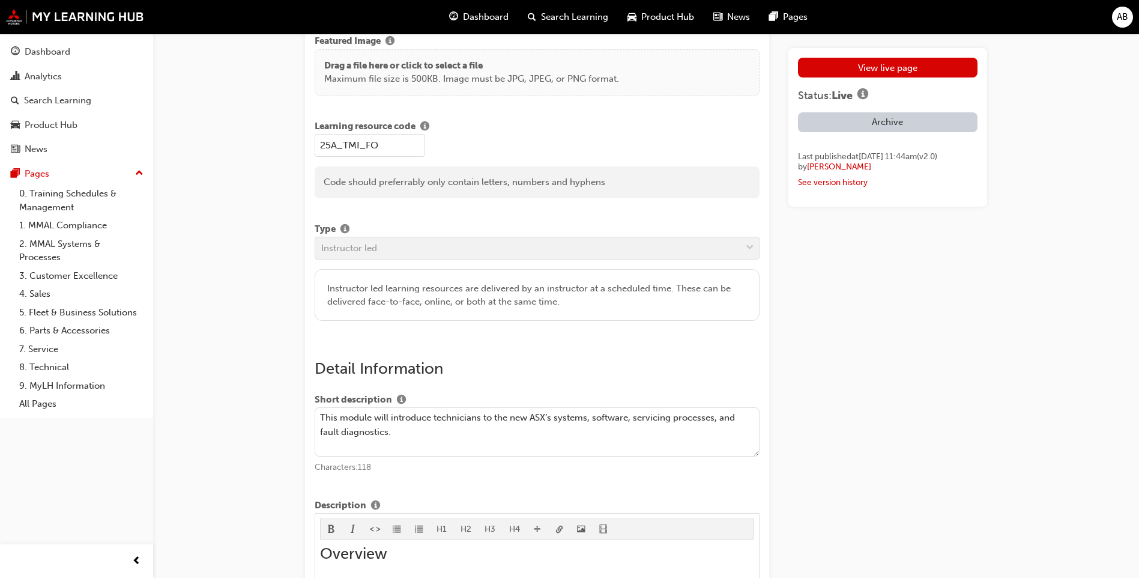
click at [432, 441] on textarea "This module will introduce technicians to the new ASX’s systems, software, serv…" at bounding box center [537, 431] width 445 height 49
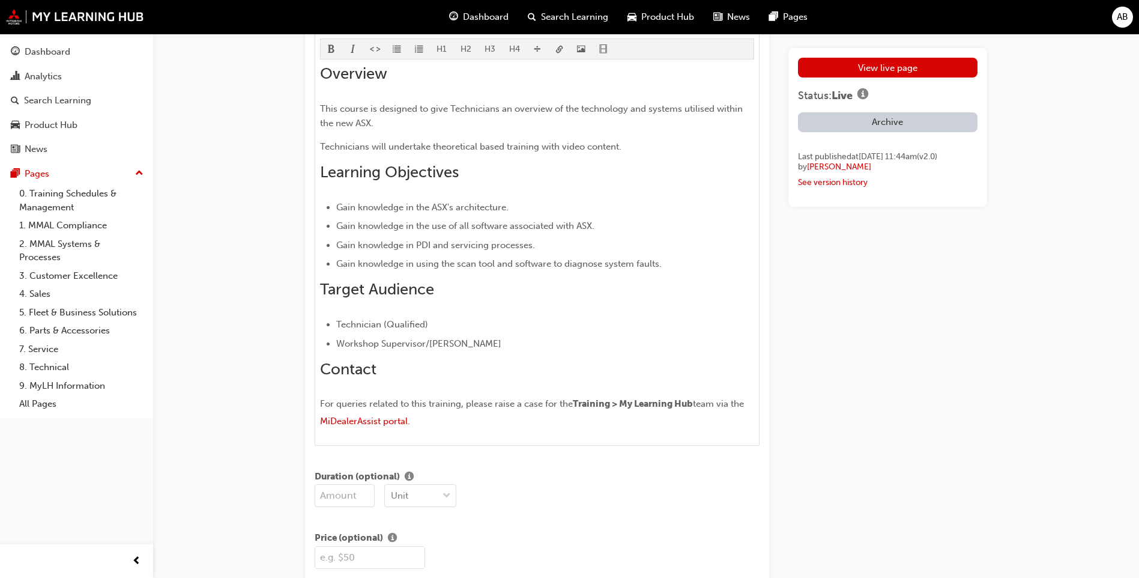
scroll to position [661, 0]
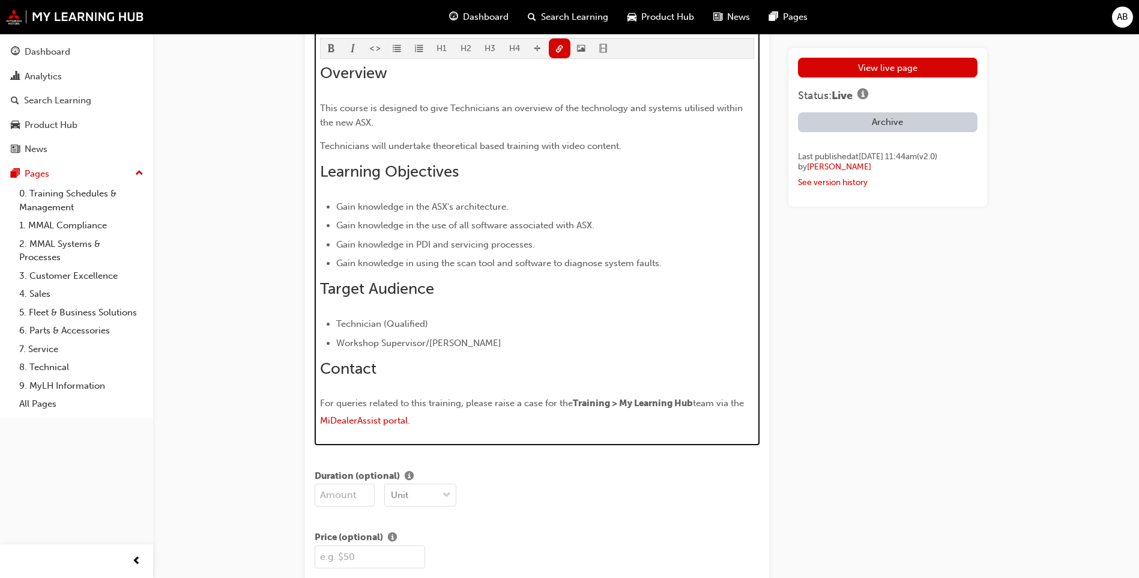
drag, startPoint x: 515, startPoint y: 425, endPoint x: 290, endPoint y: 408, distance: 225.8
copy p "For queries related to this training, please raise a case for the Training > My…"
click at [431, 421] on p "For queries related to this training, please raise a case for the Training > My…" at bounding box center [537, 413] width 435 height 35
click at [465, 413] on p "For queries related to this training, please raise a case for the Training > My…" at bounding box center [537, 413] width 435 height 35
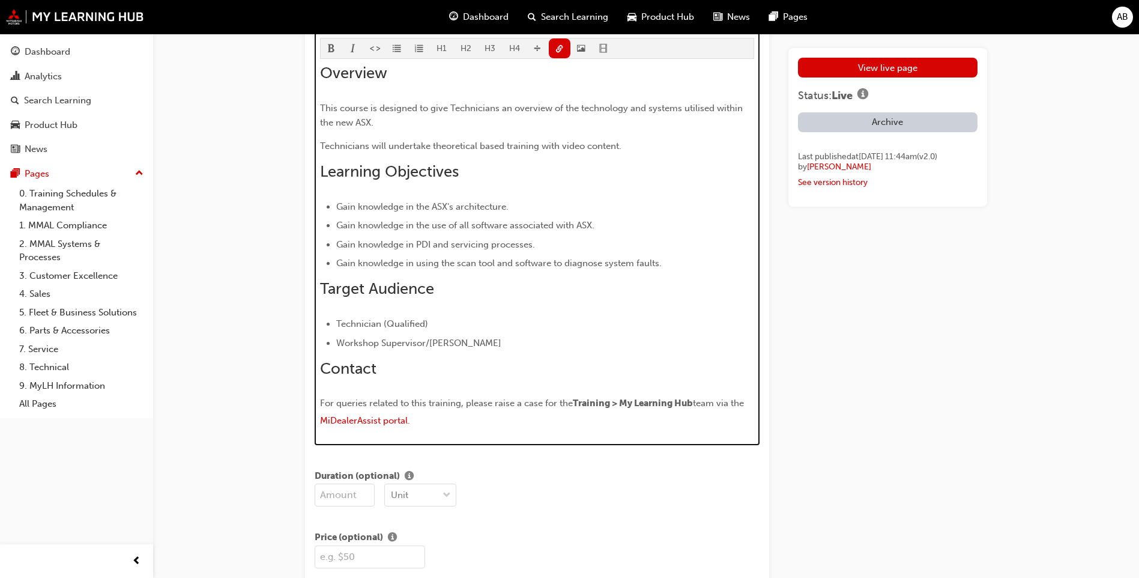
drag, startPoint x: 485, startPoint y: 415, endPoint x: 312, endPoint y: 410, distance: 173.7
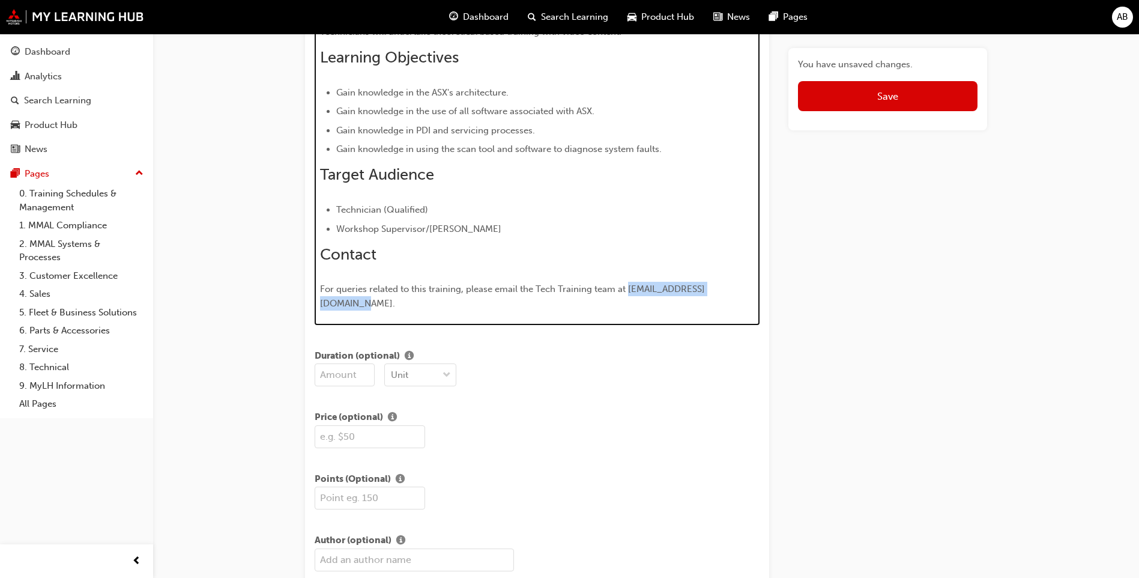
drag, startPoint x: 626, startPoint y: 288, endPoint x: 742, endPoint y: 288, distance: 115.3
click at [705, 288] on span "For queries related to this training, please email the Tech Training team at te…" at bounding box center [512, 295] width 385 height 25
click at [692, 244] on div "Overview This course is designed to give Technicians an overview of the technol…" at bounding box center [537, 131] width 435 height 362
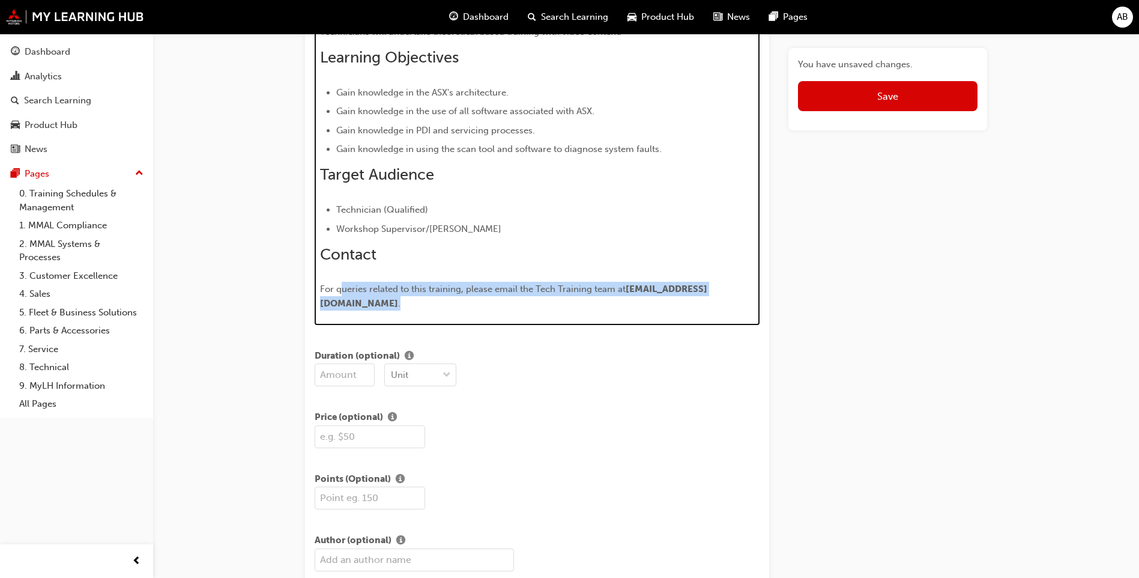
drag, startPoint x: 754, startPoint y: 286, endPoint x: 355, endPoint y: 283, distance: 399.4
click at [337, 285] on p "For queries related to this training, please email the Tech Training team at te…" at bounding box center [537, 296] width 435 height 29
click at [404, 286] on span "For queries related to this training, please email the Tech Training team at" at bounding box center [473, 288] width 306 height 11
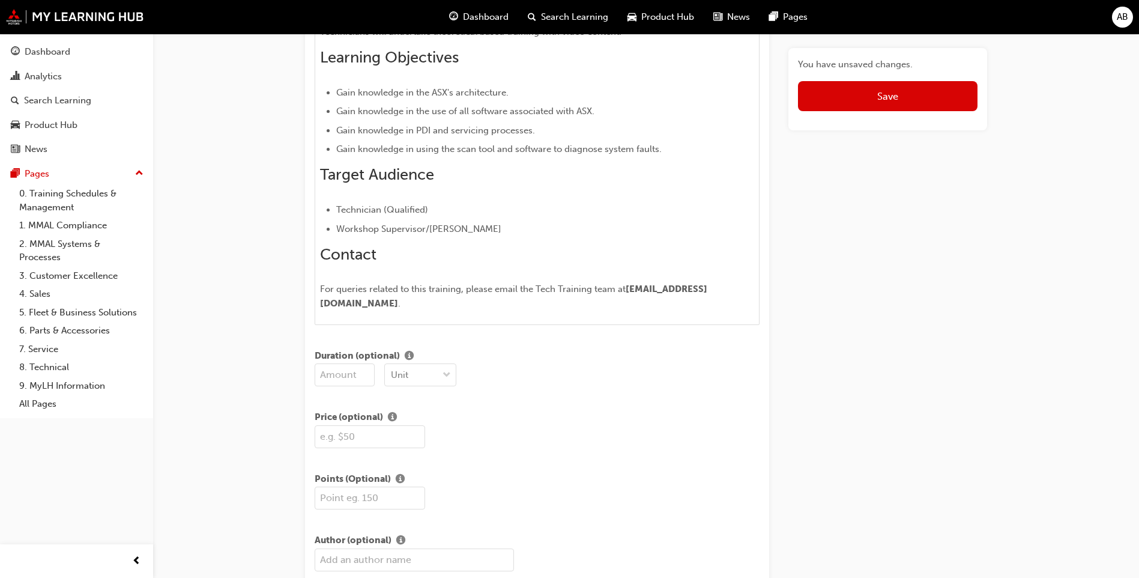
drag, startPoint x: 319, startPoint y: 288, endPoint x: 685, endPoint y: 294, distance: 365.8
click at [685, 294] on div "H1 H2 H3 H4 Overview This course is designed to give Technicians an overview of…" at bounding box center [537, 121] width 445 height 407
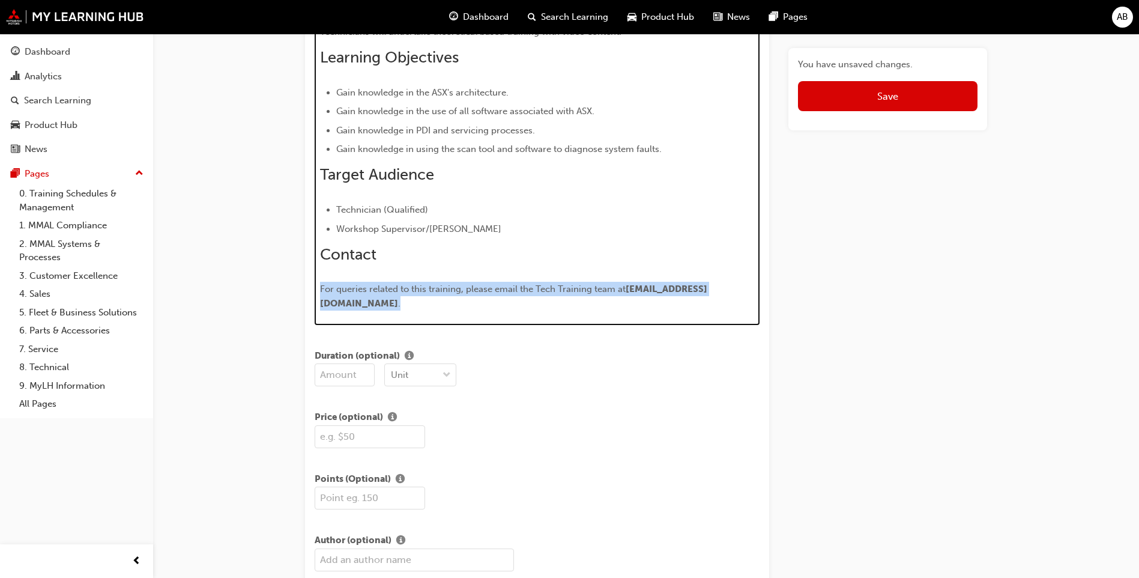
drag, startPoint x: 753, startPoint y: 291, endPoint x: 307, endPoint y: 289, distance: 445.0
copy p "For queries related to this training, please email the Tech Training team at te…"
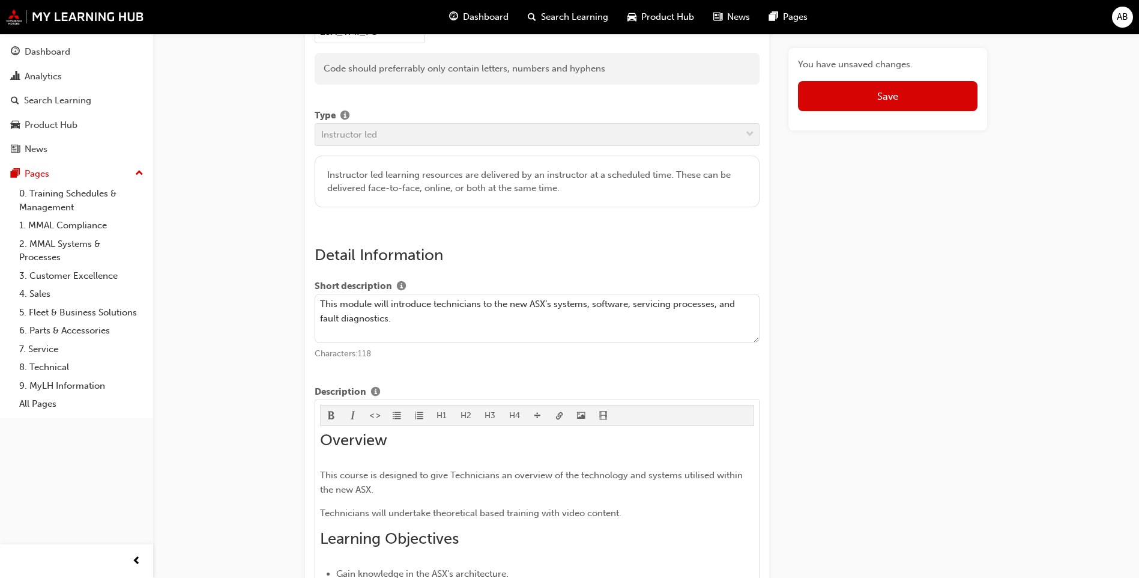
scroll to position [174, 0]
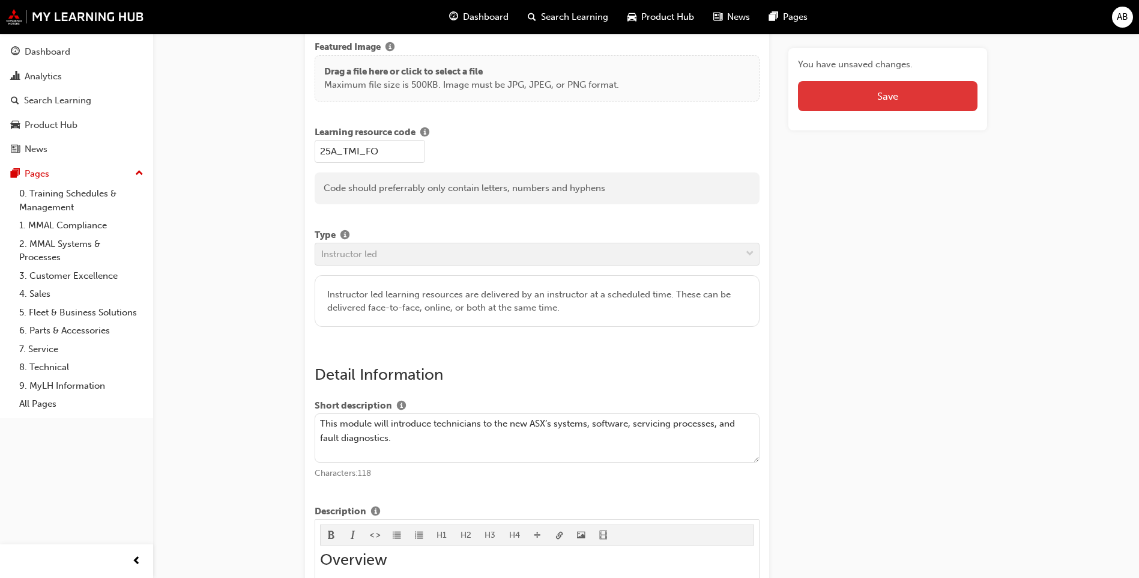
click at [915, 92] on button "Save" at bounding box center [888, 96] width 180 height 30
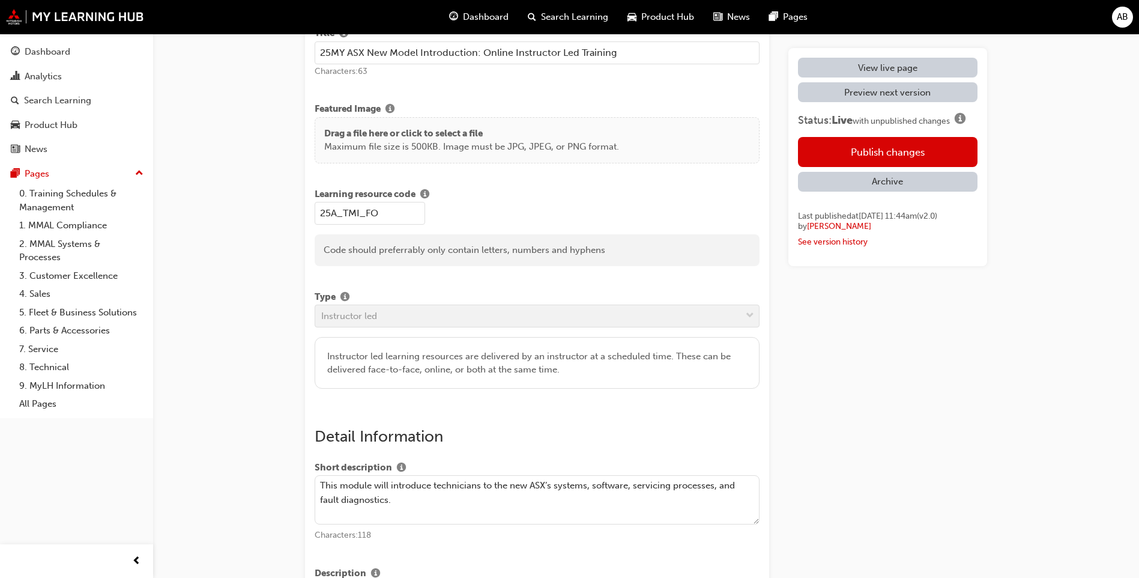
scroll to position [0, 0]
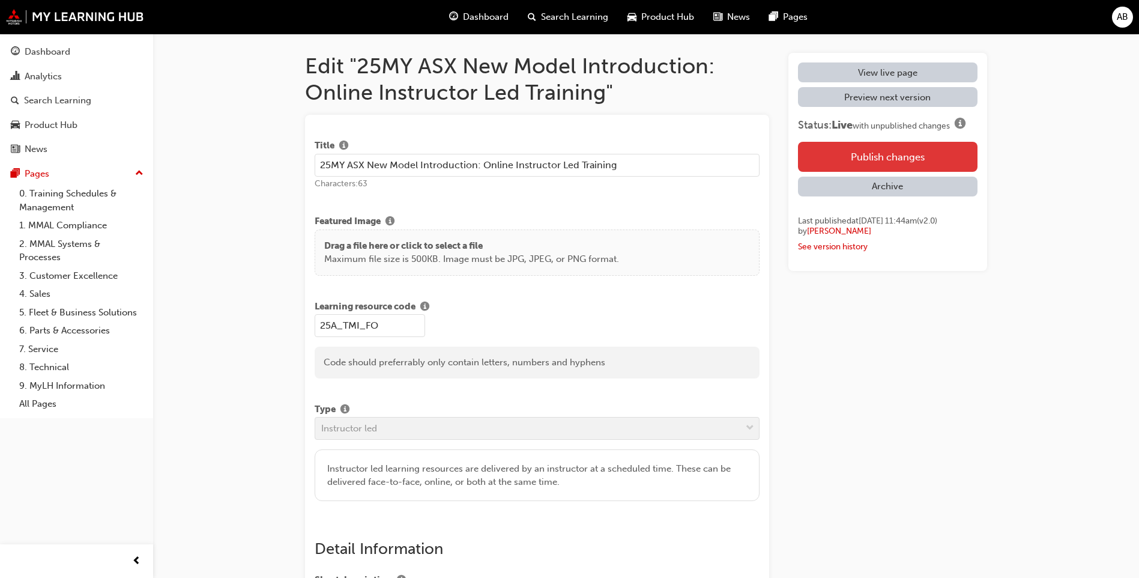
click at [855, 149] on button "Publish changes" at bounding box center [888, 157] width 180 height 30
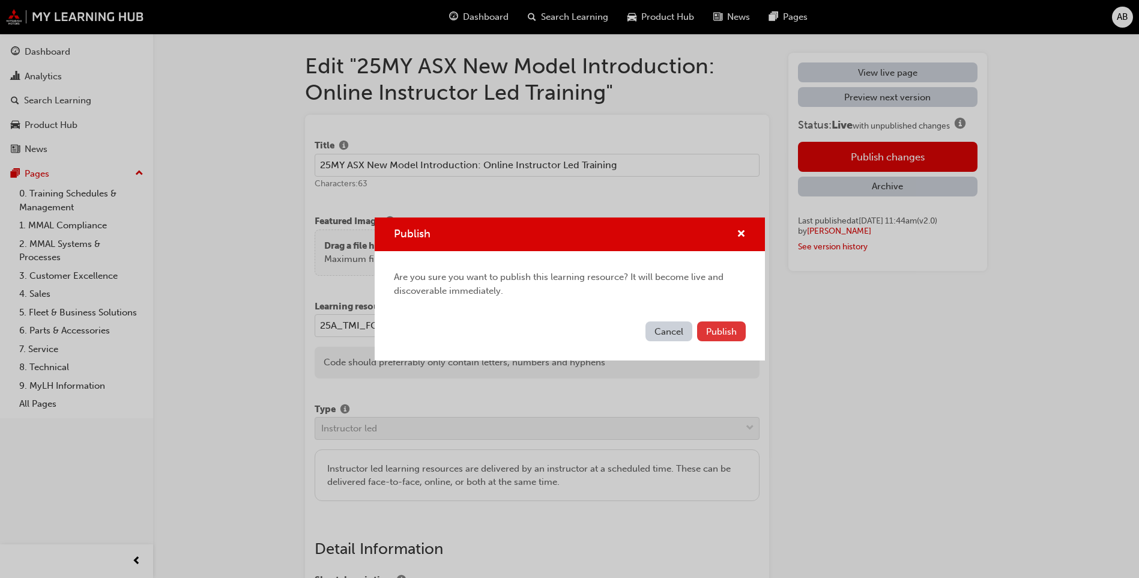
click at [731, 334] on span "Publish" at bounding box center [721, 331] width 31 height 11
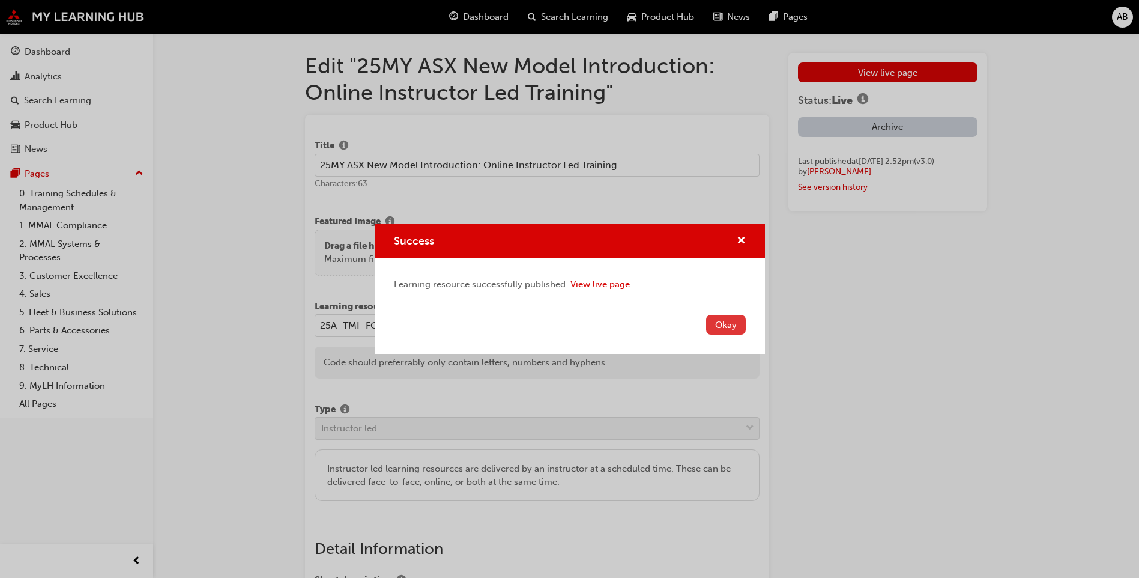
click at [736, 323] on button "Okay" at bounding box center [726, 325] width 40 height 20
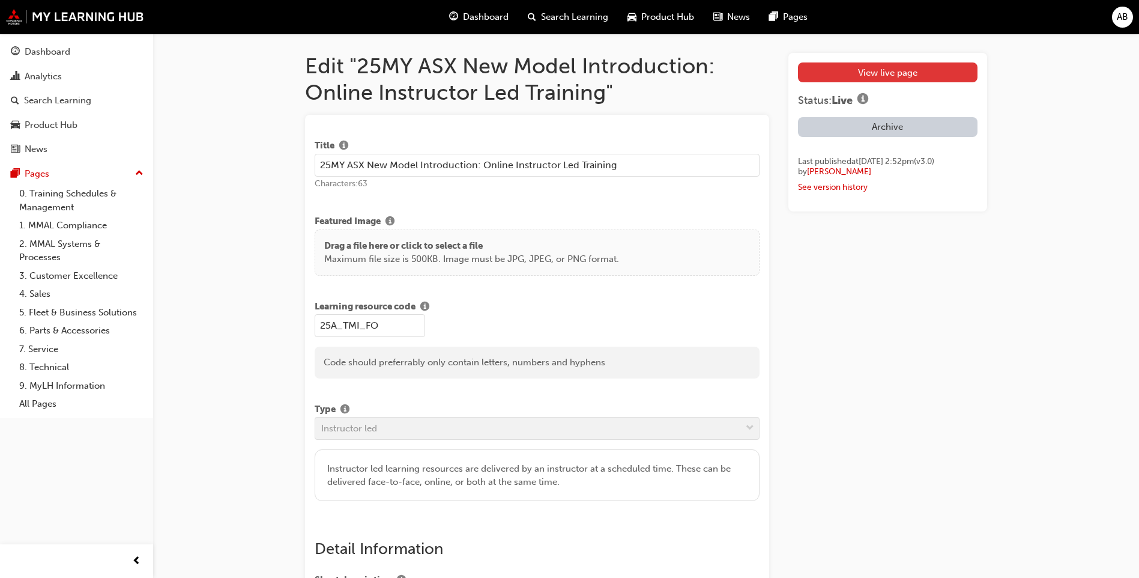
click at [915, 77] on link "View live page" at bounding box center [888, 72] width 180 height 20
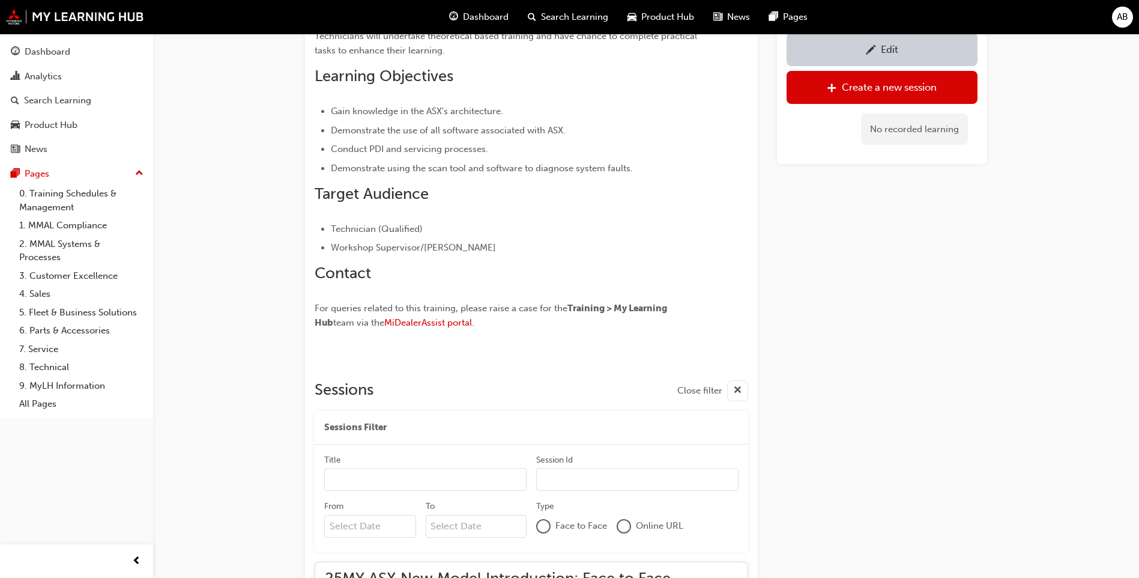
scroll to position [265, 0]
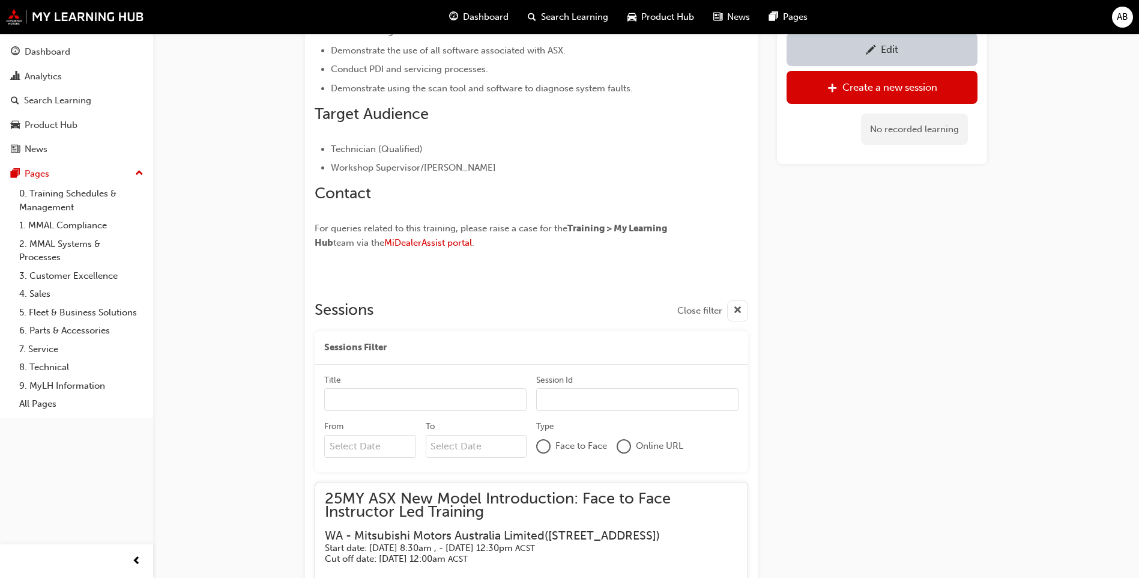
click at [849, 53] on div "Edit" at bounding box center [882, 48] width 173 height 15
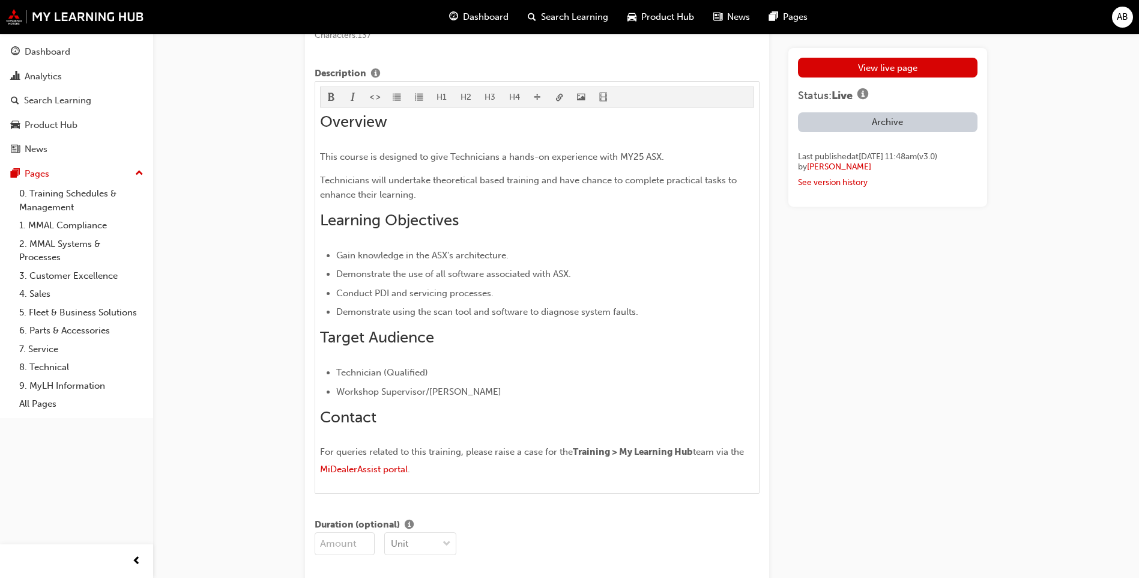
scroll to position [721, 0]
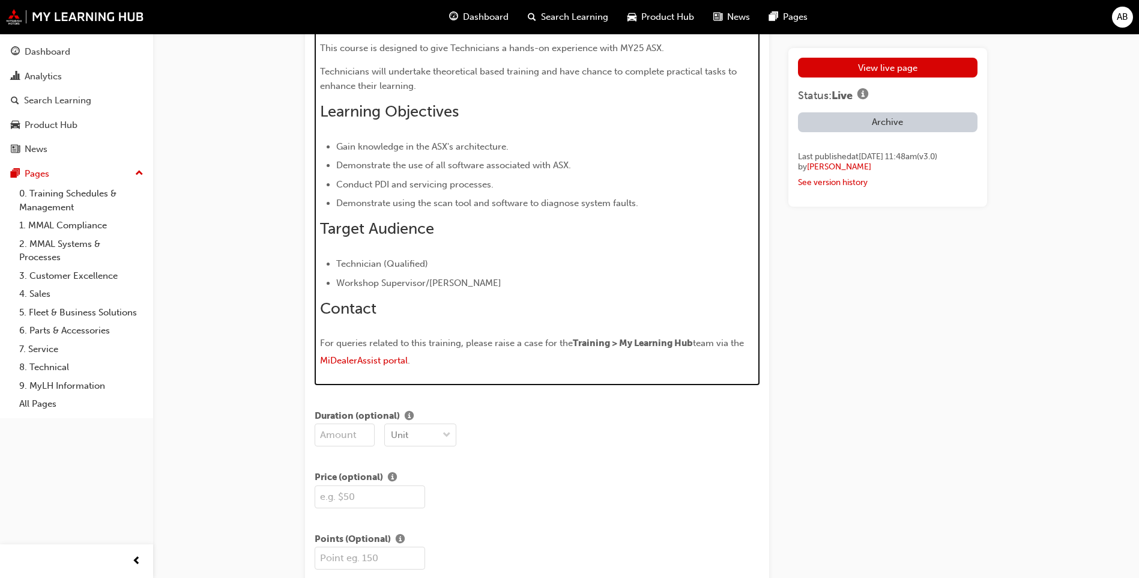
drag, startPoint x: 479, startPoint y: 366, endPoint x: 310, endPoint y: 346, distance: 169.9
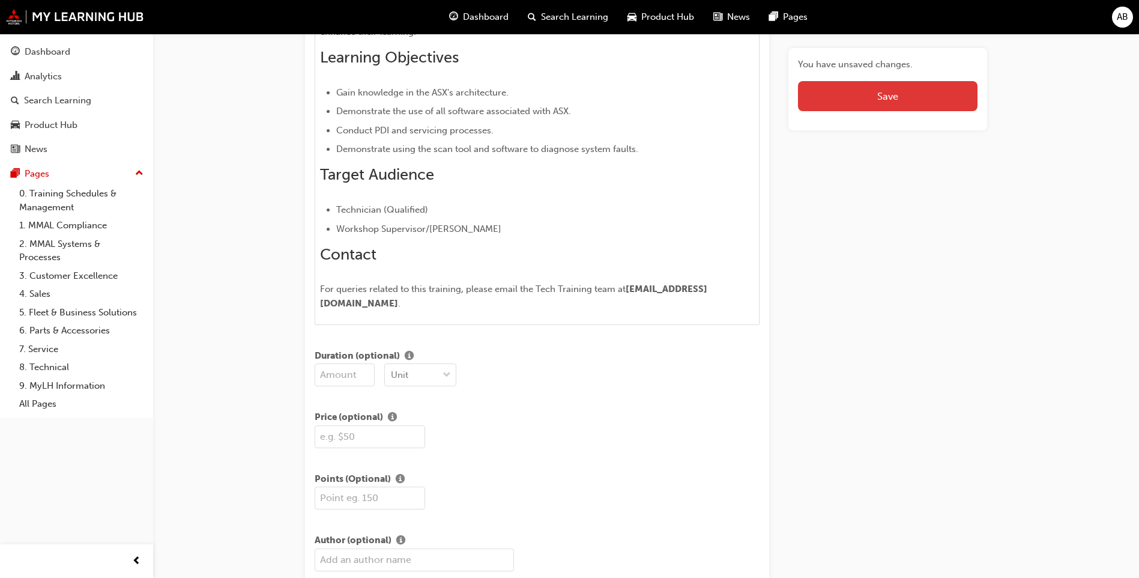
click at [889, 95] on span "Save" at bounding box center [887, 96] width 21 height 12
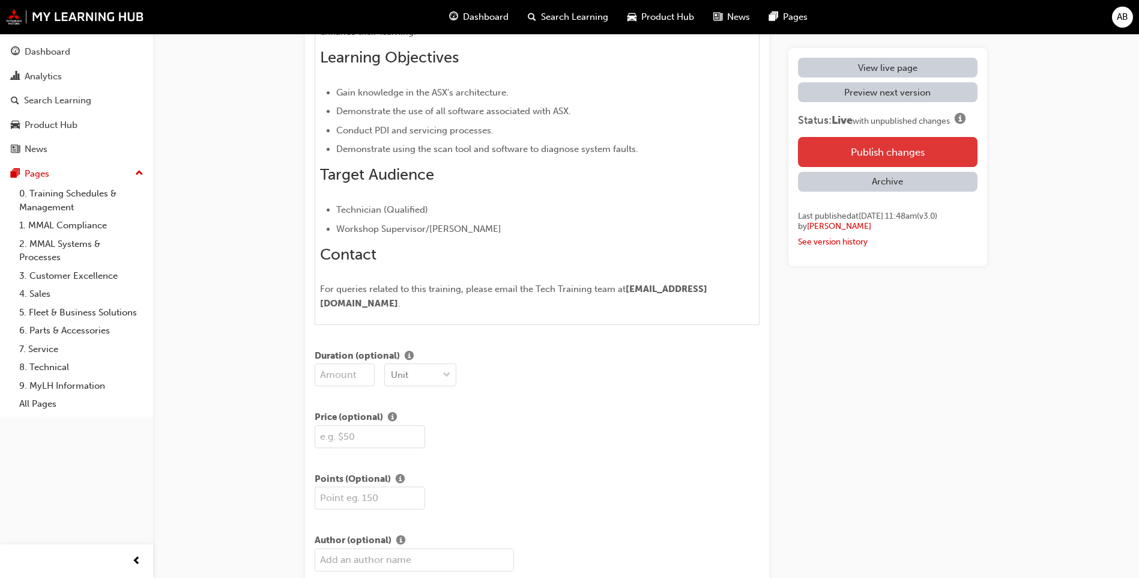
click at [877, 147] on button "Publish changes" at bounding box center [888, 152] width 180 height 30
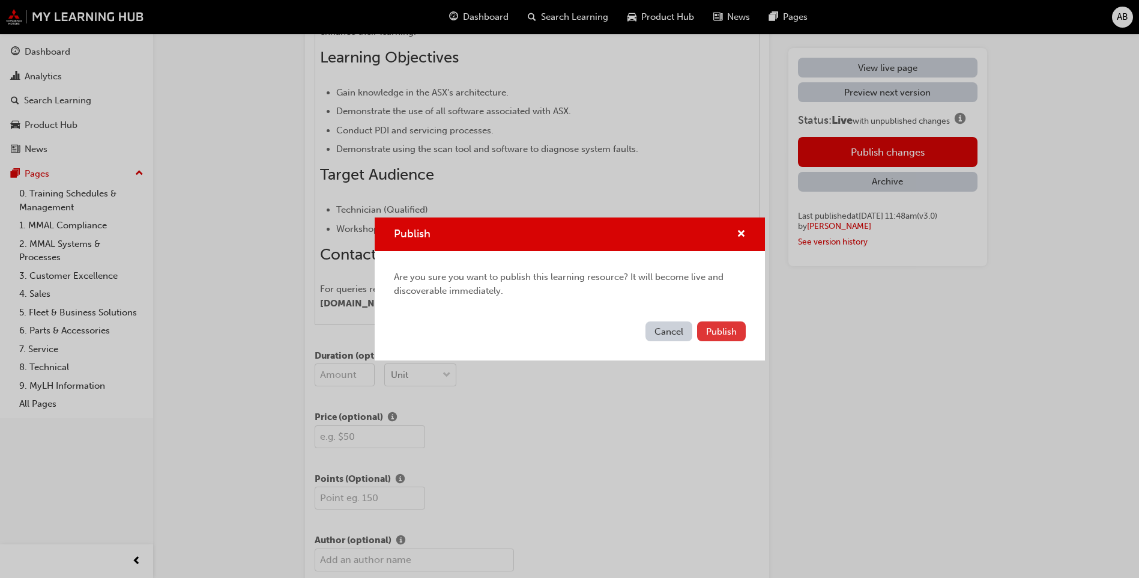
click at [728, 330] on span "Publish" at bounding box center [721, 331] width 31 height 11
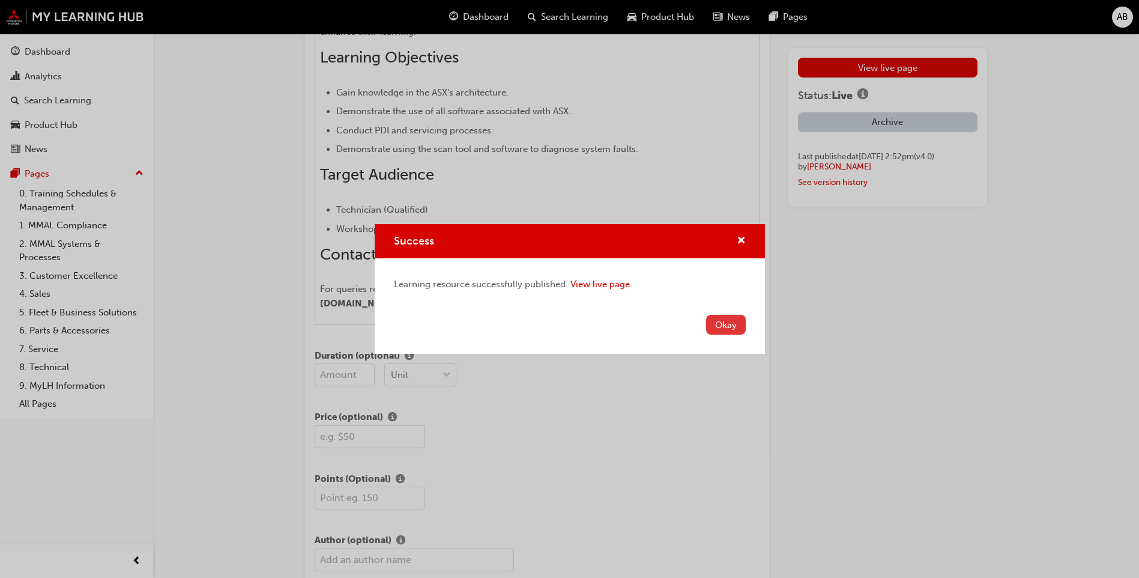
click at [728, 331] on button "Okay" at bounding box center [726, 325] width 40 height 20
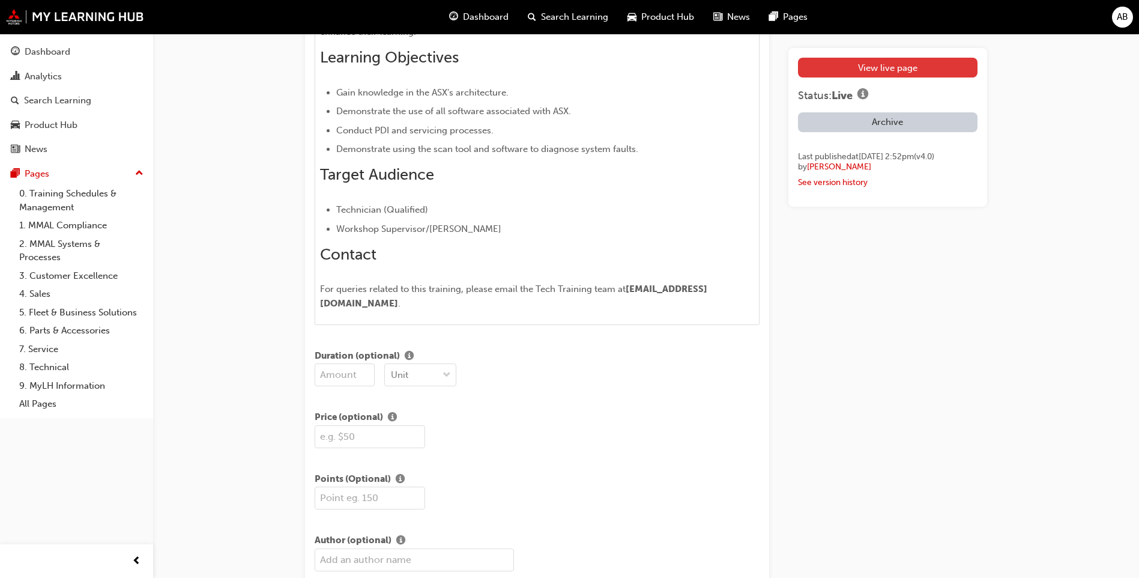
click at [920, 68] on link "View live page" at bounding box center [888, 68] width 180 height 20
